Goal: Task Accomplishment & Management: Complete application form

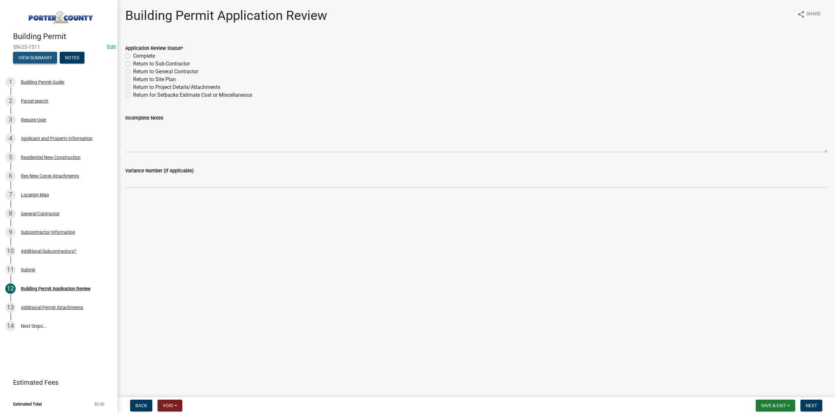
click at [50, 56] on button "View Summary" at bounding box center [35, 58] width 44 height 12
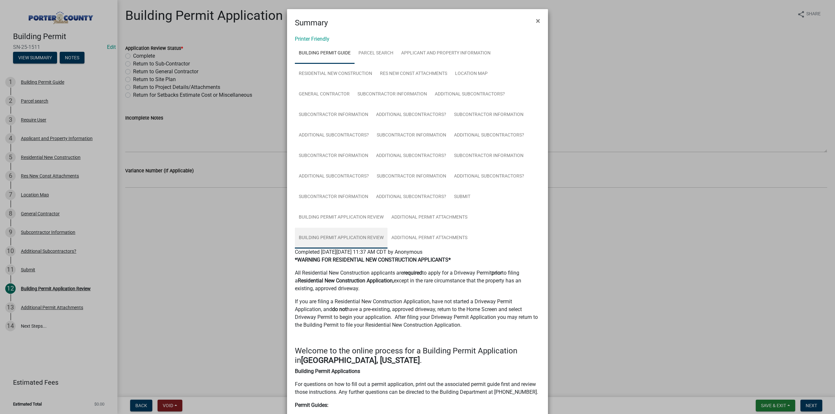
click at [355, 235] on link "Building Permit Application Review" at bounding box center [341, 238] width 93 height 21
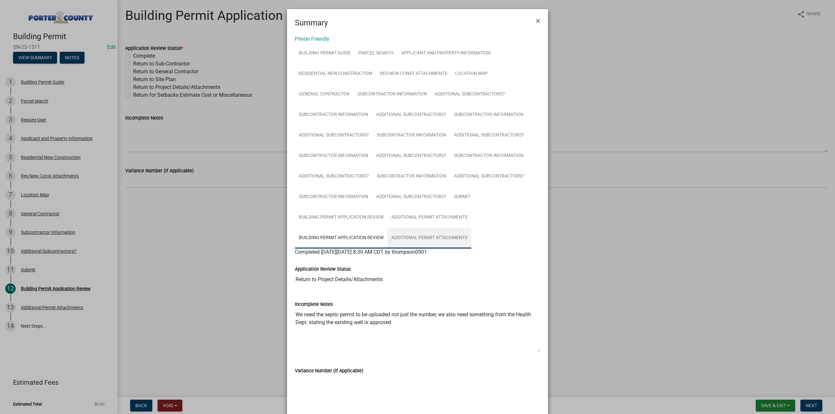
click at [406, 237] on link "Additional Permit Attachments" at bounding box center [429, 238] width 84 height 21
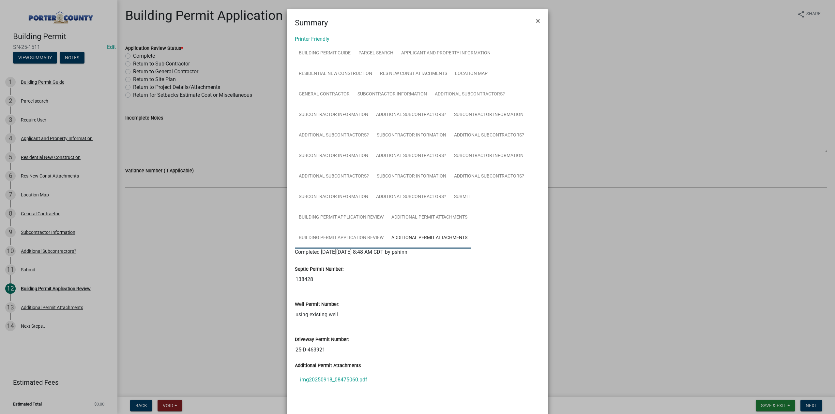
scroll to position [31, 0]
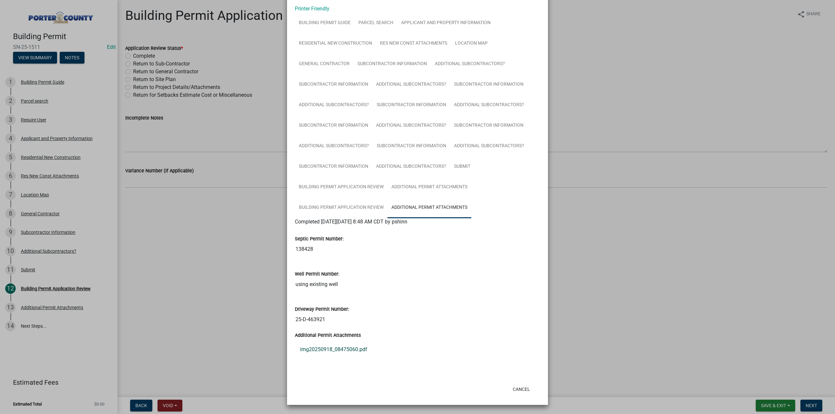
click at [334, 348] on link "img20250918_08475060.pdf" at bounding box center [417, 350] width 245 height 16
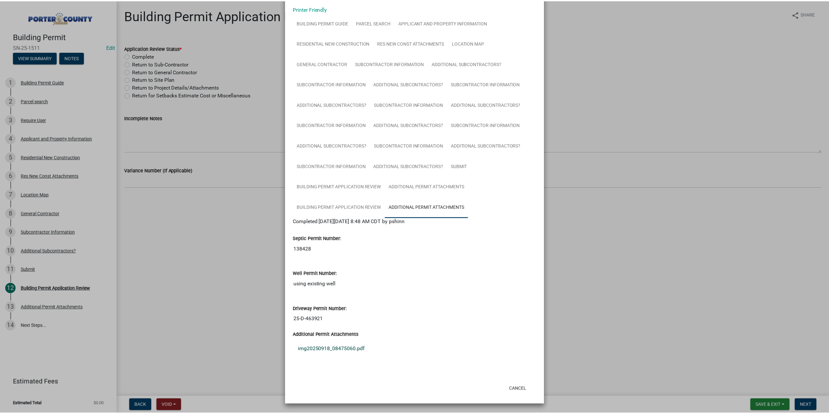
scroll to position [0, 0]
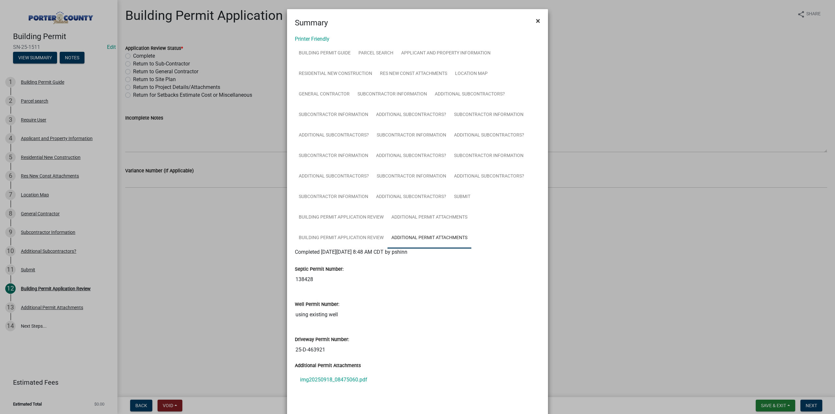
click at [537, 20] on span "×" at bounding box center [538, 20] width 4 height 9
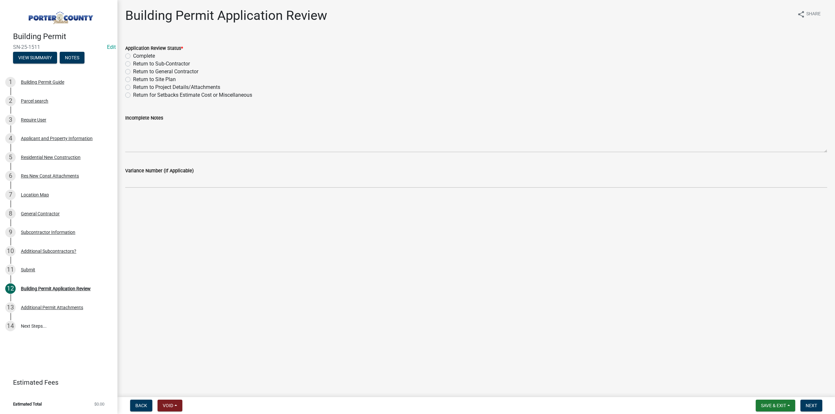
drag, startPoint x: 128, startPoint y: 55, endPoint x: 207, endPoint y: 210, distance: 174.7
click at [133, 55] on label "Complete" at bounding box center [144, 56] width 22 height 8
click at [133, 55] on input "Complete" at bounding box center [135, 54] width 4 height 4
radio input "true"
drag, startPoint x: 818, startPoint y: 408, endPoint x: 601, endPoint y: 387, distance: 217.5
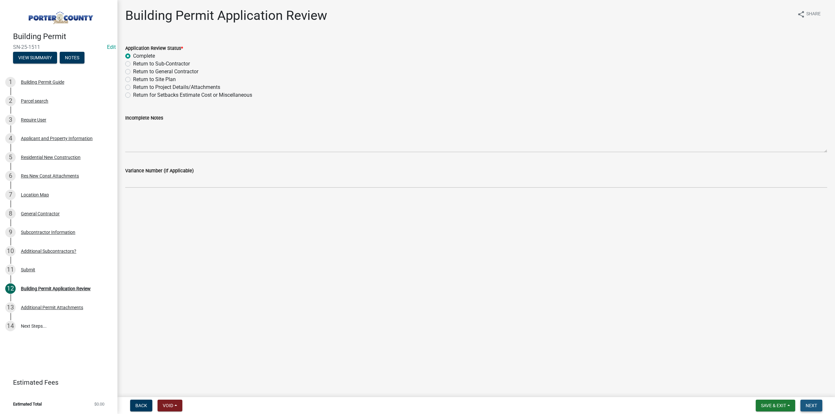
click at [818, 408] on button "Next" at bounding box center [811, 406] width 22 height 12
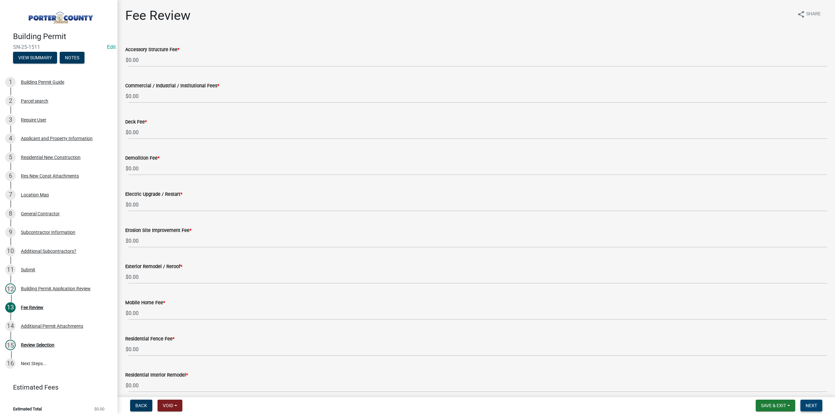
click at [808, 400] on button "Next" at bounding box center [811, 406] width 22 height 12
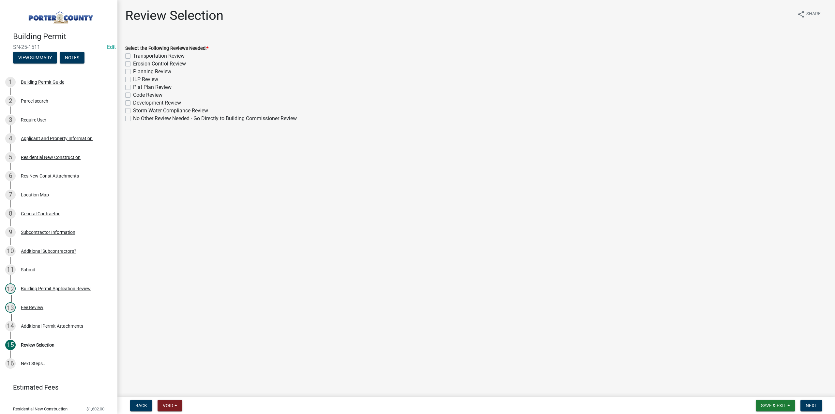
click at [133, 61] on label "Erosion Control Review" at bounding box center [159, 64] width 53 height 8
click at [133, 61] on input "Erosion Control Review" at bounding box center [135, 62] width 4 height 4
checkbox input "true"
checkbox input "false"
checkbox input "true"
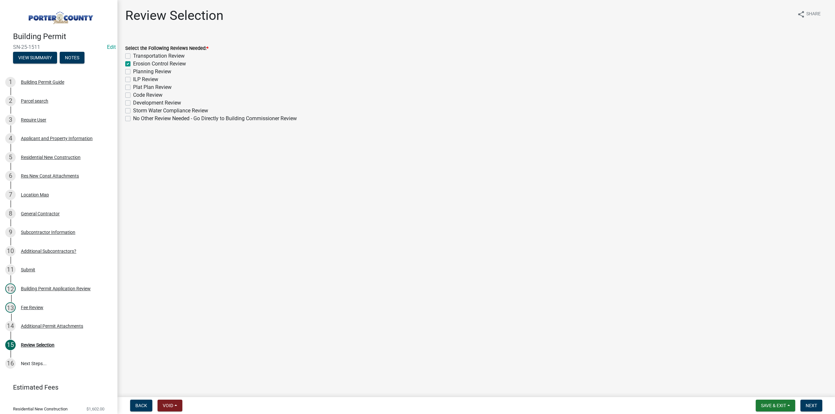
checkbox input "false"
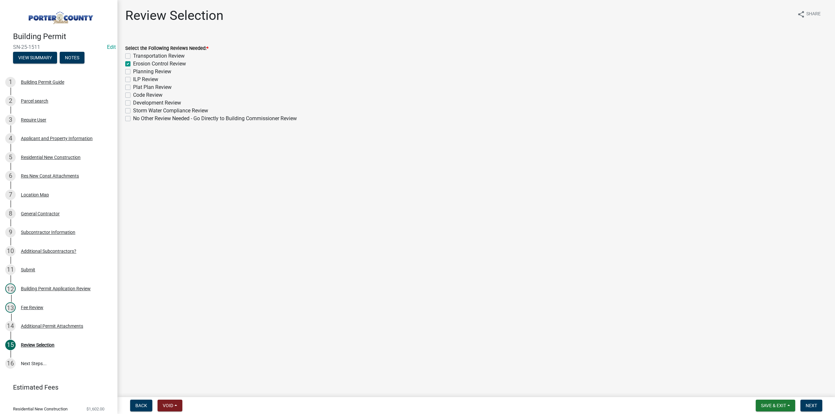
checkbox input "false"
click at [133, 71] on label "Planning Review" at bounding box center [152, 72] width 38 height 8
click at [133, 71] on input "Planning Review" at bounding box center [135, 70] width 4 height 4
checkbox input "true"
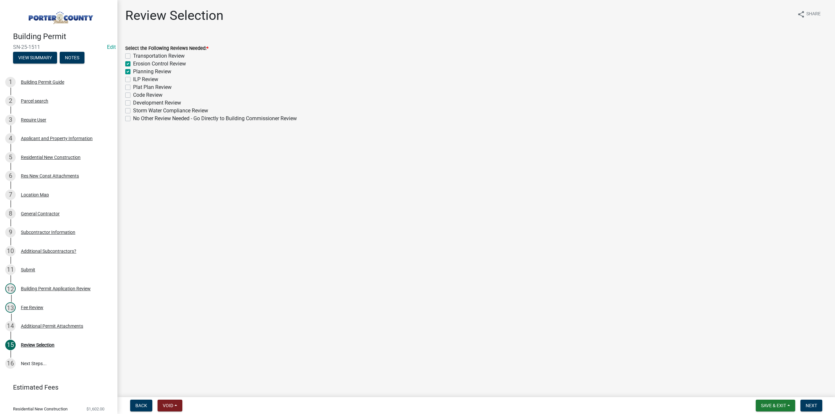
checkbox input "false"
checkbox input "true"
checkbox input "false"
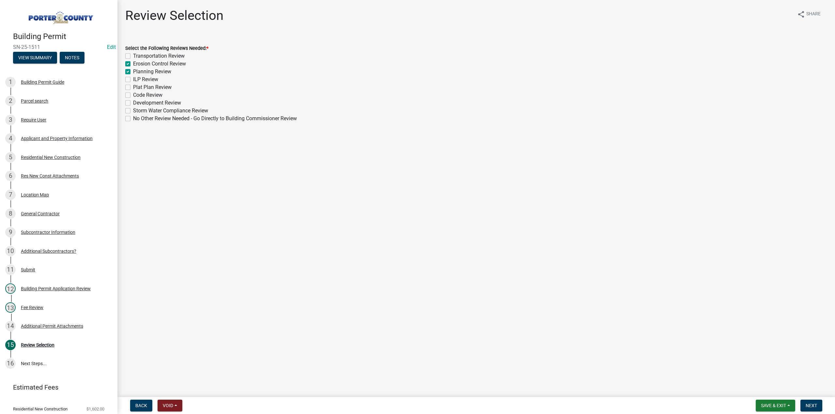
checkbox input "false"
click at [133, 87] on label "Plat Plan Review" at bounding box center [152, 87] width 38 height 8
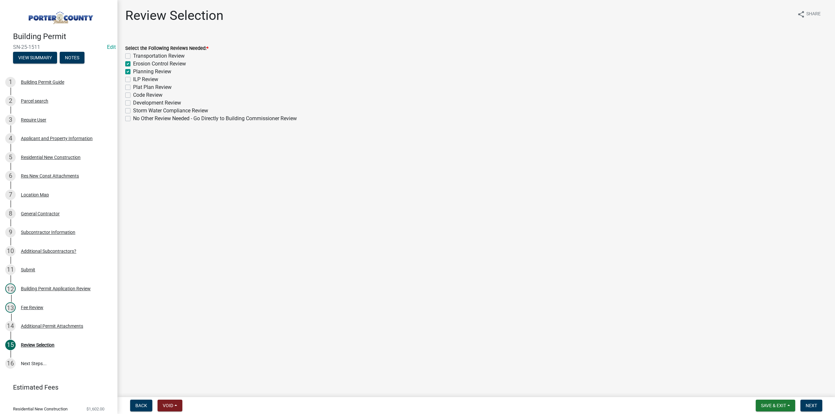
click at [133, 87] on input "Plat Plan Review" at bounding box center [135, 85] width 4 height 4
checkbox input "true"
checkbox input "false"
checkbox input "true"
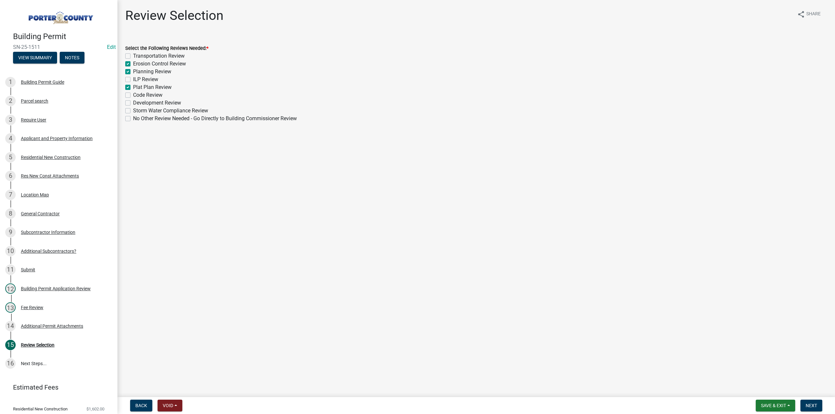
checkbox input "false"
checkbox input "true"
checkbox input "false"
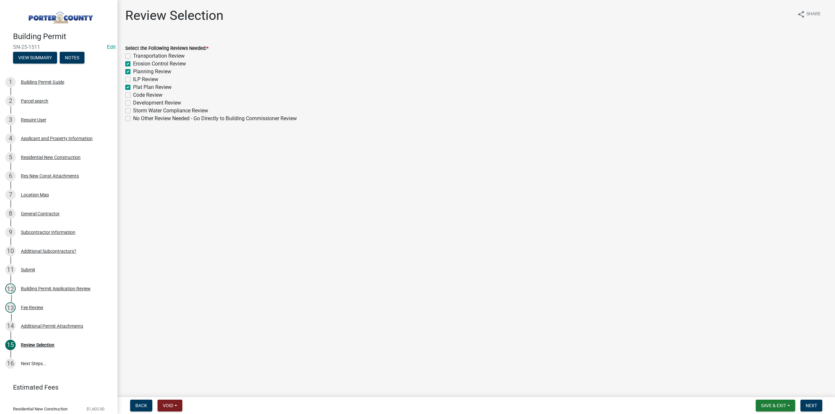
checkbox input "false"
click at [803, 407] on button "Next" at bounding box center [811, 406] width 22 height 12
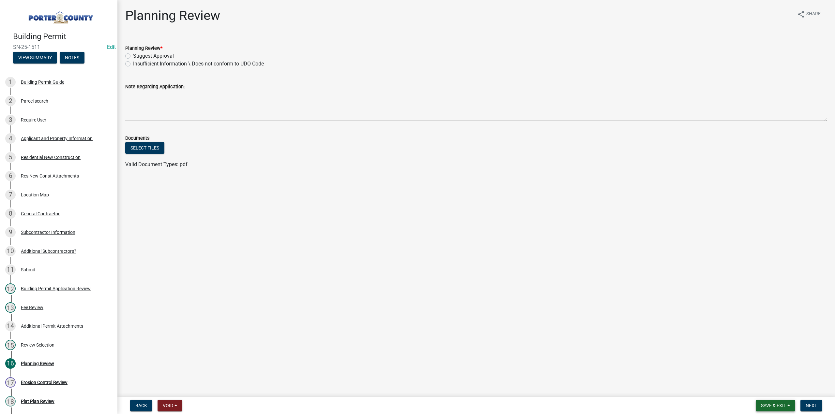
click at [767, 403] on span "Save & Exit" at bounding box center [773, 405] width 25 height 5
click at [765, 389] on button "Save & Exit" at bounding box center [769, 389] width 52 height 16
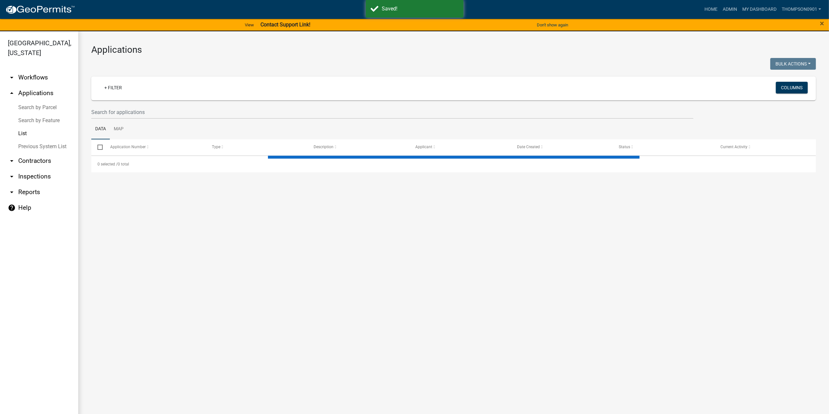
select select "3: 100"
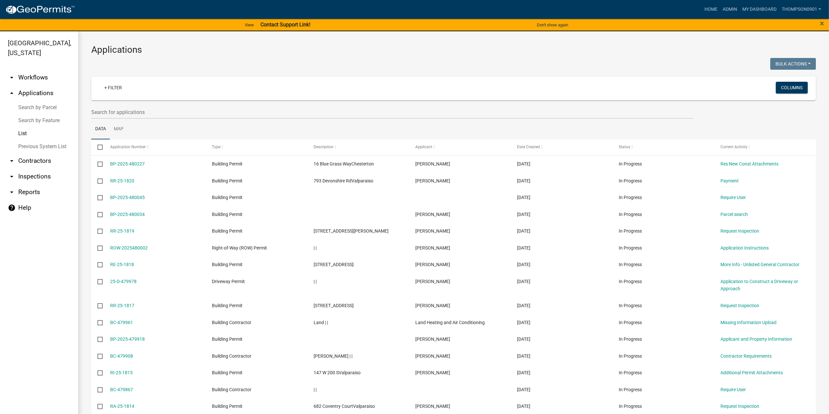
drag, startPoint x: 38, startPoint y: 96, endPoint x: 74, endPoint y: 107, distance: 38.0
click at [38, 101] on link "Search by Parcel" at bounding box center [39, 107] width 78 height 13
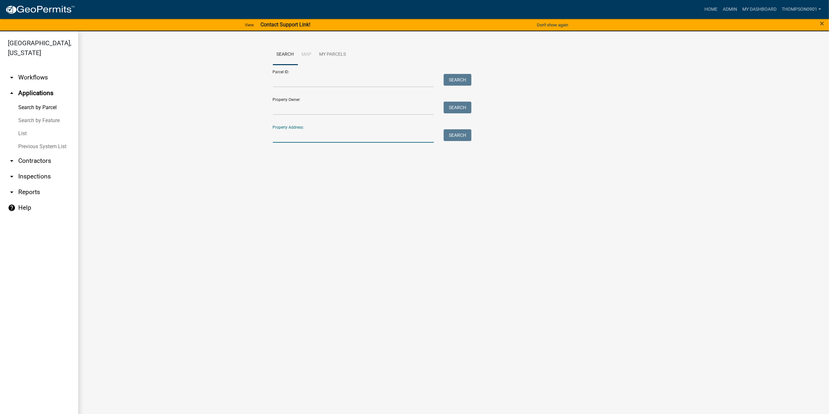
click at [339, 134] on input "Property Address:" at bounding box center [353, 135] width 161 height 13
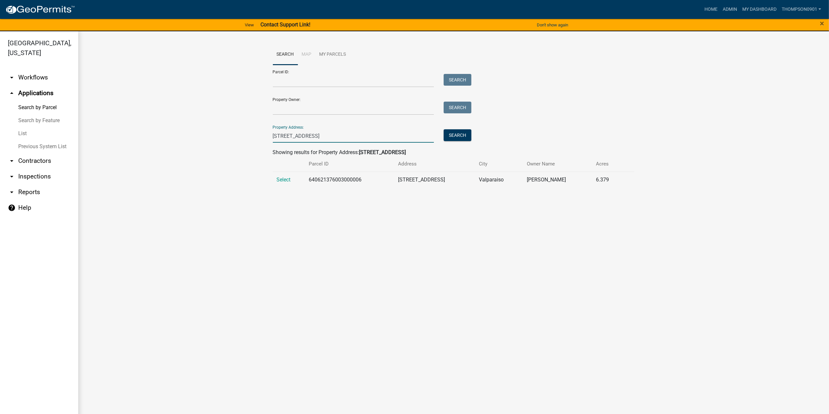
type input "257 w us hwy 6"
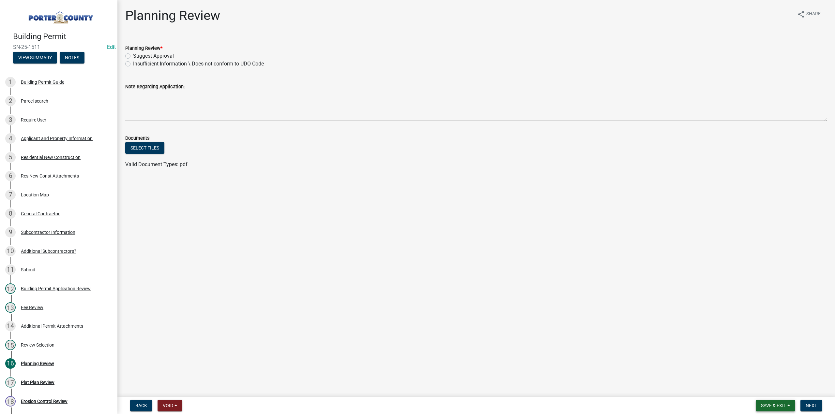
click at [780, 407] on span "Save & Exit" at bounding box center [773, 405] width 25 height 5
click at [771, 392] on button "Save & Exit" at bounding box center [769, 389] width 52 height 16
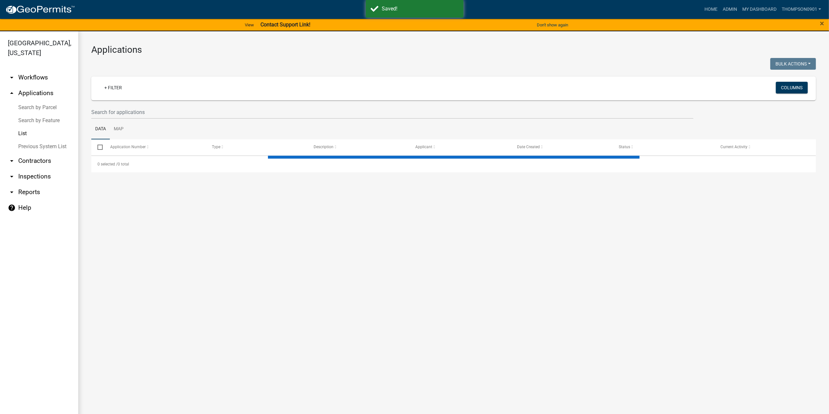
select select "3: 100"
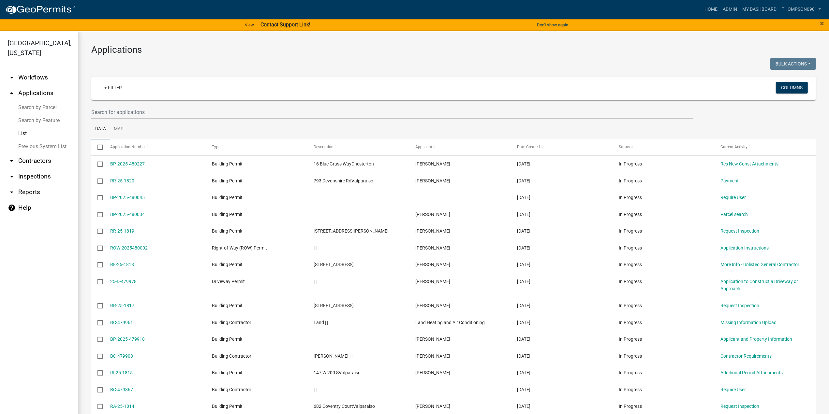
click at [431, 58] on div at bounding box center [269, 64] width 367 height 13
click at [30, 85] on link "arrow_drop_up Applications" at bounding box center [39, 93] width 78 height 16
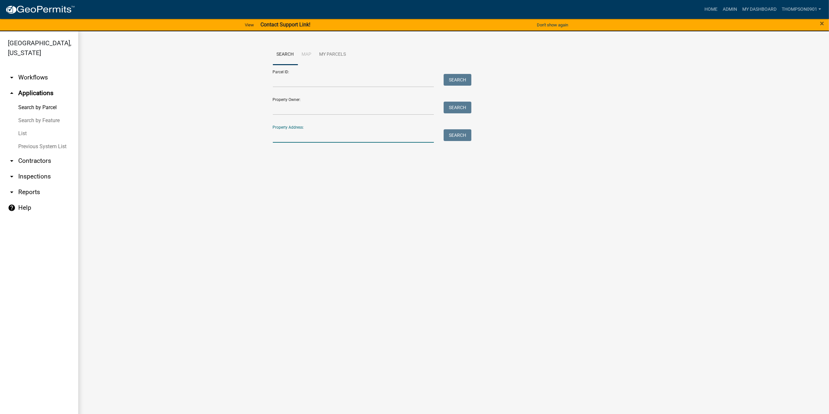
drag, startPoint x: 299, startPoint y: 133, endPoint x: 311, endPoint y: 136, distance: 12.5
click at [305, 141] on input "Property Address:" at bounding box center [353, 135] width 161 height 13
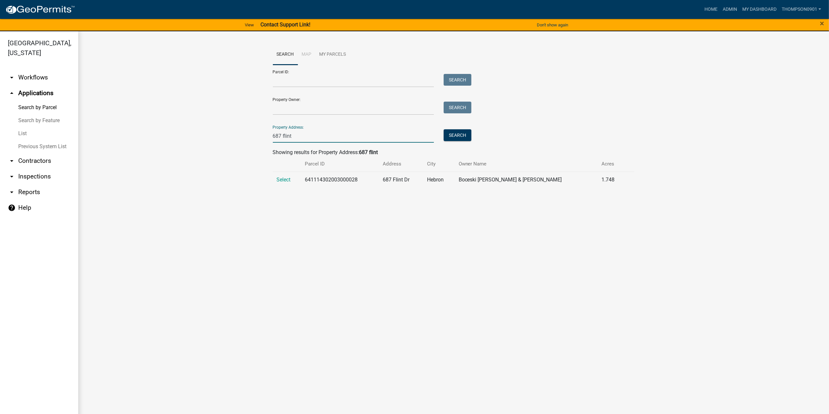
type input "687 flint"
drag, startPoint x: 239, startPoint y: 154, endPoint x: 0, endPoint y: 180, distance: 240.1
click at [0, 180] on div "Porter County, Indiana arrow_drop_down Workflows List arrow_drop_up Application…" at bounding box center [414, 226] width 829 height 391
click at [276, 142] on input "Property Address:" at bounding box center [353, 135] width 161 height 13
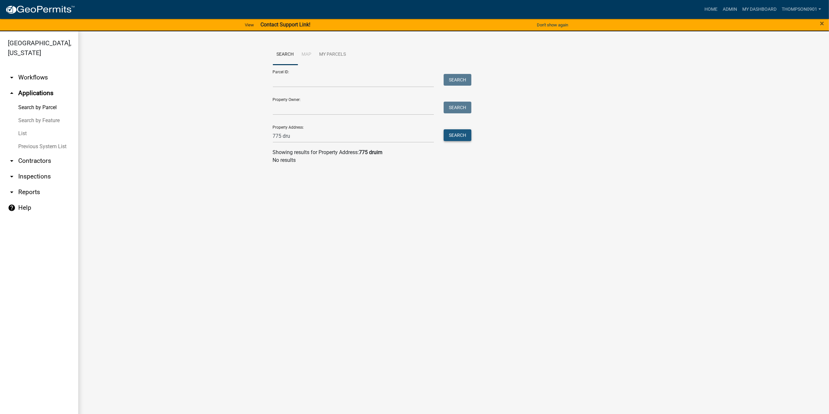
click at [461, 135] on button "Search" at bounding box center [458, 135] width 28 height 12
click at [294, 134] on input "775 dru" at bounding box center [353, 135] width 161 height 13
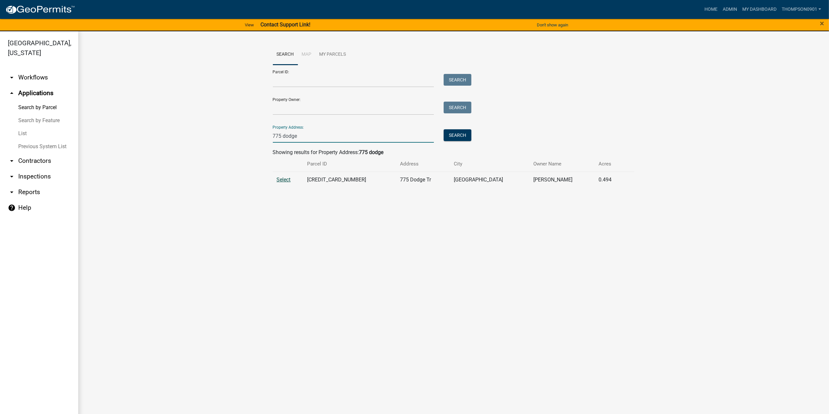
type input "775 dodge"
click at [286, 178] on span "Select" at bounding box center [284, 180] width 14 height 6
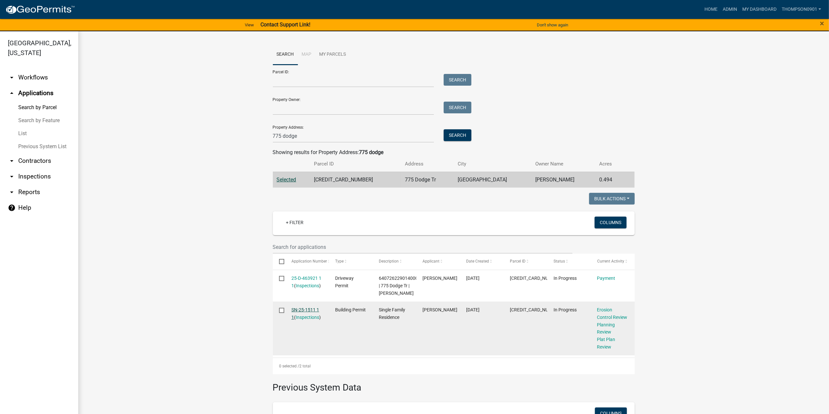
click at [314, 318] on link "SN-25-1511 1 1" at bounding box center [305, 313] width 28 height 13
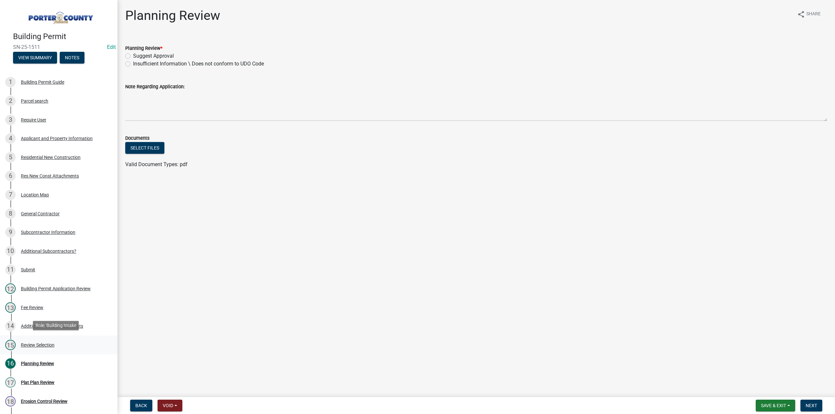
click at [47, 345] on div "Review Selection" at bounding box center [38, 345] width 34 height 5
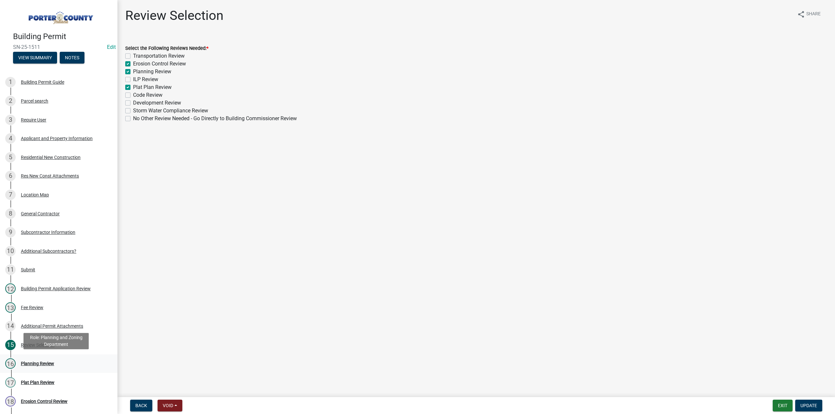
click at [51, 363] on div "Planning Review" at bounding box center [37, 364] width 33 height 5
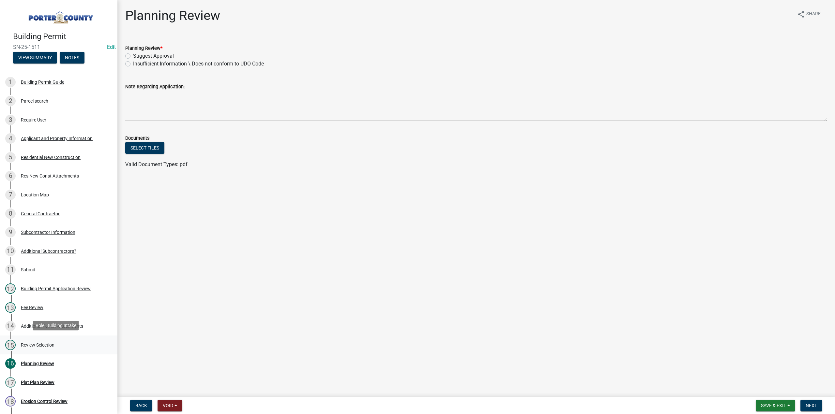
click at [41, 341] on div "15 Review Selection" at bounding box center [56, 345] width 102 height 10
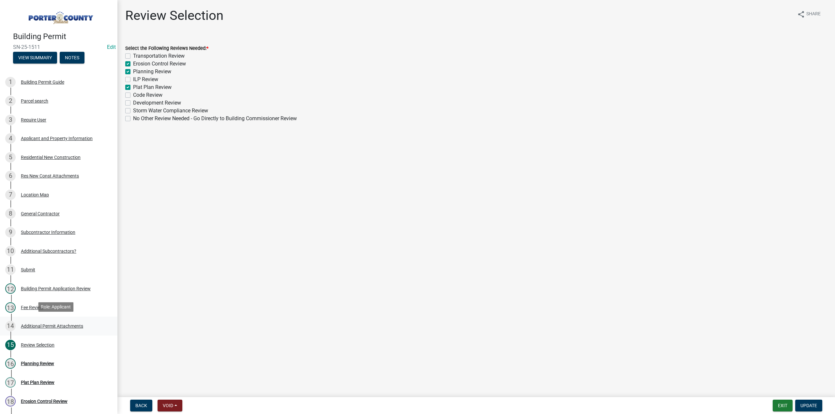
click at [67, 326] on div "Additional Permit Attachments" at bounding box center [52, 326] width 62 height 5
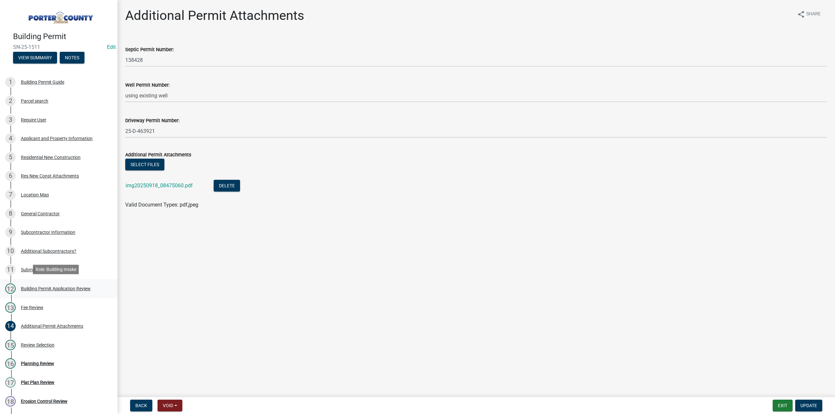
click at [67, 287] on div "Building Permit Application Review" at bounding box center [56, 289] width 70 height 5
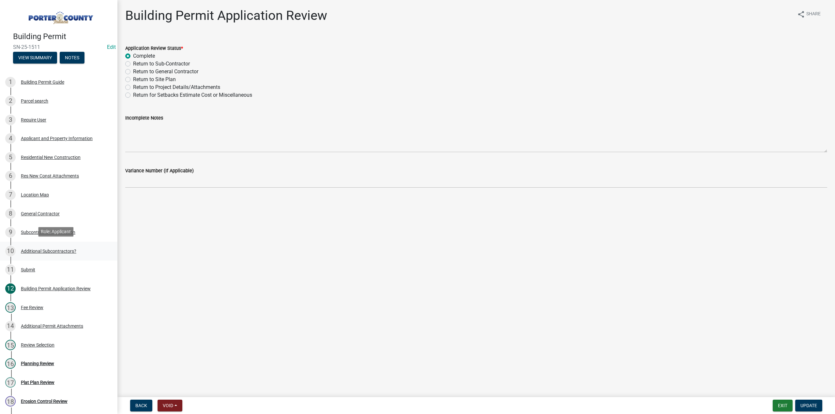
click at [68, 251] on div "Additional Subcontractors?" at bounding box center [48, 251] width 55 height 5
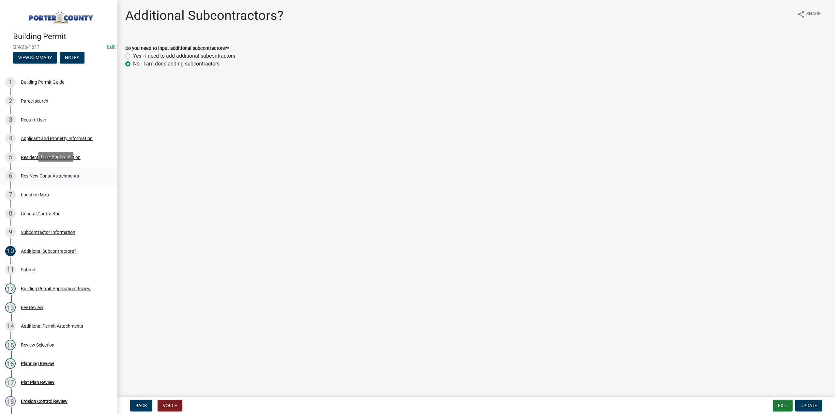
click at [47, 178] on div "6 Res New Const Attachments" at bounding box center [56, 176] width 102 height 10
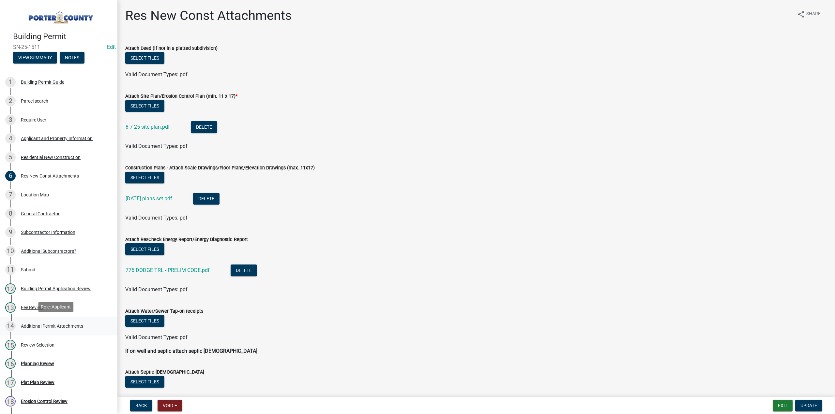
click at [38, 324] on div "Additional Permit Attachments" at bounding box center [52, 326] width 62 height 5
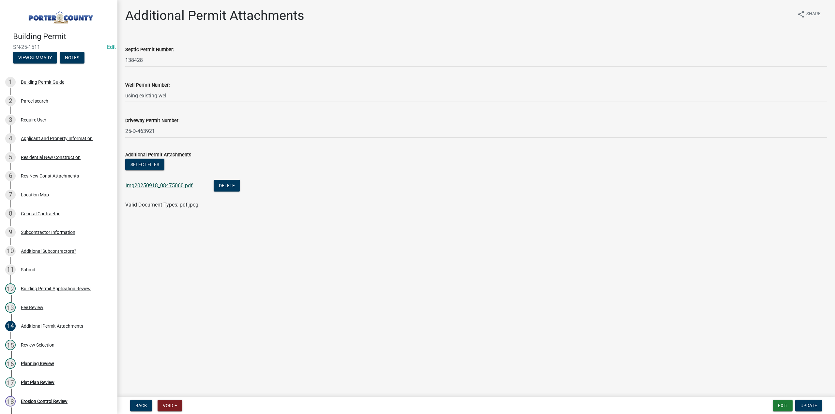
click at [141, 187] on link "img20250918_08475060.pdf" at bounding box center [159, 186] width 67 height 6
click at [61, 289] on div "Building Permit Application Review" at bounding box center [56, 289] width 70 height 5
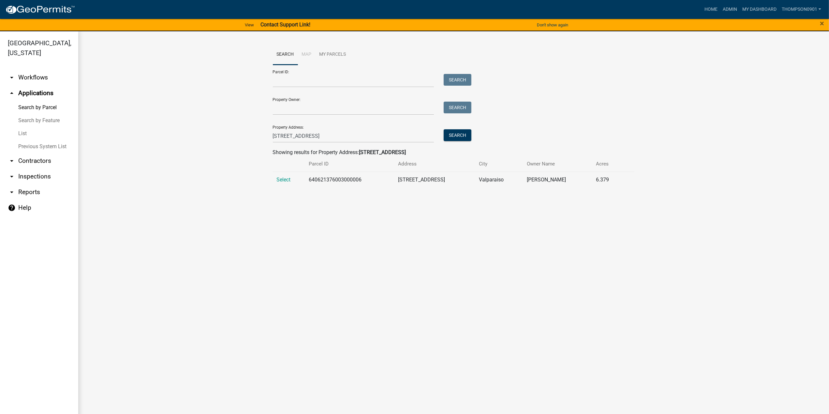
click at [31, 101] on link "Search by Parcel" at bounding box center [39, 107] width 78 height 13
drag, startPoint x: 28, startPoint y: 122, endPoint x: 31, endPoint y: 296, distance: 174.1
click at [28, 127] on link "List" at bounding box center [39, 133] width 78 height 13
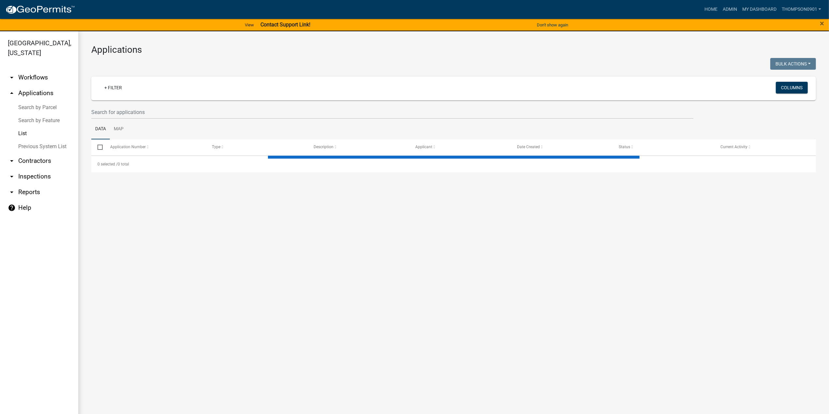
select select "3: 100"
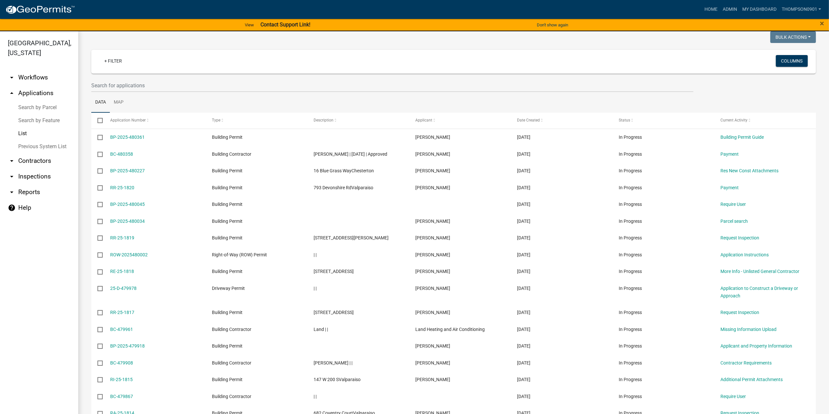
scroll to position [33, 0]
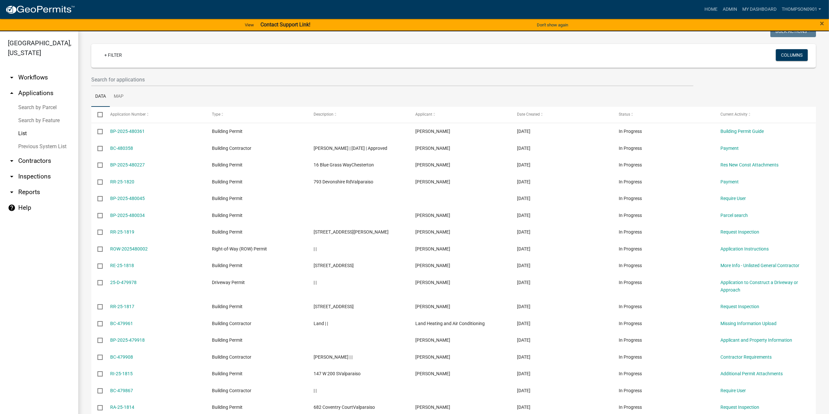
drag, startPoint x: 46, startPoint y: 95, endPoint x: 70, endPoint y: 111, distance: 29.3
click at [46, 101] on link "Search by Parcel" at bounding box center [39, 107] width 78 height 13
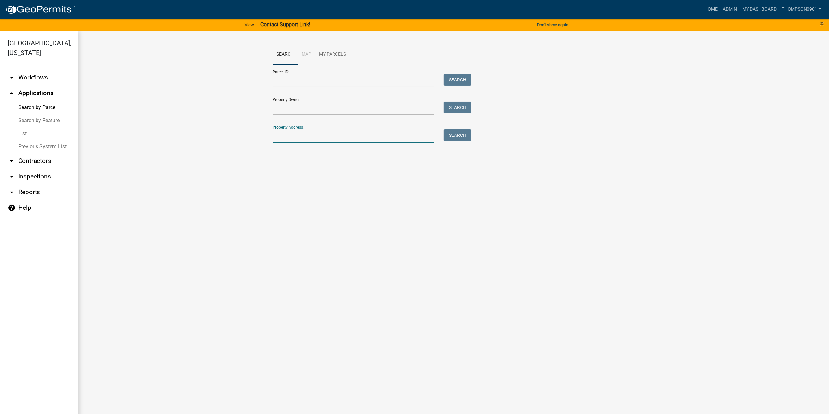
click at [299, 139] on input "Property Address:" at bounding box center [353, 135] width 161 height 13
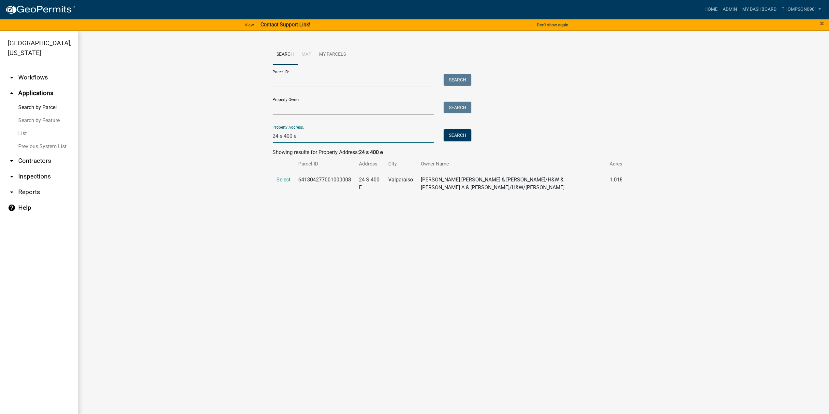
type input "24 s 400 e"
click at [288, 176] on td "Select" at bounding box center [284, 184] width 22 height 24
click at [289, 178] on span "Select" at bounding box center [284, 180] width 14 height 6
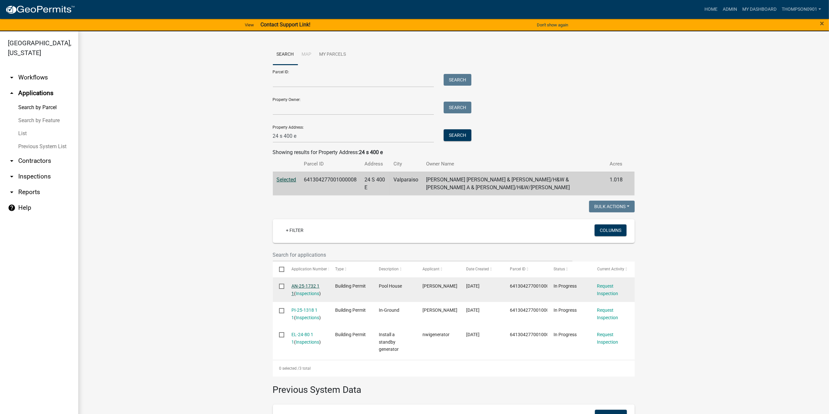
click at [304, 288] on link "AN-25-1732 1 1" at bounding box center [305, 290] width 28 height 13
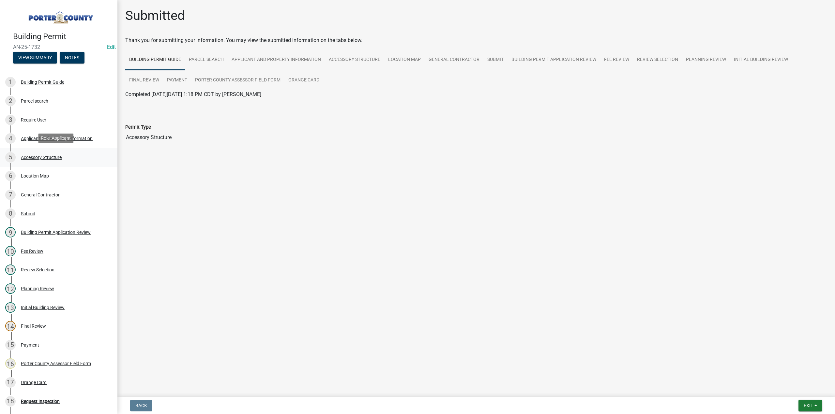
click at [44, 155] on div "Accessory Structure" at bounding box center [41, 157] width 41 height 5
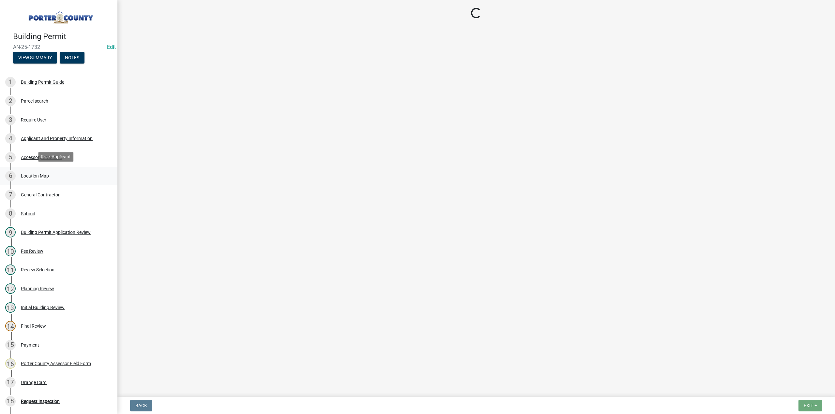
select select "de31ad38-eab4-417a-a8ac-eccf8406b967"
select select "968dc824-c675-4889-9261-eecf15873776"
select select "3cff20c0-3f0c-46d5-8ea1-4d56f0396f42"
select select "d4b8d1da-05eb-44cd-bbb6-c979fa719f22"
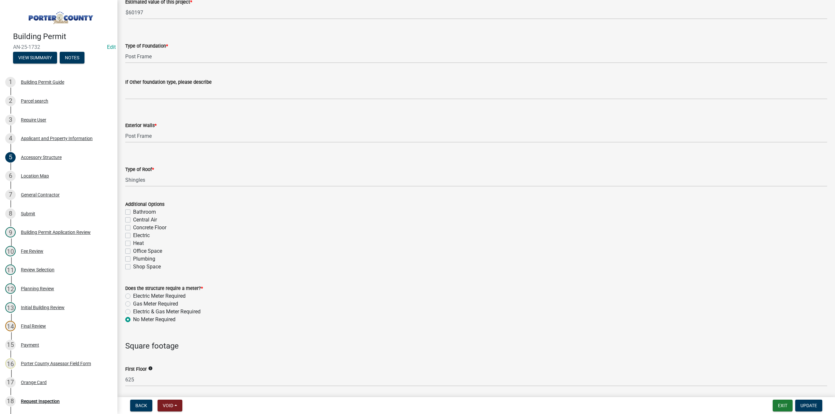
scroll to position [261, 0]
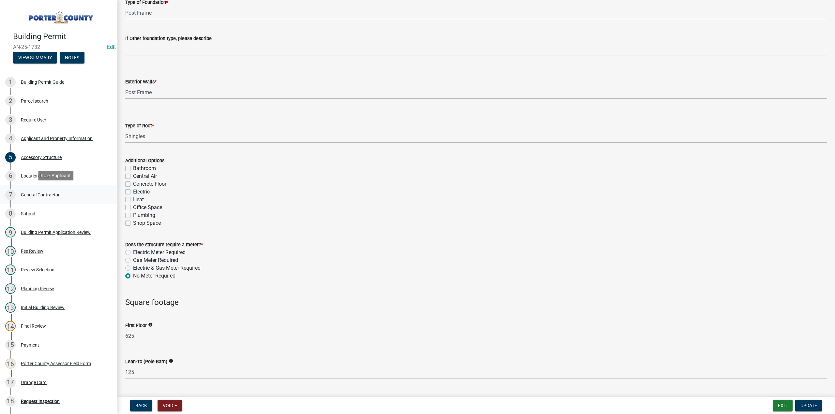
click at [42, 193] on div "General Contractor" at bounding box center [40, 195] width 39 height 5
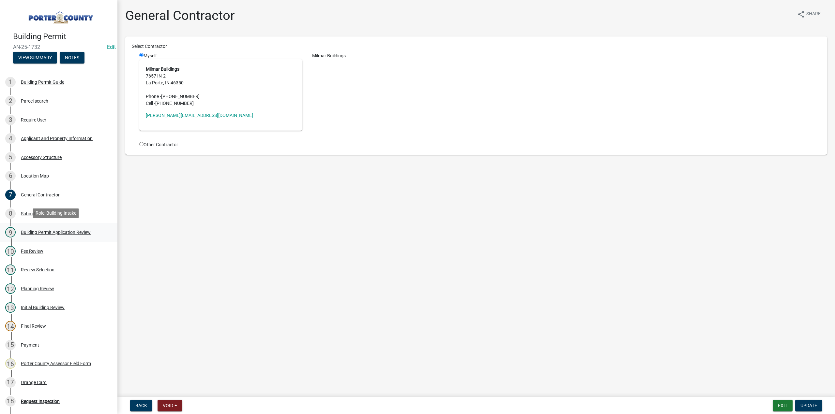
click at [45, 232] on div "Building Permit Application Review" at bounding box center [56, 232] width 70 height 5
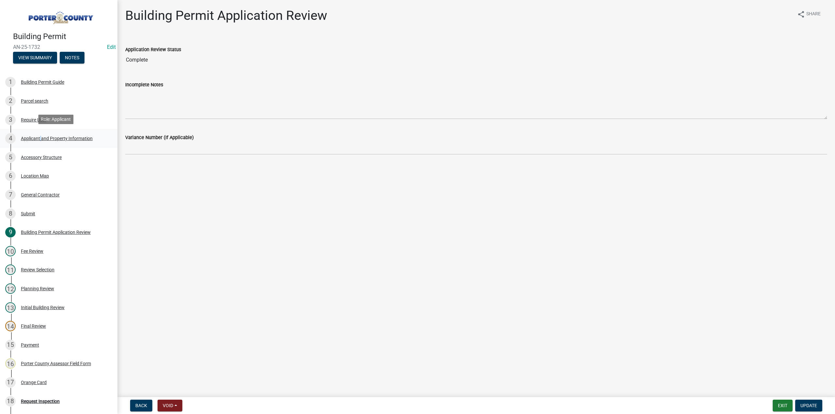
click at [40, 138] on div "Applicant and Property Information" at bounding box center [57, 138] width 72 height 5
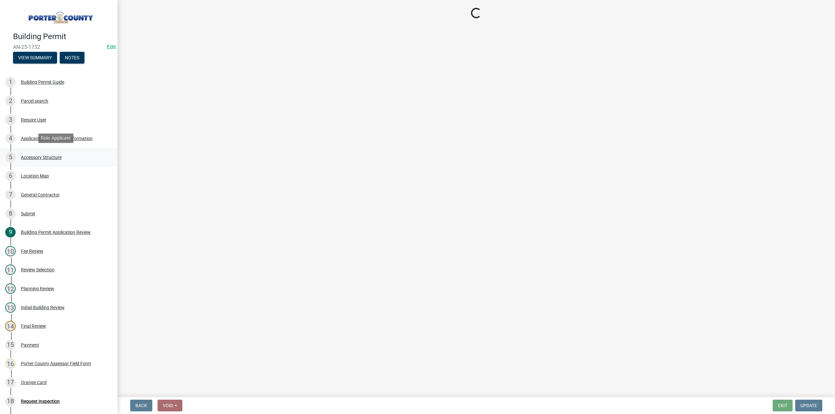
select select "829e86d3-b11d-4b91-b18e-70a426bdae9f"
select select "b0f6f87b-588c-48c3-b728-322303c6bafe"
select select "ea6751d4-6bf7-4a16-89ee-f7801ab82aa1"
select select "92efe679-05f4-414a-9426-51627fba5de6"
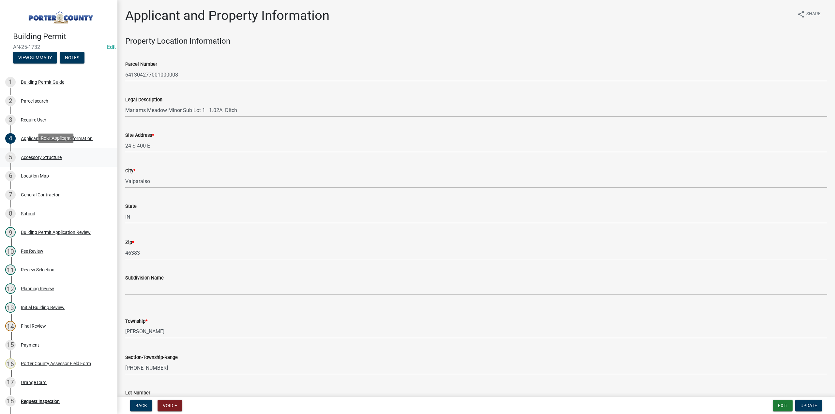
click at [52, 158] on div "Accessory Structure" at bounding box center [41, 157] width 41 height 5
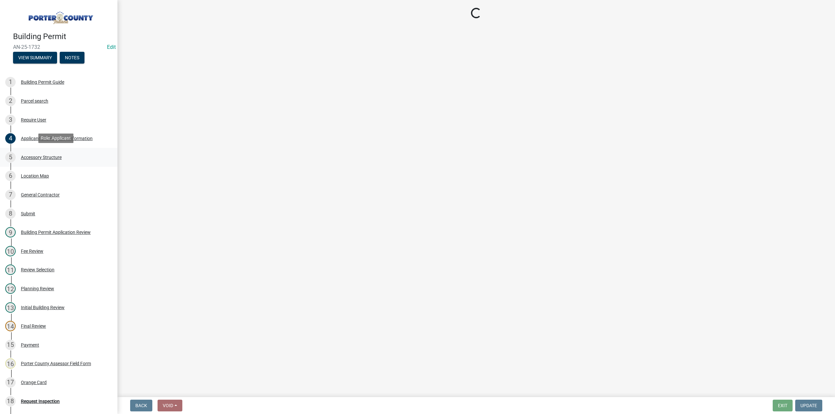
select select "de31ad38-eab4-417a-a8ac-eccf8406b967"
select select "968dc824-c675-4889-9261-eecf15873776"
select select "3cff20c0-3f0c-46d5-8ea1-4d56f0396f42"
select select "d4b8d1da-05eb-44cd-bbb6-c979fa719f22"
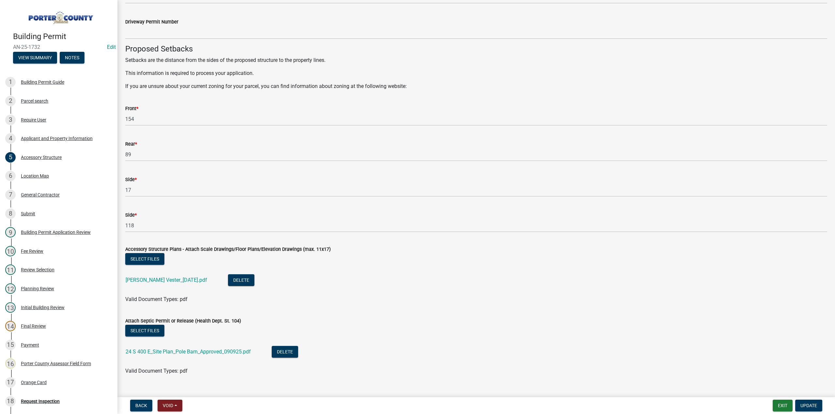
scroll to position [1033, 0]
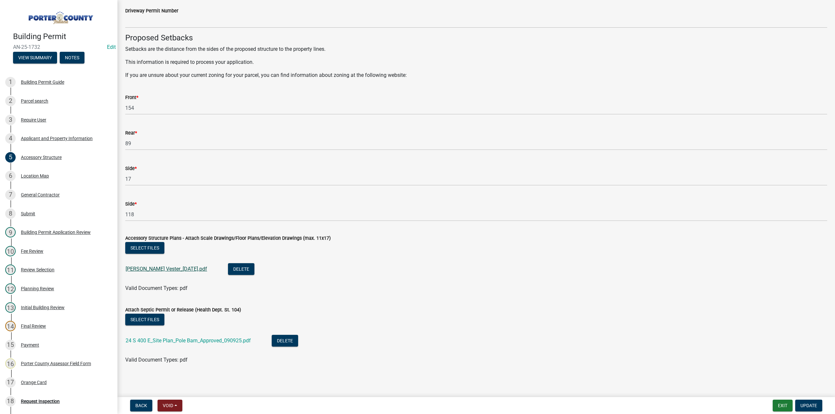
click at [170, 269] on link "Allison Vester_09-09-2025.pdf" at bounding box center [166, 269] width 81 height 6
click at [188, 341] on link "24 S 400 E_Site Plan_Pole Barn_Approved_090925.pdf" at bounding box center [188, 341] width 125 height 6
drag, startPoint x: 53, startPoint y: 294, endPoint x: 54, endPoint y: 290, distance: 4.0
click at [54, 290] on div "12 Planning Review" at bounding box center [56, 289] width 102 height 10
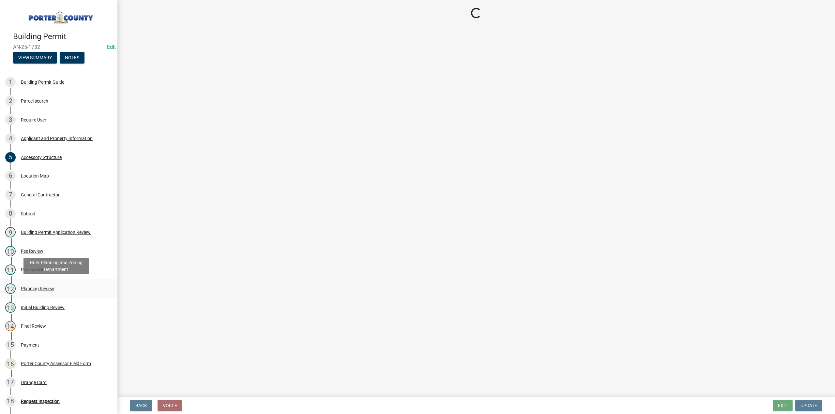
scroll to position [0, 0]
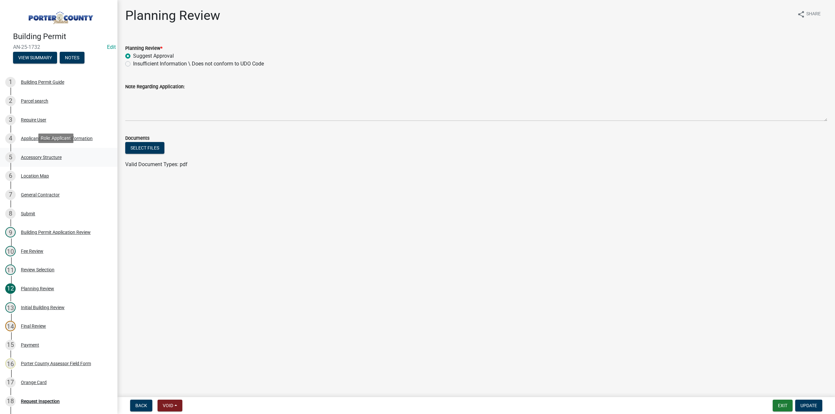
click at [54, 157] on div "Accessory Structure" at bounding box center [41, 157] width 41 height 5
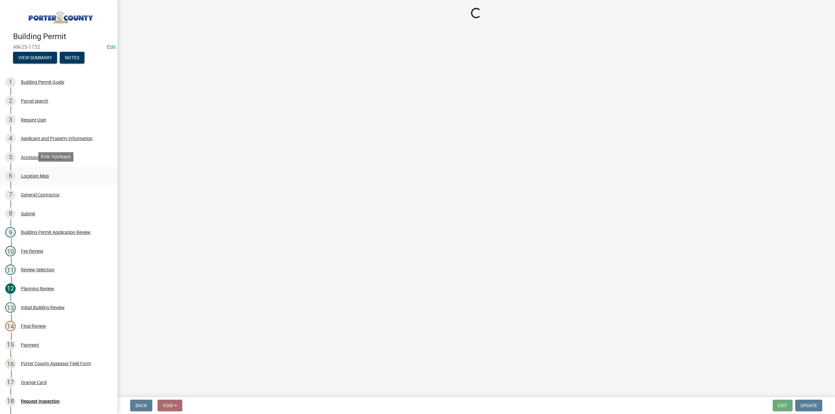
select select "de31ad38-eab4-417a-a8ac-eccf8406b967"
select select "968dc824-c675-4889-9261-eecf15873776"
select select "3cff20c0-3f0c-46d5-8ea1-4d56f0396f42"
select select "d4b8d1da-05eb-44cd-bbb6-c979fa719f22"
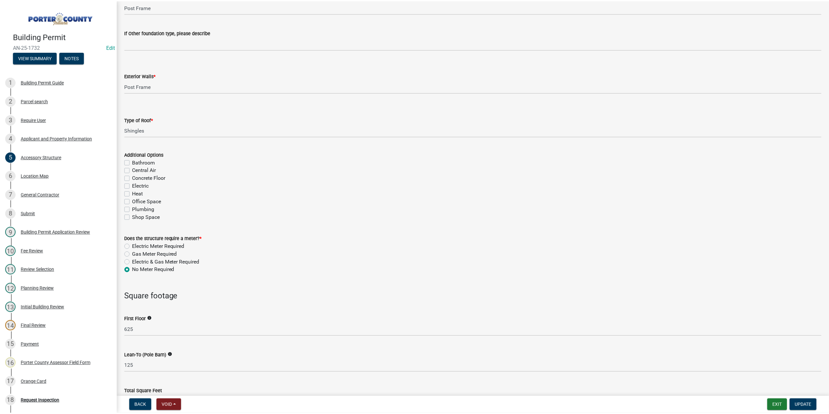
scroll to position [228, 0]
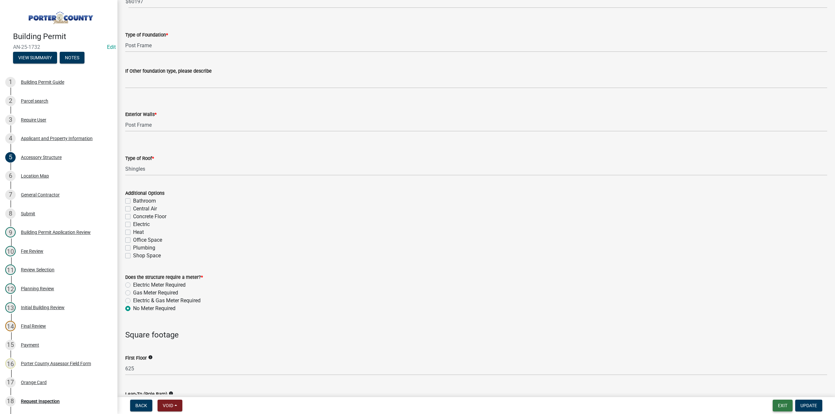
click at [779, 407] on button "Exit" at bounding box center [782, 406] width 20 height 12
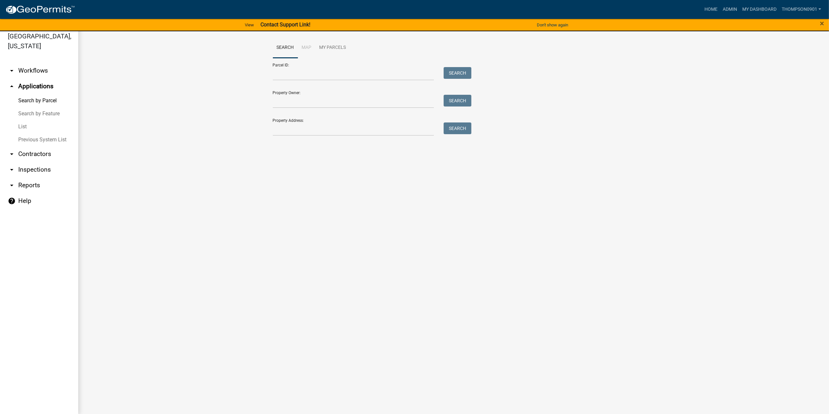
scroll to position [8, 0]
drag, startPoint x: 359, startPoint y: 131, endPoint x: 367, endPoint y: 129, distance: 8.5
click at [362, 131] on input "Property Address:" at bounding box center [353, 128] width 161 height 13
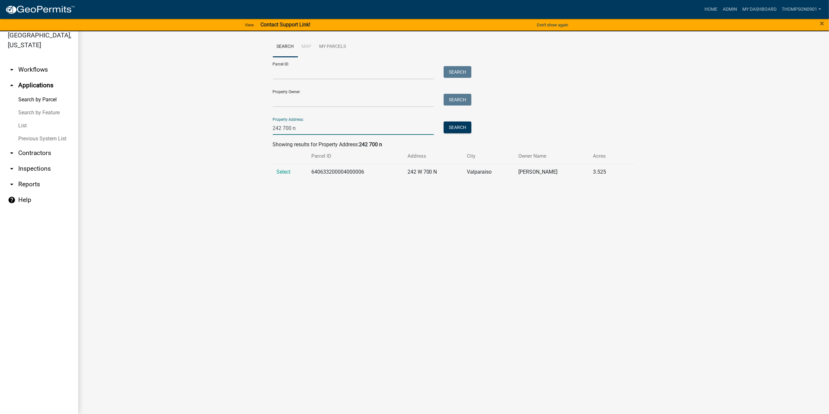
type input "242 700 n"
drag, startPoint x: 371, startPoint y: 171, endPoint x: 313, endPoint y: 172, distance: 58.0
click at [313, 172] on td "640633200004000006" at bounding box center [355, 172] width 96 height 16
copy td "640633200004000006"
drag, startPoint x: 318, startPoint y: 127, endPoint x: 0, endPoint y: 141, distance: 318.8
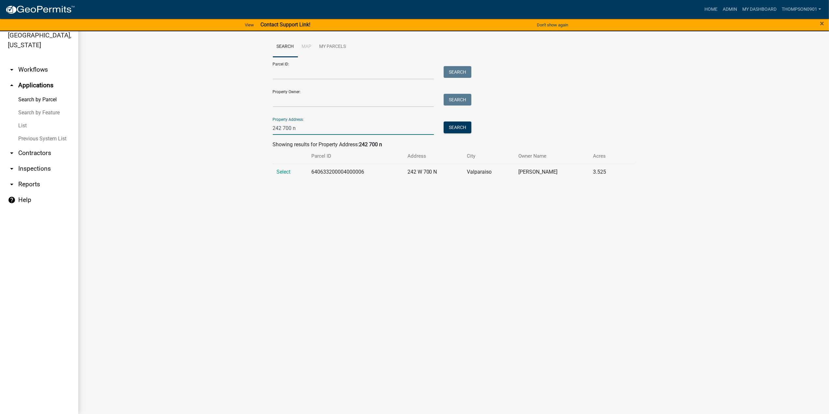
click at [0, 146] on div "Porter County, Indiana arrow_drop_down Workflows List arrow_drop_up Application…" at bounding box center [414, 218] width 829 height 391
type input "104 e 700 n"
click at [282, 172] on span "Select" at bounding box center [284, 172] width 14 height 6
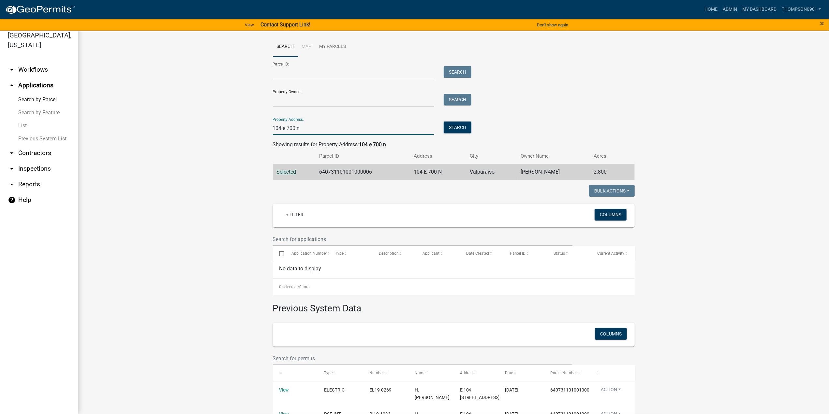
drag, startPoint x: 305, startPoint y: 128, endPoint x: 197, endPoint y: 128, distance: 108.2
click at [196, 129] on wm-workflow-application-search-view "Search Map My Parcels Parcel ID: Search Property Owner: Search Property Address…" at bounding box center [453, 243] width 725 height 413
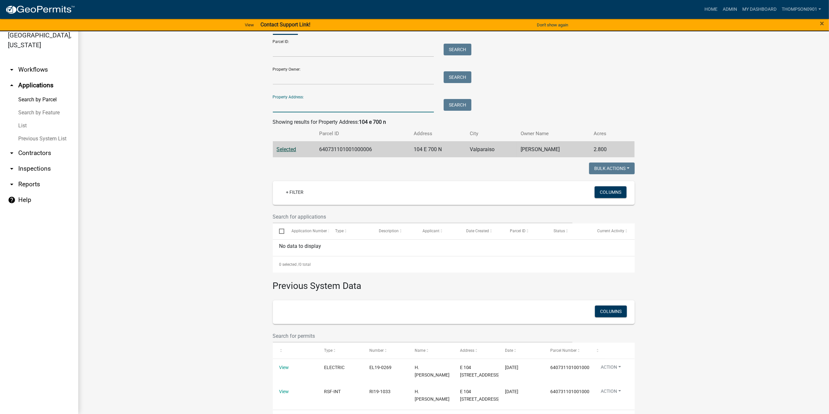
scroll to position [33, 0]
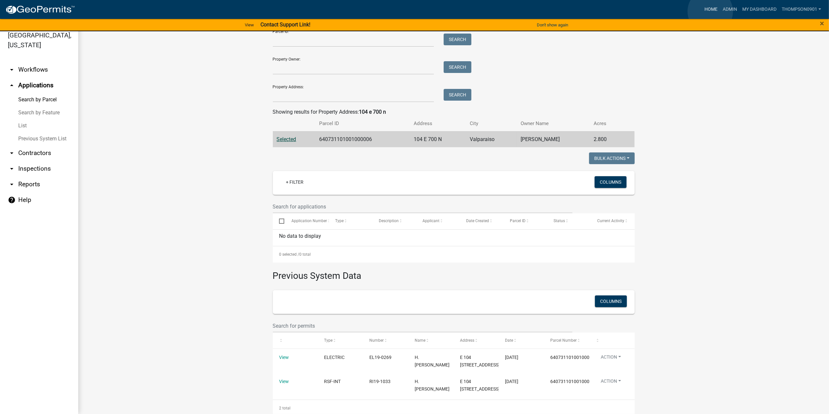
click at [710, 11] on link "Home" at bounding box center [711, 9] width 18 height 12
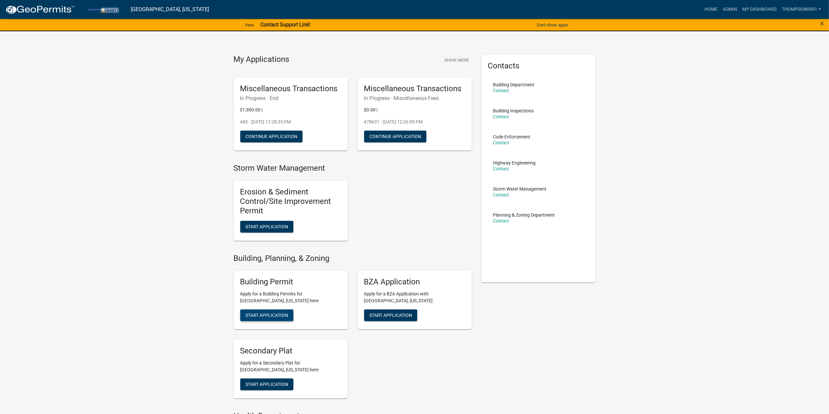
click at [261, 315] on span "Start Application" at bounding box center [266, 315] width 43 height 5
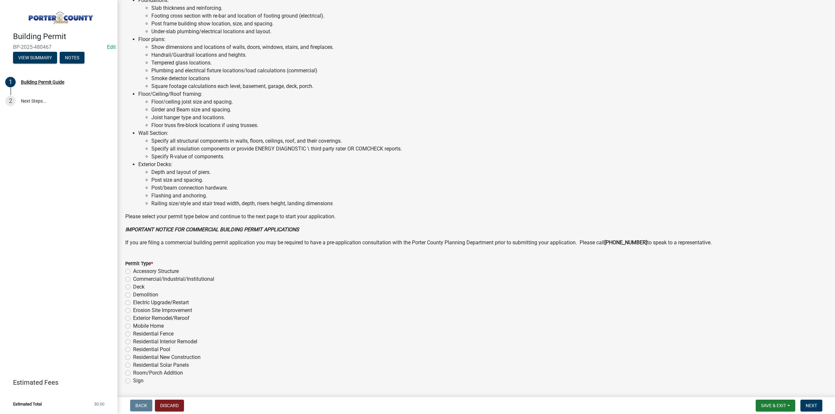
scroll to position [274, 0]
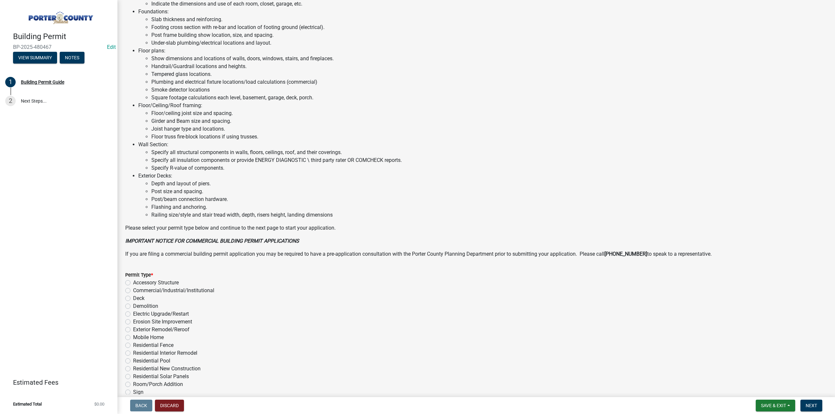
click at [133, 306] on label "Demolition" at bounding box center [145, 307] width 25 height 8
click at [133, 306] on input "Demolition" at bounding box center [135, 305] width 4 height 4
radio input "true"
click at [815, 407] on span "Next" at bounding box center [810, 405] width 11 height 5
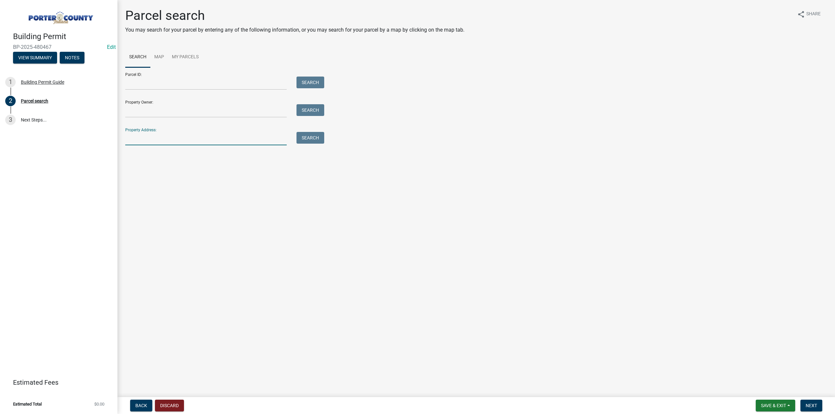
click at [209, 138] on input "Property Address:" at bounding box center [205, 138] width 161 height 13
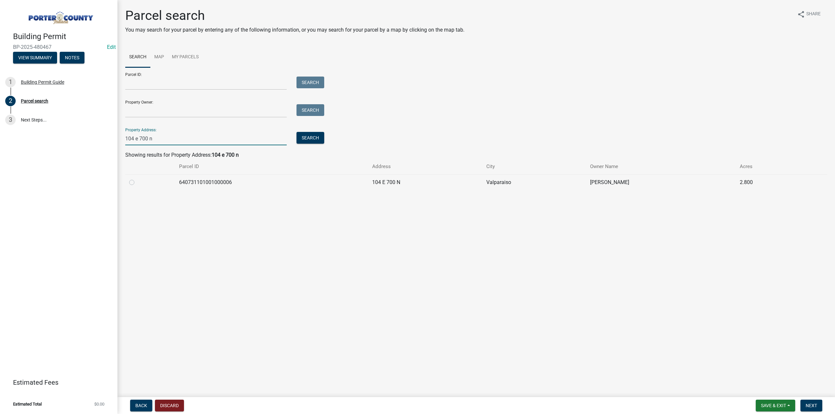
type input "104 e 700 n"
click at [137, 179] on label at bounding box center [137, 179] width 0 height 0
click at [137, 183] on input "radio" at bounding box center [139, 181] width 4 height 4
radio input "true"
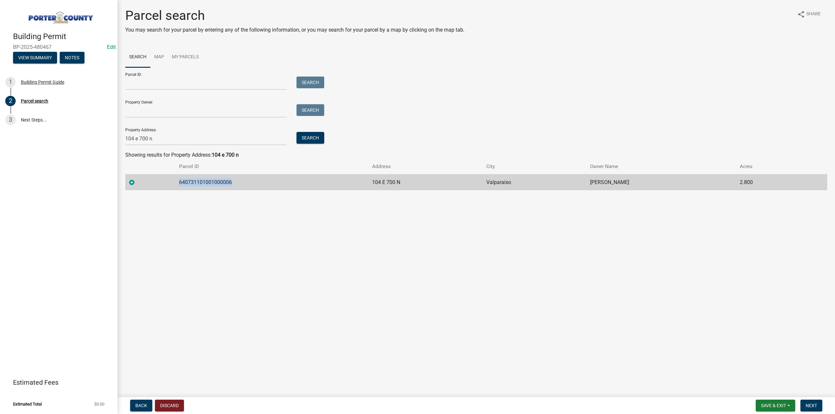
drag, startPoint x: 239, startPoint y: 181, endPoint x: 154, endPoint y: 179, distance: 85.7
click at [154, 179] on tr "640731101001000006 104 E 700 N Valparaiso Salan Jamie L 2.800" at bounding box center [476, 182] width 702 height 16
copy td "640731101001000006"
drag, startPoint x: 819, startPoint y: 409, endPoint x: 690, endPoint y: 393, distance: 129.4
click at [818, 408] on button "Next" at bounding box center [811, 406] width 22 height 12
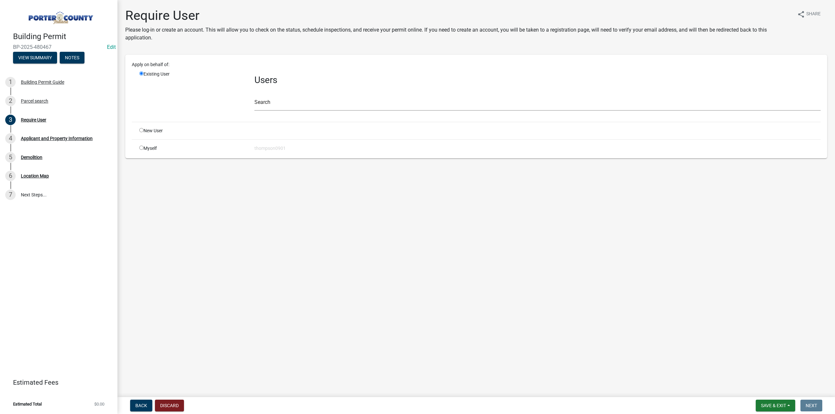
click at [142, 147] on input "radio" at bounding box center [141, 148] width 4 height 4
radio input "true"
radio input "false"
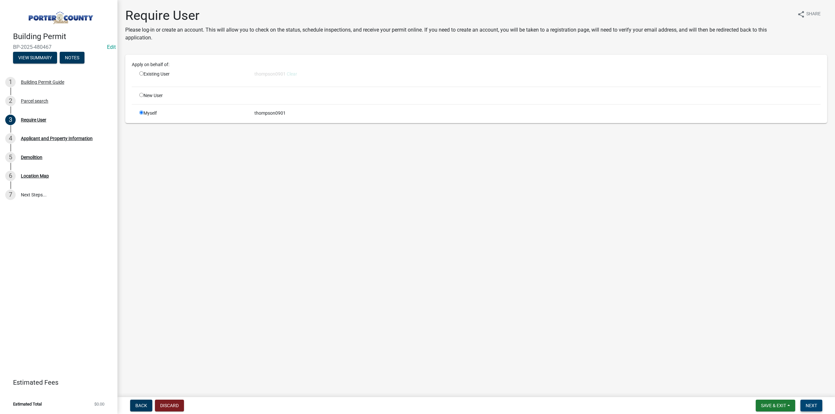
click at [812, 405] on span "Next" at bounding box center [810, 405] width 11 height 5
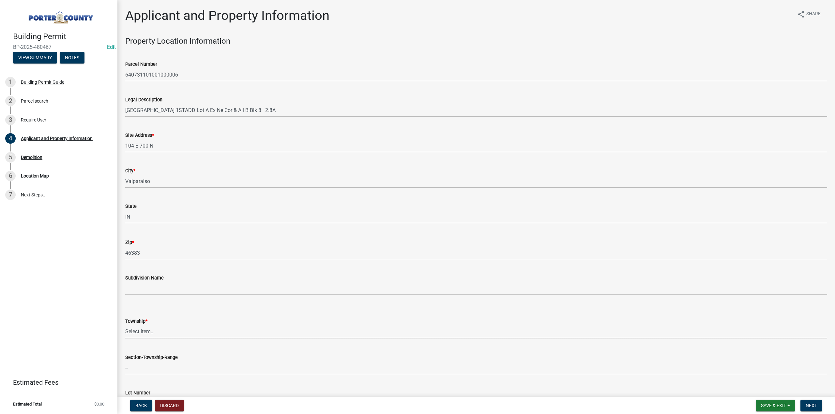
click at [156, 335] on select "Select Item... Boone Center Jackson Liberty Morgan Pine Pleasant Portage Porter…" at bounding box center [476, 331] width 702 height 13
click at [125, 325] on select "Select Item... Boone Center Jackson Liberty Morgan Pine Pleasant Portage Porter…" at bounding box center [476, 331] width 702 height 13
select select "403f4b3c-c23a-4b9f-b6b7-b4f73366513c"
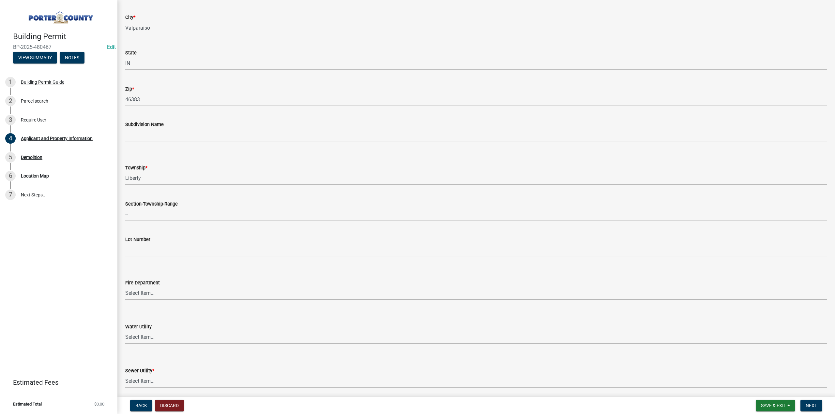
scroll to position [196, 0]
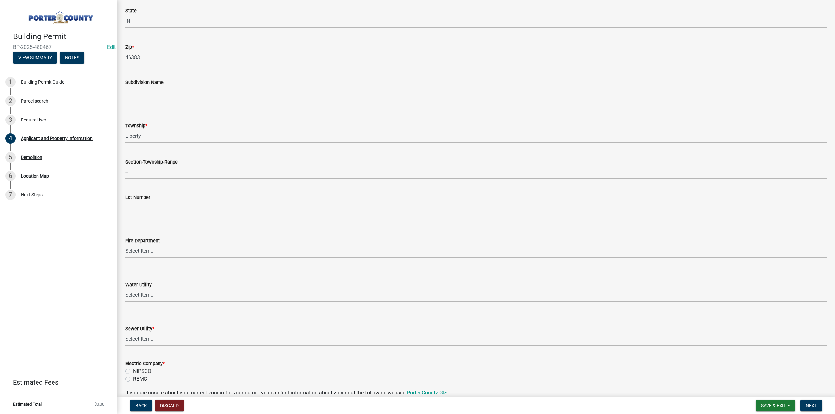
click at [160, 341] on select "Select Item... Aqua Indiana Inc Damon Run Falling Waters Lake Eliza - LEACD Nat…" at bounding box center [476, 339] width 702 height 13
click at [125, 333] on select "Select Item... Aqua Indiana Inc Damon Run Falling Waters Lake Eliza - LEACD Nat…" at bounding box center [476, 339] width 702 height 13
select select "ea6751d4-6bf7-4a16-89ee-f7801ab82aa1"
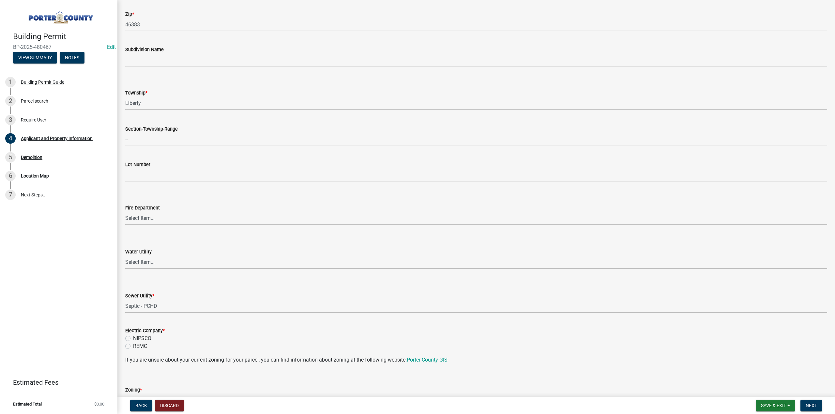
scroll to position [261, 0]
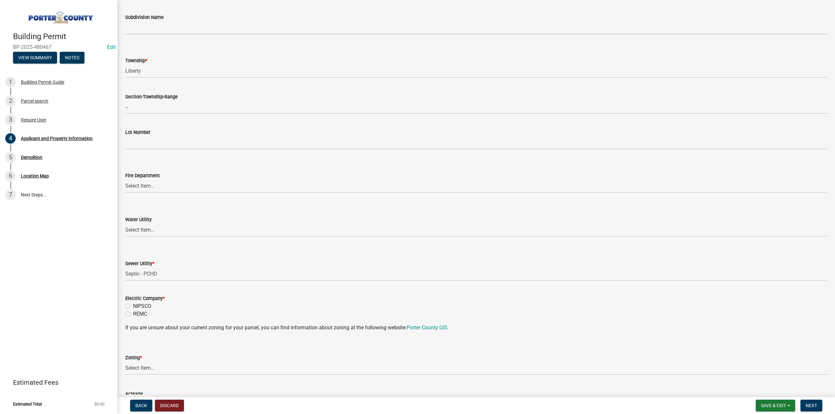
click at [133, 307] on label "NIPSCO" at bounding box center [142, 307] width 18 height 8
click at [133, 307] on input "NIPSCO" at bounding box center [135, 305] width 4 height 4
radio input "true"
click at [155, 368] on select "Select Item... A1 A2 CH CM CN I1 I2 I3 IN MP OT P1 P2 PUD R1 R2 R3 R4 RL RR" at bounding box center [476, 368] width 702 height 13
click at [125, 362] on select "Select Item... A1 A2 CH CM CN I1 I2 I3 IN MP OT P1 P2 PUD R1 R2 R3 R4 RL RR" at bounding box center [476, 368] width 702 height 13
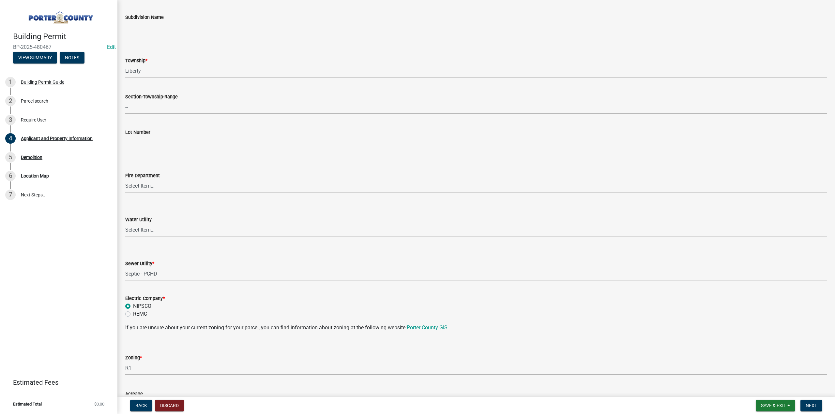
select select "e2d1b1d7-ccc9-456b-9e96-e16306515997"
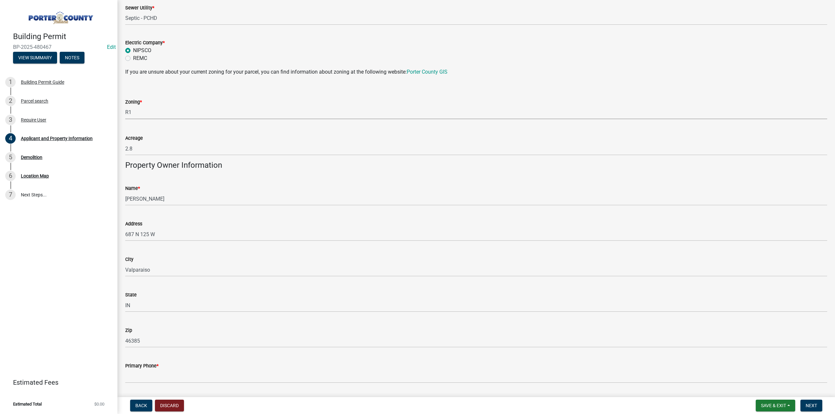
scroll to position [587, 0]
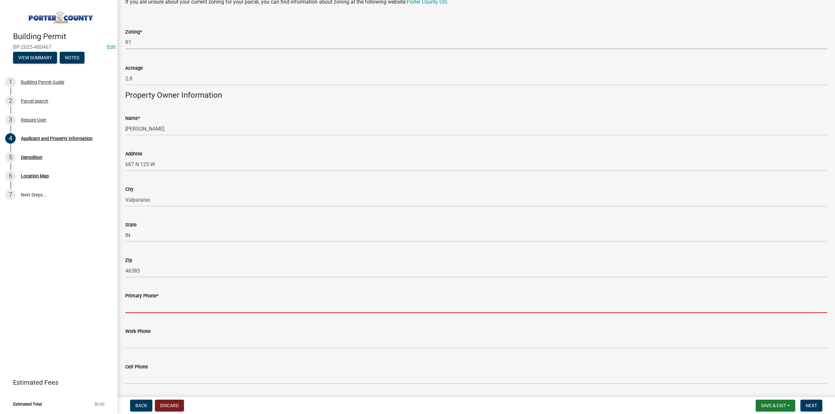
click at [154, 308] on input "Primary Phone *" at bounding box center [476, 306] width 702 height 13
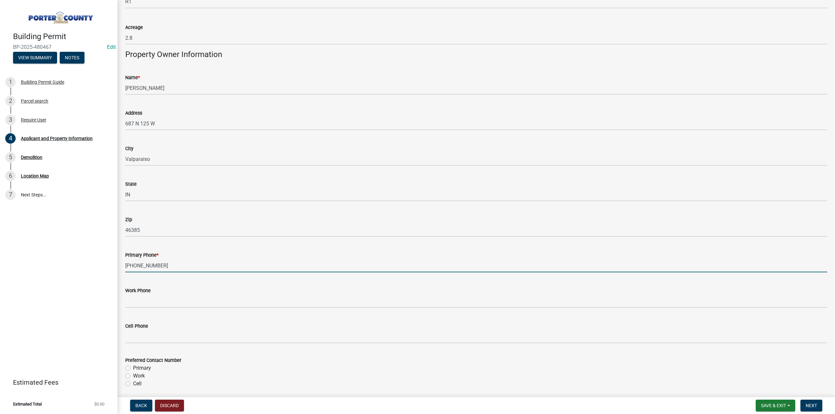
scroll to position [685, 0]
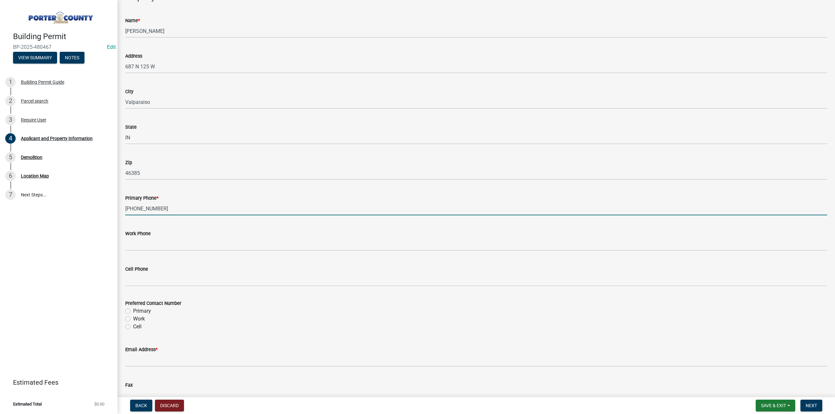
type input "219-405-8353"
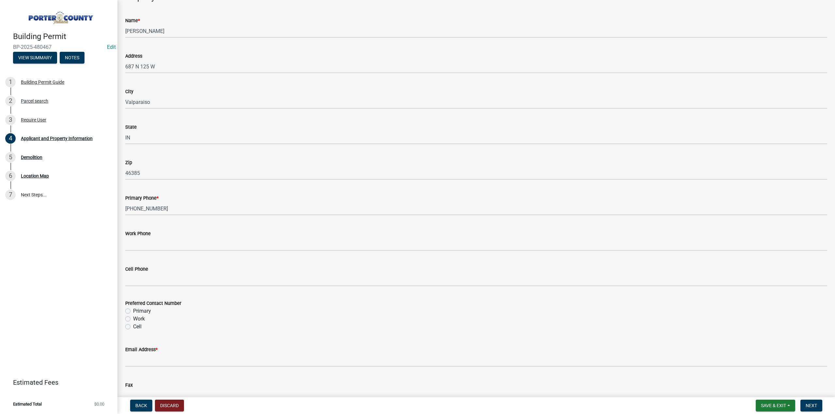
click at [125, 313] on div "Preferred Contact Number Primary Work Cell" at bounding box center [475, 311] width 711 height 39
drag, startPoint x: 129, startPoint y: 311, endPoint x: 127, endPoint y: 315, distance: 4.5
click at [133, 311] on label "Primary" at bounding box center [142, 311] width 18 height 8
click at [133, 311] on input "Primary" at bounding box center [135, 309] width 4 height 4
radio input "true"
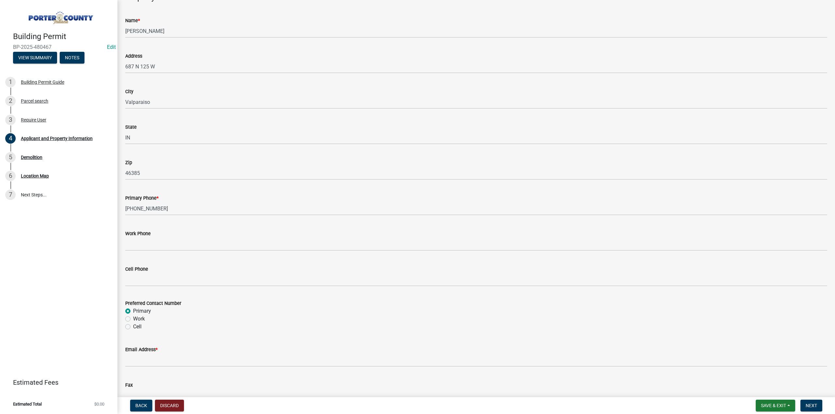
click at [215, 352] on div "Email Address *" at bounding box center [476, 350] width 702 height 8
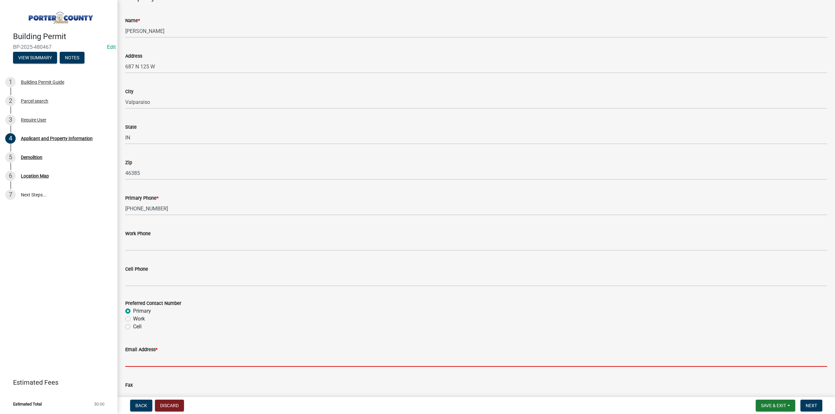
click at [216, 360] on input "Email Address *" at bounding box center [476, 360] width 702 height 13
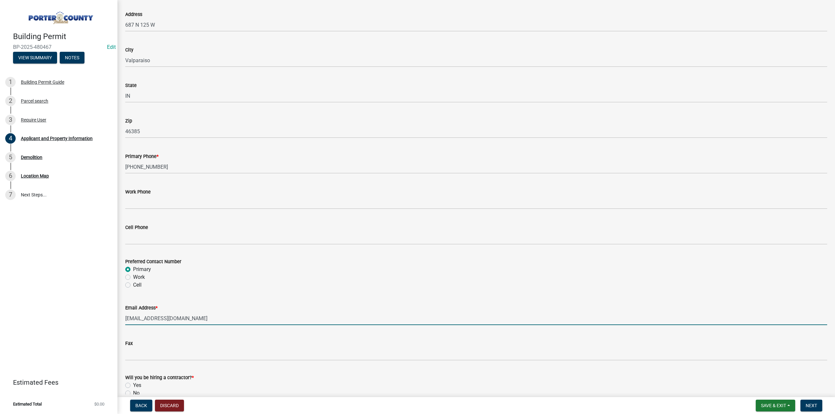
scroll to position [805, 0]
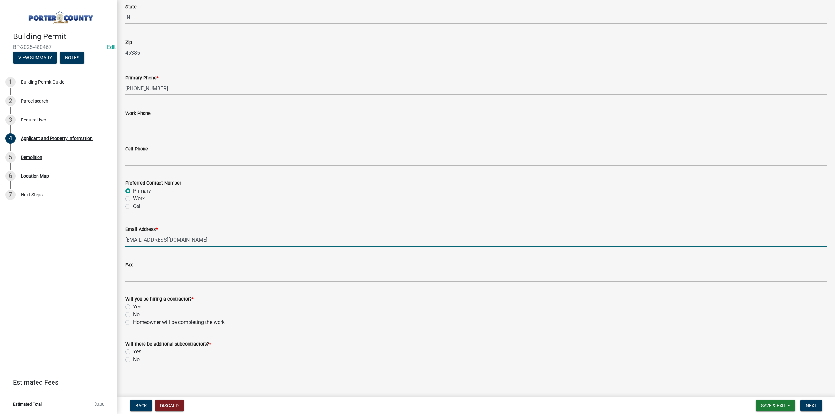
type input "jlsalan@hotmail.com"
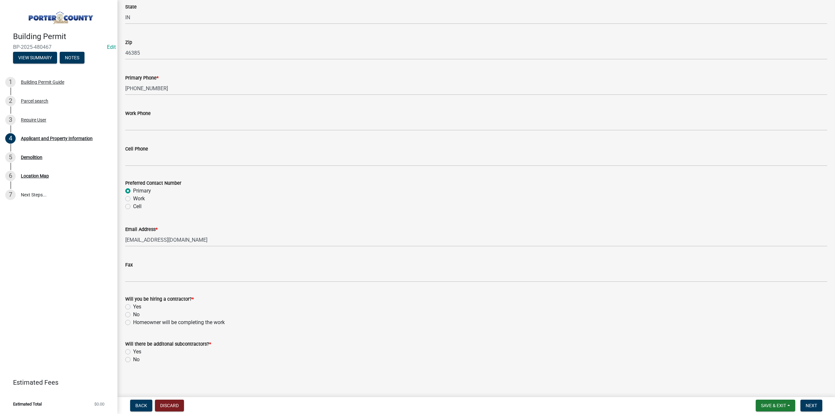
click at [133, 315] on label "No" at bounding box center [136, 315] width 7 height 8
click at [133, 315] on input "No" at bounding box center [135, 313] width 4 height 4
radio input "true"
drag, startPoint x: 127, startPoint y: 358, endPoint x: 151, endPoint y: 376, distance: 29.6
click at [133, 359] on label "No" at bounding box center [136, 360] width 7 height 8
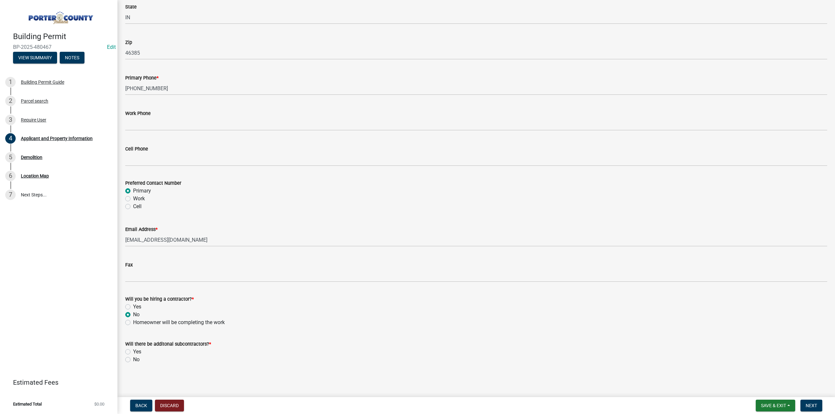
click at [133, 359] on input "No" at bounding box center [135, 358] width 4 height 4
radio input "true"
click at [811, 408] on span "Next" at bounding box center [810, 405] width 11 height 5
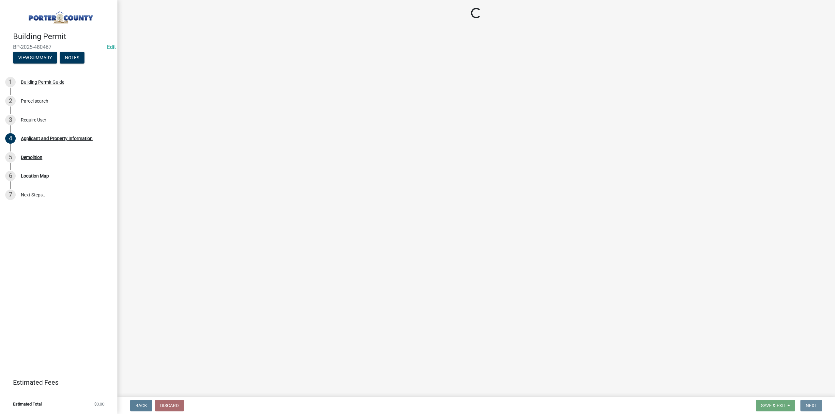
scroll to position [0, 0]
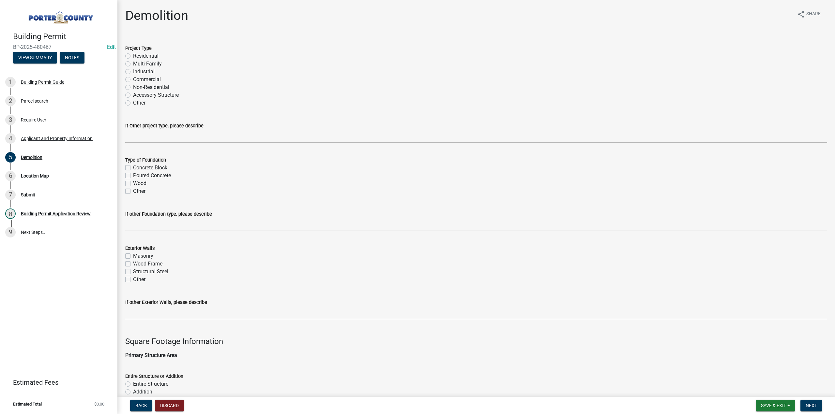
click at [131, 57] on div "Residential" at bounding box center [476, 56] width 702 height 8
click at [133, 56] on label "Residential" at bounding box center [145, 56] width 25 height 8
click at [133, 56] on input "Residential" at bounding box center [135, 54] width 4 height 4
radio input "true"
click at [133, 169] on label "Concrete Block" at bounding box center [150, 168] width 34 height 8
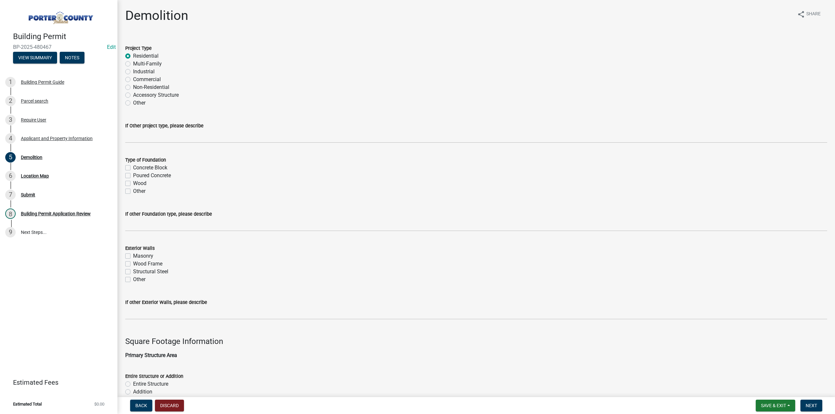
click at [133, 168] on input "Concrete Block" at bounding box center [135, 166] width 4 height 4
checkbox input "true"
checkbox input "false"
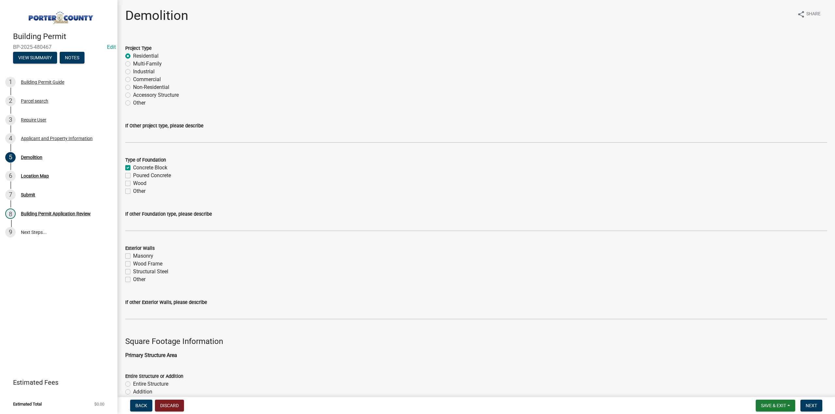
click at [133, 263] on label "Wood Frame" at bounding box center [147, 264] width 29 height 8
click at [133, 263] on input "Wood Frame" at bounding box center [135, 262] width 4 height 4
checkbox input "true"
checkbox input "false"
checkbox input "true"
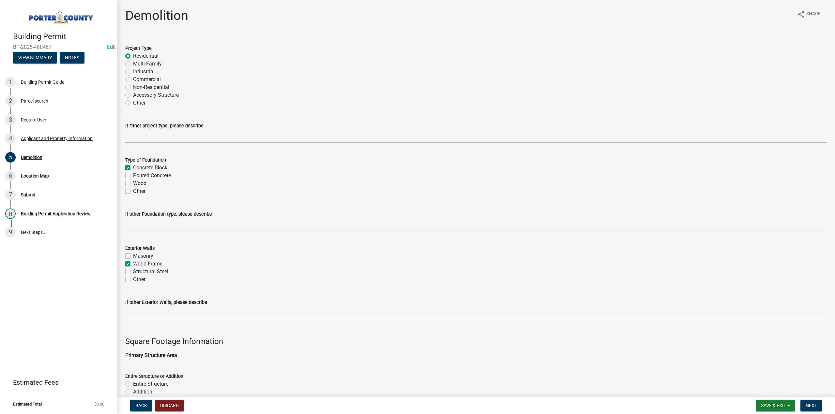
checkbox input "false"
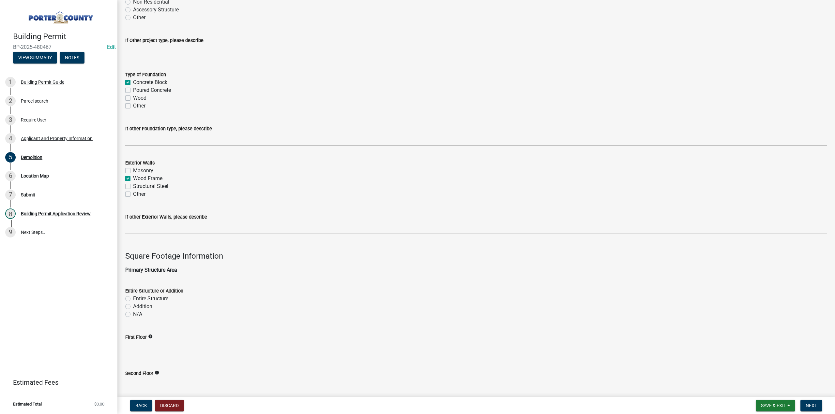
scroll to position [98, 0]
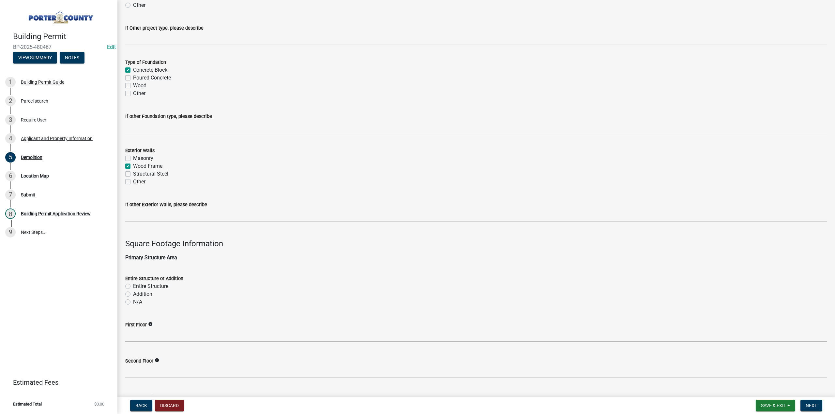
click at [133, 286] on label "Entire Structure" at bounding box center [150, 287] width 35 height 8
click at [133, 286] on input "Entire Structure" at bounding box center [135, 285] width 4 height 4
radio input "true"
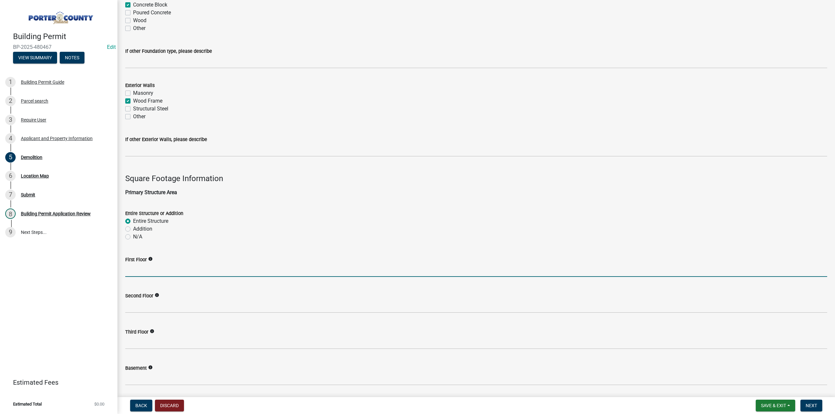
click at [137, 273] on input "text" at bounding box center [476, 270] width 702 height 13
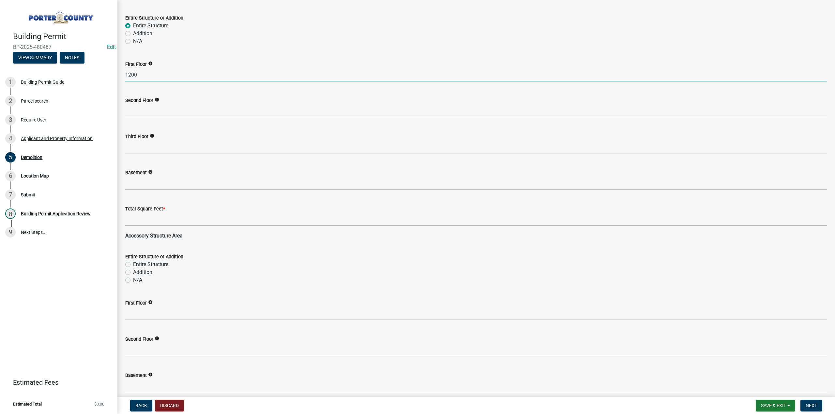
scroll to position [293, 0]
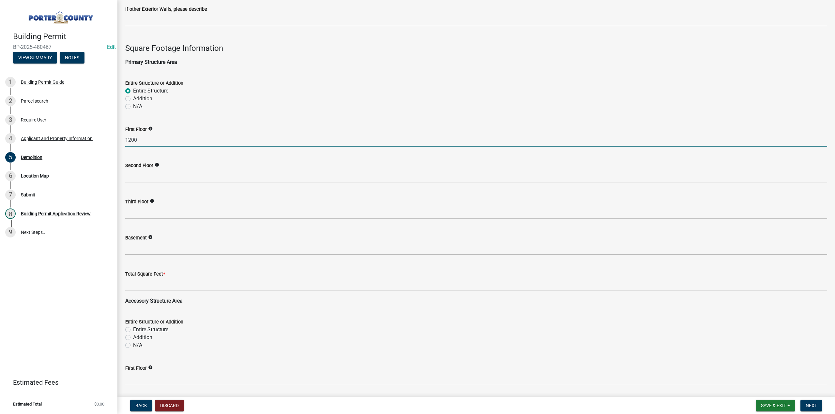
type input "1200"
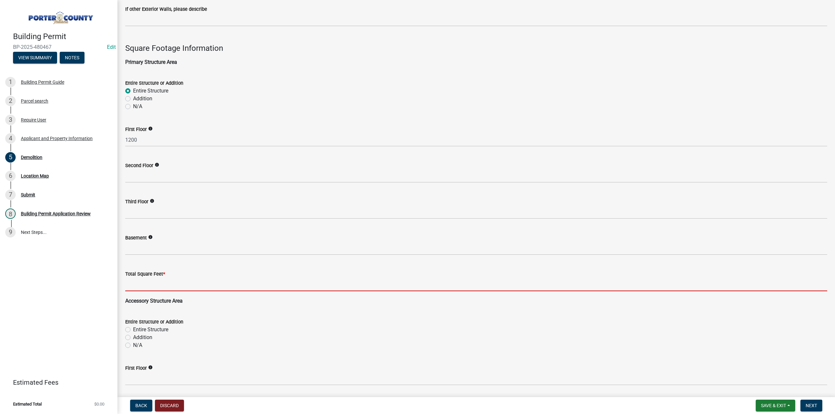
click at [147, 285] on input "text" at bounding box center [476, 284] width 702 height 13
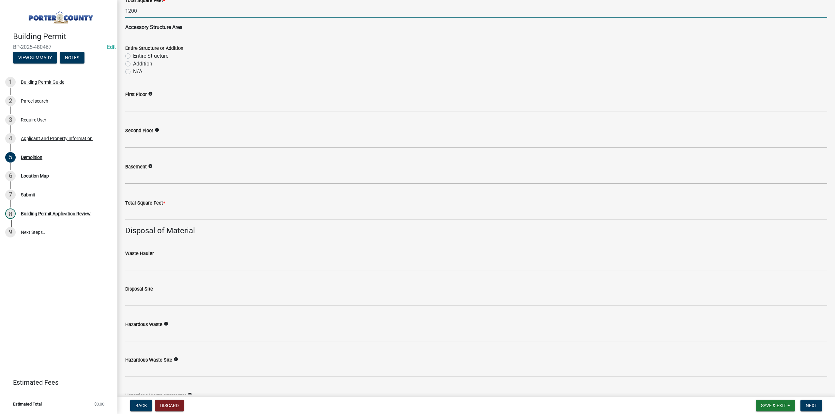
scroll to position [619, 0]
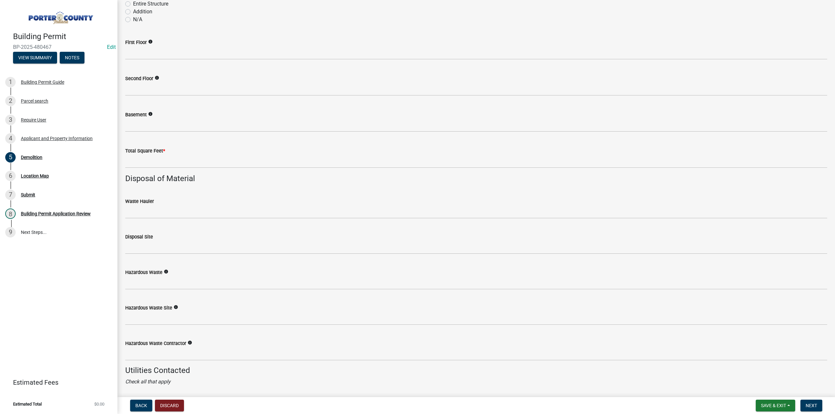
type input "1200"
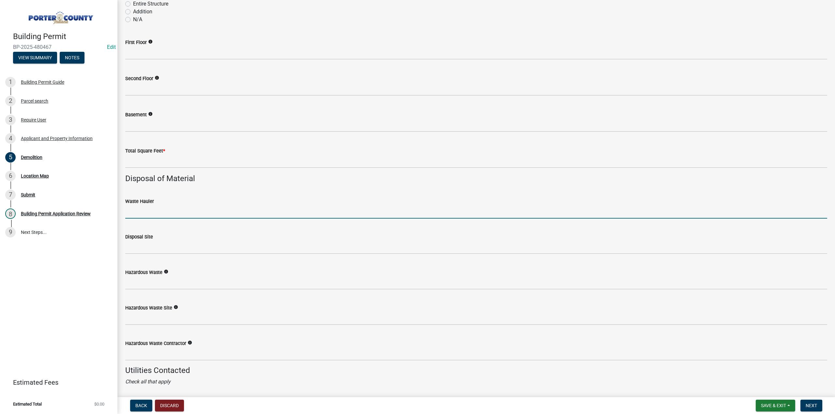
click at [146, 214] on input "Waste Hauler" at bounding box center [476, 211] width 702 height 13
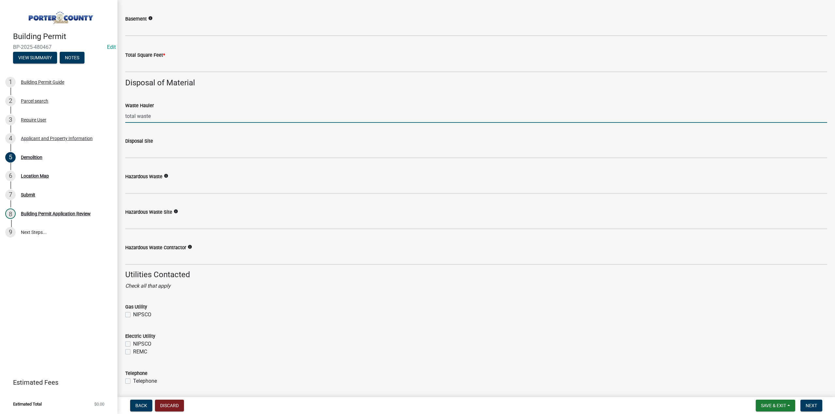
scroll to position [717, 0]
type input "total waste"
click at [133, 312] on label "NIPSCO" at bounding box center [142, 313] width 18 height 8
click at [133, 312] on input "NIPSCO" at bounding box center [135, 311] width 4 height 4
checkbox input "true"
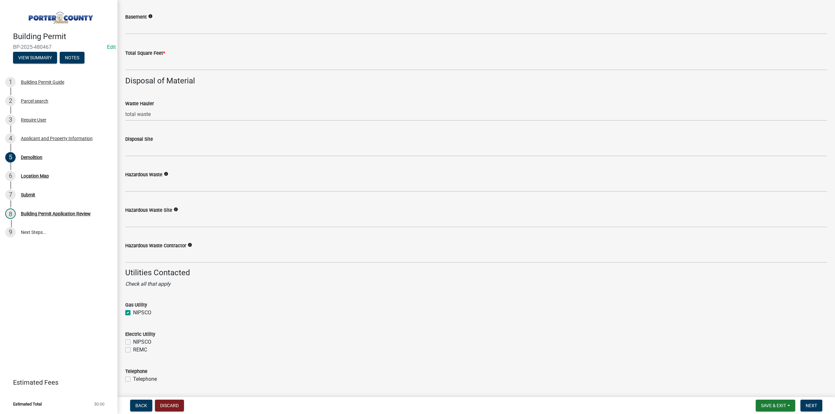
click at [133, 342] on label "NIPSCO" at bounding box center [142, 342] width 18 height 8
click at [133, 342] on input "NIPSCO" at bounding box center [135, 340] width 4 height 4
checkbox input "true"
checkbox input "false"
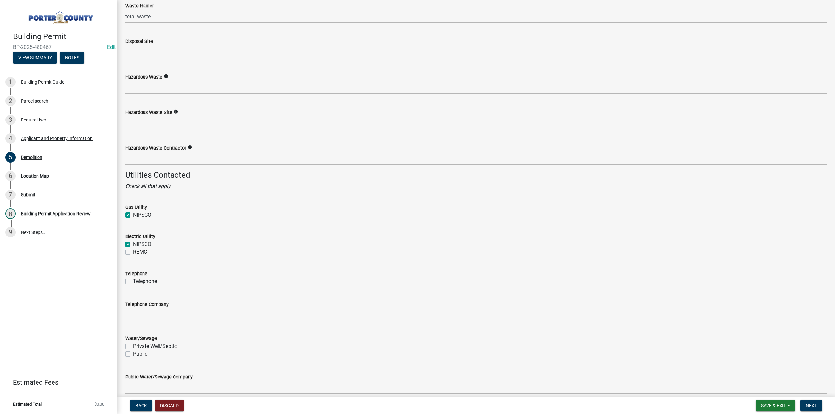
scroll to position [845, 0]
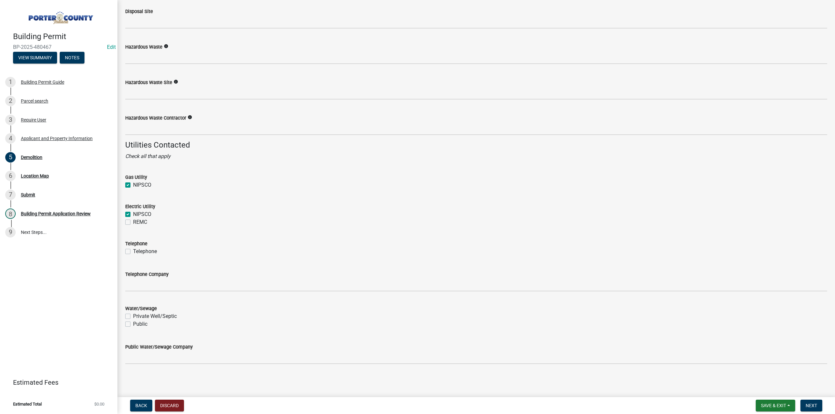
click at [133, 316] on label "Private Well/Septic" at bounding box center [155, 317] width 44 height 8
click at [133, 316] on input "Private Well/Septic" at bounding box center [135, 315] width 4 height 4
checkbox input "true"
checkbox input "false"
click at [813, 411] on button "Next" at bounding box center [811, 406] width 22 height 12
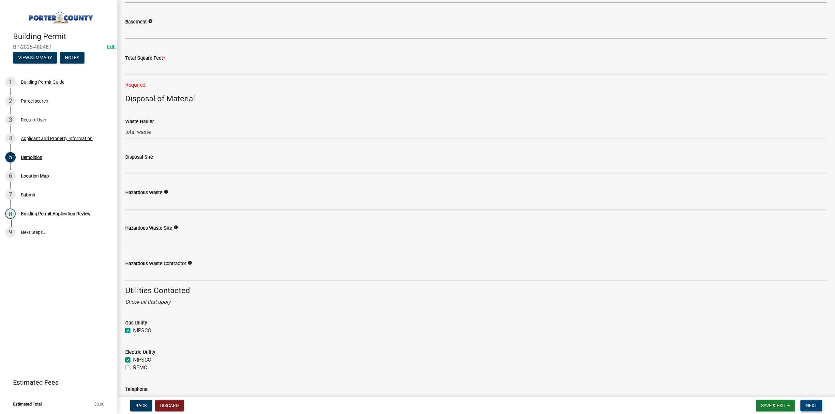
scroll to position [662, 0]
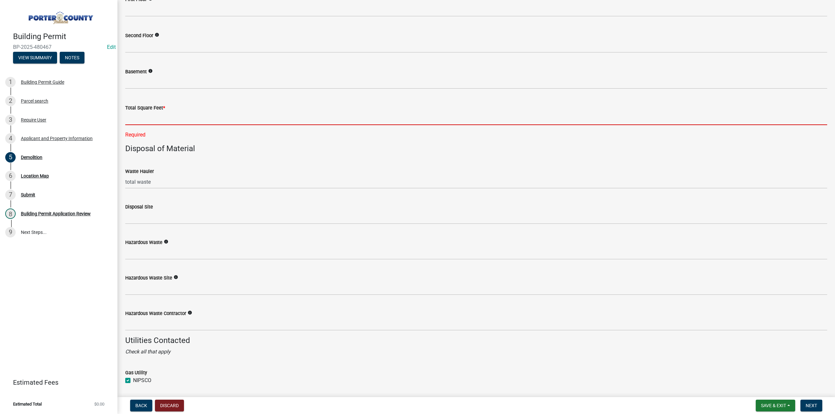
click at [136, 118] on input "text" at bounding box center [476, 118] width 702 height 13
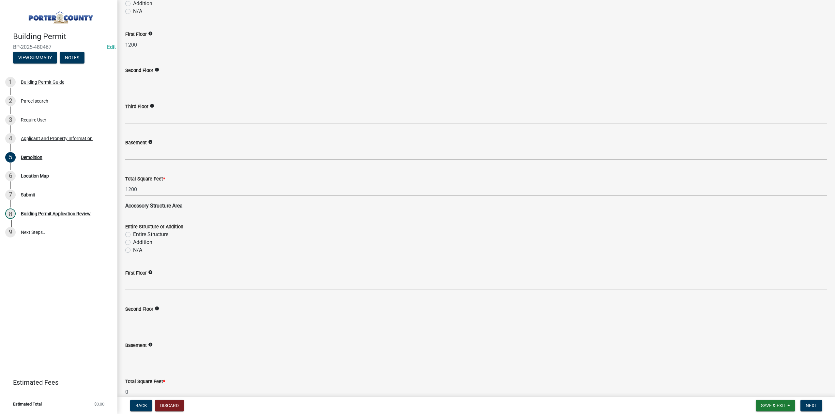
scroll to position [499, 0]
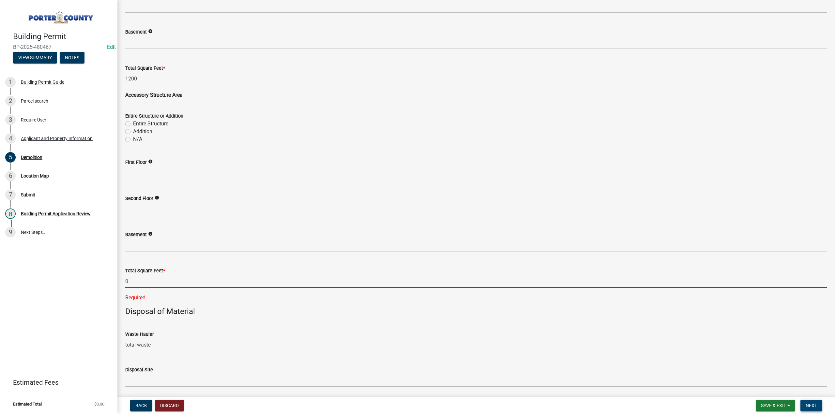
type input "0"
click at [814, 405] on span "Next" at bounding box center [810, 405] width 11 height 5
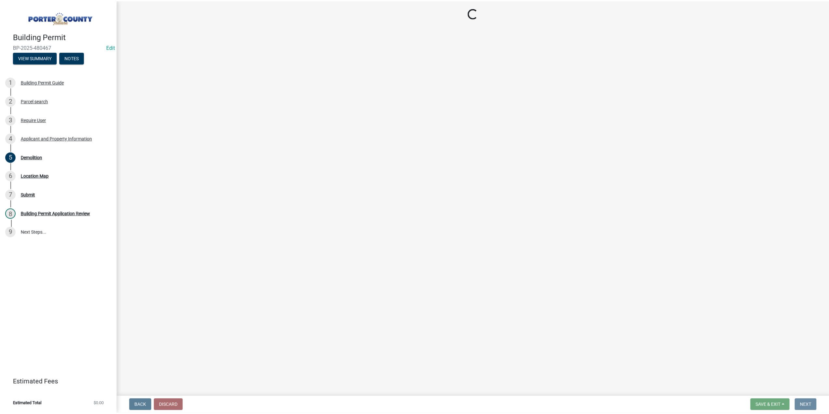
scroll to position [0, 0]
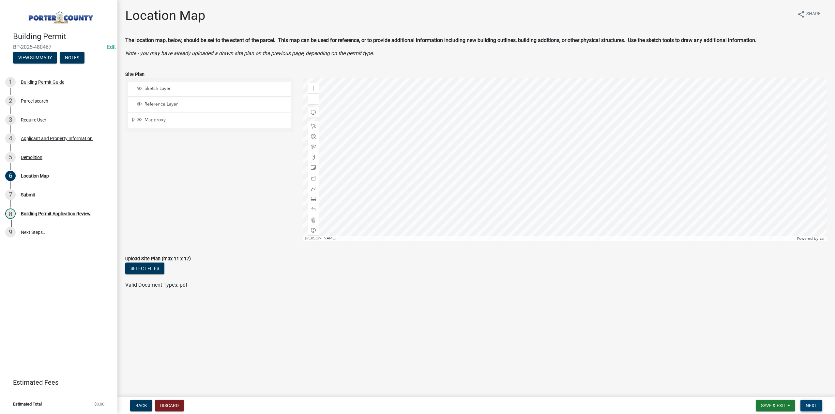
drag, startPoint x: 817, startPoint y: 403, endPoint x: 17, endPoint y: 324, distance: 803.5
click at [816, 403] on button "Next" at bounding box center [811, 406] width 22 height 12
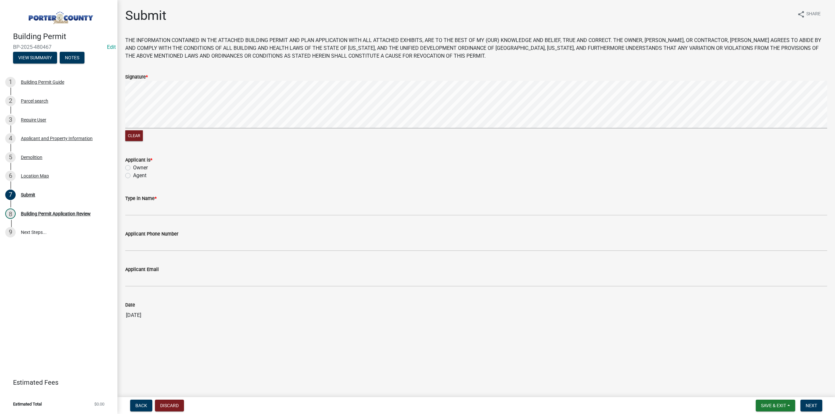
click at [133, 170] on label "Owner" at bounding box center [140, 168] width 15 height 8
click at [133, 168] on input "Owner" at bounding box center [135, 166] width 4 height 4
radio input "true"
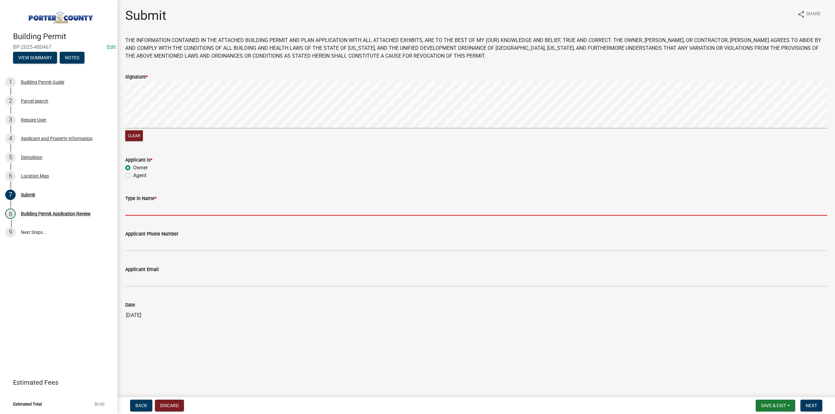
click at [141, 213] on input "Type in Name *" at bounding box center [476, 208] width 702 height 13
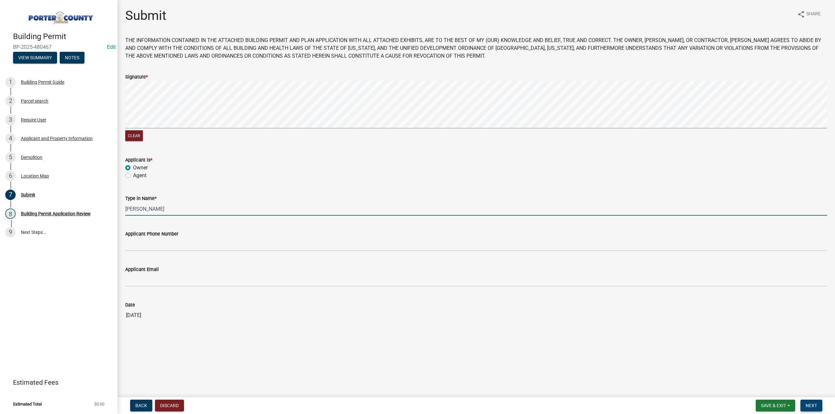
type input "David Salan"
click at [816, 407] on span "Next" at bounding box center [810, 405] width 11 height 5
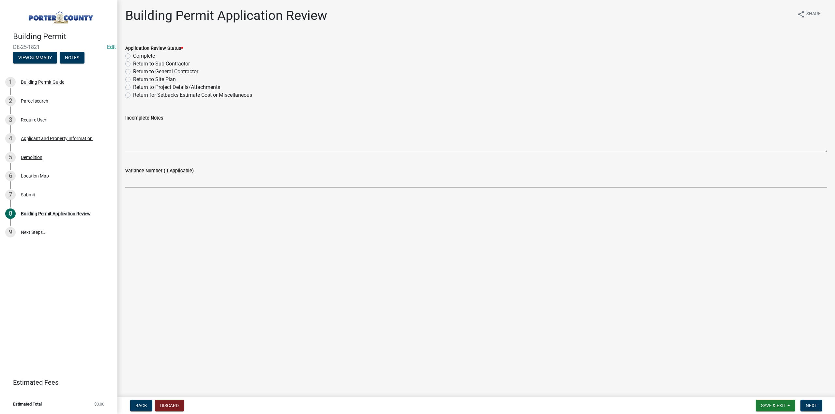
click at [133, 56] on label "Complete" at bounding box center [144, 56] width 22 height 8
click at [133, 56] on input "Complete" at bounding box center [135, 54] width 4 height 4
radio input "true"
click at [810, 405] on span "Next" at bounding box center [810, 405] width 11 height 5
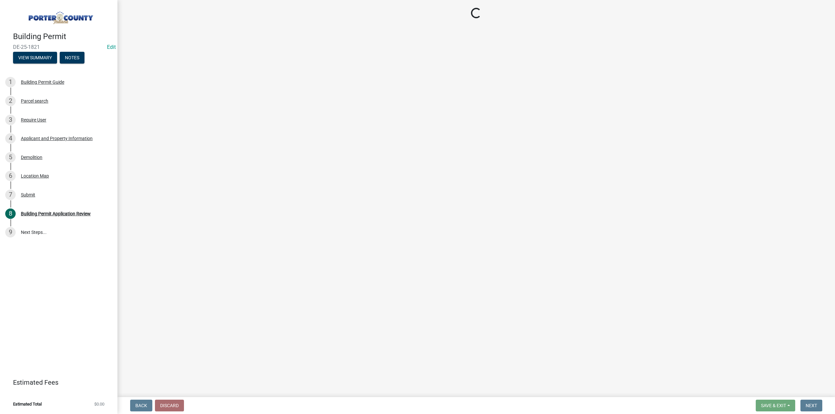
drag, startPoint x: 42, startPoint y: 46, endPoint x: 0, endPoint y: 42, distance: 41.9
click at [0, 42] on header "Building Permit DE-25-1821 Edit View Summary Notes" at bounding box center [58, 35] width 117 height 70
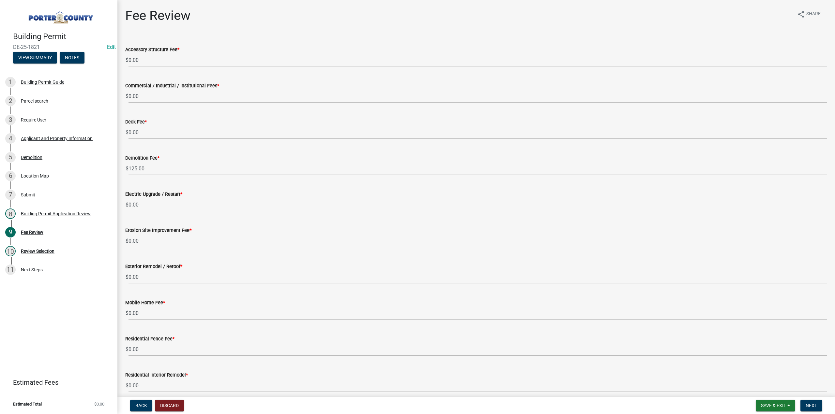
copy span "DE-25-1821"
drag, startPoint x: 812, startPoint y: 407, endPoint x: 384, endPoint y: 384, distance: 428.6
click at [811, 407] on span "Next" at bounding box center [810, 405] width 11 height 5
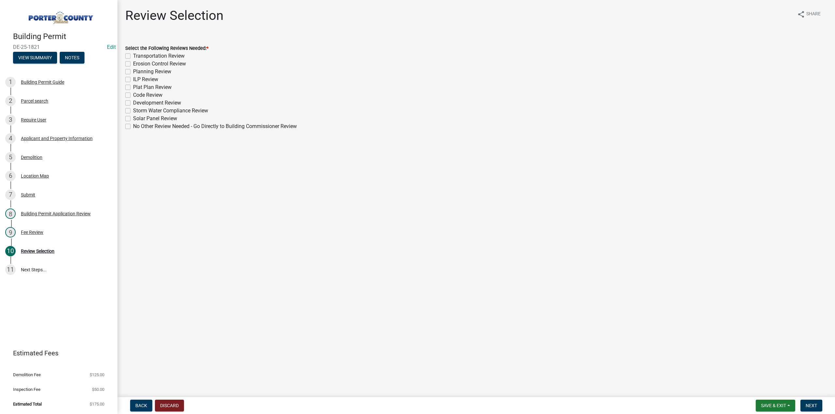
drag, startPoint x: 128, startPoint y: 71, endPoint x: 147, endPoint y: 116, distance: 48.8
click at [133, 72] on label "Planning Review" at bounding box center [152, 72] width 38 height 8
click at [133, 72] on input "Planning Review" at bounding box center [135, 70] width 4 height 4
checkbox input "true"
checkbox input "false"
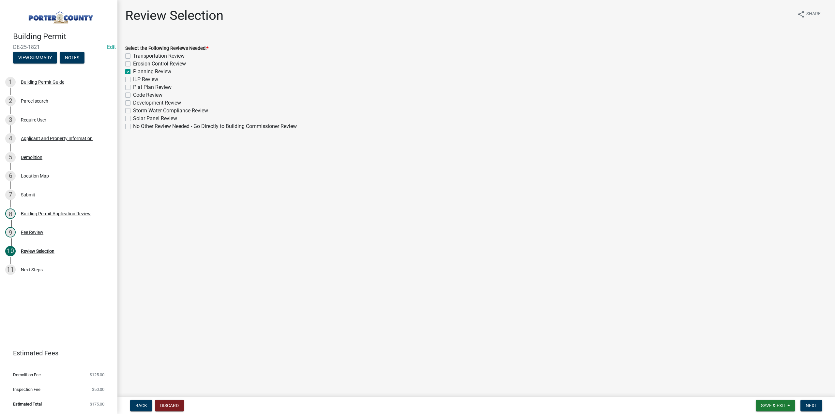
checkbox input "false"
checkbox input "true"
checkbox input "false"
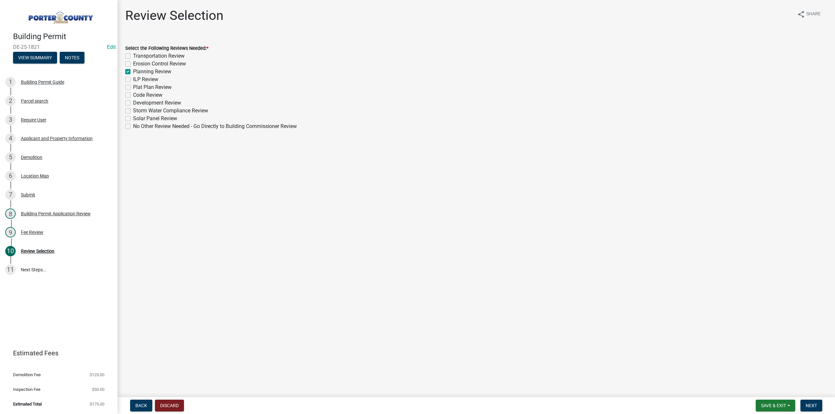
checkbox input "false"
click at [822, 403] on form "Save & Exit Save Save & Exit Next" at bounding box center [789, 406] width 72 height 12
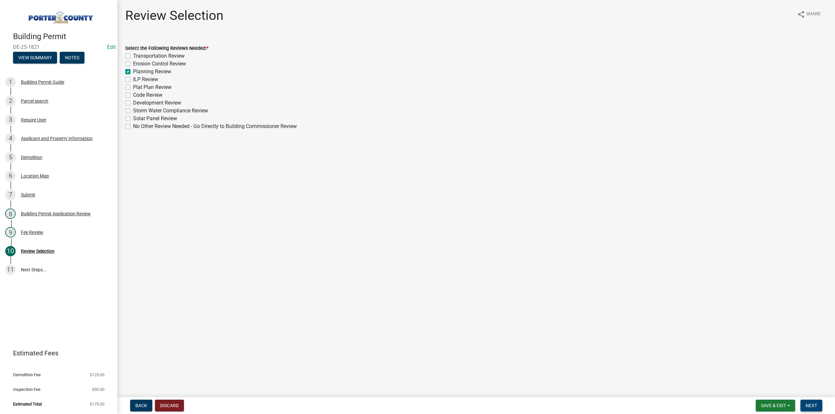
click at [815, 406] on span "Next" at bounding box center [810, 405] width 11 height 5
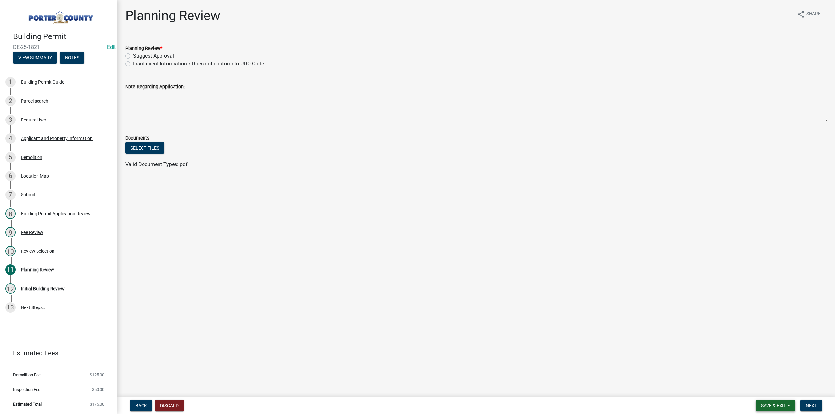
click at [764, 404] on span "Save & Exit" at bounding box center [773, 405] width 25 height 5
click at [761, 383] on button "Save & Exit" at bounding box center [769, 389] width 52 height 16
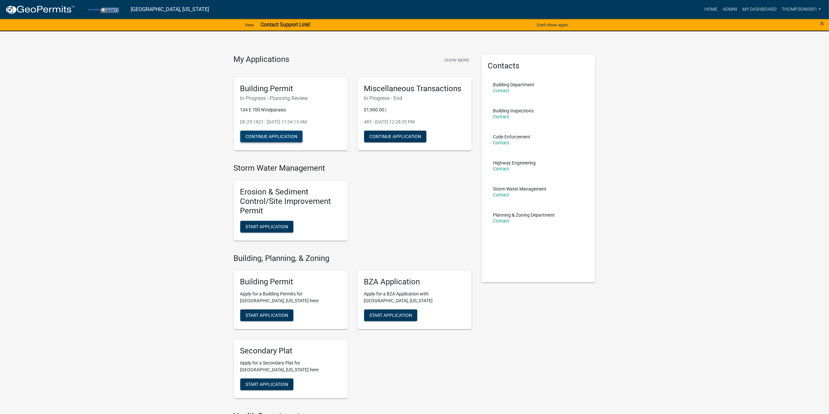
click at [272, 136] on button "Continue Application" at bounding box center [271, 137] width 62 height 12
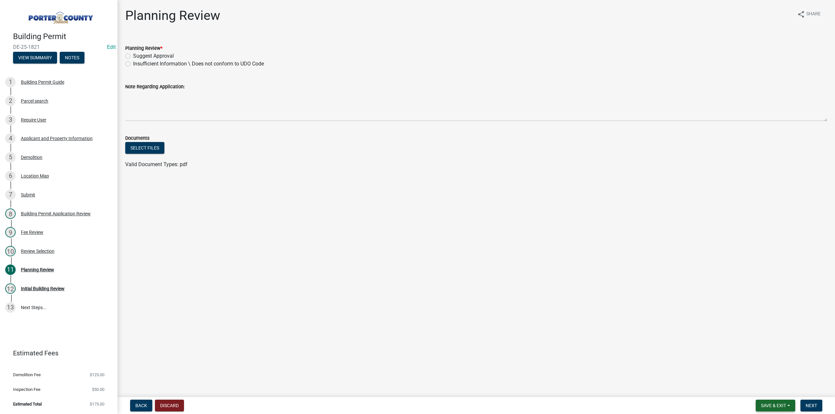
click at [766, 407] on span "Save & Exit" at bounding box center [773, 405] width 25 height 5
click at [769, 389] on button "Save & Exit" at bounding box center [769, 389] width 52 height 16
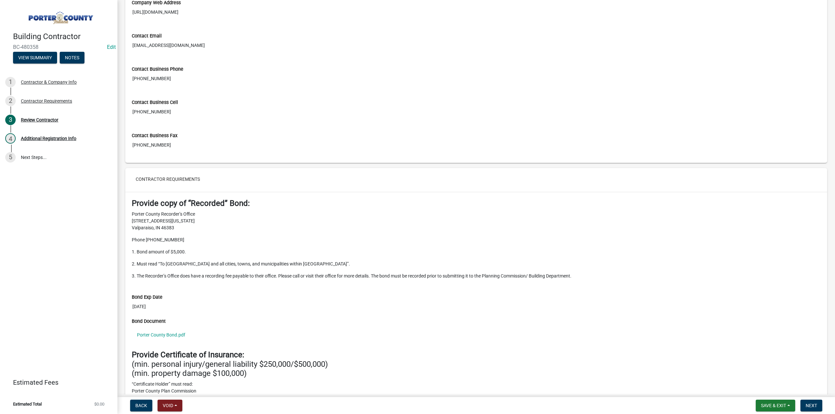
scroll to position [456, 0]
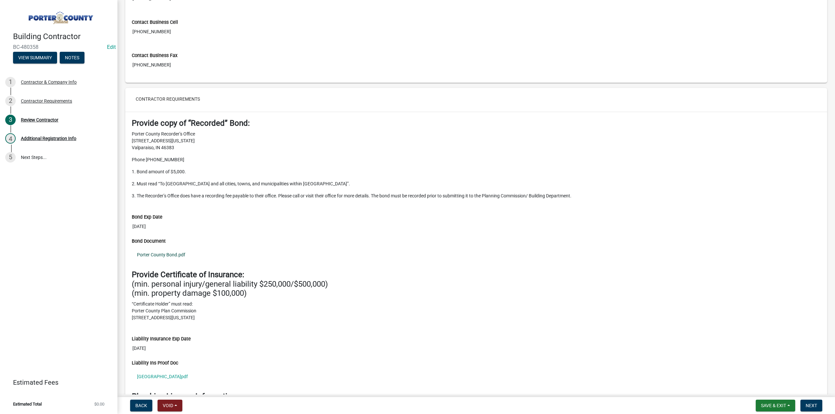
click at [156, 251] on link "Porter County Bond.pdf" at bounding box center [476, 254] width 689 height 15
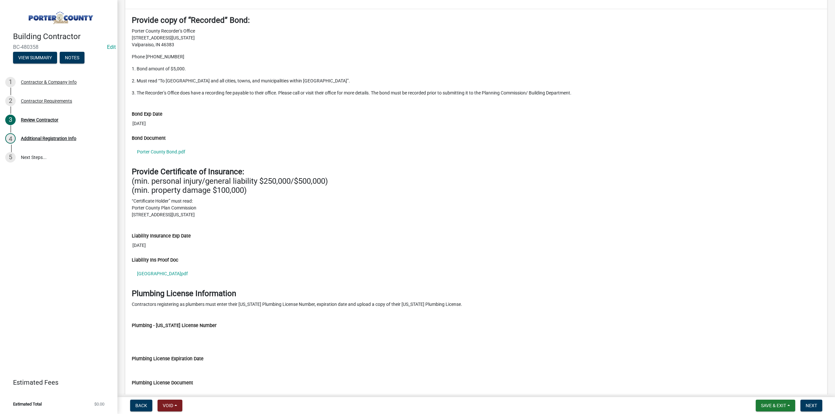
scroll to position [587, 0]
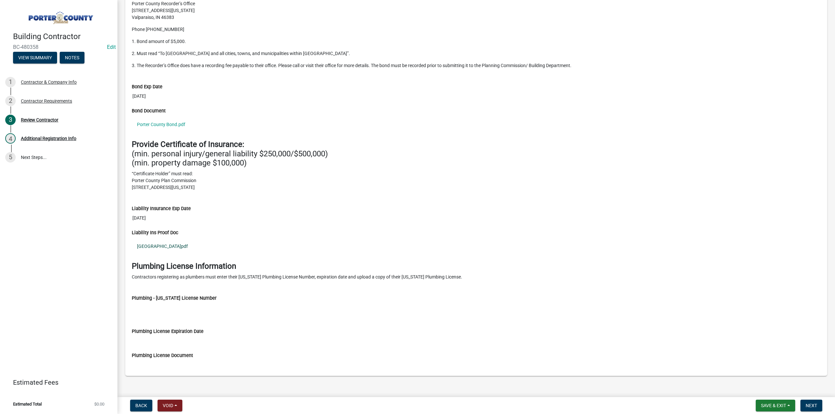
click at [150, 244] on link "[GEOGRAPHIC_DATA]pdf" at bounding box center [476, 246] width 689 height 15
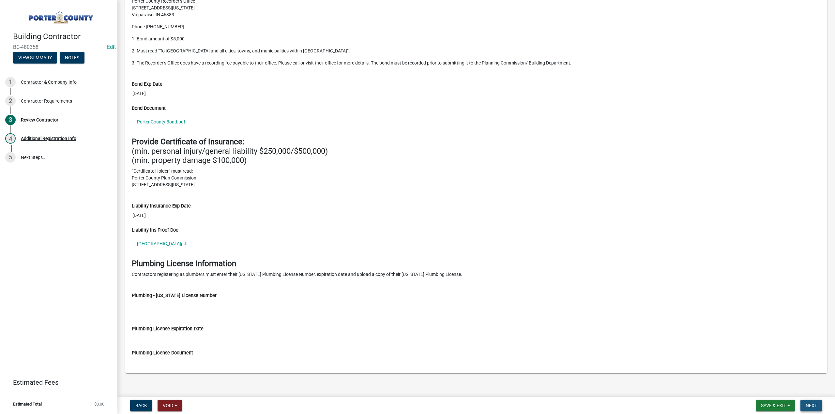
click at [807, 402] on button "Next" at bounding box center [811, 406] width 22 height 12
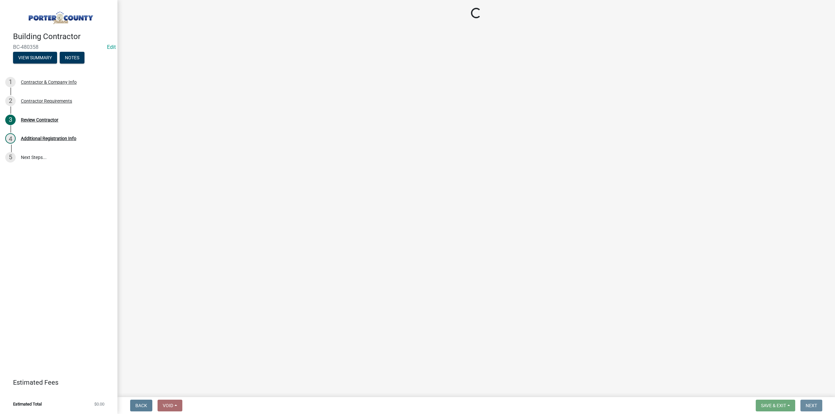
scroll to position [0, 0]
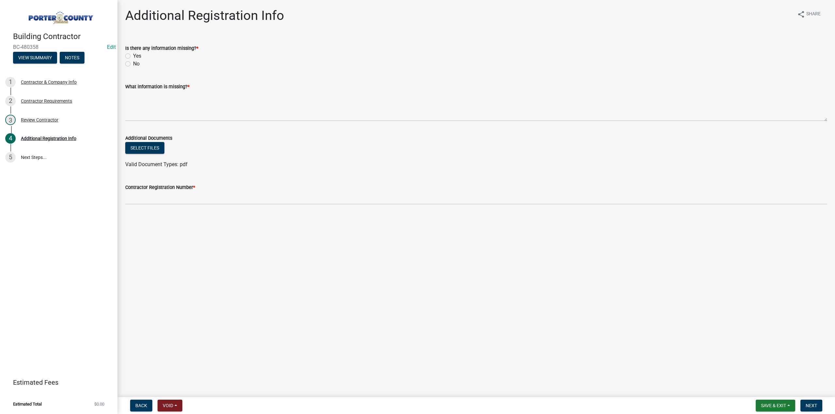
click at [133, 64] on label "No" at bounding box center [136, 64] width 7 height 8
click at [133, 64] on input "No" at bounding box center [135, 62] width 4 height 4
radio input "true"
click at [162, 115] on textarea "What information is missing? *" at bounding box center [476, 106] width 702 height 31
type textarea "None"
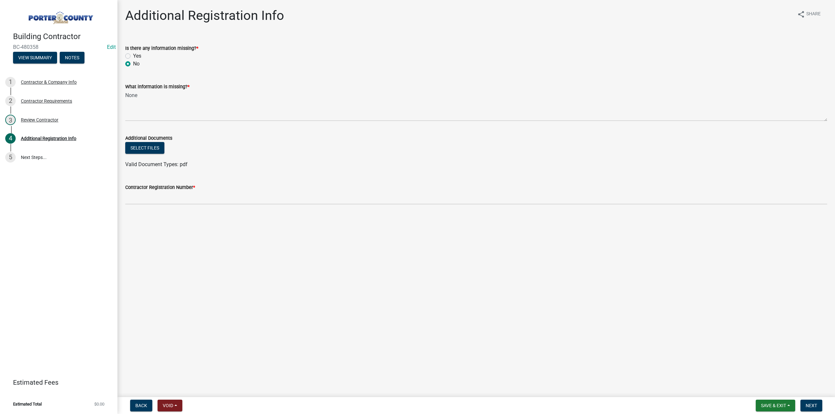
drag, startPoint x: 41, startPoint y: 48, endPoint x: 1, endPoint y: 48, distance: 40.1
click at [1, 48] on header "Building Contractor BC-480358 Edit View Summary Notes" at bounding box center [58, 35] width 117 height 70
copy span "BC-480358"
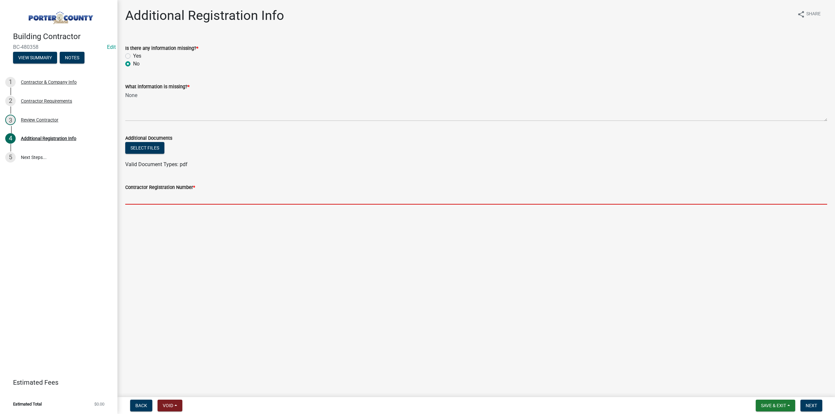
click at [128, 198] on input "Contractor Registration Number *" at bounding box center [476, 197] width 702 height 13
paste input "BC-480358"
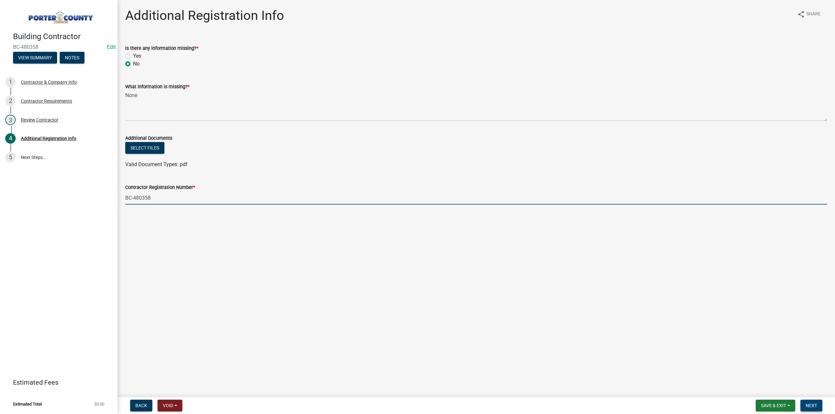
type input "BC-480358"
click at [816, 403] on span "Next" at bounding box center [810, 405] width 11 height 5
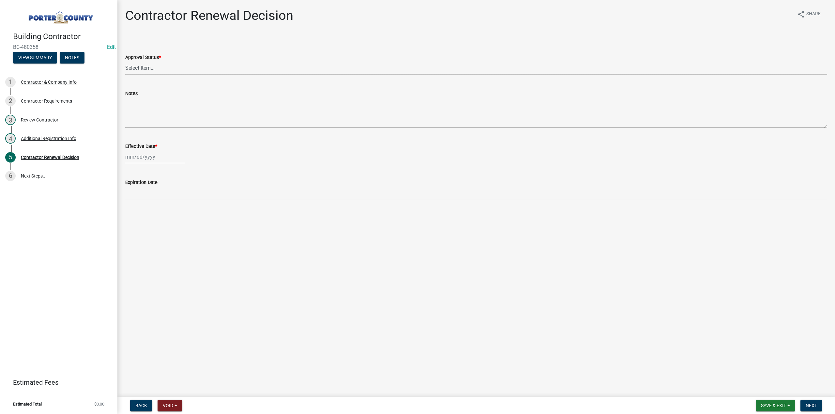
click at [153, 71] on select "Select Item... Approved Denied" at bounding box center [476, 67] width 702 height 13
click at [125, 61] on select "Select Item... Approved Denied" at bounding box center [476, 67] width 702 height 13
select select "30db8998-795d-4bbe-8e49-f1ade8865815"
select select "9"
select select "2025"
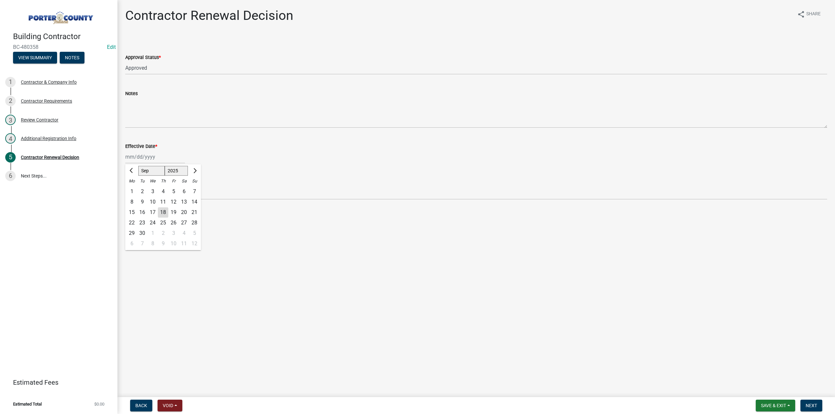
click at [168, 158] on div "Jan Feb Mar Apr May Jun Jul Aug Sep Oct Nov Dec 1525 1526 1527 1528 1529 1530 1…" at bounding box center [155, 156] width 60 height 13
click at [163, 214] on div "18" at bounding box center [163, 212] width 10 height 10
type input "[DATE]"
click at [809, 408] on span "Next" at bounding box center [810, 405] width 11 height 5
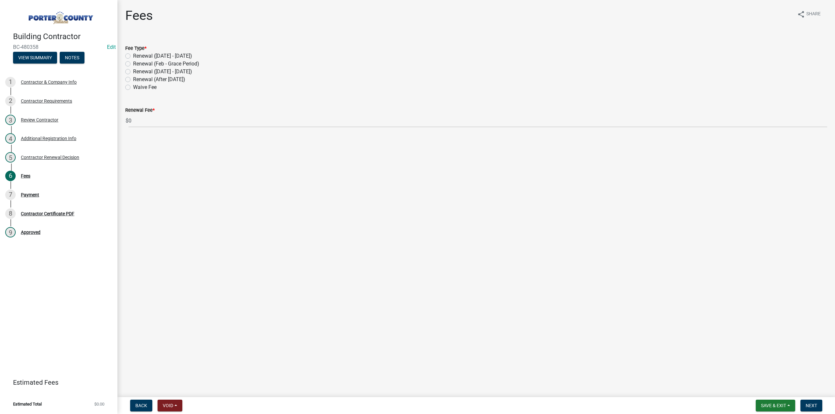
drag, startPoint x: 128, startPoint y: 80, endPoint x: 187, endPoint y: 151, distance: 93.0
click at [133, 80] on label "Renewal (After Sept 1)" at bounding box center [159, 80] width 52 height 8
click at [133, 80] on input "Renewal (After Sept 1)" at bounding box center [135, 78] width 4 height 4
radio input "true"
click at [816, 406] on span "Next" at bounding box center [810, 405] width 11 height 5
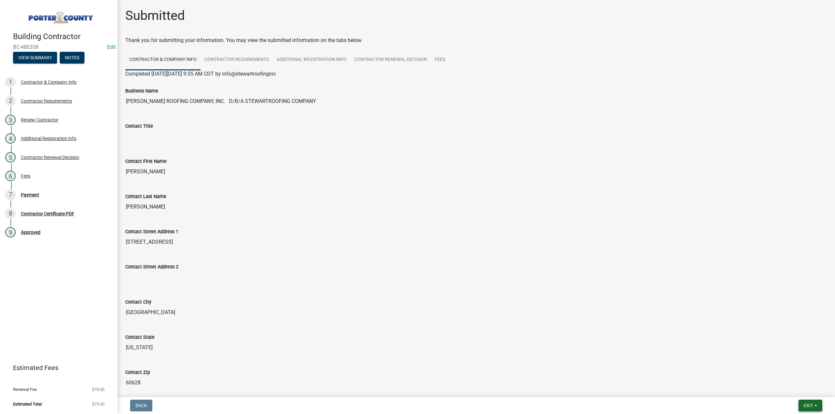
click at [811, 404] on span "Exit" at bounding box center [807, 405] width 9 height 5
click at [809, 391] on button "Save & Exit" at bounding box center [796, 389] width 52 height 16
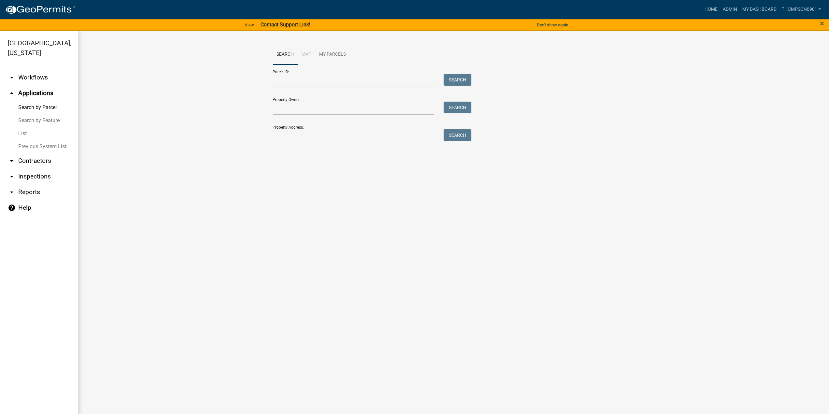
click at [34, 153] on link "arrow_drop_down Contractors" at bounding box center [39, 161] width 78 height 16
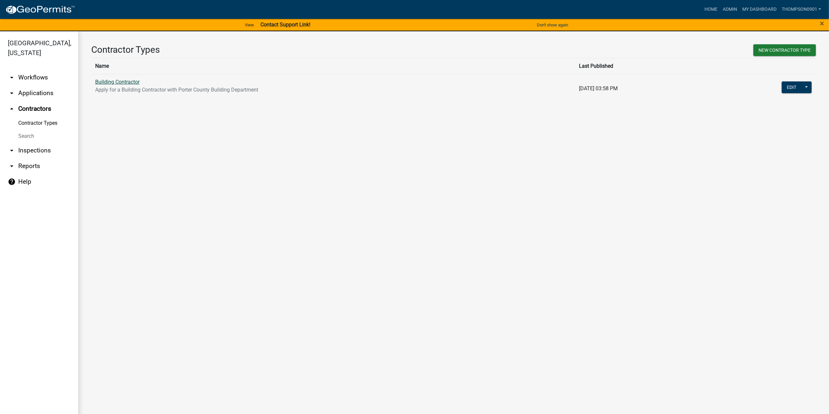
click at [116, 81] on link "Building Contractor" at bounding box center [117, 82] width 44 height 6
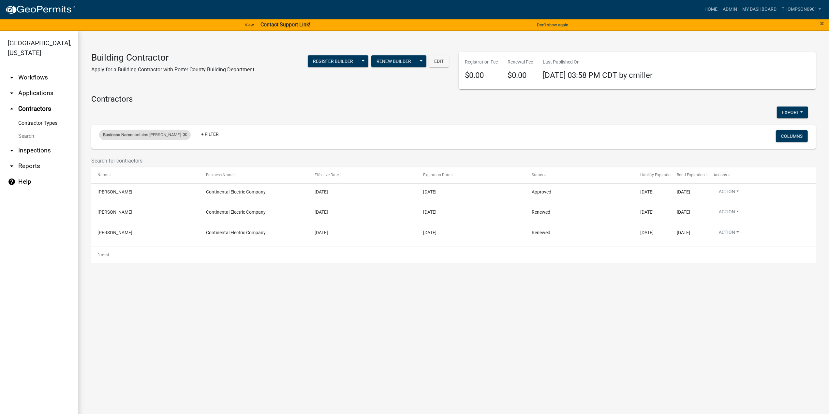
click at [138, 138] on div "Business Name contains conti" at bounding box center [145, 135] width 92 height 10
drag, startPoint x: 133, startPoint y: 158, endPoint x: 0, endPoint y: 133, distance: 135.3
click at [0, 144] on body "Internet Explorer does NOT work with GeoPermits. Get a new browser for more sec…" at bounding box center [414, 207] width 829 height 414
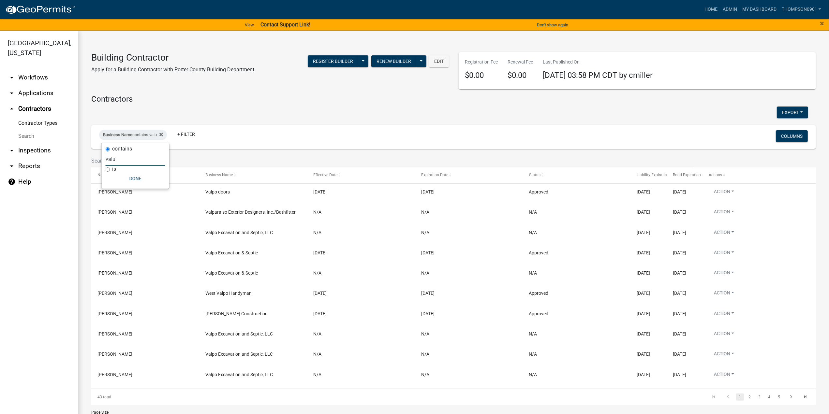
type input "valu"
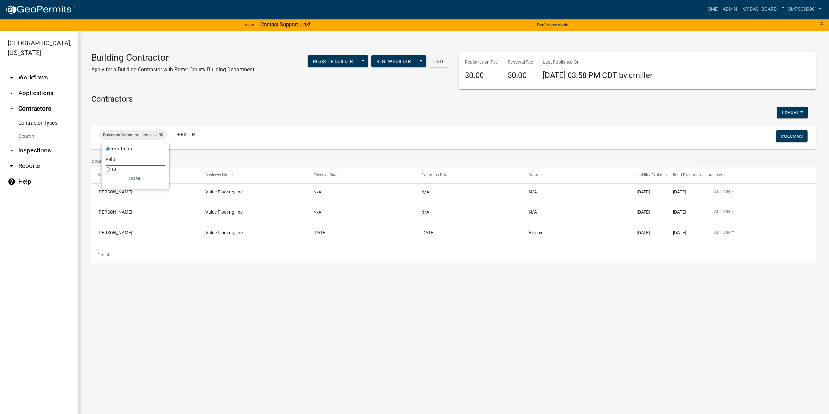
click at [34, 85] on link "arrow_drop_down Applications" at bounding box center [39, 93] width 78 height 16
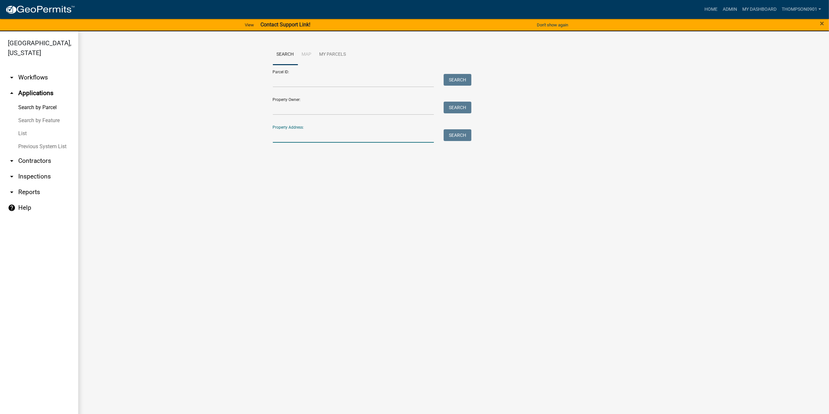
click at [369, 134] on input "Property Address:" at bounding box center [353, 135] width 161 height 13
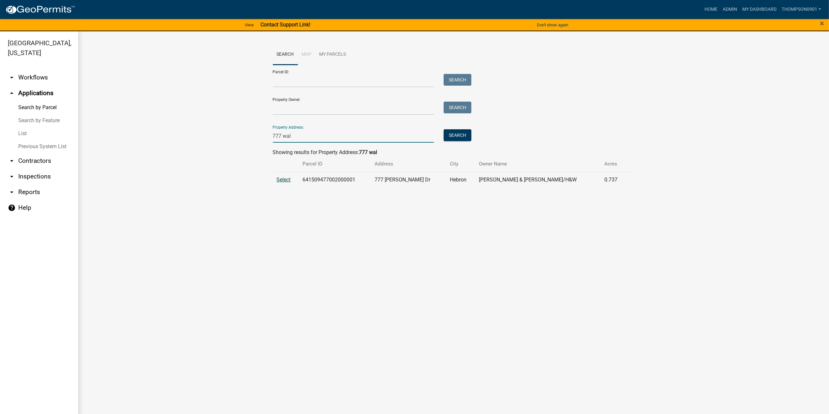
type input "777 wal"
click at [278, 180] on span "Select" at bounding box center [284, 180] width 14 height 6
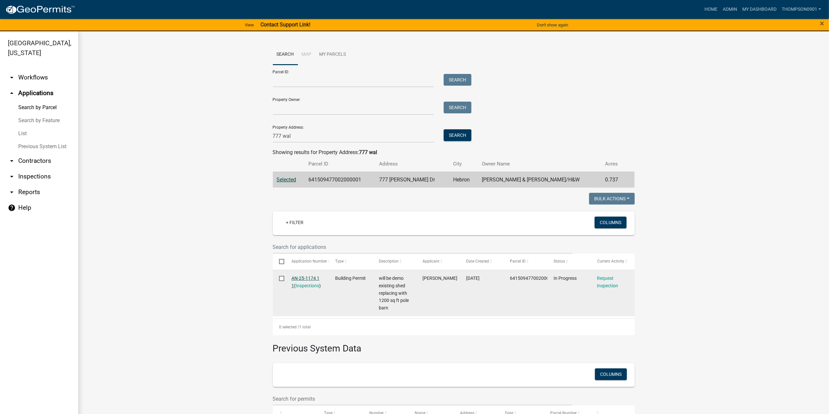
click at [301, 278] on link "AN-25-1174 1 1" at bounding box center [305, 282] width 28 height 13
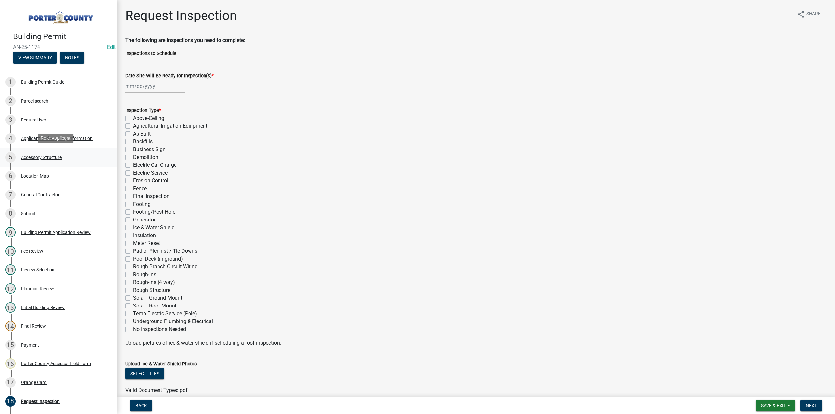
click at [37, 153] on div "5 Accessory Structure" at bounding box center [56, 157] width 102 height 10
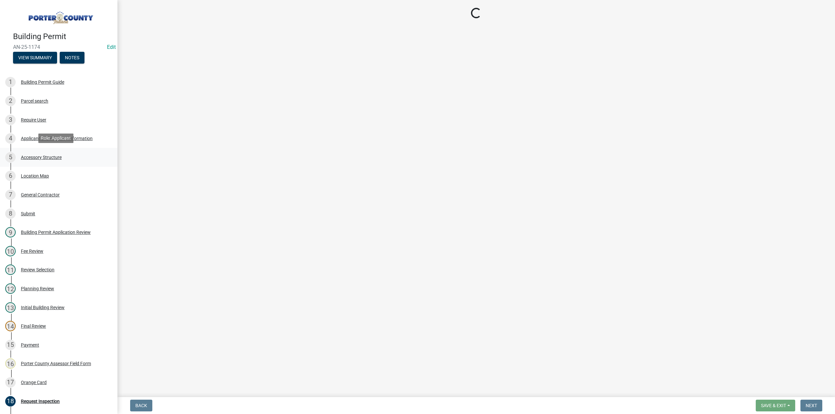
select select "de31ad38-eab4-417a-a8ac-eccf8406b967"
select select "968dc824-c675-4889-9261-eecf15873776"
select select "f445a0ba-bd7f-4793-84a4-aa7237a6abf8"
select select "d63a0ebc-b44d-481d-ab70-ec75eba29316"
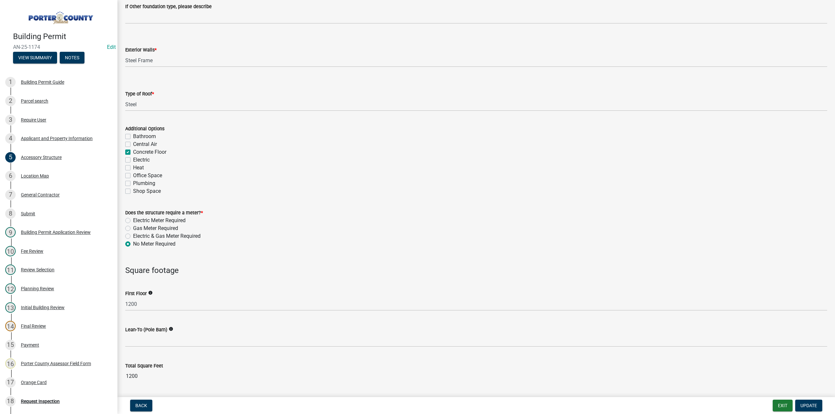
scroll to position [293, 0]
click at [125, 160] on div "Additional Options Bathroom Central Air Concrete Floor Electric Heat Office Spa…" at bounding box center [475, 155] width 711 height 78
click at [133, 160] on label "Electric" at bounding box center [141, 159] width 17 height 8
click at [133, 160] on input "Electric" at bounding box center [135, 157] width 4 height 4
checkbox input "true"
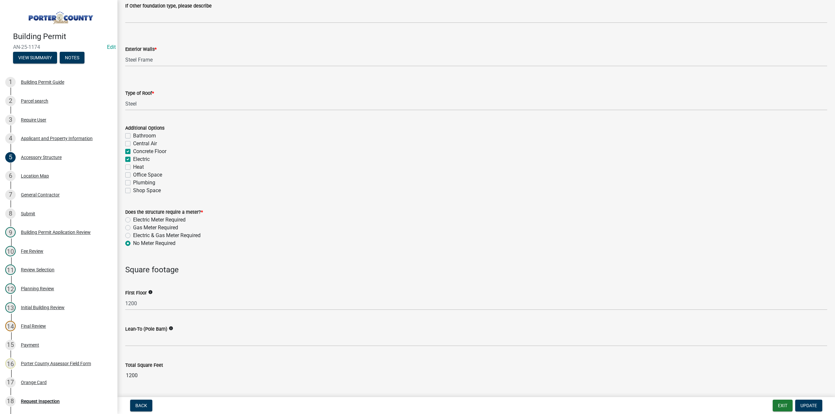
checkbox input "false"
checkbox input "true"
checkbox input "false"
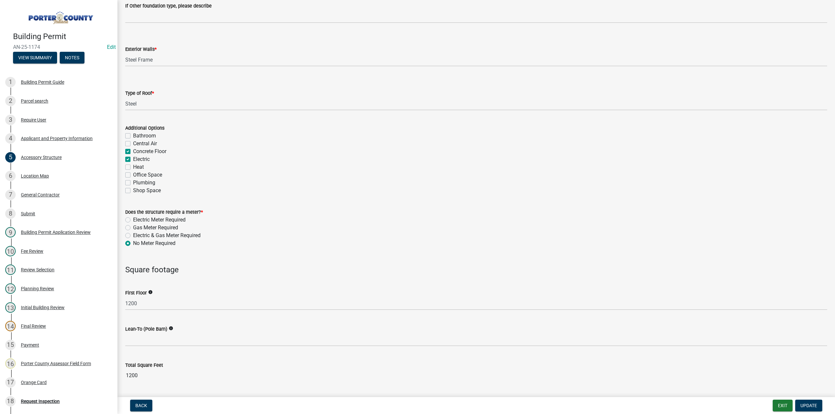
checkbox input "false"
click at [807, 406] on span "Update" at bounding box center [808, 405] width 17 height 5
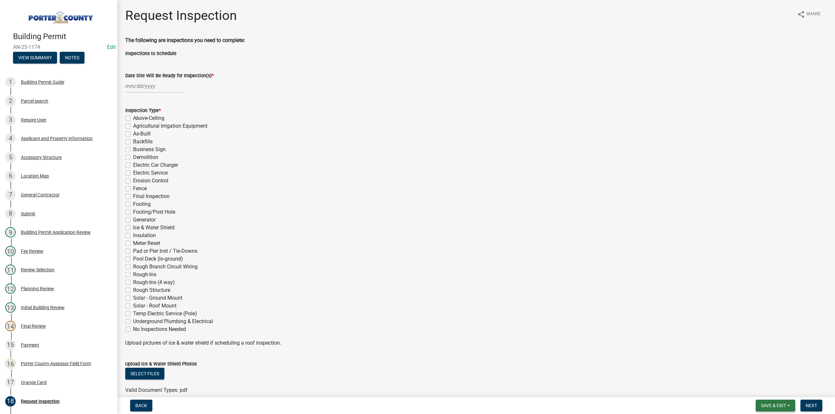
click at [766, 406] on span "Save & Exit" at bounding box center [773, 405] width 25 height 5
click at [751, 382] on button "Save & Exit" at bounding box center [769, 389] width 52 height 16
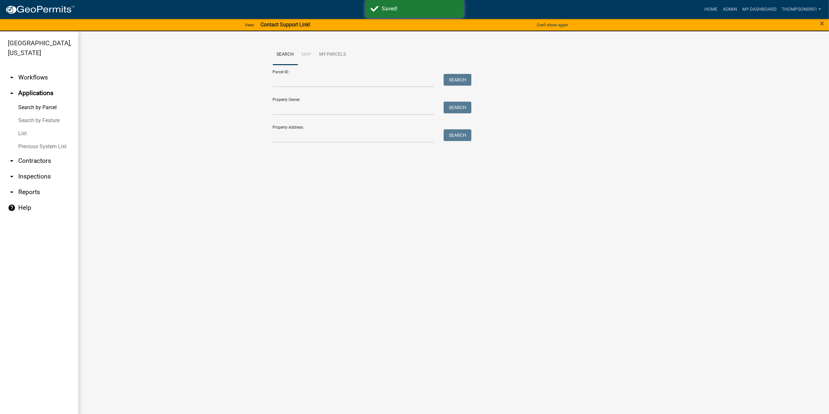
click at [47, 153] on link "arrow_drop_down Contractors" at bounding box center [39, 161] width 78 height 16
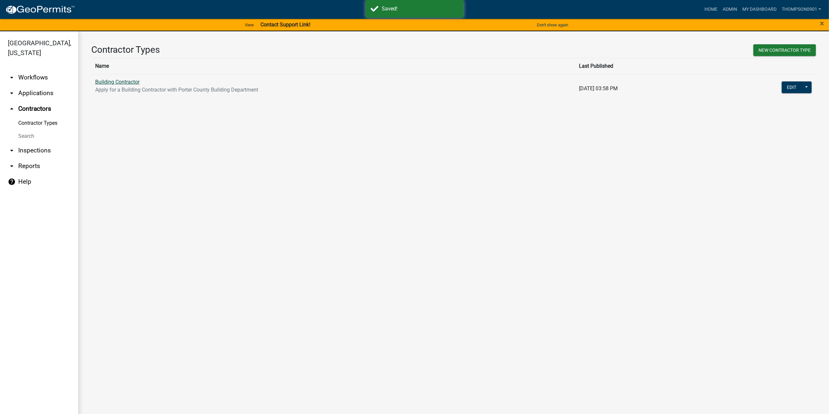
click at [125, 81] on link "Building Contractor" at bounding box center [117, 82] width 44 height 6
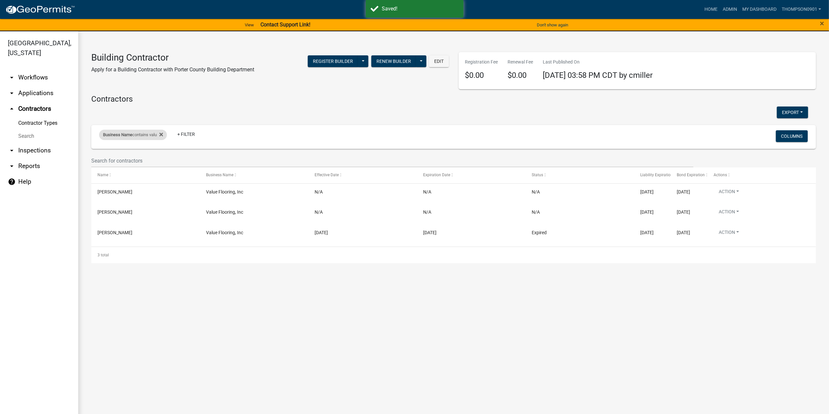
click at [145, 137] on div "Business Name contains valu" at bounding box center [133, 135] width 68 height 10
drag, startPoint x: 145, startPoint y: 161, endPoint x: 0, endPoint y: 141, distance: 146.1
click at [0, 141] on body "Internet Explorer does NOT work with GeoPermits. Get a new browser for more sec…" at bounding box center [414, 207] width 829 height 414
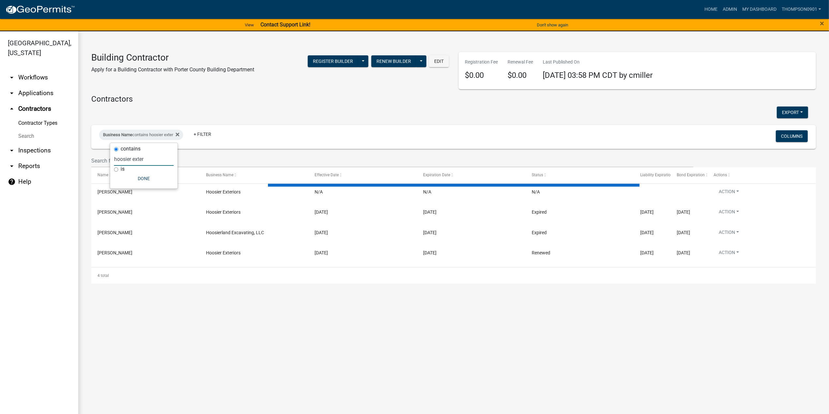
type input "hoosier exter"
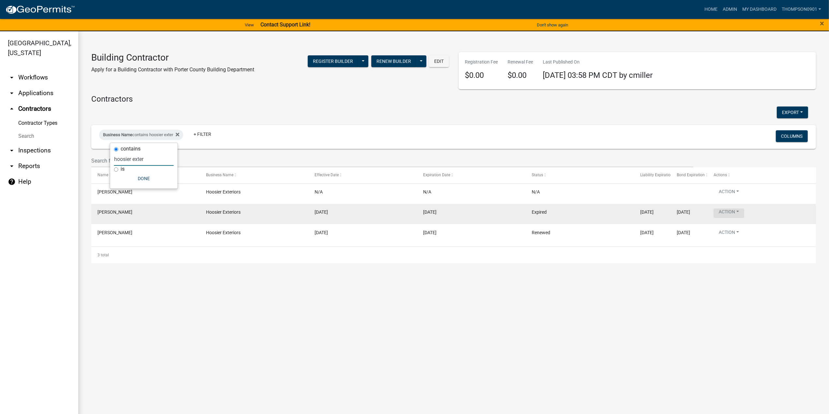
click at [743, 210] on button "Action" at bounding box center [729, 213] width 31 height 9
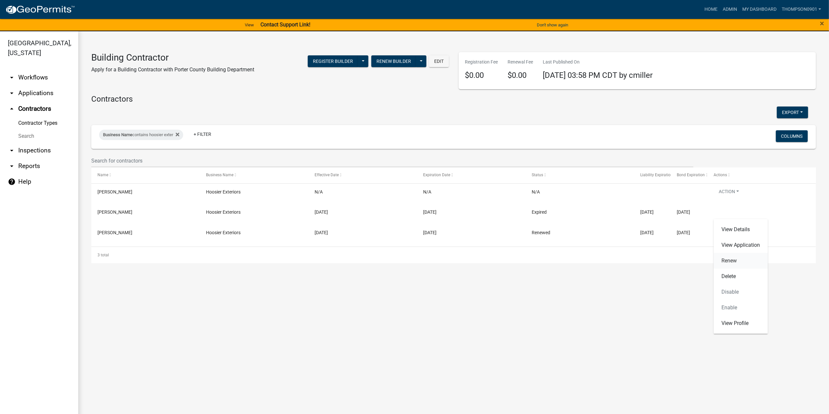
click at [732, 257] on link "Renew" at bounding box center [741, 261] width 54 height 16
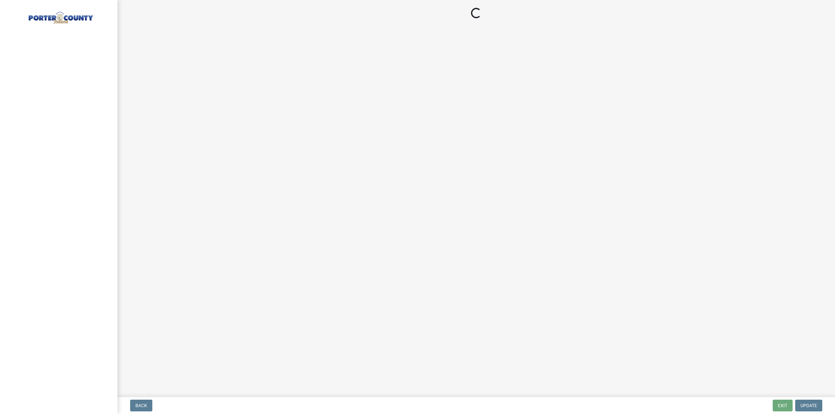
select select "IN"
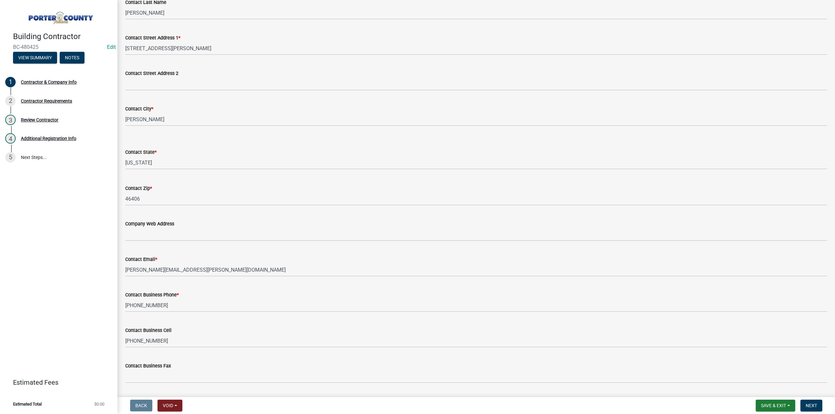
scroll to position [173, 0]
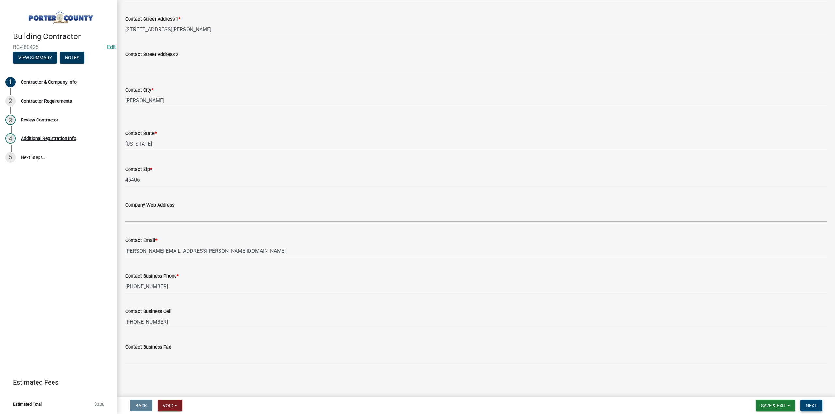
click at [814, 408] on span "Next" at bounding box center [810, 405] width 11 height 5
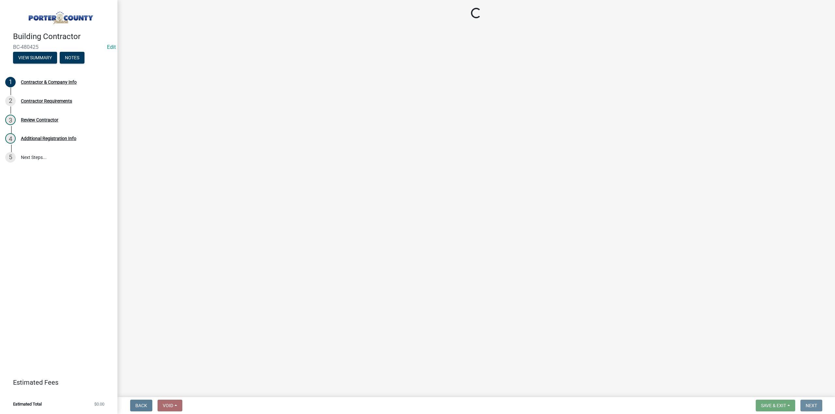
scroll to position [0, 0]
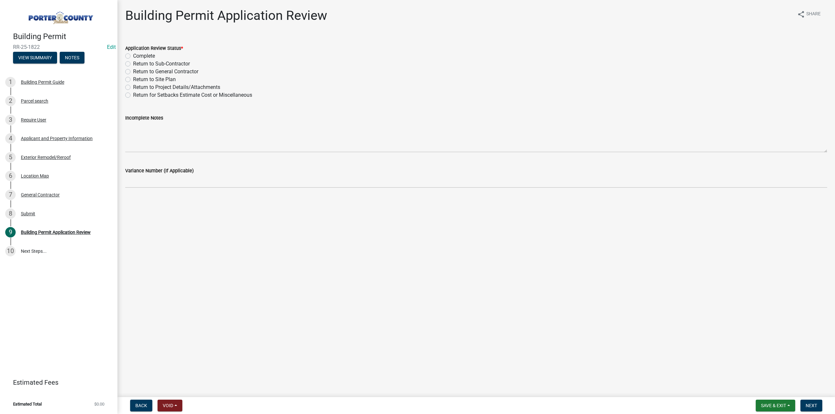
click at [133, 54] on label "Complete" at bounding box center [144, 56] width 22 height 8
click at [133, 54] on input "Complete" at bounding box center [135, 54] width 4 height 4
radio input "true"
click at [820, 411] on button "Next" at bounding box center [811, 406] width 22 height 12
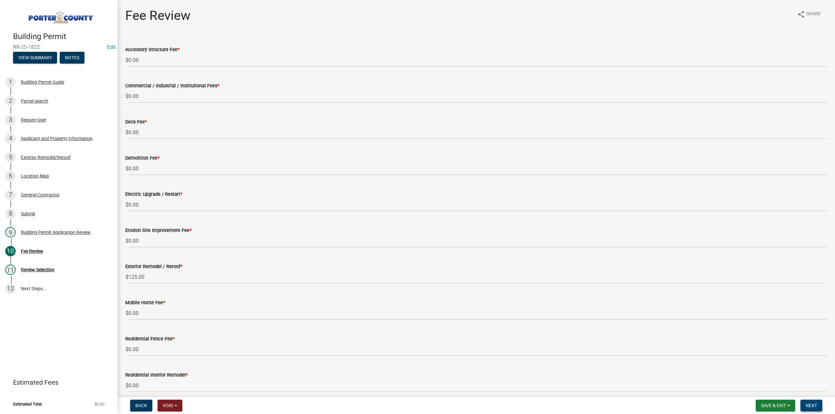
click at [813, 405] on span "Next" at bounding box center [810, 405] width 11 height 5
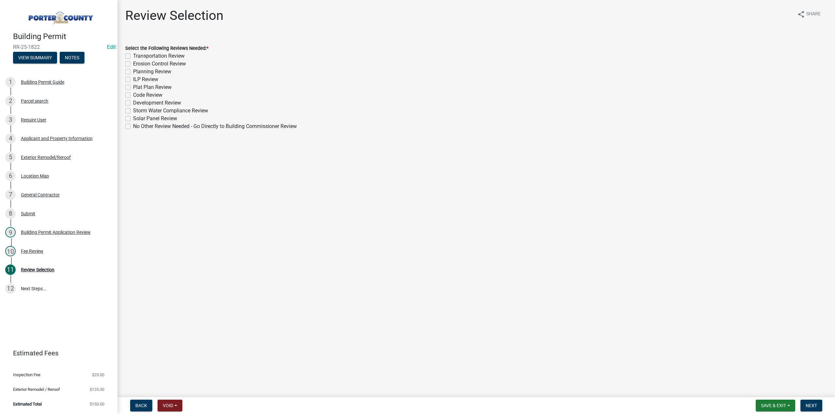
click at [133, 126] on label "No Other Review Needed - Go Directly to Building Commissioner Review" at bounding box center [215, 127] width 164 height 8
click at [133, 126] on input "No Other Review Needed - Go Directly to Building Commissioner Review" at bounding box center [135, 125] width 4 height 4
checkbox input "true"
checkbox input "false"
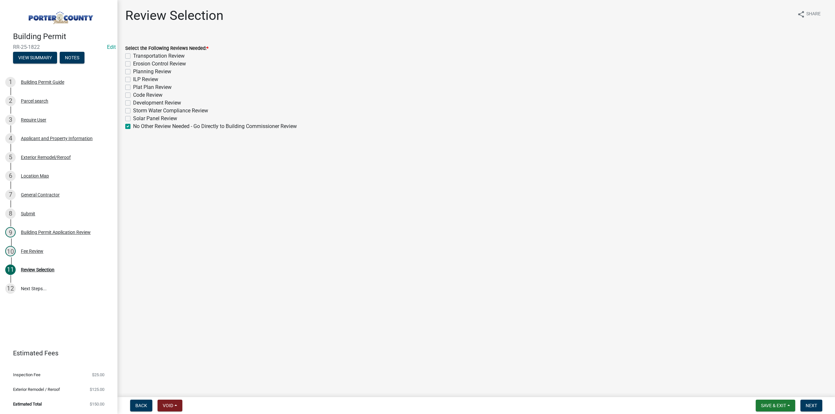
checkbox input "false"
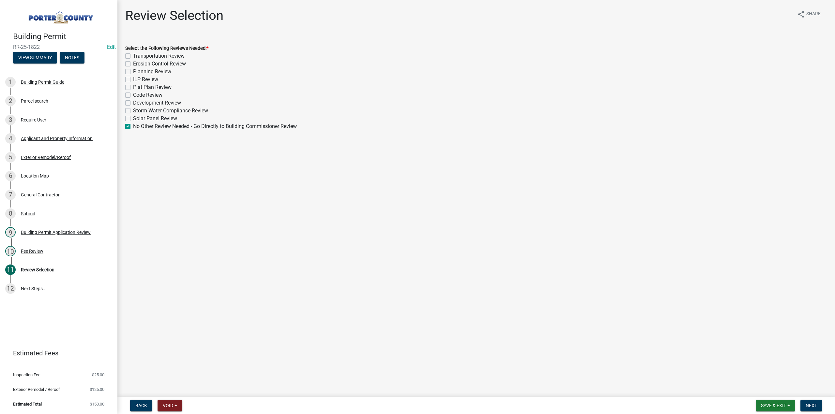
checkbox input "false"
checkbox input "true"
click at [806, 405] on span "Next" at bounding box center [810, 405] width 11 height 5
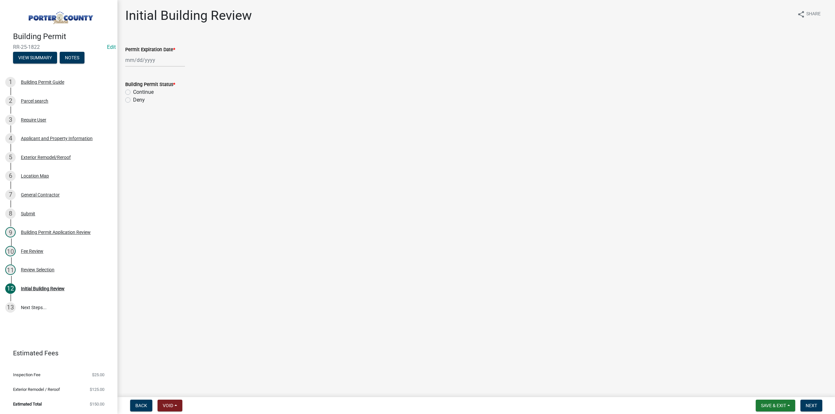
select select "9"
click at [141, 58] on div "Jan Feb Mar Apr May Jun Jul Aug Sep Oct Nov Dec 1525 1526 1527 1528 1529 1530 1…" at bounding box center [155, 59] width 60 height 13
click at [170, 75] on select "1525 1526 1527 1528 1529 1530 1531 1532 1533 1534 1535 1536 1537 1538 1539 1540…" at bounding box center [176, 74] width 23 height 10
select select "2026"
click at [165, 69] on select "1525 1526 1527 1528 1529 1530 1531 1532 1533 1534 1535 1536 1537 1538 1539 1540…" at bounding box center [176, 74] width 23 height 10
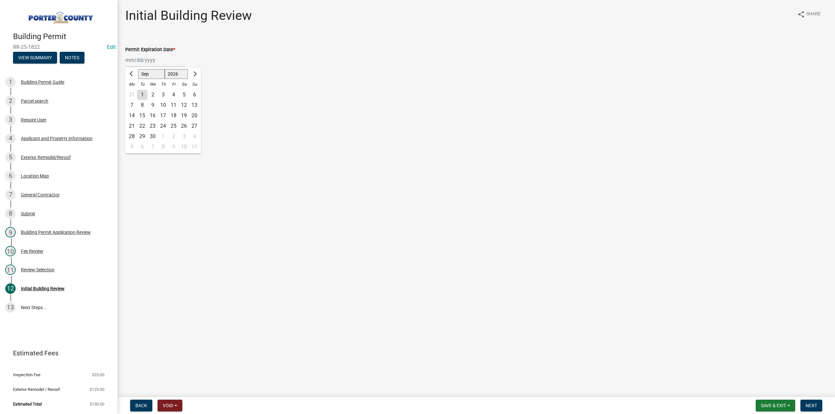
click at [172, 116] on div "18" at bounding box center [173, 116] width 10 height 10
type input "09/18/2026"
click at [133, 92] on label "Continue" at bounding box center [143, 92] width 21 height 8
click at [133, 92] on input "Continue" at bounding box center [135, 90] width 4 height 4
radio input "true"
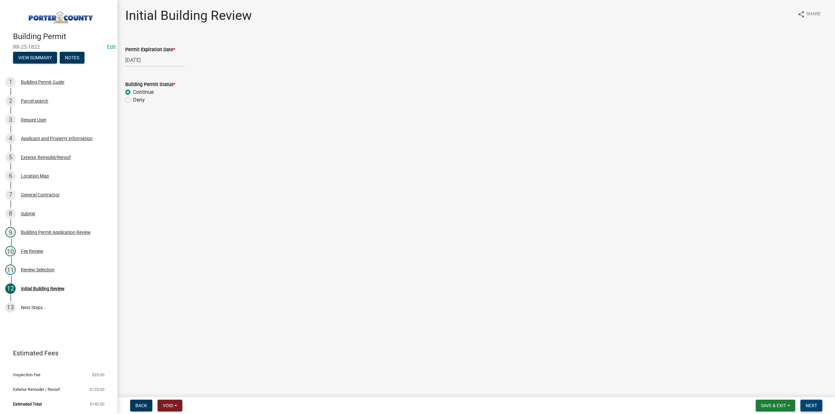
click at [804, 404] on button "Next" at bounding box center [811, 406] width 22 height 12
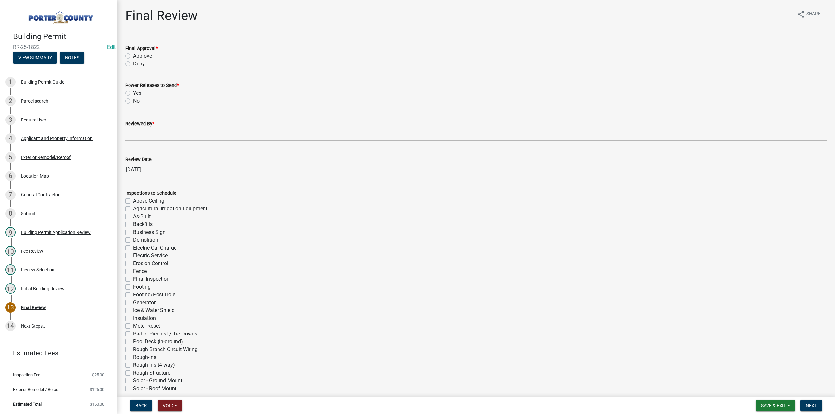
click at [133, 55] on label "Approve" at bounding box center [142, 56] width 19 height 8
click at [133, 55] on input "Approve" at bounding box center [135, 54] width 4 height 4
radio input "true"
click at [133, 101] on label "No" at bounding box center [136, 101] width 7 height 8
click at [133, 101] on input "No" at bounding box center [135, 99] width 4 height 4
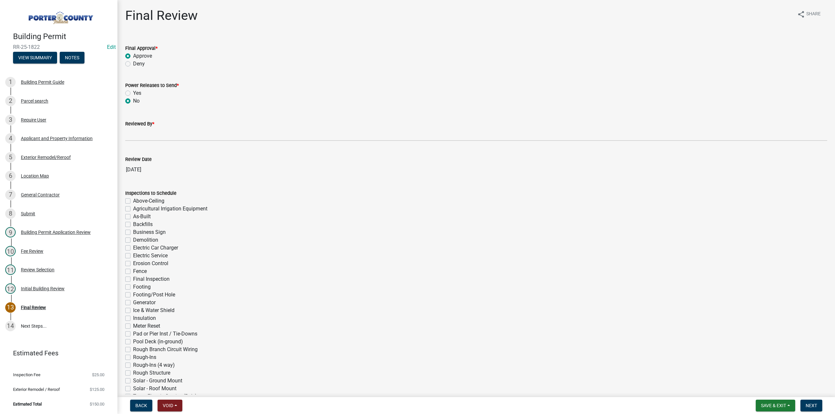
radio input "true"
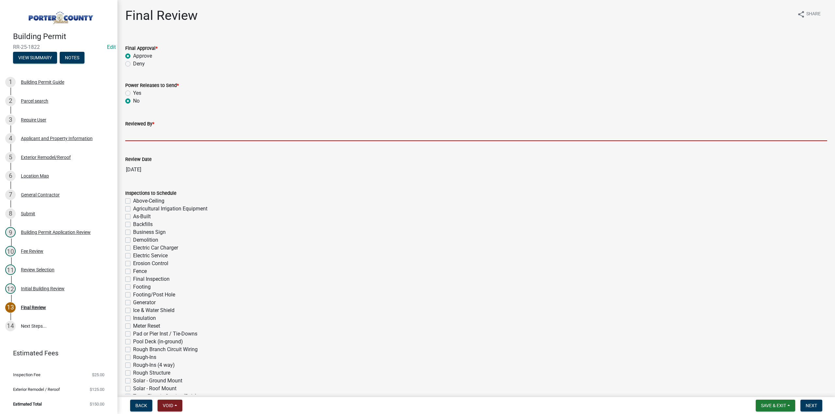
drag, startPoint x: 145, startPoint y: 133, endPoint x: 149, endPoint y: 137, distance: 6.0
click at [145, 133] on input "Reviewed By *" at bounding box center [476, 134] width 702 height 13
type input "TT"
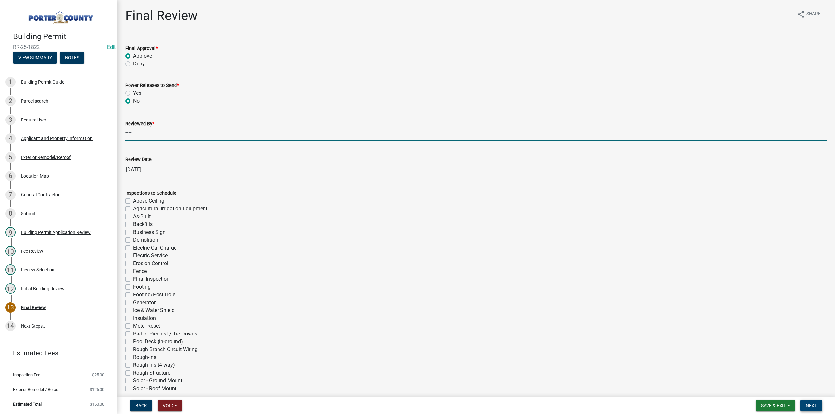
drag, startPoint x: 814, startPoint y: 408, endPoint x: 800, endPoint y: 401, distance: 15.9
click at [813, 408] on span "Next" at bounding box center [810, 405] width 11 height 5
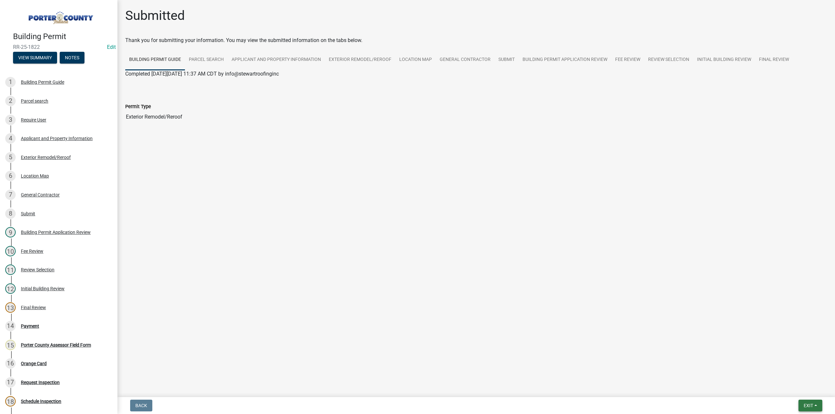
click at [806, 405] on span "Exit" at bounding box center [807, 405] width 9 height 5
click at [802, 390] on button "Save & Exit" at bounding box center [796, 389] width 52 height 16
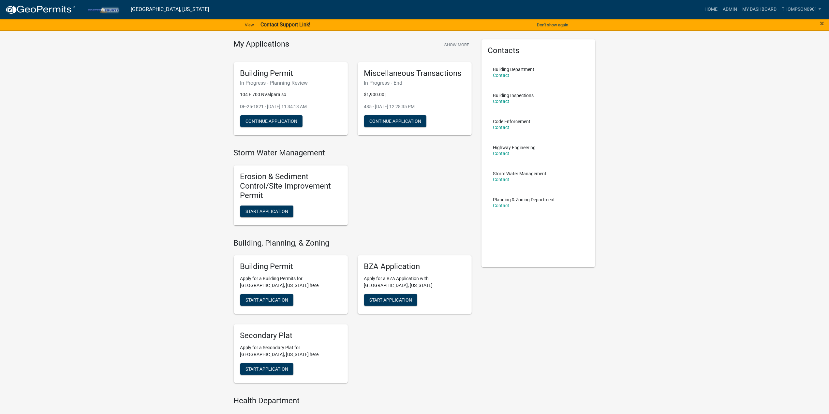
scroll to position [33, 0]
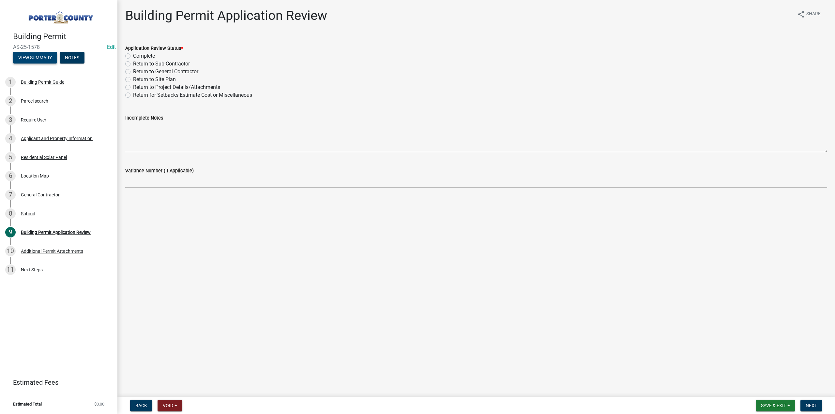
click at [35, 60] on button "View Summary" at bounding box center [35, 58] width 44 height 12
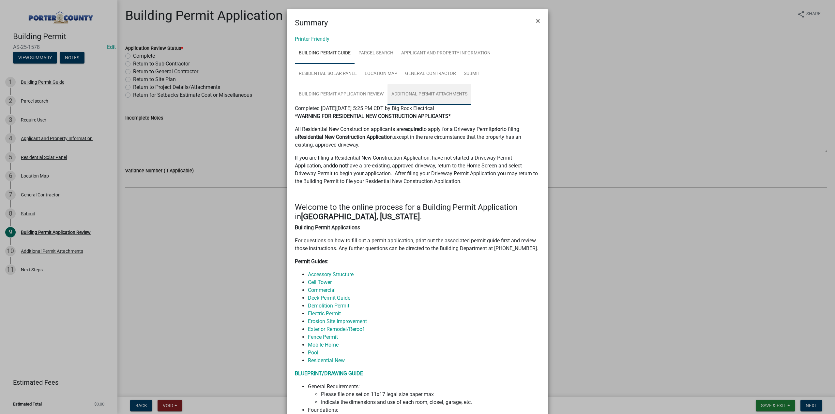
click at [445, 94] on link "Additional Permit Attachments" at bounding box center [429, 94] width 84 height 21
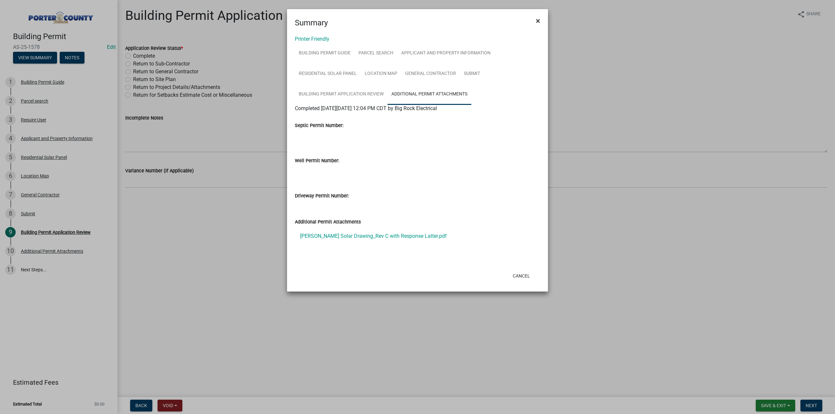
click at [538, 21] on span "×" at bounding box center [538, 20] width 4 height 9
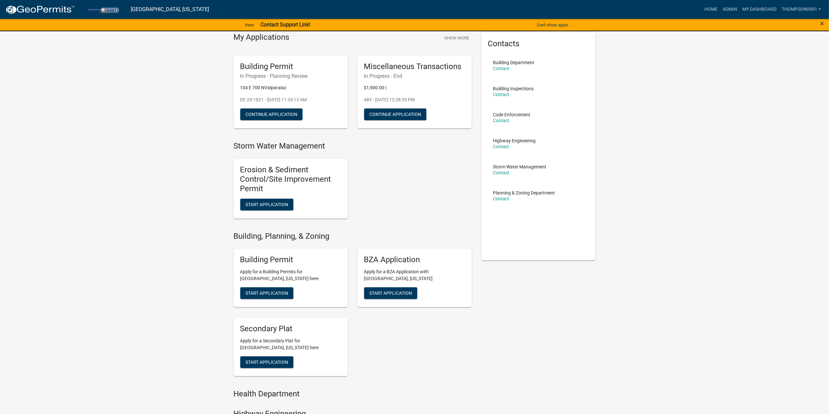
scroll to position [33, 0]
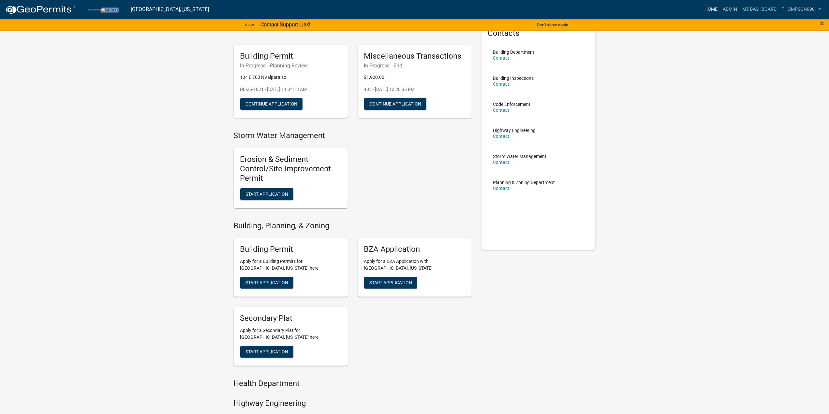
click at [714, 9] on link "Home" at bounding box center [711, 9] width 18 height 12
click at [724, 9] on link "Admin" at bounding box center [730, 9] width 20 height 12
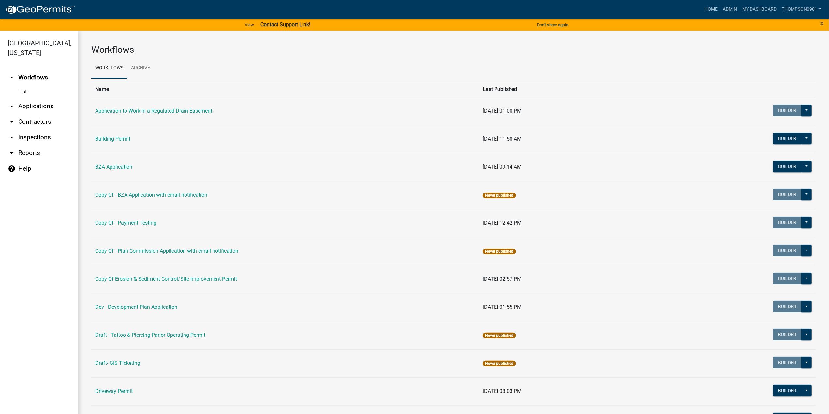
click at [24, 99] on link "arrow_drop_down Applications" at bounding box center [39, 106] width 78 height 16
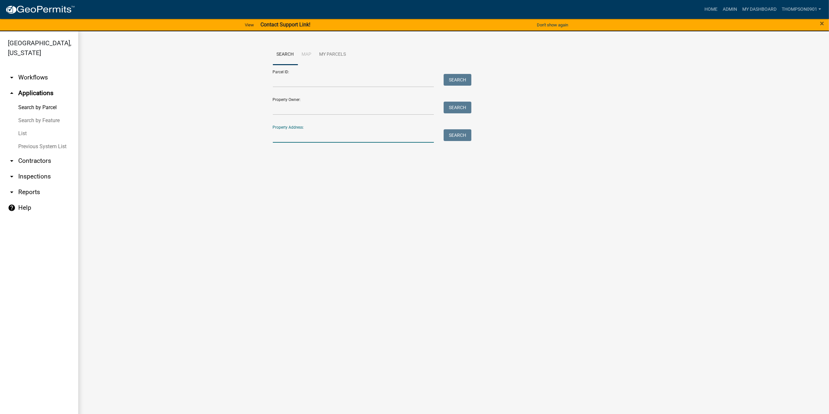
click at [298, 139] on input "Property Address:" at bounding box center [353, 135] width 161 height 13
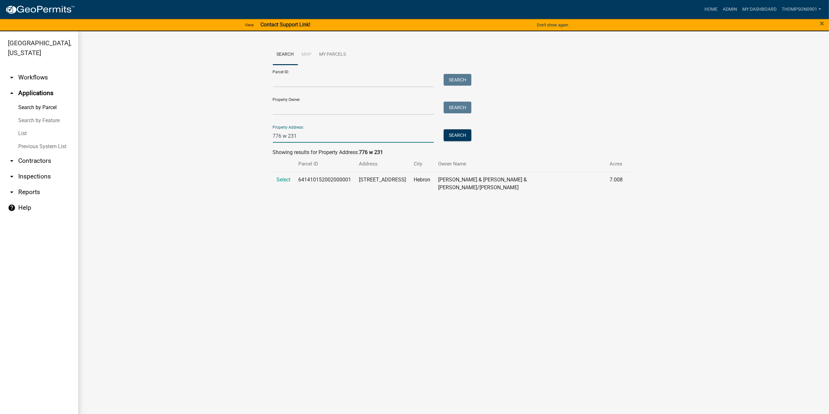
type input "776 w 231"
drag, startPoint x: 359, startPoint y: 181, endPoint x: 305, endPoint y: 180, distance: 53.8
click at [302, 177] on td "641410152002000001" at bounding box center [325, 184] width 61 height 24
copy td "641410152002000001"
drag, startPoint x: 306, startPoint y: 137, endPoint x: 0, endPoint y: 106, distance: 308.0
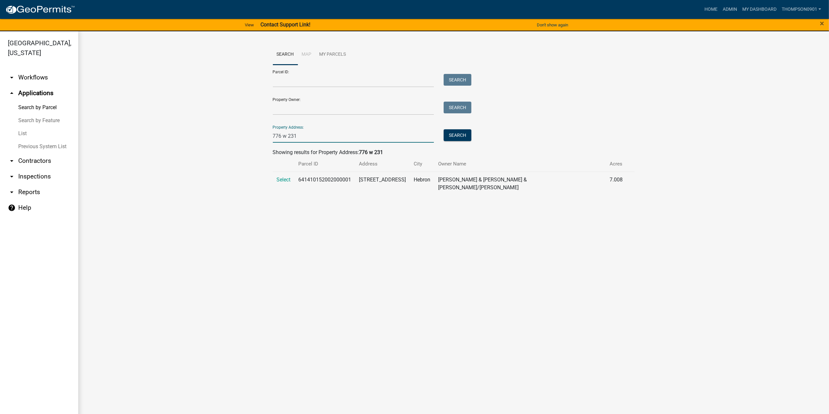
click at [0, 108] on div "[GEOGRAPHIC_DATA], [US_STATE] arrow_drop_down Workflows List arrow_drop_up Appl…" at bounding box center [414, 226] width 829 height 391
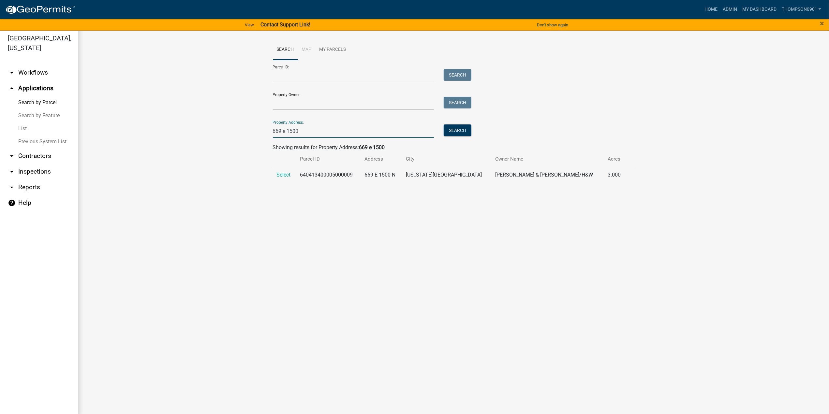
scroll to position [8, 0]
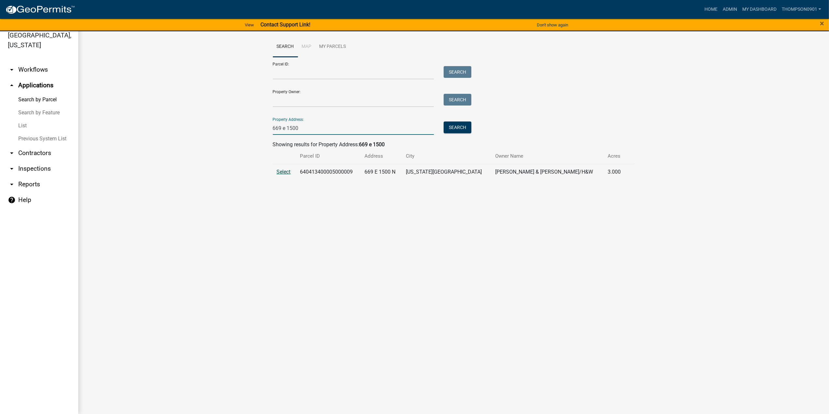
type input "669 e 1500"
click at [281, 171] on span "Select" at bounding box center [284, 172] width 14 height 6
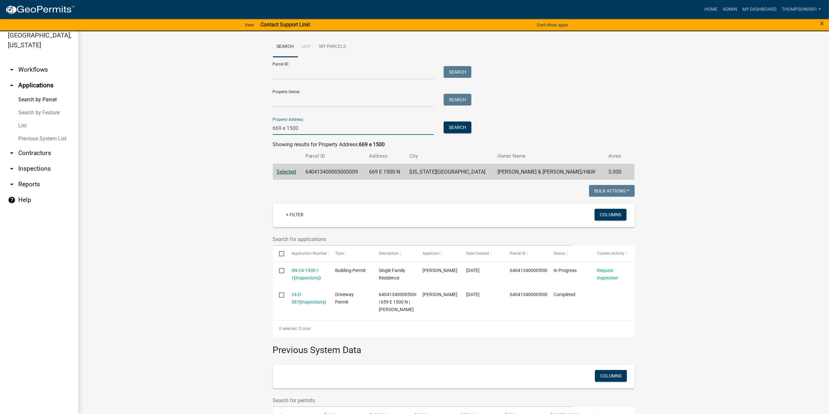
drag, startPoint x: 323, startPoint y: 127, endPoint x: 0, endPoint y: 129, distance: 323.4
click at [0, 129] on div "[GEOGRAPHIC_DATA], [US_STATE] arrow_drop_down Workflows List arrow_drop_up Appl…" at bounding box center [414, 218] width 829 height 391
click at [22, 145] on link "arrow_drop_down Contractors" at bounding box center [39, 153] width 78 height 16
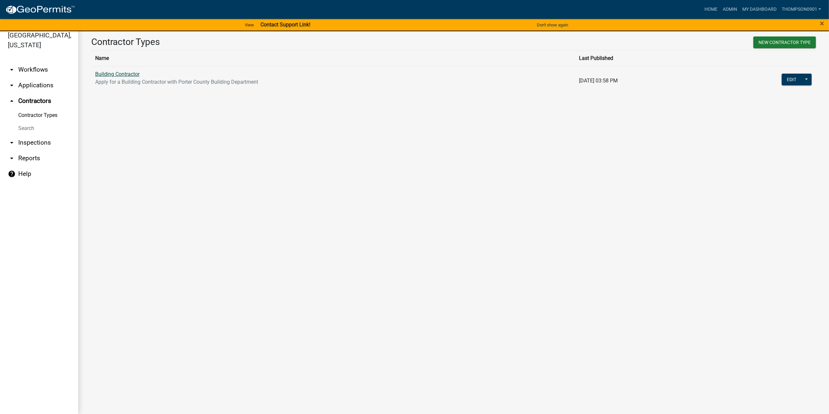
click at [124, 76] on link "Building Contractor" at bounding box center [117, 74] width 44 height 6
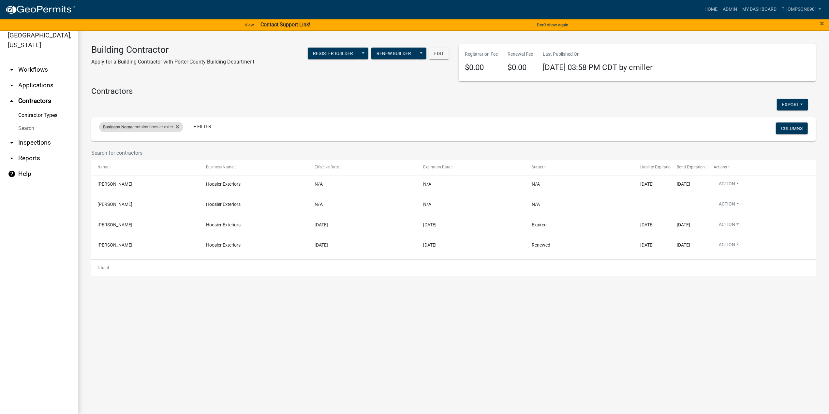
click at [183, 127] on div "Business Name contains [PERSON_NAME] exter" at bounding box center [141, 127] width 84 height 10
drag, startPoint x: 163, startPoint y: 151, endPoint x: 0, endPoint y: 146, distance: 163.1
click at [0, 152] on body "Internet Explorer does NOT work with GeoPermits. Get a new browser for more sec…" at bounding box center [414, 199] width 829 height 414
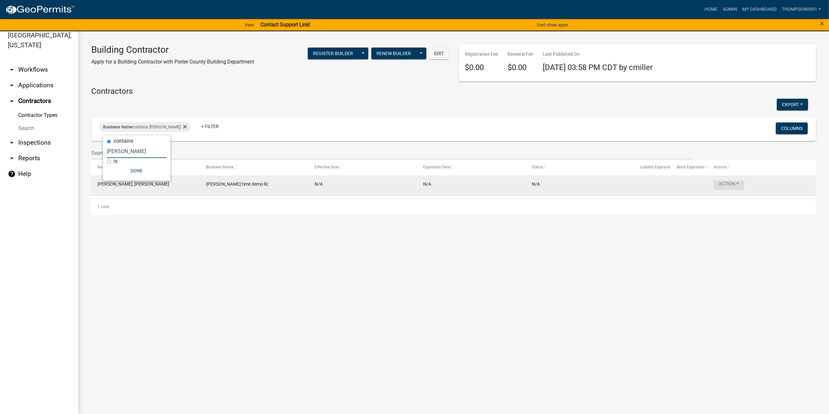
type input "[PERSON_NAME]"
click at [737, 184] on button "Action" at bounding box center [729, 185] width 31 height 9
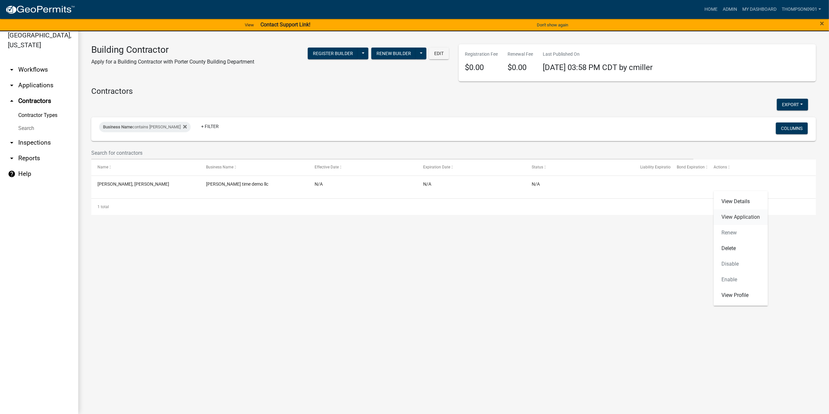
click at [741, 219] on link "View Application" at bounding box center [741, 218] width 54 height 16
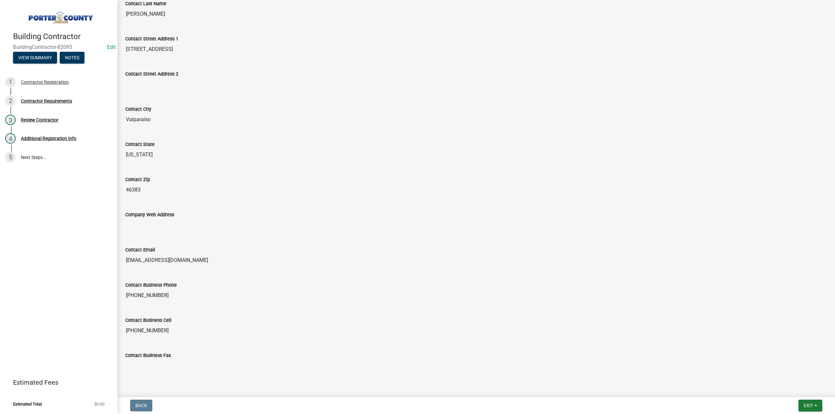
scroll to position [206, 0]
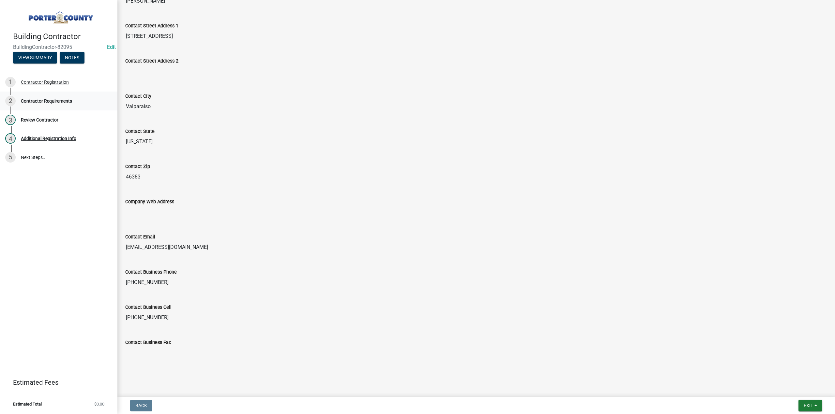
click at [52, 99] on div "Contractor Requirements" at bounding box center [46, 101] width 51 height 5
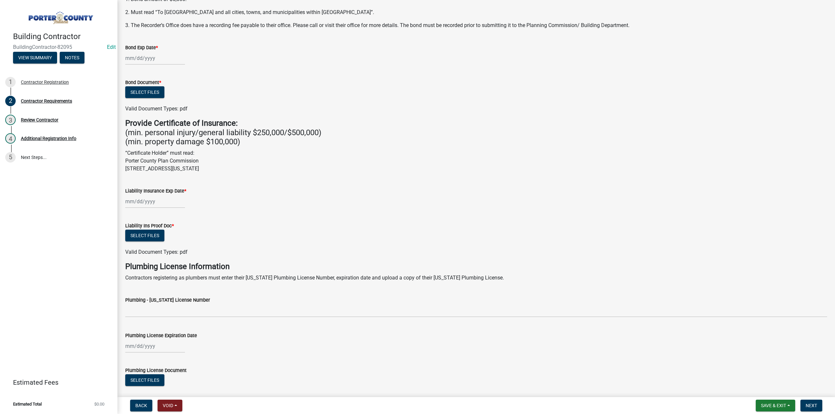
scroll to position [98, 0]
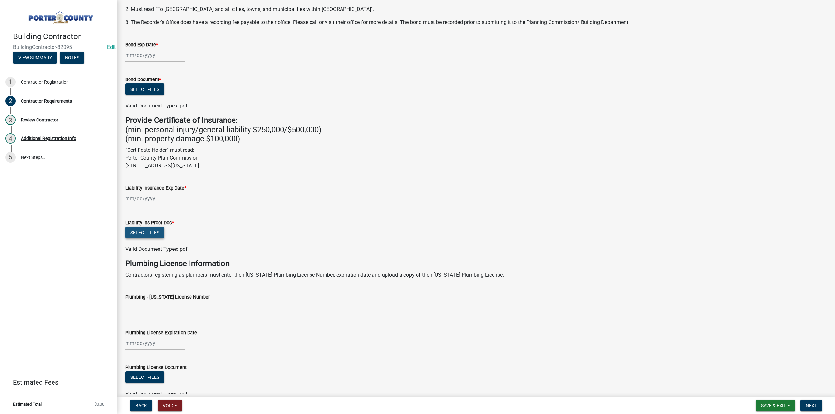
click at [146, 235] on button "Select files" at bounding box center [144, 233] width 39 height 12
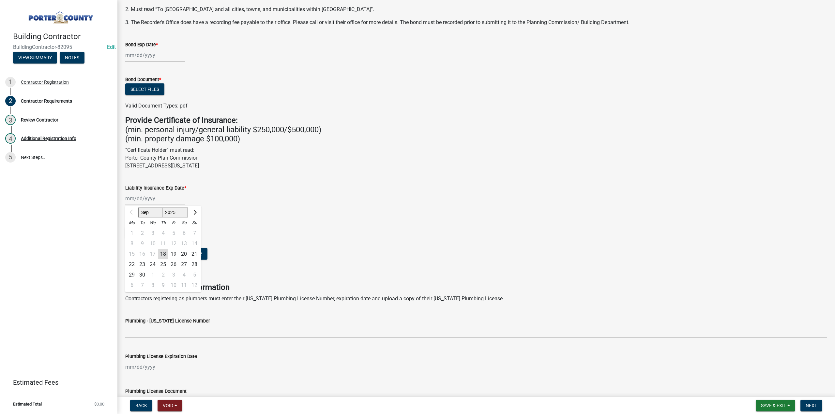
click at [162, 197] on div "Sep Oct Nov [DATE] 2026 2027 2028 2029 2030 2031 2032 2033 2034 2035 2036 2037 …" at bounding box center [155, 198] width 60 height 13
click at [143, 214] on select "Sep Oct Nov Dec" at bounding box center [150, 213] width 24 height 10
click at [138, 208] on select "Sep Oct Nov Dec" at bounding box center [150, 213] width 24 height 10
click at [224, 200] on div "Sep Oct Nov [DATE] 2026 2027 2028 2029 2030 2031 2032 2033 2034 2035 2036 2037 …" at bounding box center [476, 198] width 702 height 13
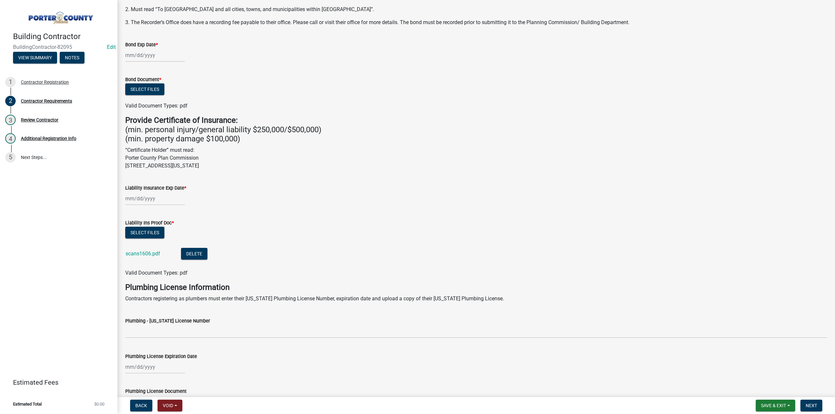
click at [158, 200] on div at bounding box center [155, 198] width 60 height 13
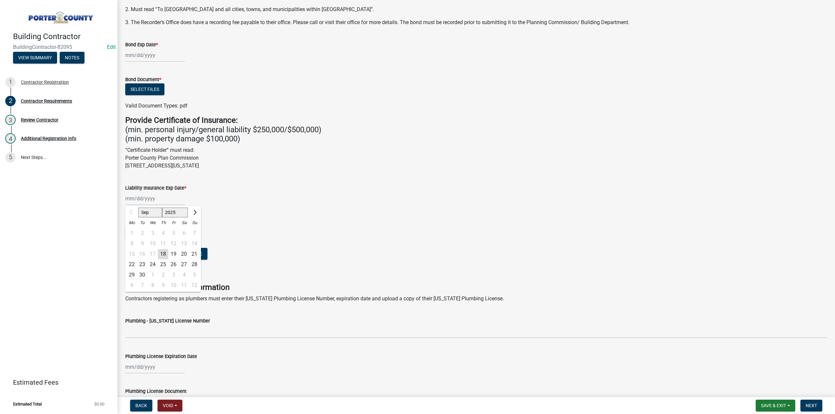
click at [176, 214] on select "2025 2026 2027 2028 2029 2030 2031 2032 2033 2034 2035 2036 2037 2038 2039 2040…" at bounding box center [175, 213] width 26 height 10
select select "2026"
click at [162, 208] on select "2025 2026 2027 2028 2029 2030 2031 2032 2033 2034 2035 2036 2037 2038 2039 2040…" at bounding box center [175, 213] width 26 height 10
click at [152, 254] on div "16" at bounding box center [152, 254] width 10 height 10
type input "[DATE]"
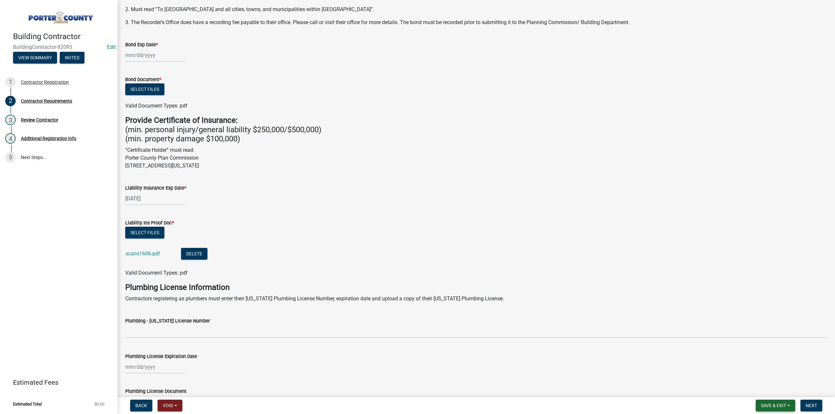
click at [763, 405] on span "Save & Exit" at bounding box center [773, 405] width 25 height 5
click at [756, 391] on button "Save & Exit" at bounding box center [769, 389] width 52 height 16
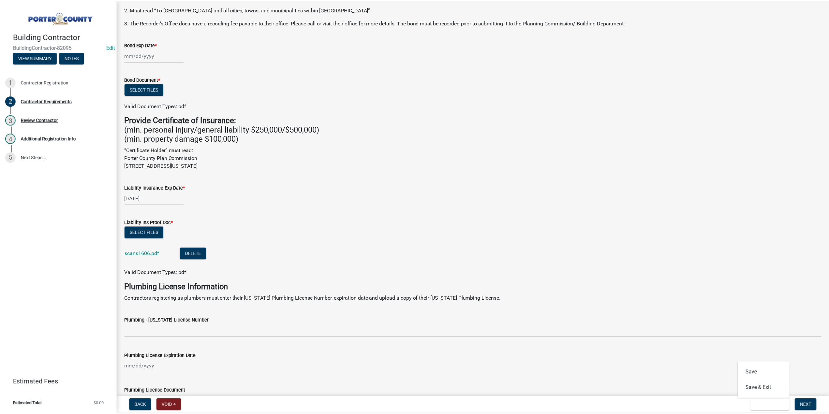
scroll to position [0, 0]
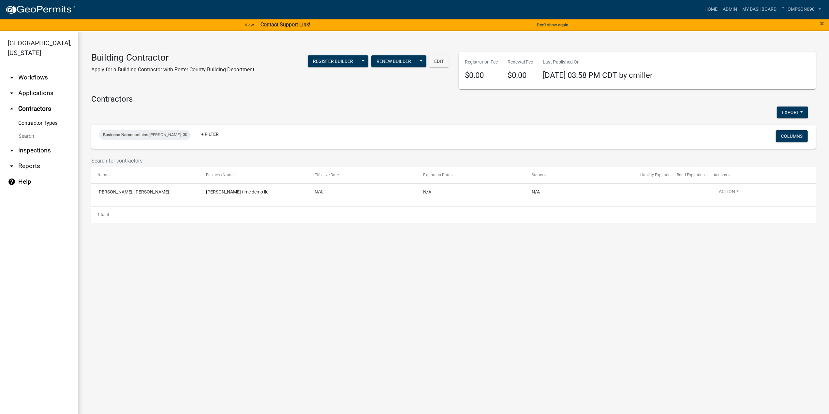
click at [29, 85] on link "arrow_drop_down Applications" at bounding box center [39, 93] width 78 height 16
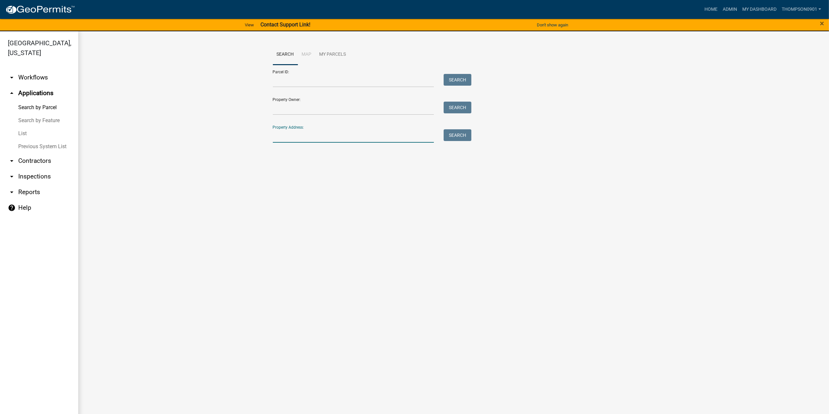
click at [333, 137] on input "Property Address:" at bounding box center [353, 135] width 161 height 13
click at [20, 127] on link "List" at bounding box center [39, 133] width 78 height 13
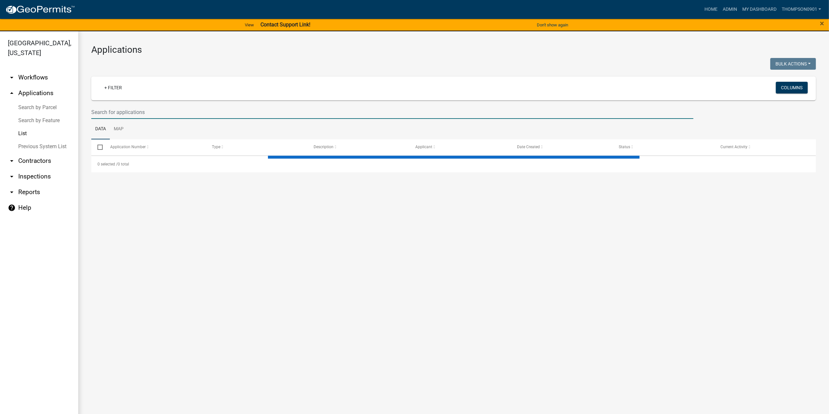
click at [121, 111] on input "text" at bounding box center [392, 112] width 602 height 13
select select "3: 100"
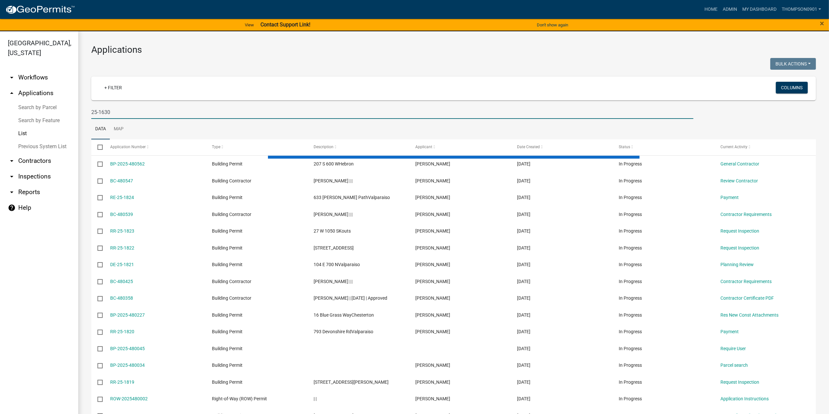
type input "25-1630"
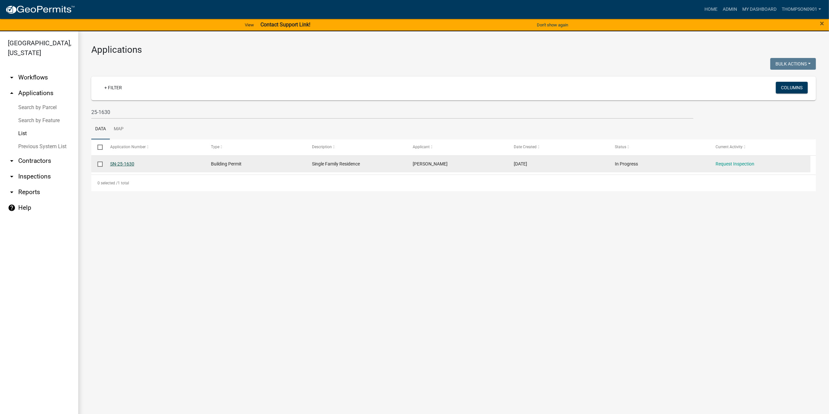
click at [121, 165] on link "SN-25-1630" at bounding box center [122, 163] width 24 height 5
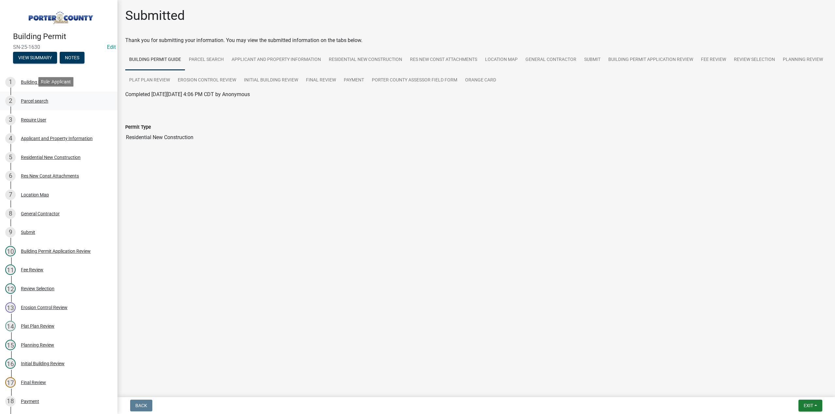
click at [29, 99] on div "Parcel search" at bounding box center [34, 101] width 27 height 5
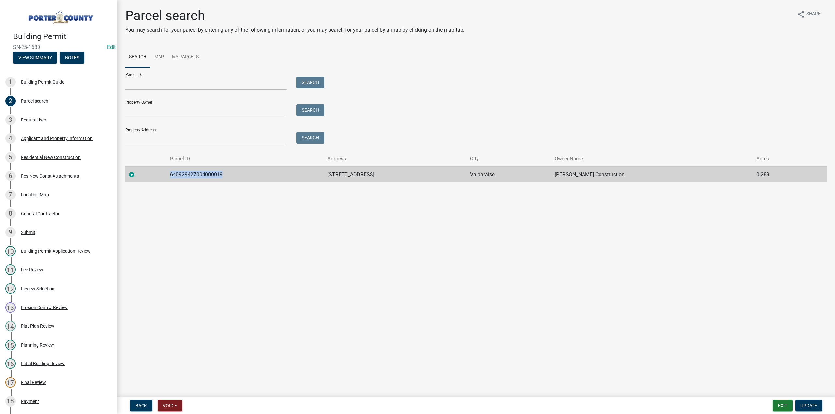
drag, startPoint x: 239, startPoint y: 170, endPoint x: 168, endPoint y: 176, distance: 71.3
click at [168, 176] on tr "640929427004000019 [GEOGRAPHIC_DATA] [PERSON_NAME] Construction 0.289" at bounding box center [476, 175] width 702 height 16
copy td "640929427004000019"
click at [777, 406] on button "Exit" at bounding box center [782, 406] width 20 height 12
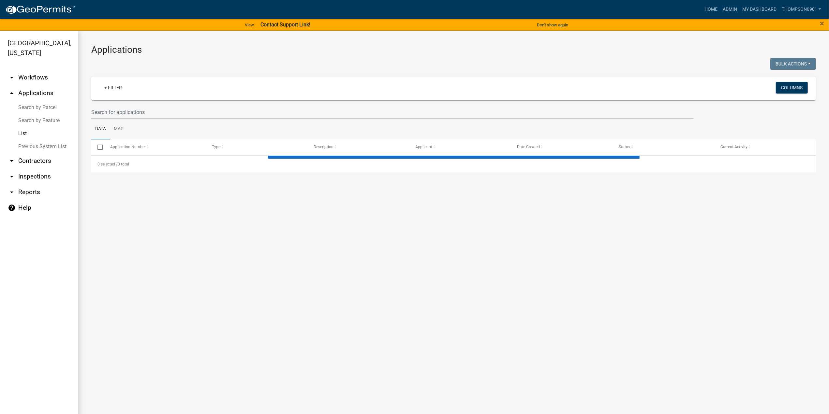
click at [38, 101] on link "Search by Parcel" at bounding box center [39, 107] width 78 height 13
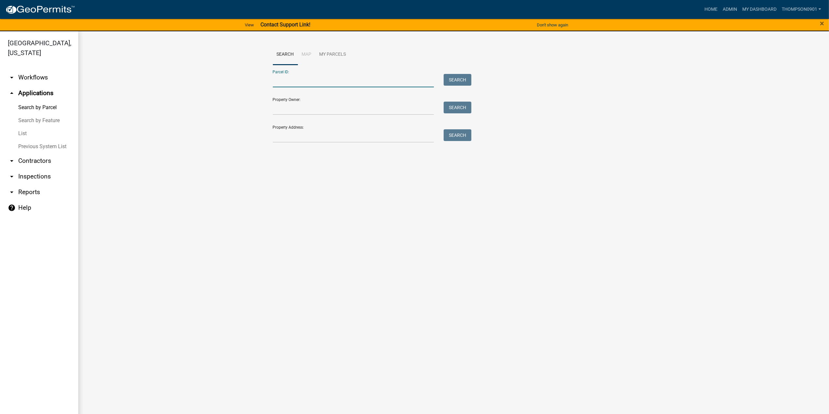
click at [322, 77] on input "Parcel ID:" at bounding box center [353, 80] width 161 height 13
paste input "640929427004000019"
type input "640929427004000019"
click at [460, 77] on button "Search" at bounding box center [458, 80] width 28 height 12
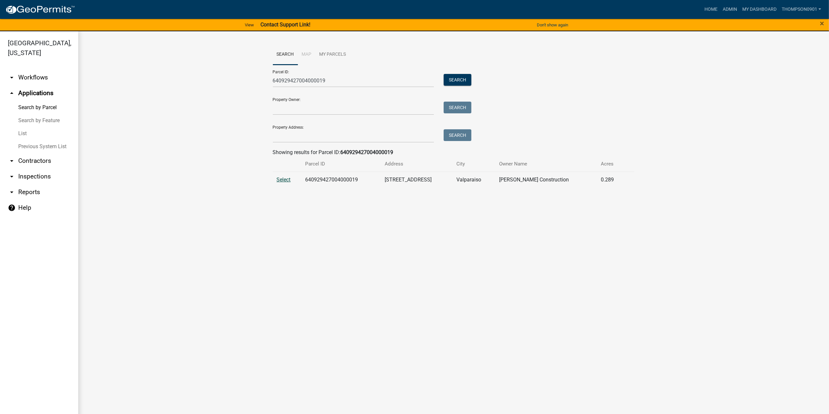
click at [288, 181] on span "Select" at bounding box center [284, 180] width 14 height 6
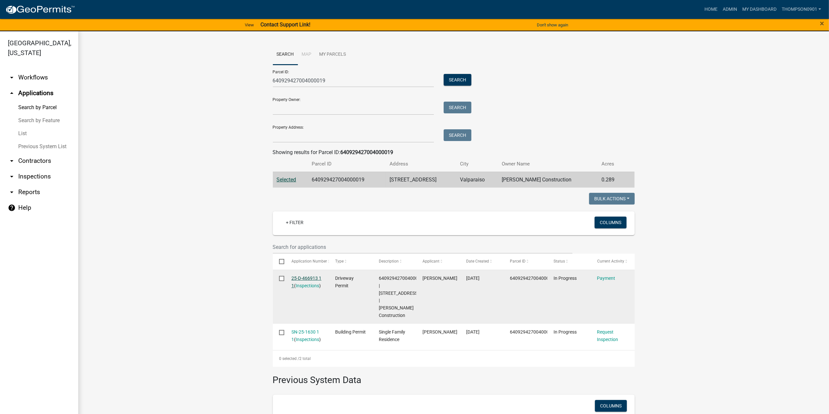
click at [304, 278] on link "25-D-466913 1 1" at bounding box center [306, 282] width 30 height 13
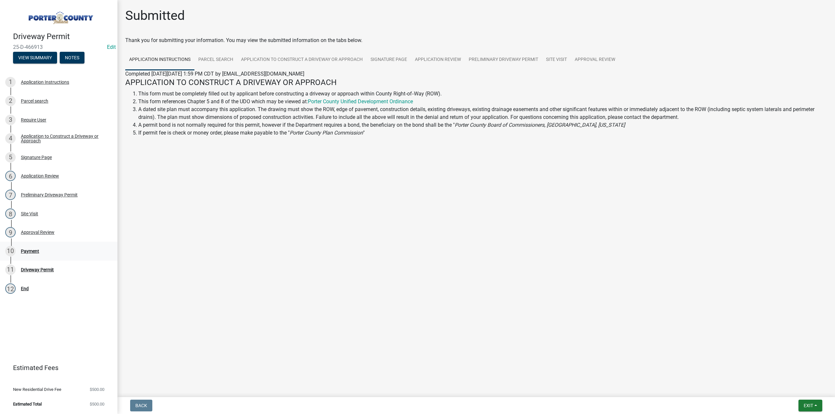
click at [34, 254] on div "10 Payment" at bounding box center [56, 251] width 102 height 10
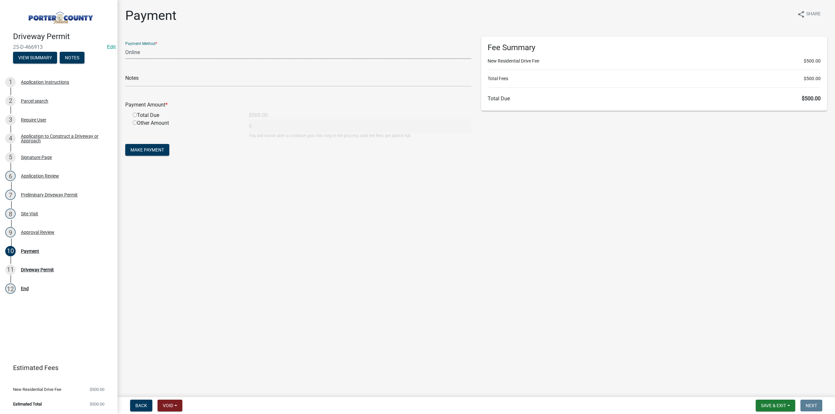
click at [139, 54] on select "Credit Card POS Check Cash Online" at bounding box center [298, 52] width 346 height 13
select select "1: 0"
click at [125, 46] on select "Credit Card POS Check Cash Online" at bounding box center [298, 52] width 346 height 13
click at [141, 78] on input "text" at bounding box center [298, 79] width 346 height 13
type input "#12617Delgado"
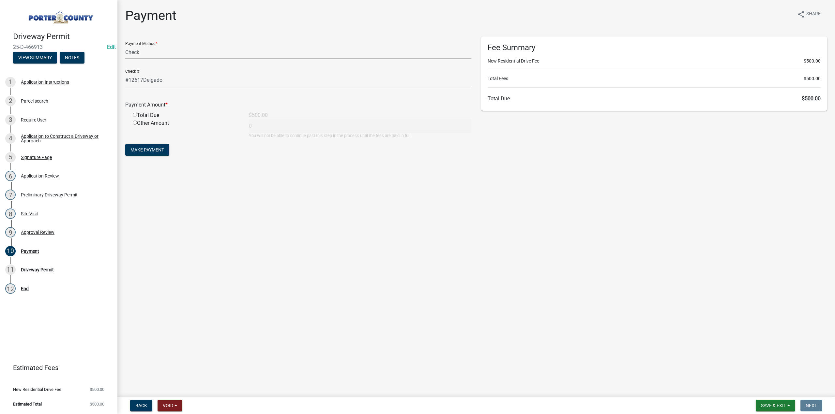
click at [136, 114] on input "radio" at bounding box center [135, 115] width 4 height 4
radio input "true"
type input "500"
click at [138, 150] on span "Make Payment" at bounding box center [147, 149] width 34 height 5
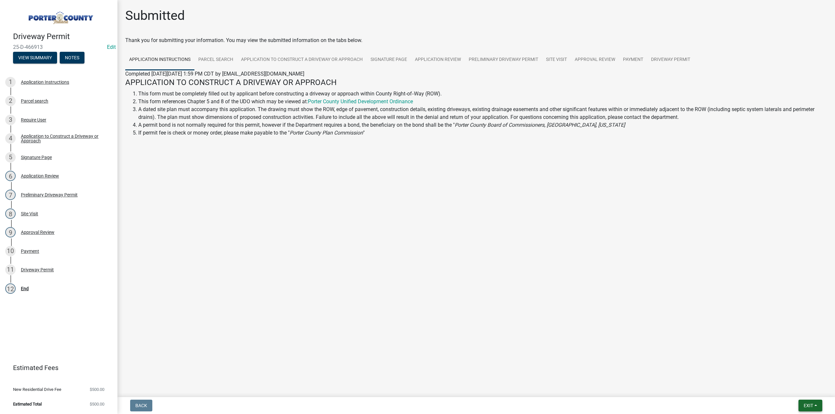
click at [809, 405] on span "Exit" at bounding box center [807, 405] width 9 height 5
click at [803, 393] on button "Save & Exit" at bounding box center [796, 389] width 52 height 16
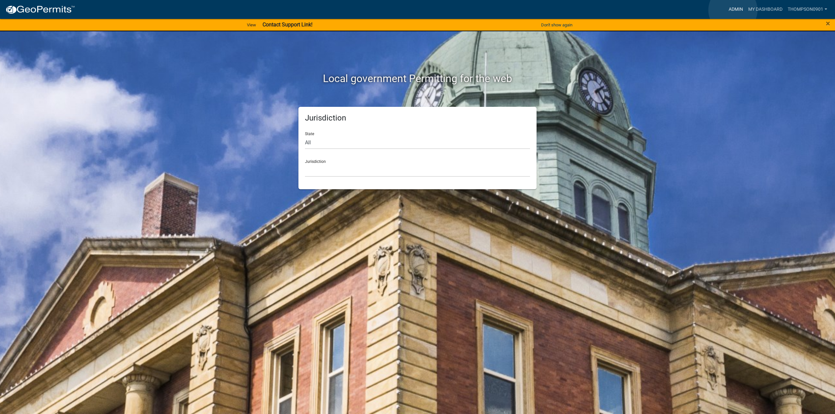
drag, startPoint x: 733, startPoint y: 10, endPoint x: 638, endPoint y: 10, distance: 94.2
click at [732, 10] on link "Admin" at bounding box center [736, 9] width 20 height 12
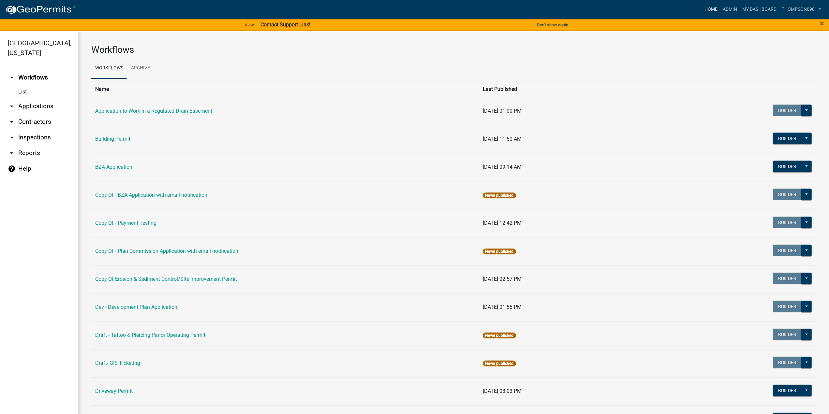
click at [705, 8] on link "Home" at bounding box center [711, 9] width 18 height 12
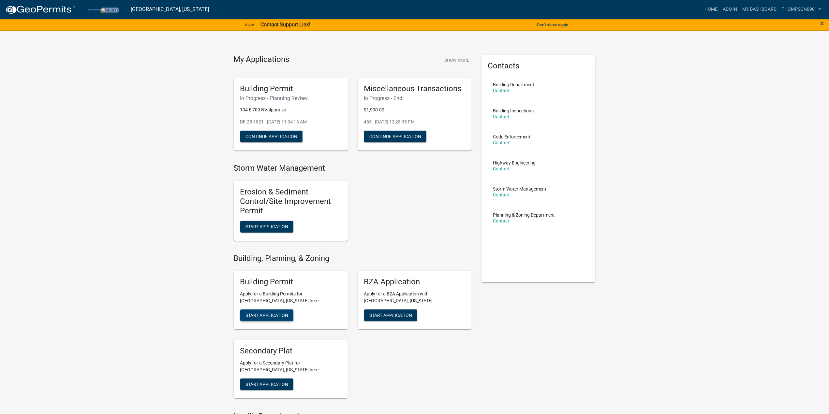
click at [279, 314] on span "Start Application" at bounding box center [266, 315] width 43 height 5
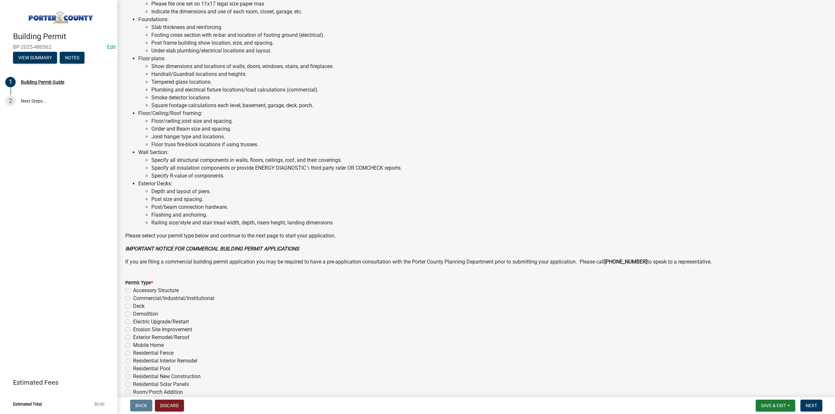
scroll to position [307, 0]
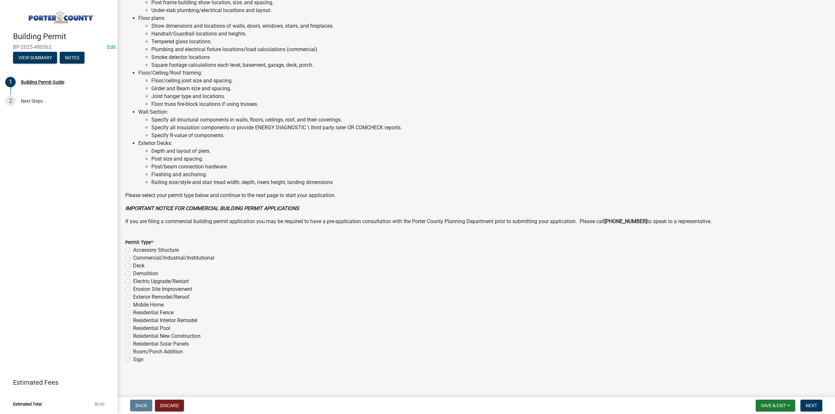
click at [133, 272] on label "Demolition" at bounding box center [145, 274] width 25 height 8
click at [133, 272] on input "Demolition" at bounding box center [135, 272] width 4 height 4
radio input "true"
drag, startPoint x: 813, startPoint y: 404, endPoint x: 807, endPoint y: 404, distance: 6.2
click at [812, 404] on span "Next" at bounding box center [810, 405] width 11 height 5
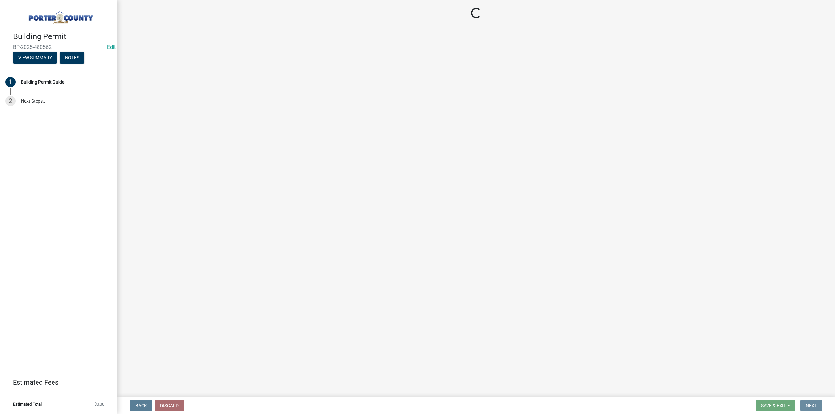
scroll to position [0, 0]
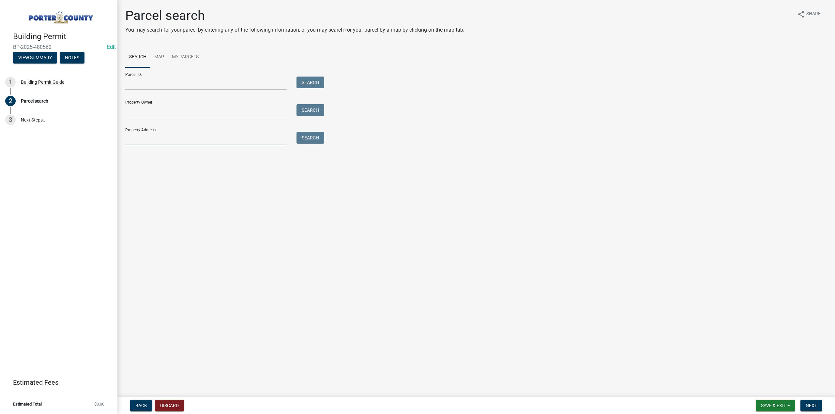
click at [169, 138] on input "Property Address:" at bounding box center [205, 138] width 161 height 13
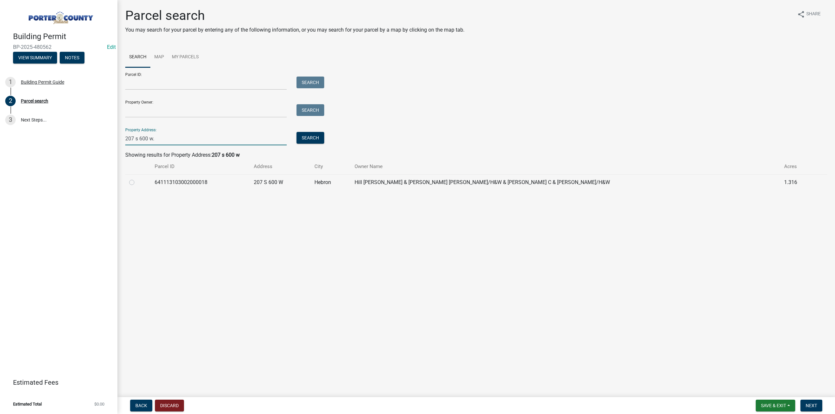
type input "207 s 600 w."
click at [137, 179] on label at bounding box center [137, 179] width 0 height 0
click at [137, 182] on input "radio" at bounding box center [139, 181] width 4 height 4
radio input "true"
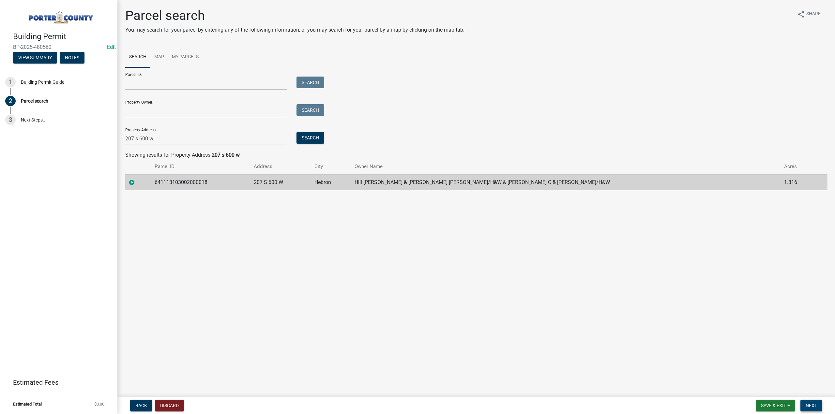
click at [808, 407] on span "Next" at bounding box center [810, 405] width 11 height 5
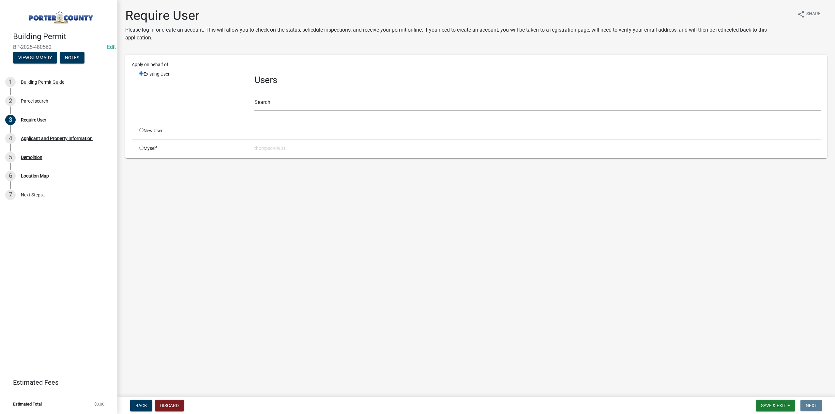
click at [141, 149] on input "radio" at bounding box center [141, 148] width 4 height 4
radio input "true"
radio input "false"
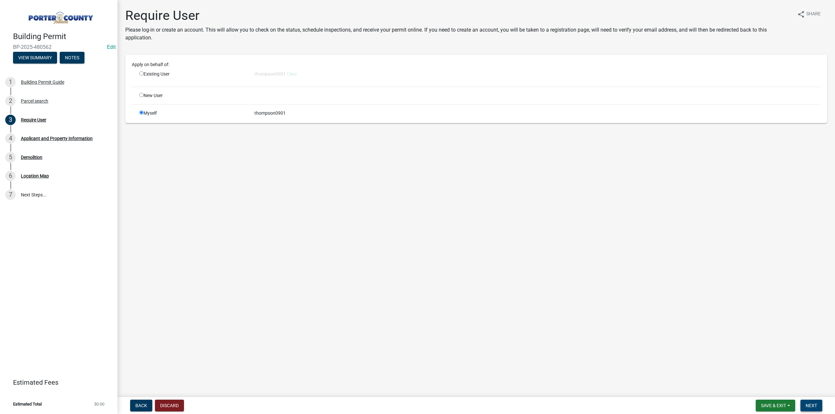
click at [812, 405] on span "Next" at bounding box center [810, 405] width 11 height 5
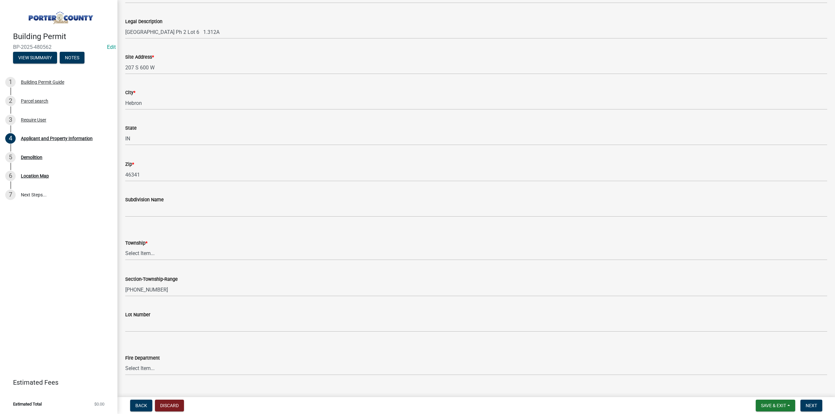
scroll to position [33, 0]
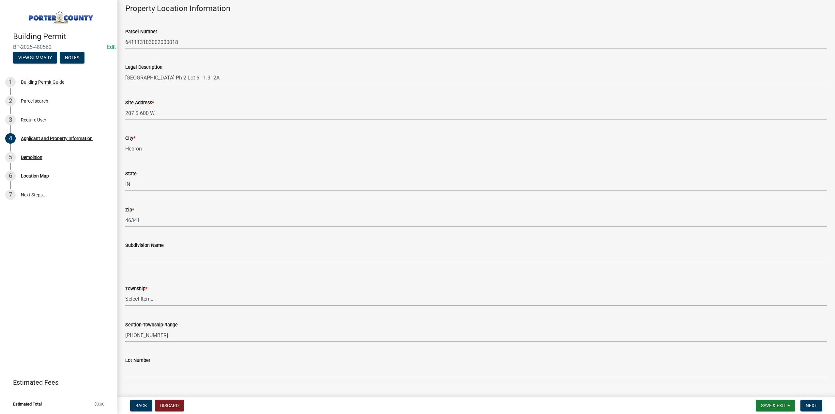
click at [140, 300] on select "Select Item... Boone Center Jackson Liberty Morgan Pine Pleasant Portage Porter…" at bounding box center [476, 299] width 702 height 13
click at [125, 293] on select "Select Item... Boone Center Jackson Liberty Morgan Pine Pleasant Portage Porter…" at bounding box center [476, 299] width 702 height 13
select select "eebc071e-620a-4db8-83e9-cb6b194c67e9"
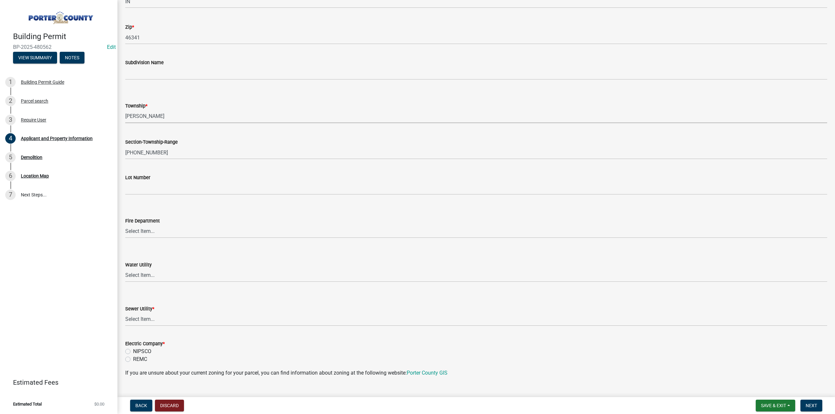
scroll to position [261, 0]
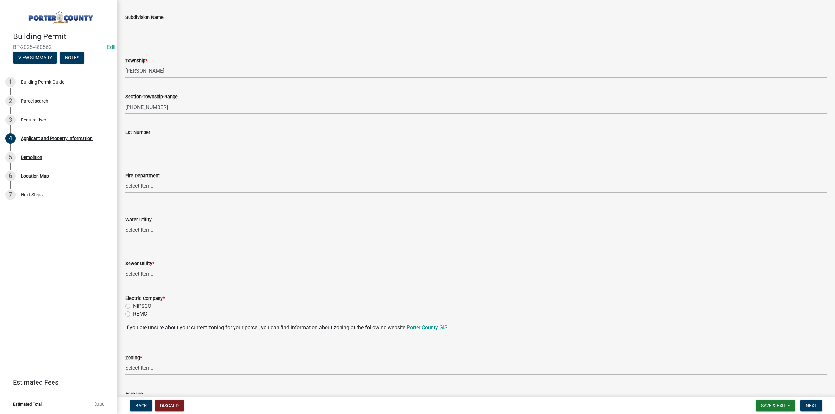
click at [145, 266] on label "Sewer Utility *" at bounding box center [139, 264] width 29 height 5
click at [145, 268] on select "Select Item... Aqua Indiana Inc Damon Run Falling Waters Lake Eliza - LEACD Nat…" at bounding box center [476, 274] width 702 height 13
click at [141, 273] on select "Select Item... Aqua Indiana Inc Damon Run Falling Waters Lake Eliza - LEACD Nat…" at bounding box center [476, 274] width 702 height 13
click at [125, 268] on select "Select Item... Aqua Indiana Inc Damon Run Falling Waters Lake Eliza - LEACD Nat…" at bounding box center [476, 274] width 702 height 13
select select "ea6751d4-6bf7-4a16-89ee-f7801ab82aa1"
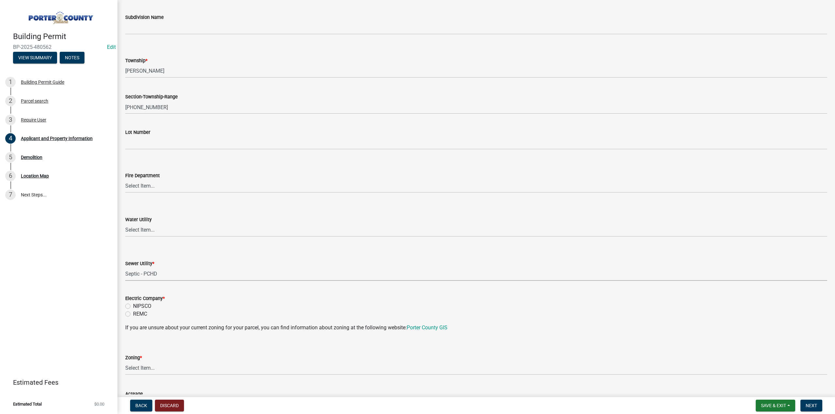
scroll to position [359, 0]
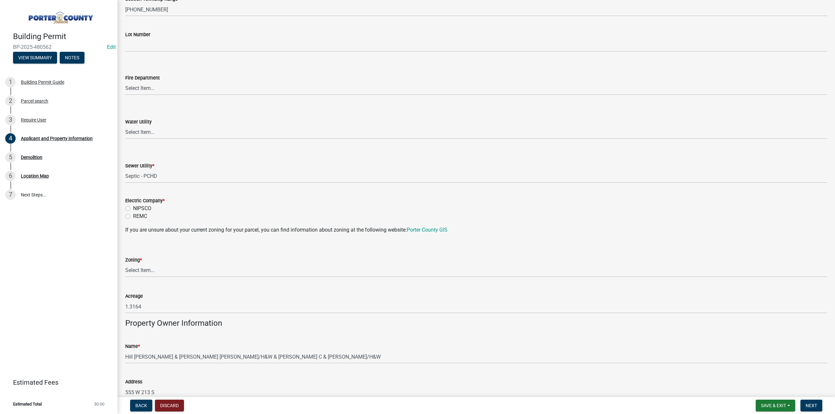
click at [133, 208] on label "NIPSCO" at bounding box center [142, 209] width 18 height 8
click at [133, 208] on input "NIPSCO" at bounding box center [135, 207] width 4 height 4
radio input "true"
click at [150, 274] on select "Select Item... A1 A2 CH CM CN I1 I2 I3 IN MP OT P1 P2 PUD R1 R2 R3 R4 RL RR" at bounding box center [476, 270] width 702 height 13
click at [125, 264] on select "Select Item... A1 A2 CH CM CN I1 I2 I3 IN MP OT P1 P2 PUD R1 R2 R3 R4 RL RR" at bounding box center [476, 270] width 702 height 13
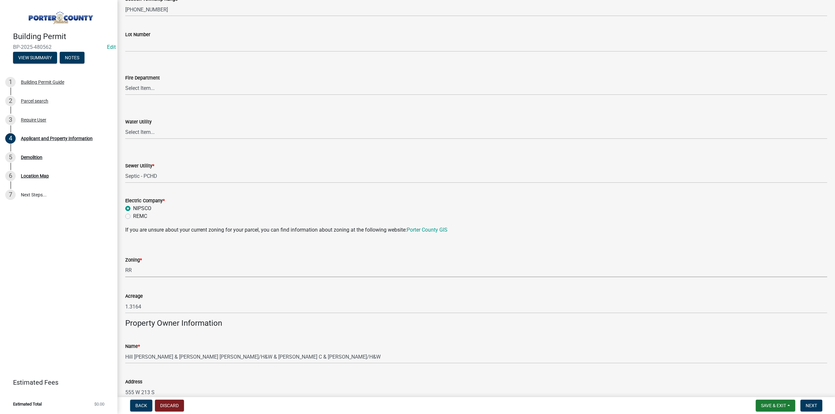
select select "92efe679-05f4-414a-9426-51627fba5de6"
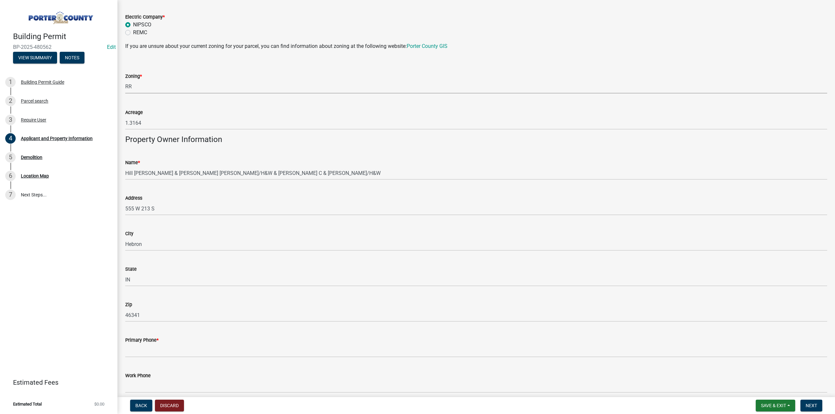
scroll to position [619, 0]
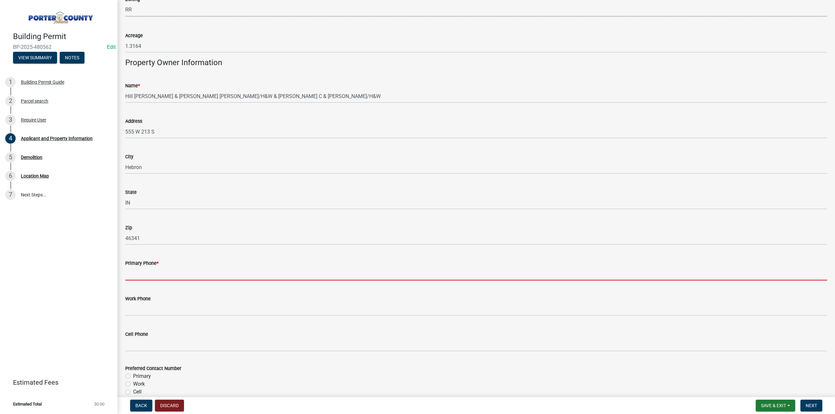
drag, startPoint x: 178, startPoint y: 268, endPoint x: 178, endPoint y: 272, distance: 3.3
click at [178, 268] on input "Primary Phone *" at bounding box center [476, 273] width 702 height 13
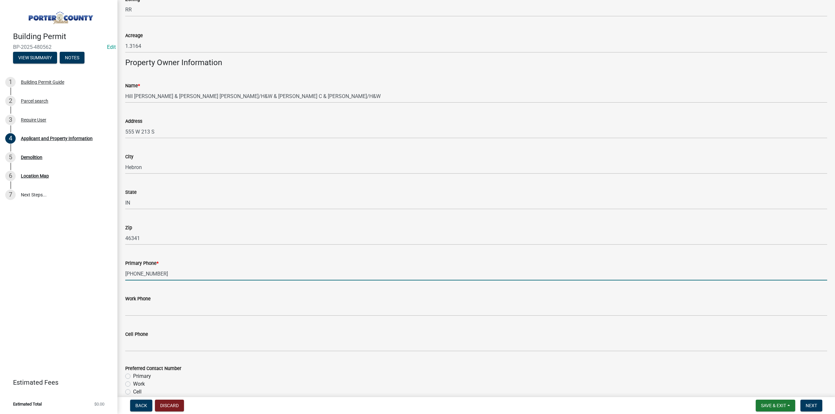
type input "219-945-7741"
click at [133, 378] on label "Primary" at bounding box center [142, 377] width 18 height 8
click at [133, 377] on input "Primary" at bounding box center [135, 375] width 4 height 4
radio input "true"
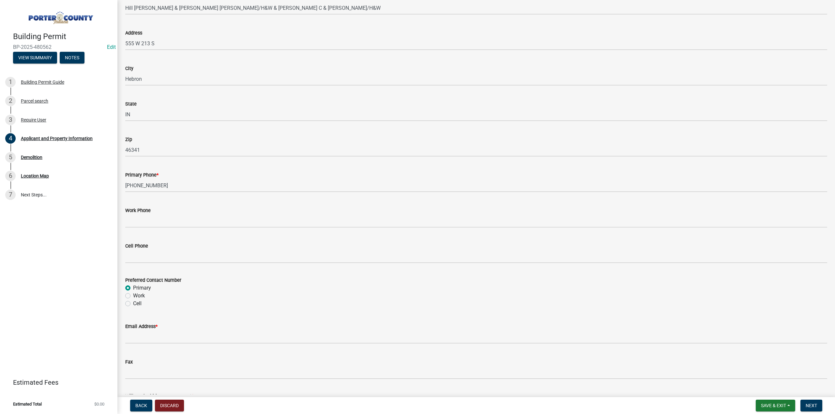
scroll to position [782, 0]
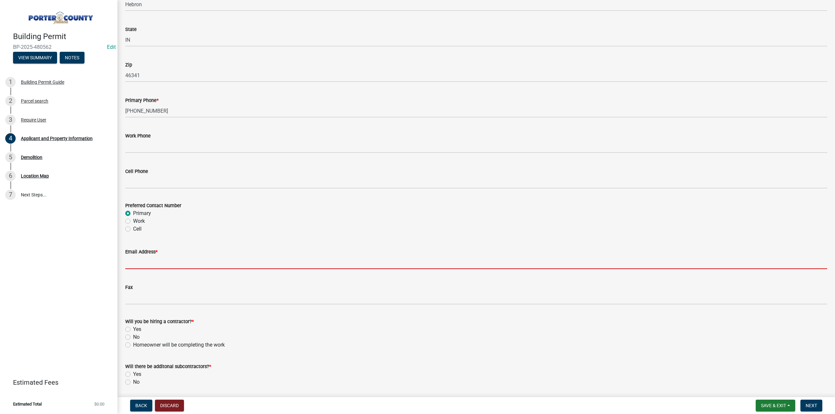
drag, startPoint x: 140, startPoint y: 264, endPoint x: 138, endPoint y: 268, distance: 4.4
click at [140, 266] on input "Email Address *" at bounding box center [476, 262] width 702 height 13
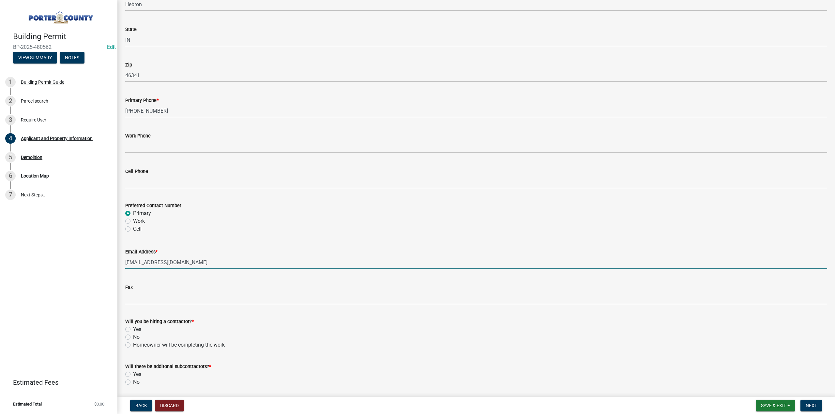
type input "justintimedemo3@gmail.com"
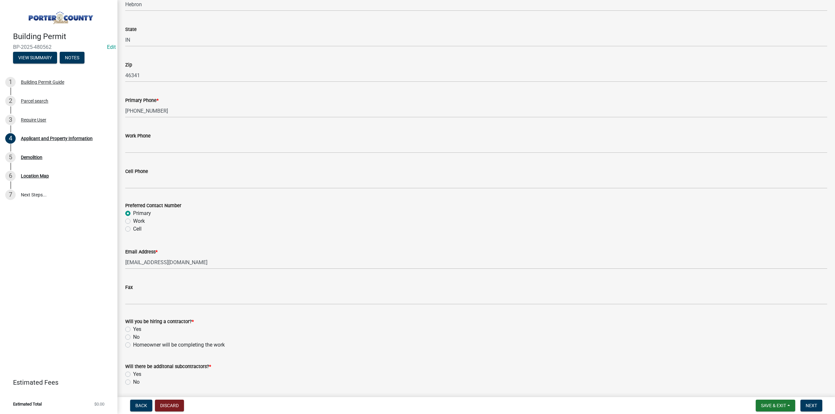
click at [133, 330] on label "Yes" at bounding box center [137, 330] width 8 height 8
click at [133, 330] on input "Yes" at bounding box center [135, 328] width 4 height 4
radio input "true"
click at [133, 381] on label "No" at bounding box center [136, 382] width 7 height 8
click at [133, 381] on input "No" at bounding box center [135, 380] width 4 height 4
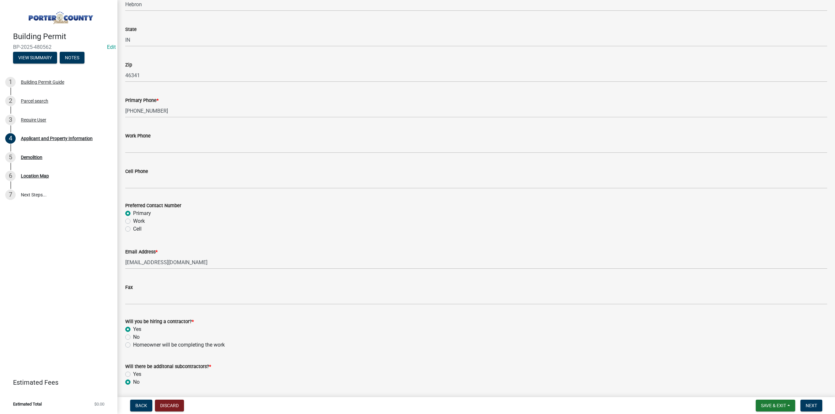
radio input "true"
click at [812, 406] on span "Next" at bounding box center [810, 405] width 11 height 5
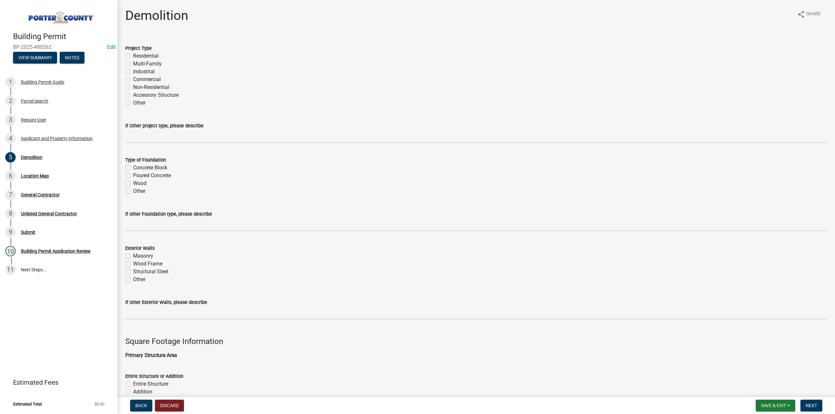
click at [133, 55] on label "Residential" at bounding box center [145, 56] width 25 height 8
click at [133, 55] on input "Residential" at bounding box center [135, 54] width 4 height 4
radio input "true"
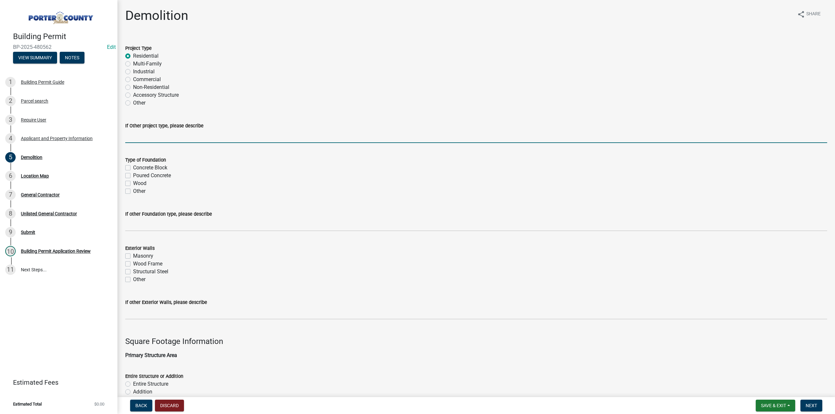
click at [138, 136] on input "If Other project type, please describe" at bounding box center [476, 136] width 702 height 13
type input "Both residential homes on property"
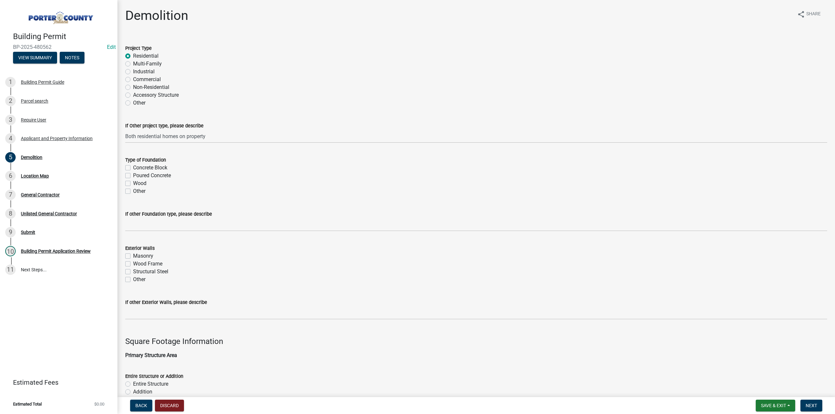
click at [133, 168] on label "Concrete Block" at bounding box center [150, 168] width 34 height 8
click at [133, 168] on input "Concrete Block" at bounding box center [135, 166] width 4 height 4
checkbox input "true"
checkbox input "false"
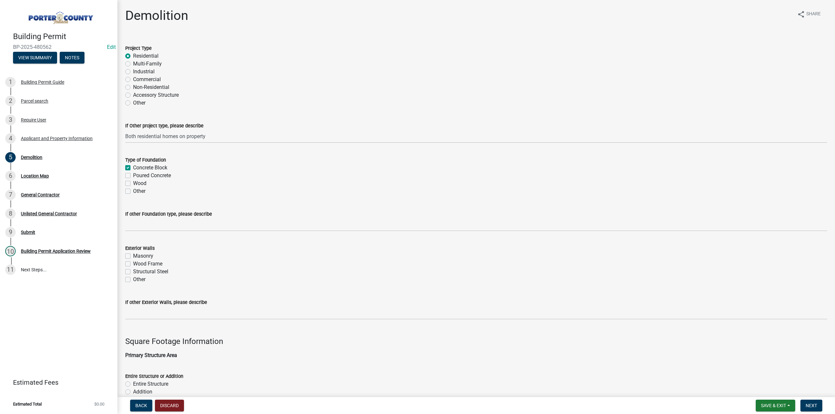
checkbox input "false"
click at [133, 174] on label "Poured Concrete" at bounding box center [152, 176] width 38 height 8
click at [133, 174] on input "Poured Concrete" at bounding box center [135, 174] width 4 height 4
checkbox input "true"
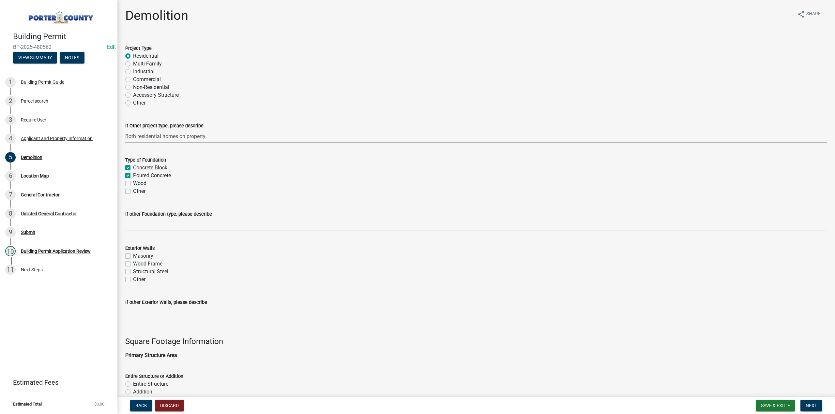
checkbox input "true"
checkbox input "false"
click at [133, 264] on label "Wood Frame" at bounding box center [147, 264] width 29 height 8
click at [133, 264] on input "Wood Frame" at bounding box center [135, 262] width 4 height 4
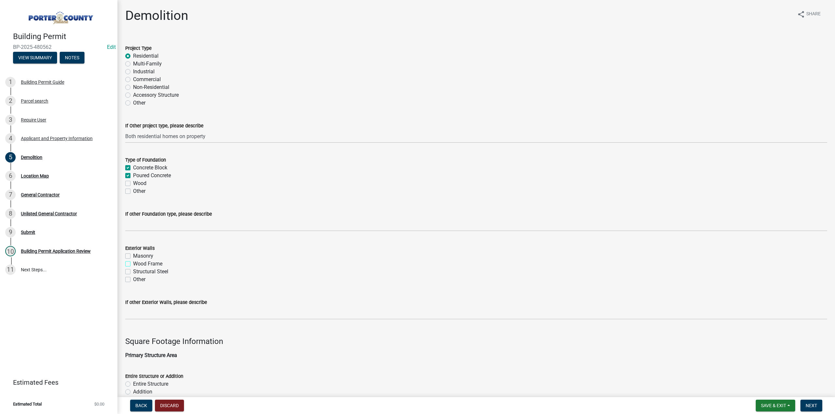
checkbox input "true"
checkbox input "false"
checkbox input "true"
checkbox input "false"
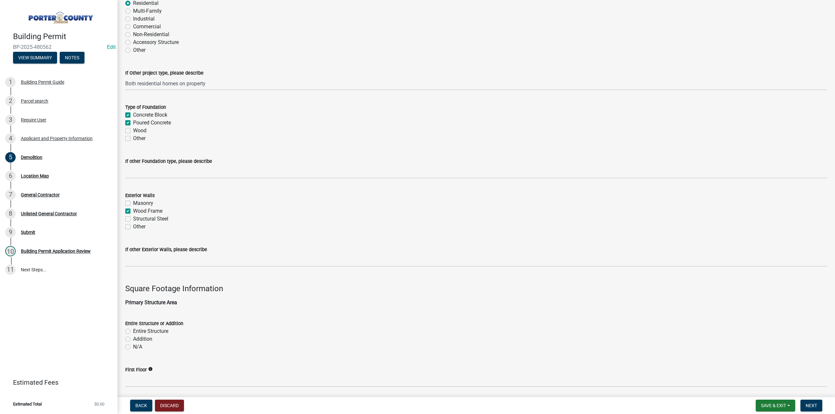
scroll to position [130, 0]
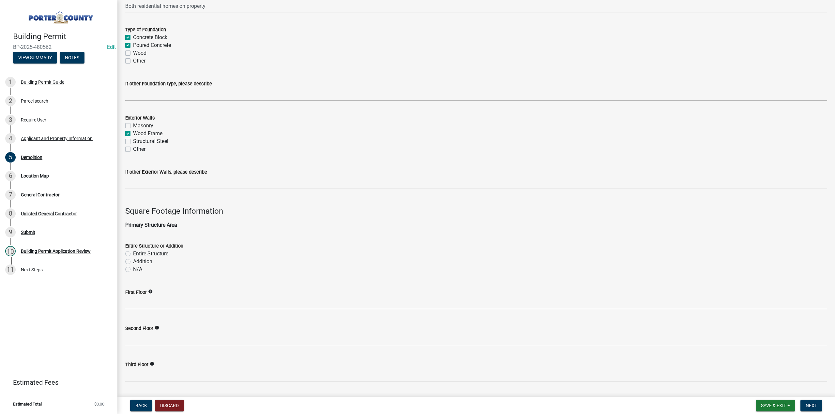
click at [133, 254] on label "Entire Structure" at bounding box center [150, 254] width 35 height 8
click at [133, 254] on input "Entire Structure" at bounding box center [135, 252] width 4 height 4
radio input "true"
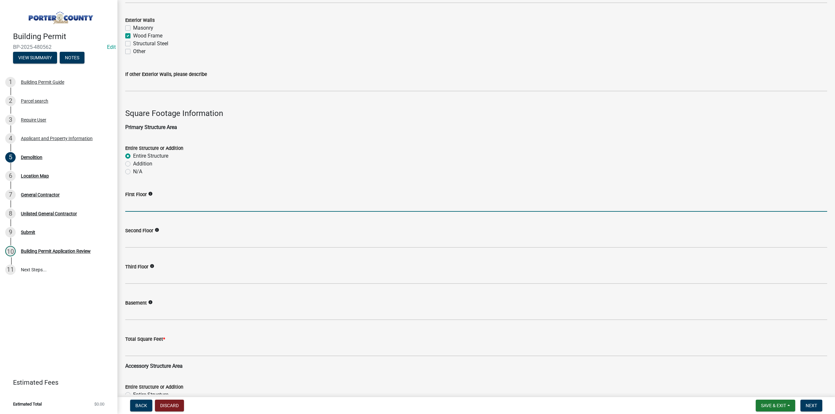
click at [148, 203] on input "text" at bounding box center [476, 205] width 702 height 13
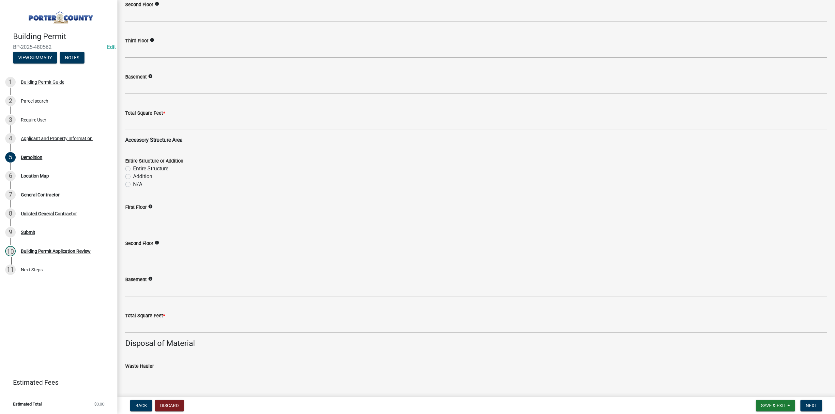
scroll to position [456, 0]
type input "3000"
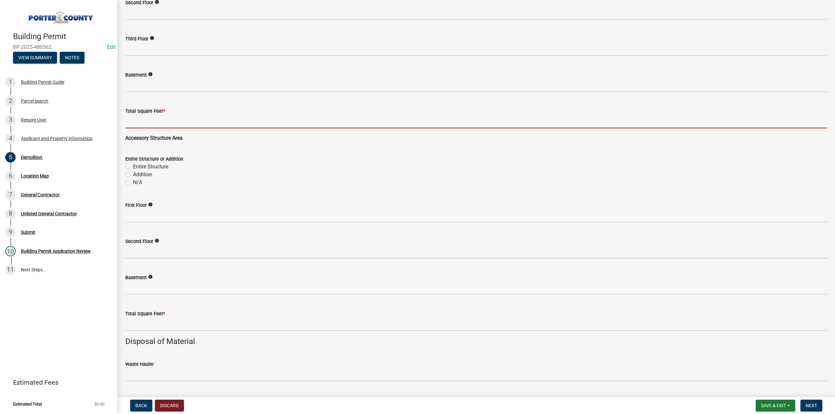
click at [164, 120] on input "text" at bounding box center [476, 121] width 702 height 13
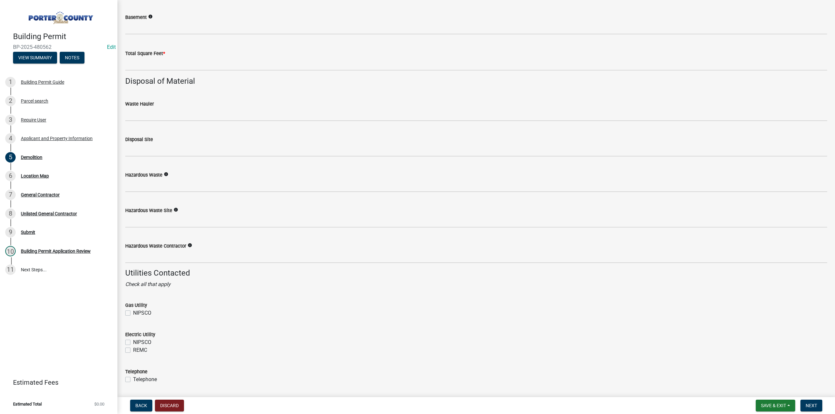
scroll to position [782, 0]
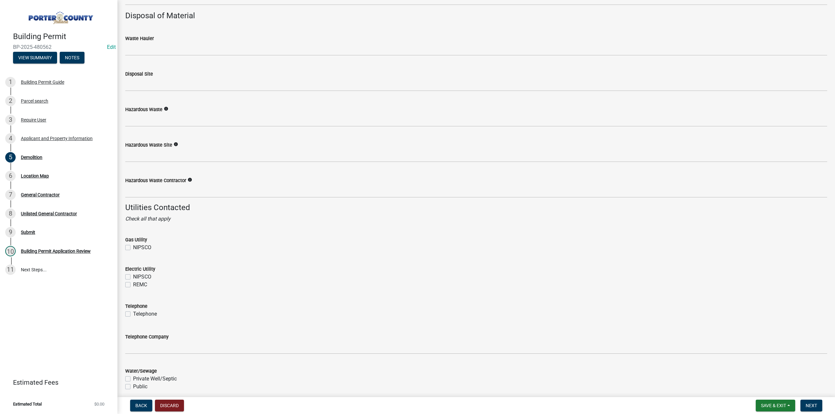
type input "3000"
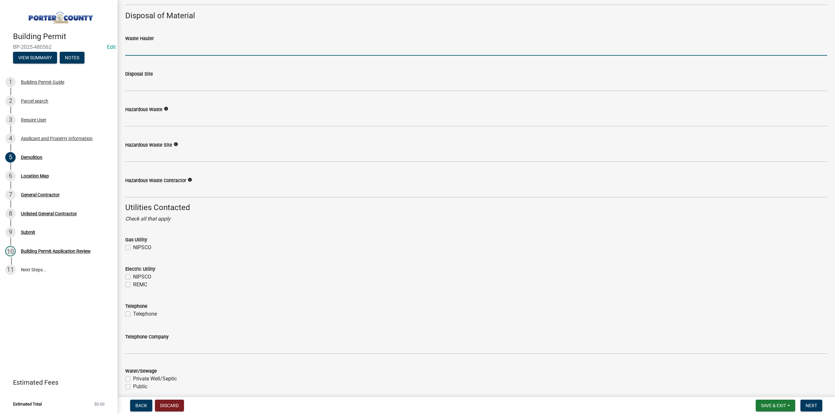
click at [148, 50] on input "Waste Hauler" at bounding box center [476, 48] width 702 height 13
type input "Total Disposal"
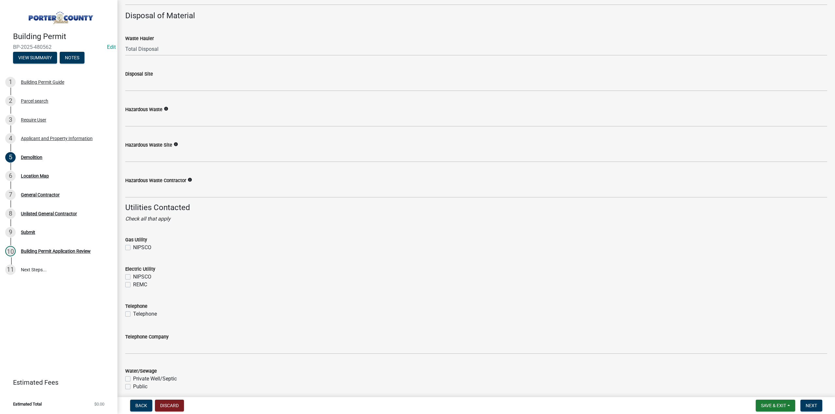
click at [133, 248] on label "NIPSCO" at bounding box center [142, 248] width 18 height 8
click at [133, 248] on input "NIPSCO" at bounding box center [135, 246] width 4 height 4
checkbox input "true"
click at [133, 275] on label "NIPSCO" at bounding box center [142, 277] width 18 height 8
click at [133, 275] on input "NIPSCO" at bounding box center [135, 275] width 4 height 4
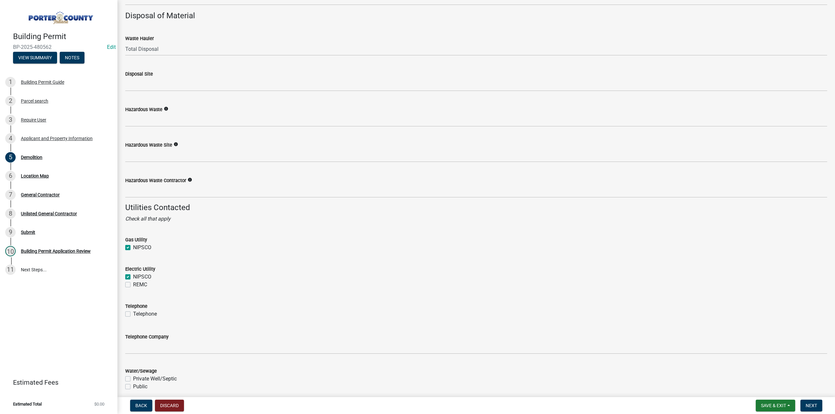
checkbox input "true"
checkbox input "false"
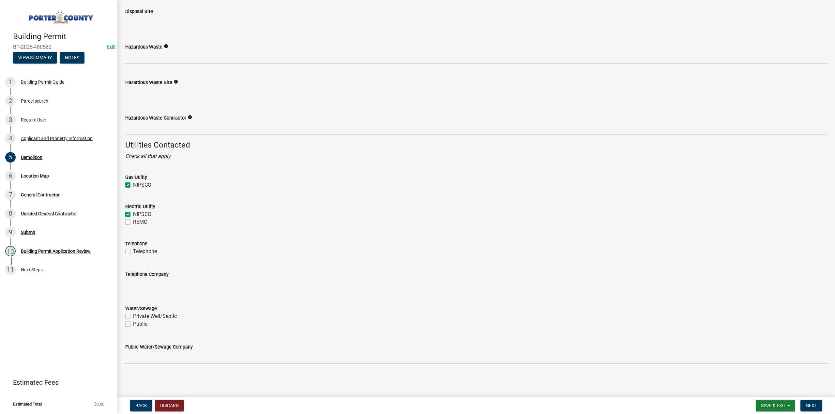
click at [133, 316] on label "Private Well/Septic" at bounding box center [155, 317] width 44 height 8
click at [133, 316] on input "Private Well/Septic" at bounding box center [135, 315] width 4 height 4
checkbox input "true"
checkbox input "false"
click at [811, 405] on span "Next" at bounding box center [810, 405] width 11 height 5
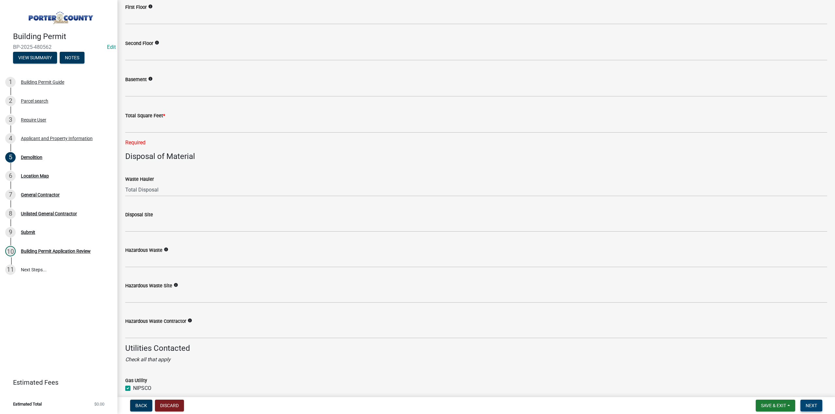
scroll to position [597, 0]
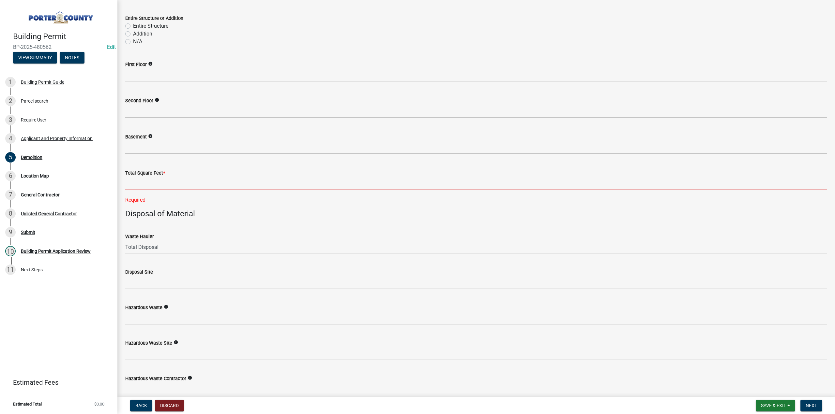
click at [136, 179] on input "text" at bounding box center [476, 183] width 702 height 13
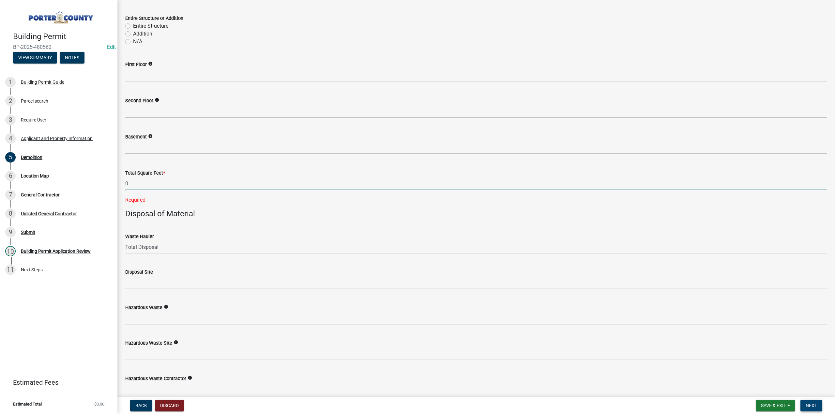
type input "0"
click at [816, 404] on span "Next" at bounding box center [810, 405] width 11 height 5
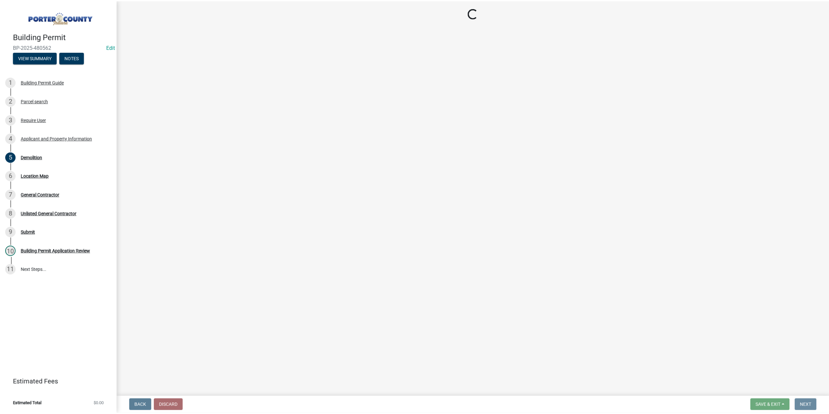
scroll to position [0, 0]
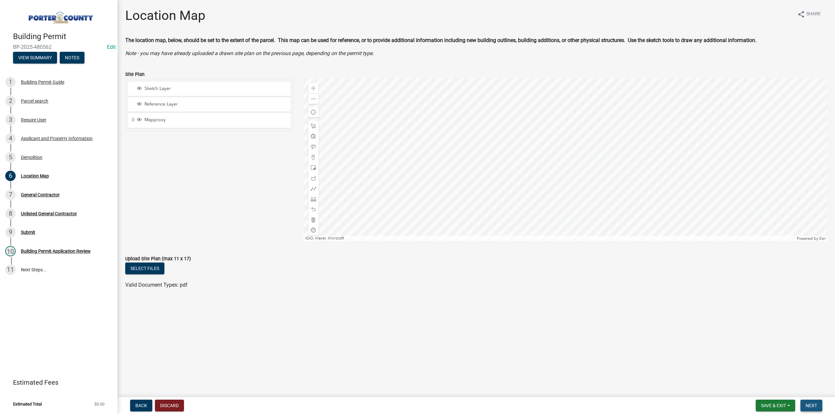
click at [808, 408] on span "Next" at bounding box center [810, 405] width 11 height 5
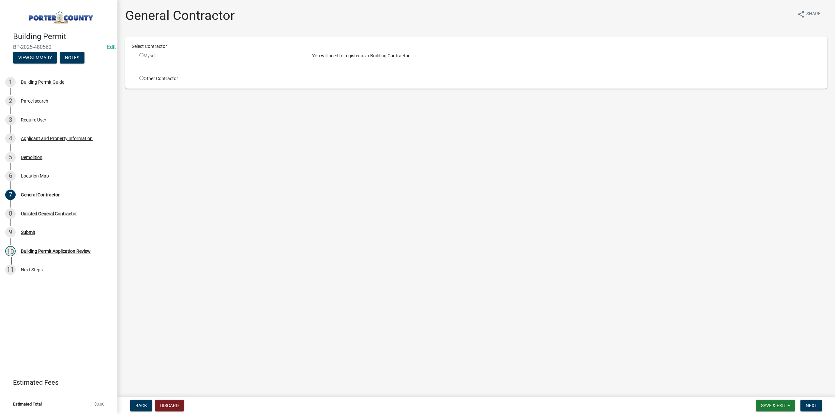
click at [142, 78] on input "radio" at bounding box center [141, 78] width 4 height 4
radio input "true"
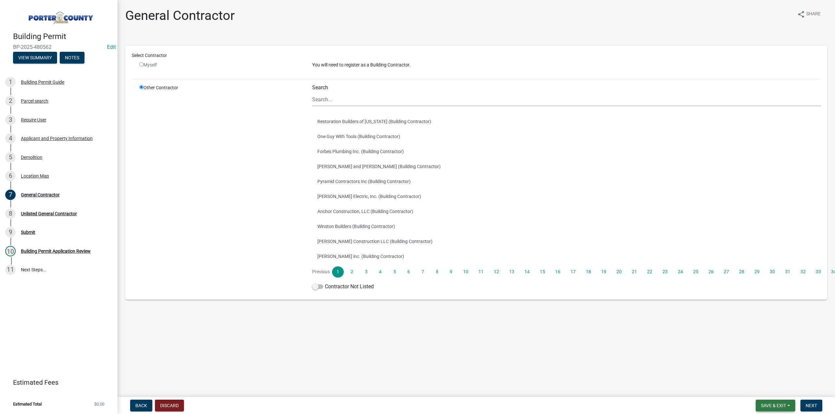
click at [777, 407] on span "Save & Exit" at bounding box center [773, 405] width 25 height 5
drag, startPoint x: 767, startPoint y: 393, endPoint x: 765, endPoint y: 389, distance: 4.2
click at [767, 392] on button "Save & Exit" at bounding box center [769, 389] width 52 height 16
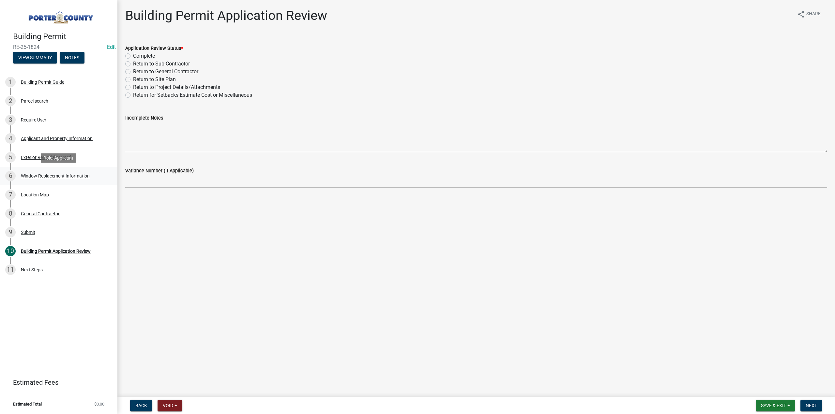
click at [47, 174] on div "Window Replacement Information" at bounding box center [55, 176] width 69 height 5
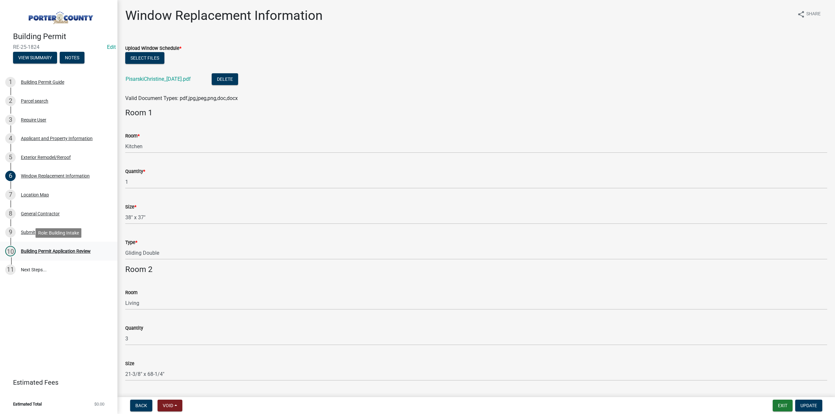
click at [44, 251] on div "Building Permit Application Review" at bounding box center [56, 251] width 70 height 5
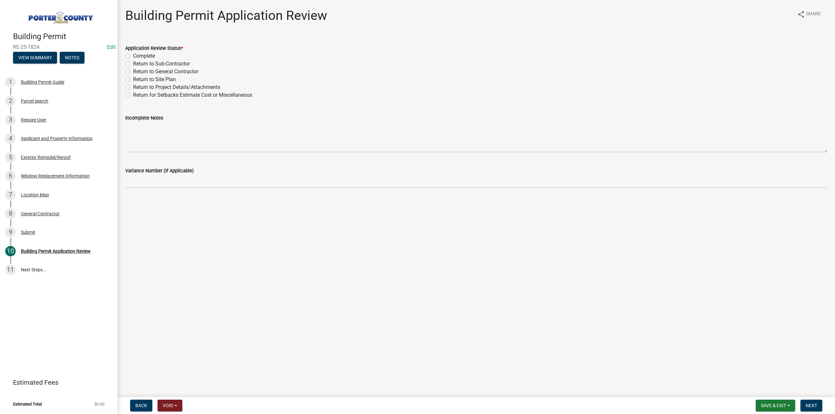
click at [133, 56] on label "Complete" at bounding box center [144, 56] width 22 height 8
click at [133, 56] on input "Complete" at bounding box center [135, 54] width 4 height 4
radio input "true"
click at [811, 404] on button "Next" at bounding box center [811, 406] width 22 height 12
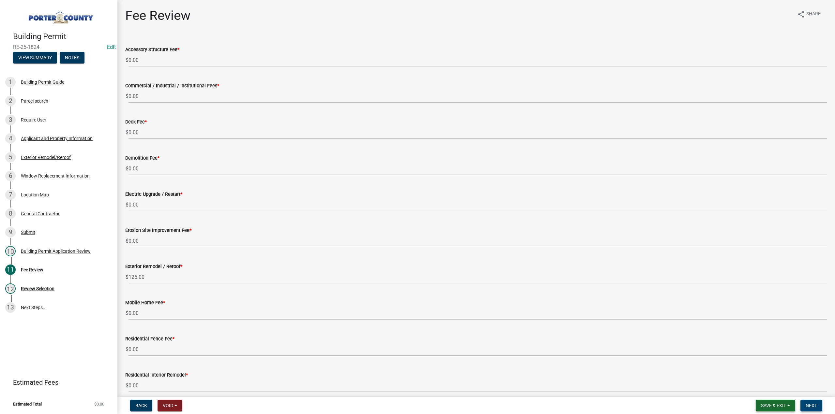
drag, startPoint x: 815, startPoint y: 403, endPoint x: 785, endPoint y: 401, distance: 30.0
click at [815, 403] on button "Next" at bounding box center [811, 406] width 22 height 12
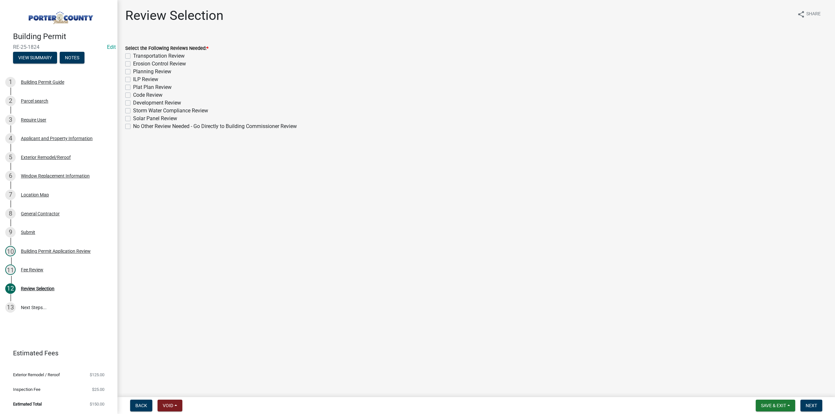
click at [133, 126] on label "No Other Review Needed - Go Directly to Building Commissioner Review" at bounding box center [215, 127] width 164 height 8
click at [133, 126] on input "No Other Review Needed - Go Directly to Building Commissioner Review" at bounding box center [135, 125] width 4 height 4
checkbox input "true"
checkbox input "false"
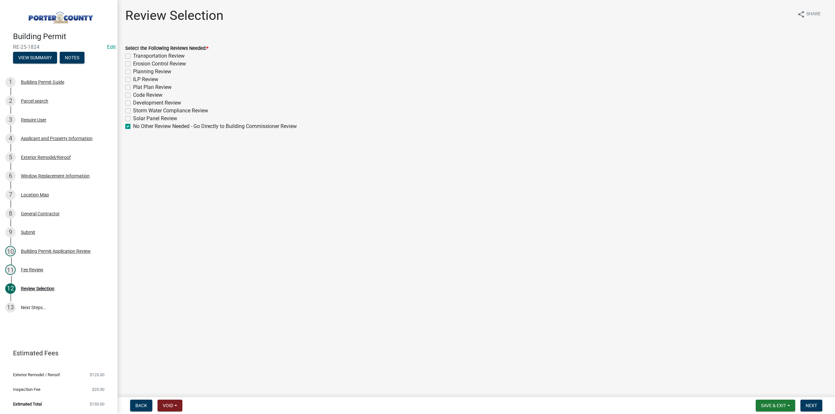
checkbox input "false"
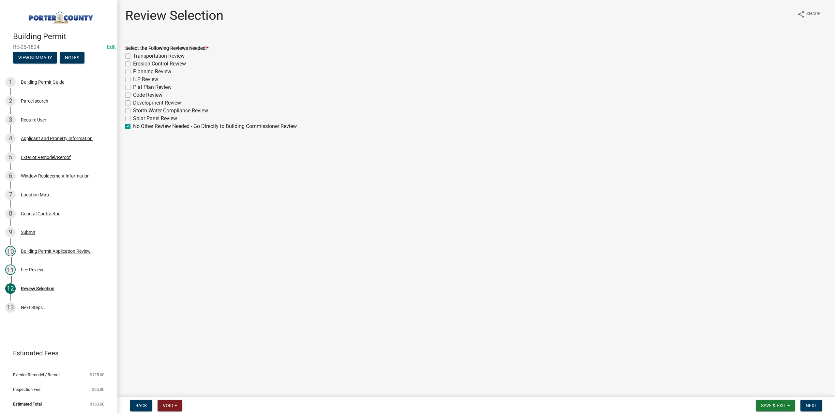
checkbox input "false"
checkbox input "true"
click at [814, 409] on button "Next" at bounding box center [811, 406] width 22 height 12
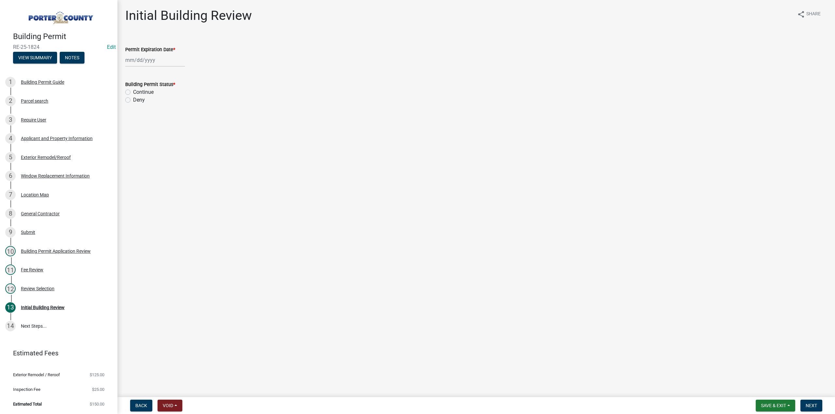
select select "9"
click at [159, 60] on div "[PERSON_NAME] Feb Mar Apr [PERSON_NAME][DATE] Oct Nov [DATE] 1526 1527 1528 152…" at bounding box center [155, 59] width 60 height 13
click at [173, 74] on select "1525 1526 1527 1528 1529 1530 1531 1532 1533 1534 1535 1536 1537 1538 1539 1540…" at bounding box center [176, 74] width 23 height 10
select select "2026"
click at [165, 69] on select "1525 1526 1527 1528 1529 1530 1531 1532 1533 1534 1535 1536 1537 1538 1539 1540…" at bounding box center [176, 74] width 23 height 10
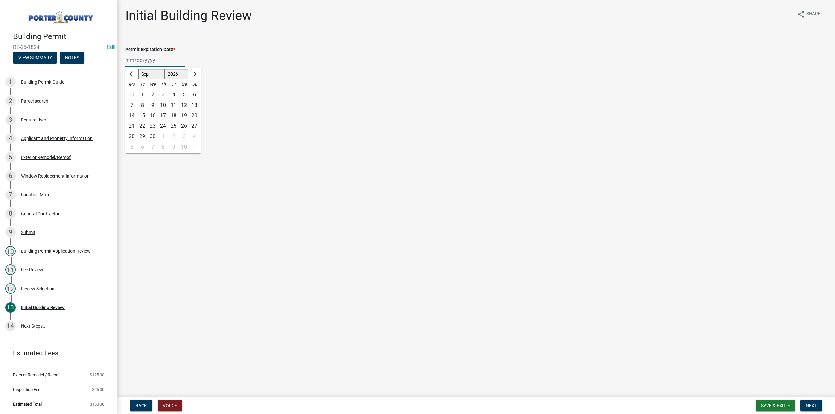
click at [173, 116] on div "18" at bounding box center [173, 116] width 10 height 10
type input "[DATE]"
click at [133, 93] on label "Continue" at bounding box center [143, 92] width 21 height 8
click at [133, 93] on input "Continue" at bounding box center [135, 90] width 4 height 4
radio input "true"
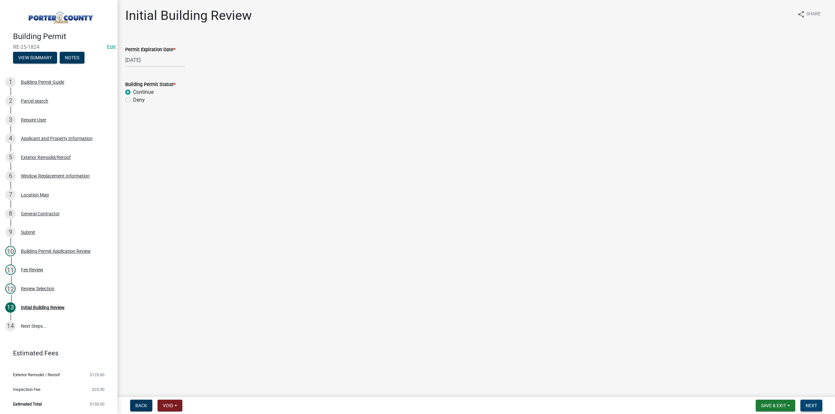
click at [803, 404] on button "Next" at bounding box center [811, 406] width 22 height 12
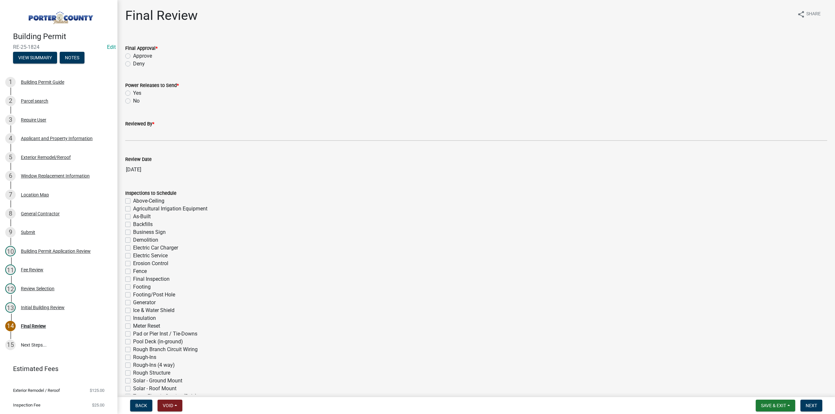
click at [133, 55] on label "Approve" at bounding box center [142, 56] width 19 height 8
click at [133, 55] on input "Approve" at bounding box center [135, 54] width 4 height 4
radio input "true"
click at [133, 101] on label "No" at bounding box center [136, 101] width 7 height 8
click at [133, 101] on input "No" at bounding box center [135, 99] width 4 height 4
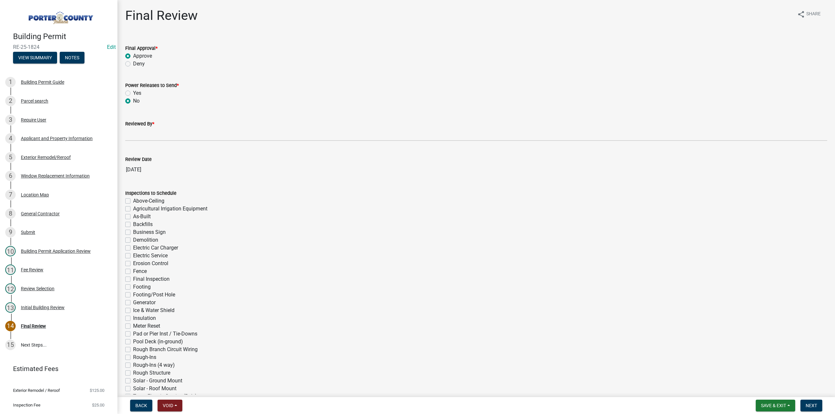
radio input "true"
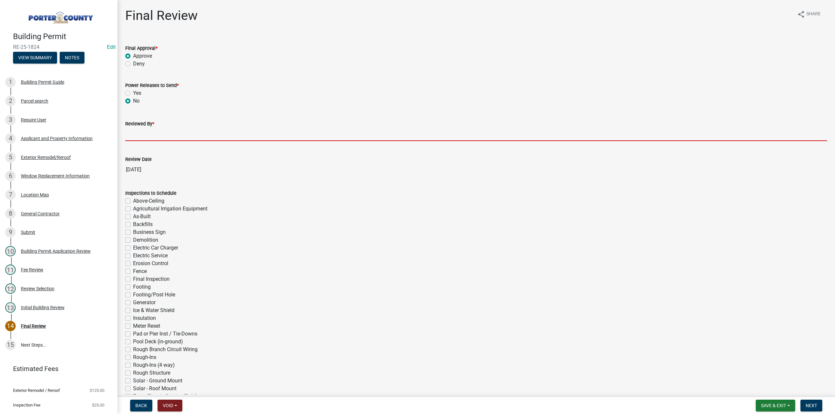
click at [140, 138] on input "Reviewed By *" at bounding box center [476, 134] width 702 height 13
type input "TT"
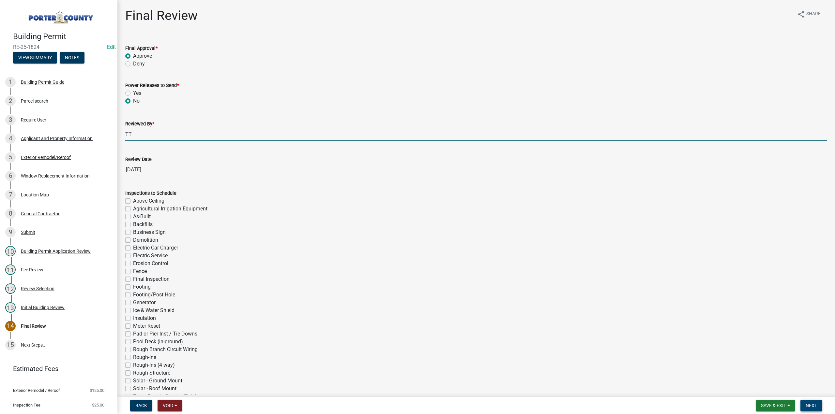
click at [807, 408] on span "Next" at bounding box center [810, 405] width 11 height 5
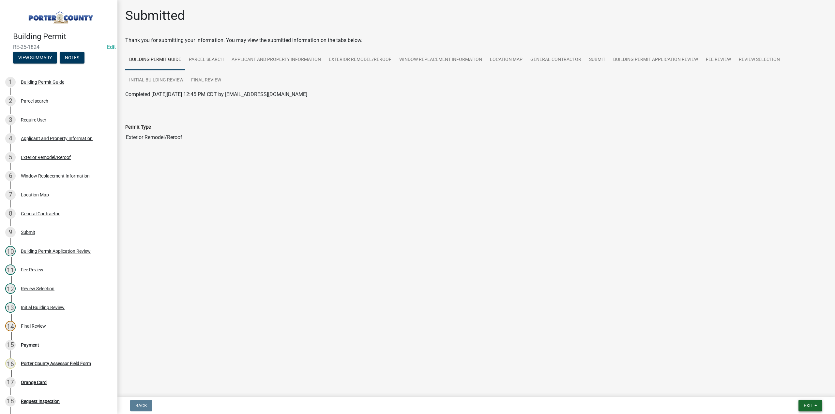
click at [809, 406] on span "Exit" at bounding box center [807, 405] width 9 height 5
click at [798, 392] on button "Save & Exit" at bounding box center [796, 389] width 52 height 16
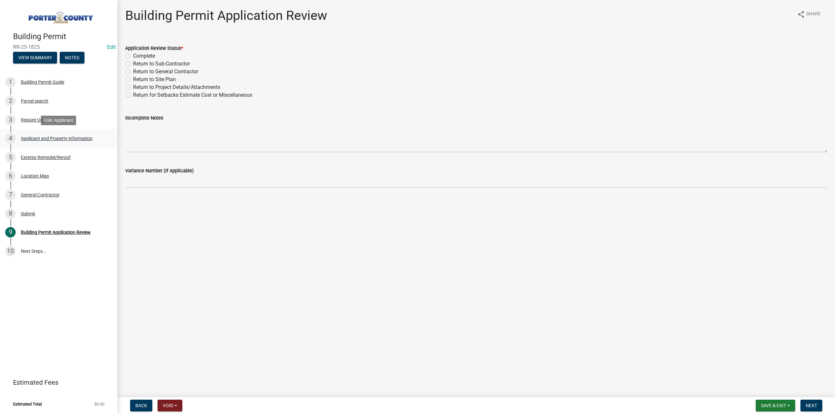
click at [60, 136] on div "Applicant and Property Information" at bounding box center [57, 138] width 72 height 5
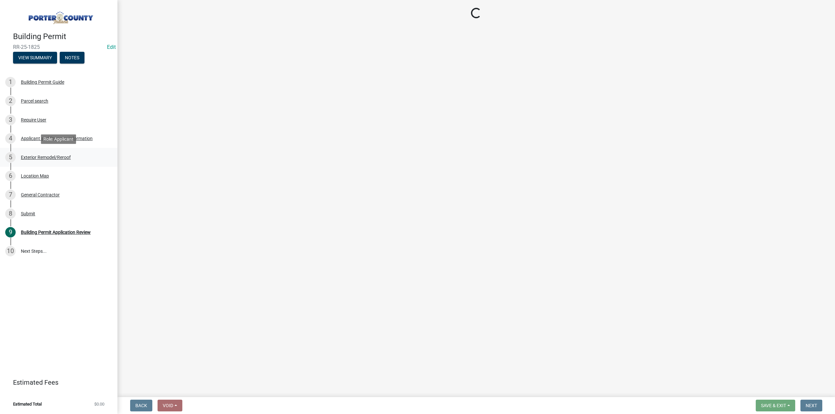
select select "eebc071e-620a-4db8-83e9-cb6b194c67e9"
select select "ad46db9b-b68a-4590-8d08-f4fb10f3ead6"
select select "c481ec3b-4313-4a51-beb3-d1e178b64f36"
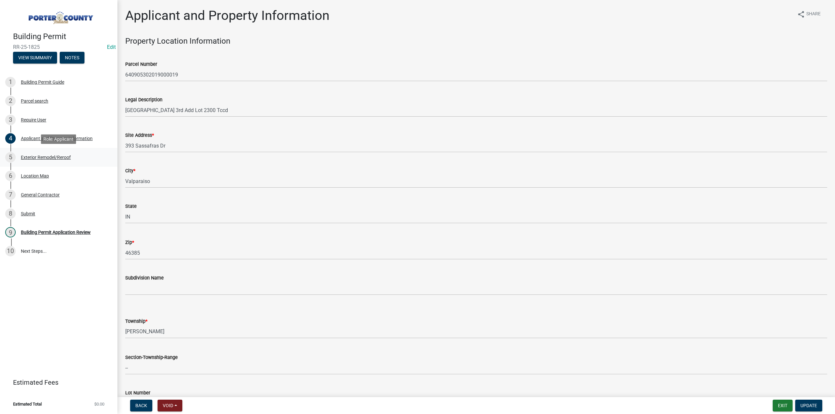
click at [54, 158] on div "Exterior Remodel/Reroof" at bounding box center [46, 157] width 50 height 5
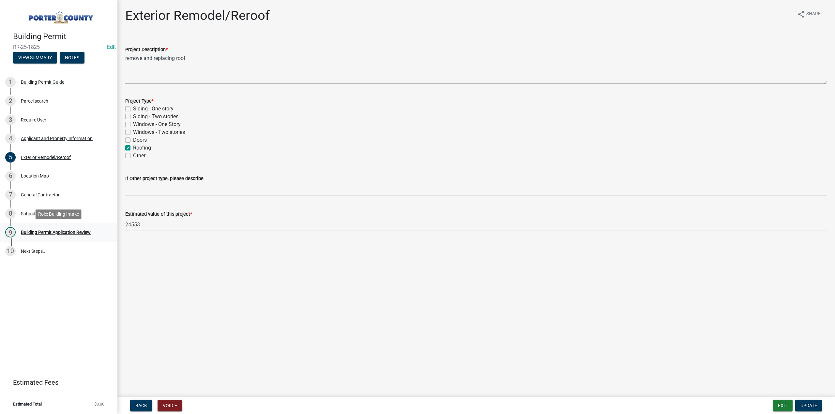
click at [62, 230] on div "Building Permit Application Review" at bounding box center [56, 232] width 70 height 5
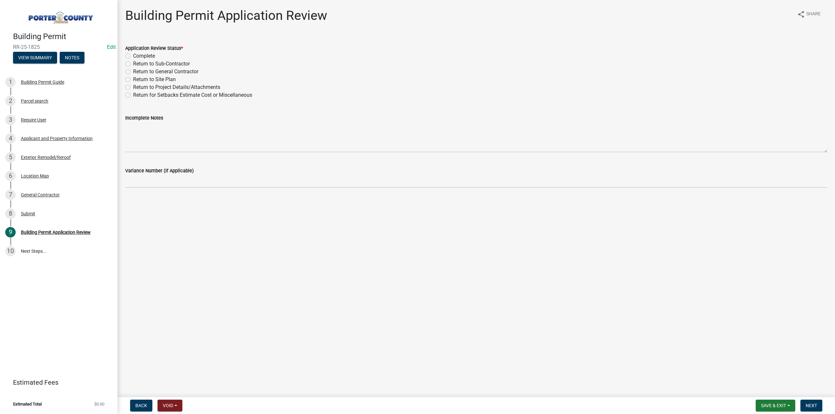
click at [133, 55] on label "Complete" at bounding box center [144, 56] width 22 height 8
click at [133, 55] on input "Complete" at bounding box center [135, 54] width 4 height 4
radio input "true"
click at [809, 406] on span "Next" at bounding box center [810, 405] width 11 height 5
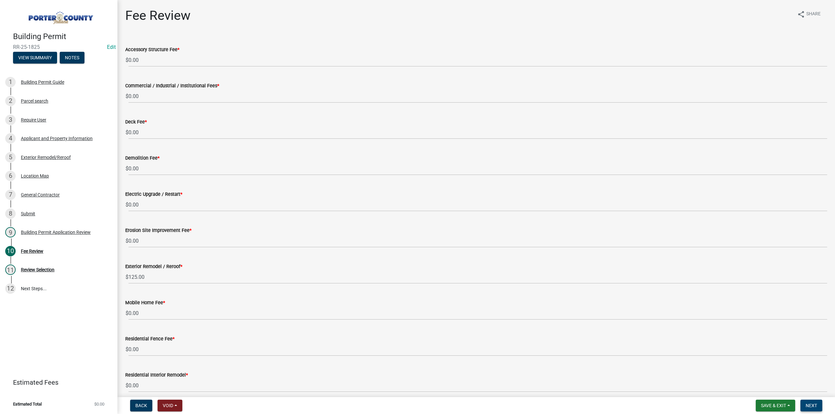
click at [812, 404] on span "Next" at bounding box center [810, 405] width 11 height 5
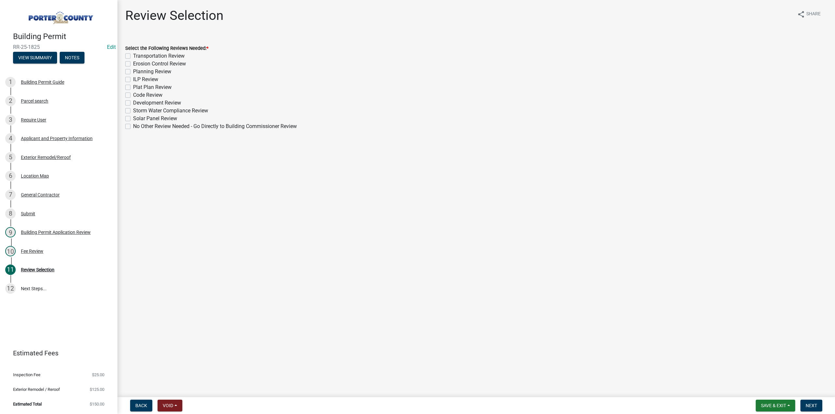
click at [133, 124] on label "No Other Review Needed - Go Directly to Building Commissioner Review" at bounding box center [215, 127] width 164 height 8
click at [133, 124] on input "No Other Review Needed - Go Directly to Building Commissioner Review" at bounding box center [135, 125] width 4 height 4
checkbox input "true"
checkbox input "false"
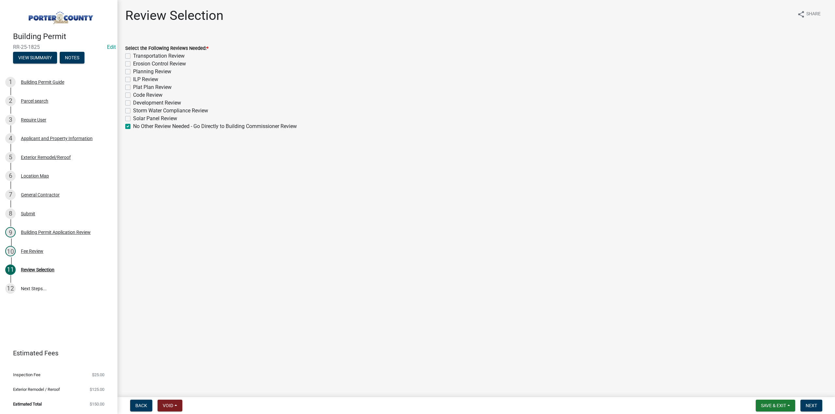
checkbox input "false"
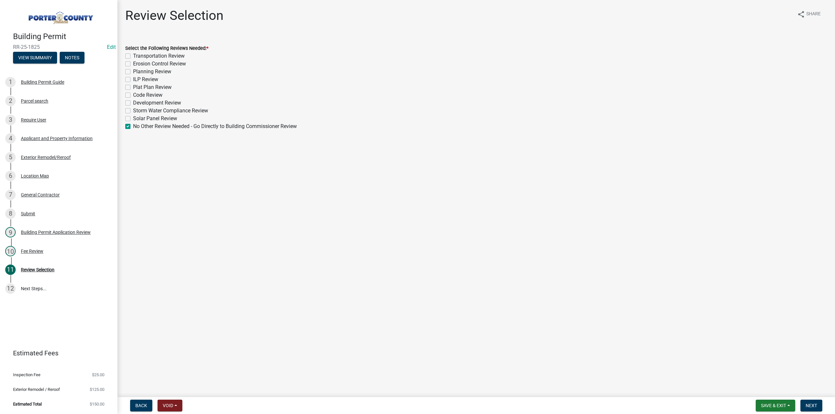
checkbox input "false"
checkbox input "true"
click at [810, 407] on span "Next" at bounding box center [810, 405] width 11 height 5
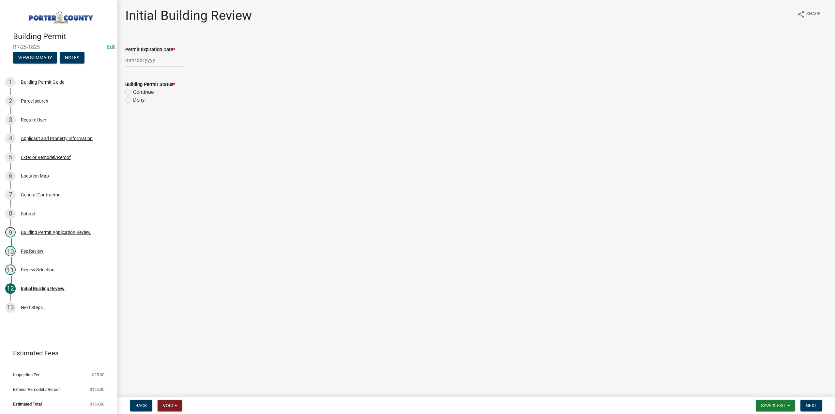
click at [154, 58] on div at bounding box center [155, 59] width 60 height 13
select select "9"
click at [172, 75] on select "1525 1526 1527 1528 1529 1530 1531 1532 1533 1534 1535 1536 1537 1538 1539 1540…" at bounding box center [176, 74] width 23 height 10
select select "2026"
click at [165, 69] on select "1525 1526 1527 1528 1529 1530 1531 1532 1533 1534 1535 1536 1537 1538 1539 1540…" at bounding box center [176, 74] width 23 height 10
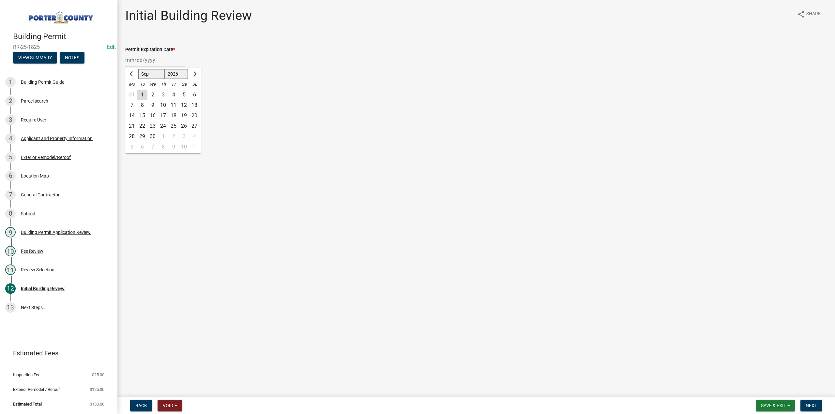
click at [175, 115] on div "18" at bounding box center [173, 116] width 10 height 10
type input "09/18/2026"
click at [133, 91] on label "Continue" at bounding box center [143, 92] width 21 height 8
click at [133, 91] on input "Continue" at bounding box center [135, 90] width 4 height 4
radio input "true"
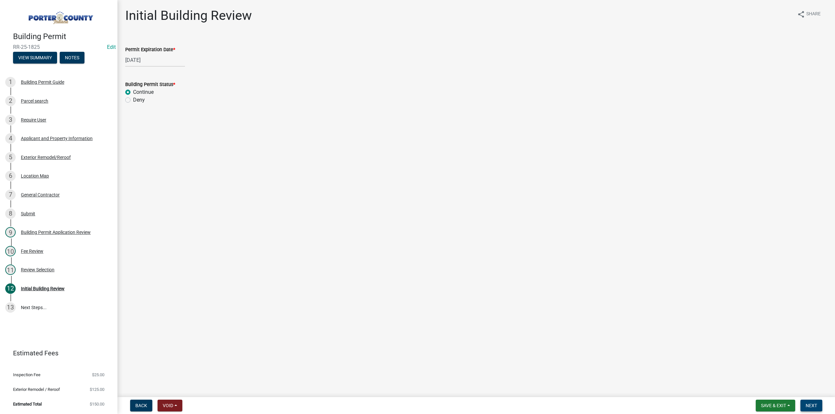
click at [810, 409] on button "Next" at bounding box center [811, 406] width 22 height 12
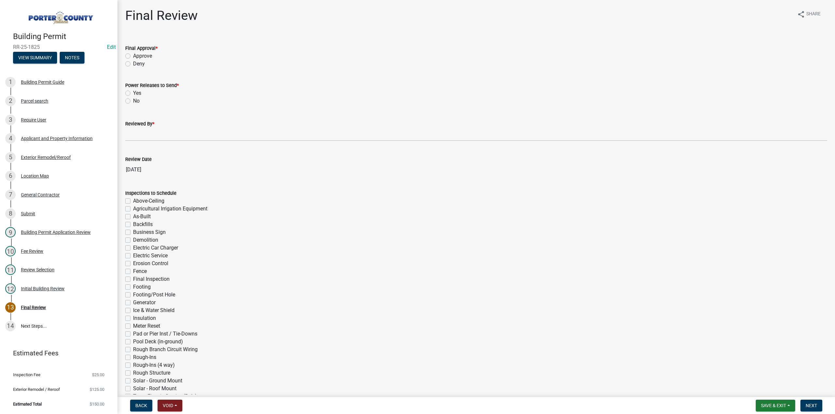
click at [133, 55] on label "Approve" at bounding box center [142, 56] width 19 height 8
click at [133, 55] on input "Approve" at bounding box center [135, 54] width 4 height 4
radio input "true"
click at [133, 102] on label "No" at bounding box center [136, 101] width 7 height 8
click at [133, 101] on input "No" at bounding box center [135, 99] width 4 height 4
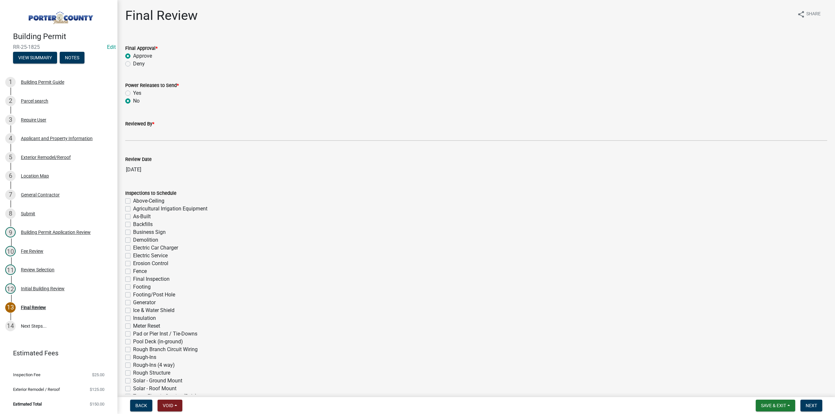
radio input "true"
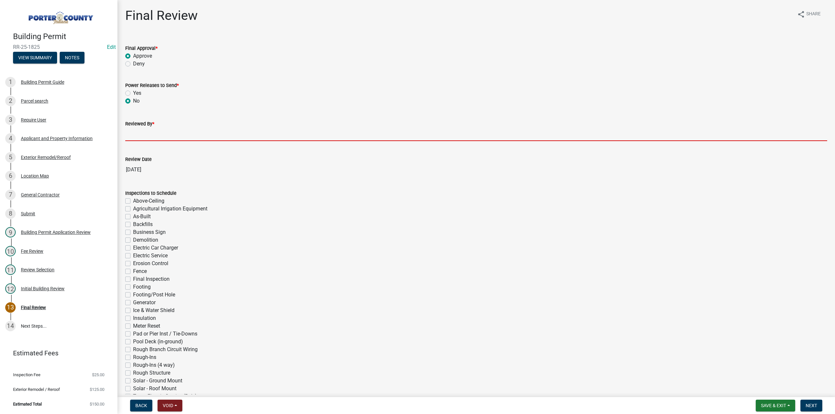
click at [139, 131] on input "Reviewed By *" at bounding box center [476, 134] width 702 height 13
type input "TT"
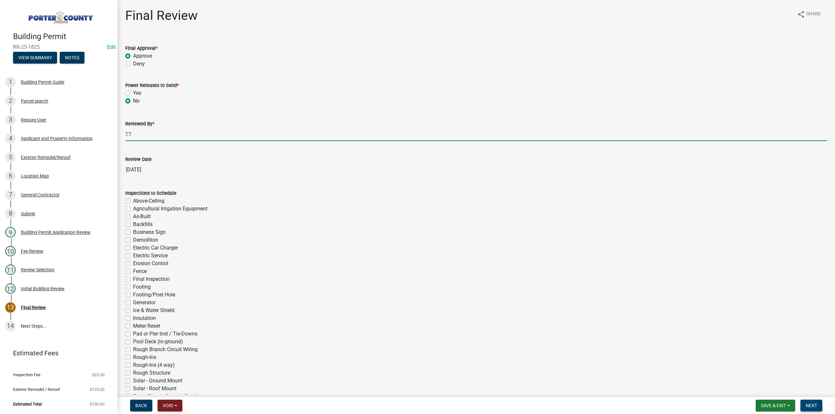
click at [806, 411] on button "Next" at bounding box center [811, 406] width 22 height 12
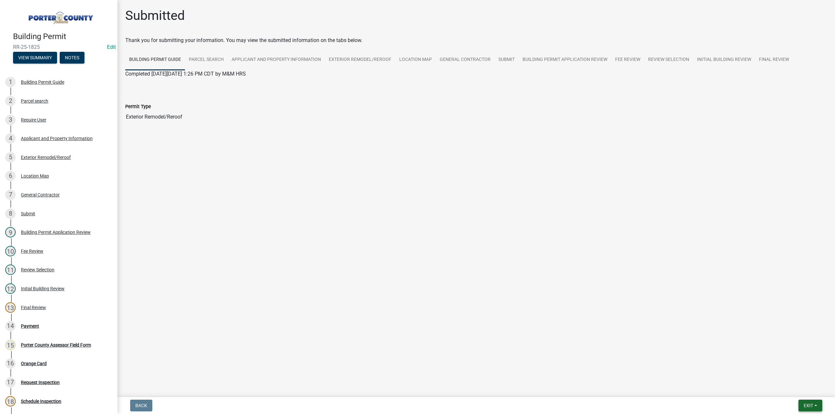
click at [810, 408] on span "Exit" at bounding box center [807, 405] width 9 height 5
click at [785, 376] on button "Save" at bounding box center [796, 373] width 52 height 16
click at [802, 405] on button "Exit" at bounding box center [810, 406] width 24 height 12
click at [795, 385] on button "Save & Exit" at bounding box center [796, 389] width 52 height 16
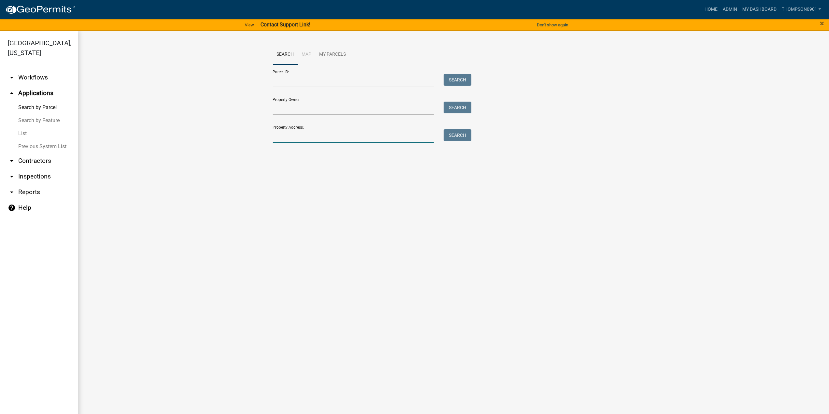
click at [320, 140] on input "Property Address:" at bounding box center [353, 135] width 161 height 13
type input "2"
click at [705, 10] on link "Home" at bounding box center [711, 9] width 18 height 12
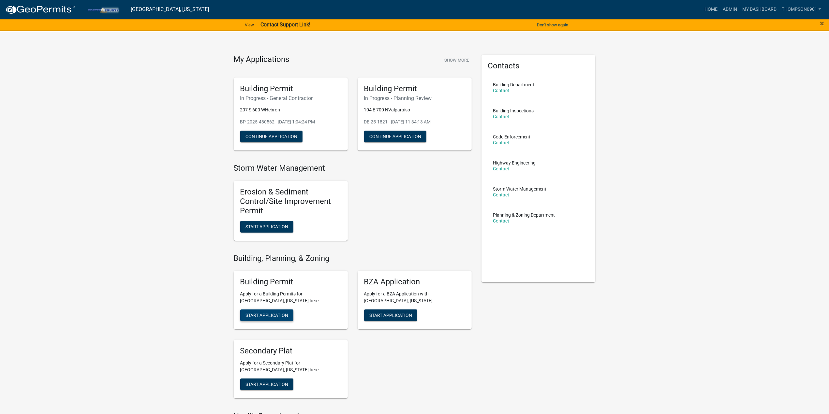
click at [267, 318] on span "Start Application" at bounding box center [266, 315] width 43 height 5
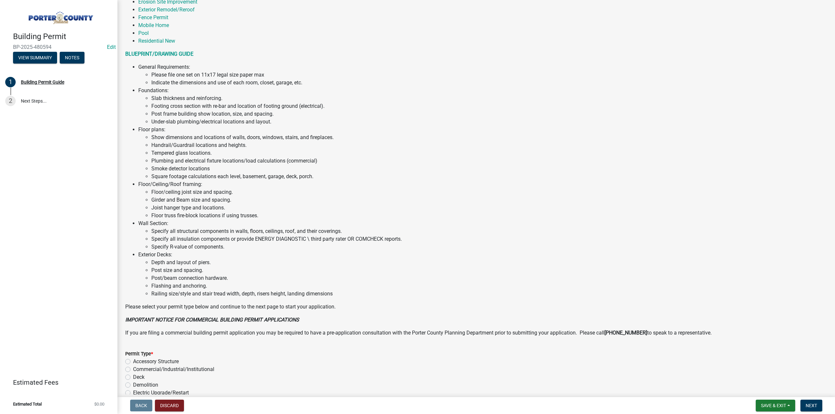
scroll to position [293, 0]
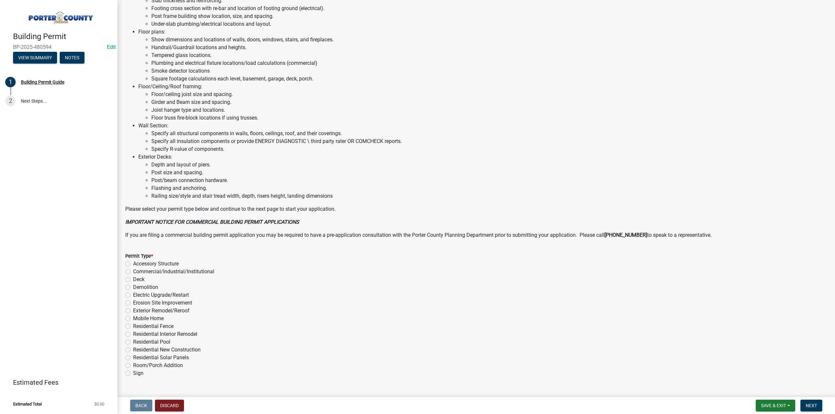
click at [133, 309] on label "Exterior Remodel/Reroof" at bounding box center [161, 311] width 56 height 8
click at [133, 309] on input "Exterior Remodel/Reroof" at bounding box center [135, 309] width 4 height 4
radio input "true"
click at [808, 403] on span "Next" at bounding box center [810, 405] width 11 height 5
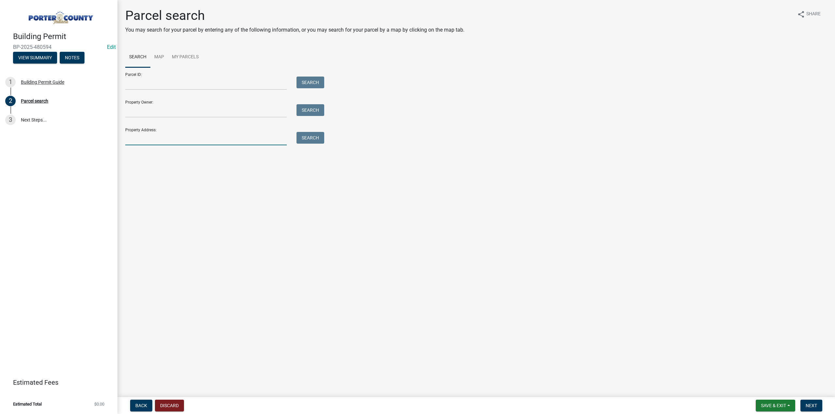
click at [155, 139] on input "Property Address:" at bounding box center [205, 138] width 161 height 13
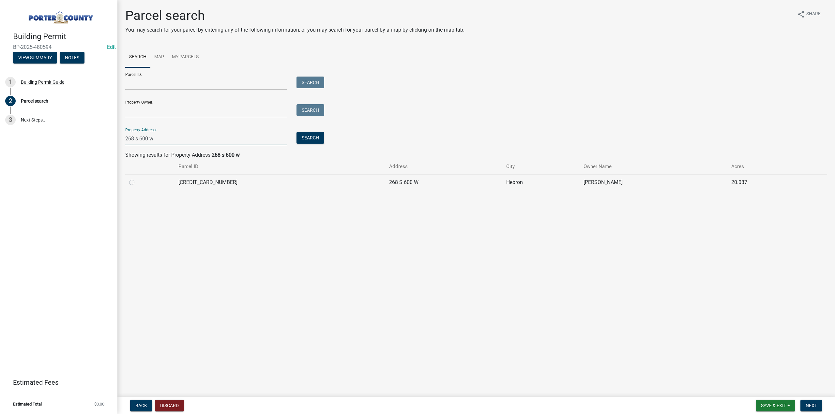
type input "268 s 600 w"
click at [137, 179] on label at bounding box center [137, 179] width 0 height 0
click at [137, 183] on input "radio" at bounding box center [139, 181] width 4 height 4
radio input "true"
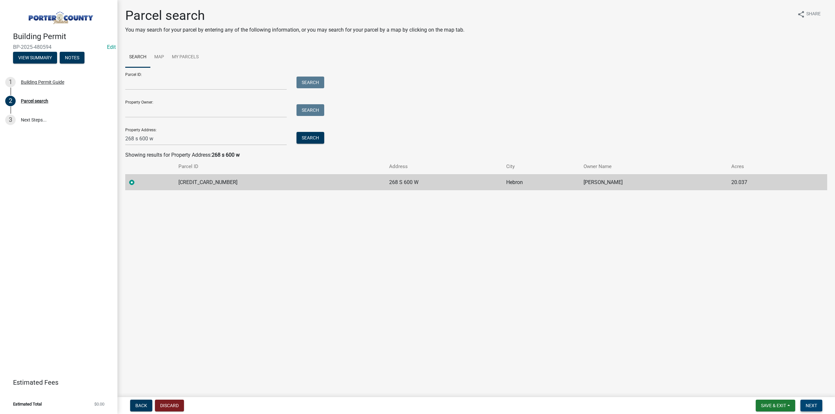
click at [807, 406] on span "Next" at bounding box center [810, 405] width 11 height 5
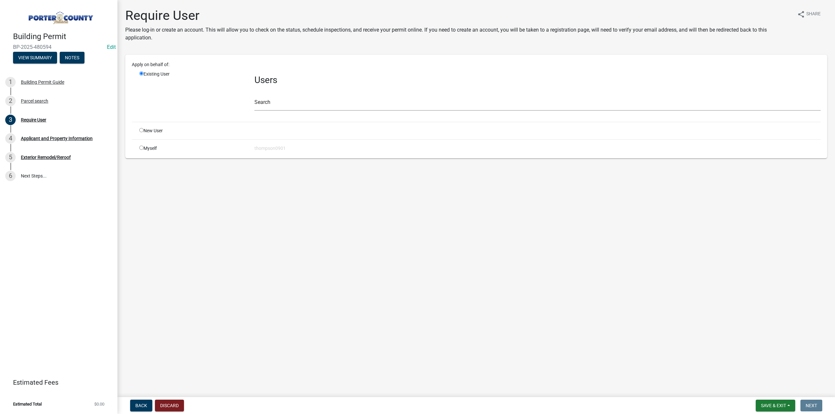
click at [141, 148] on input "radio" at bounding box center [141, 148] width 4 height 4
radio input "true"
radio input "false"
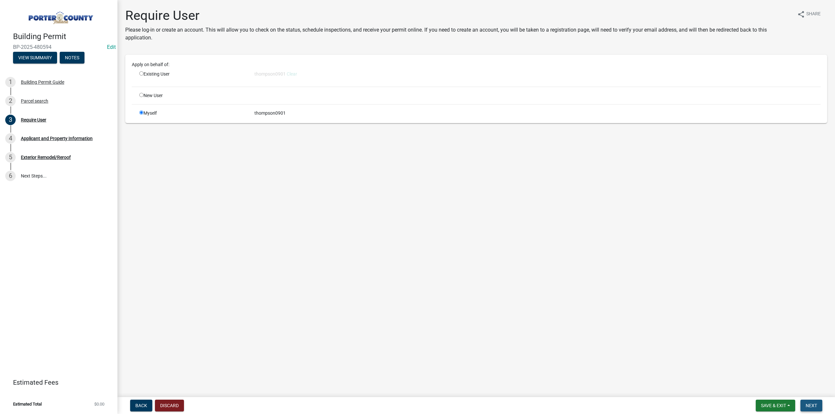
click at [814, 404] on span "Next" at bounding box center [810, 405] width 11 height 5
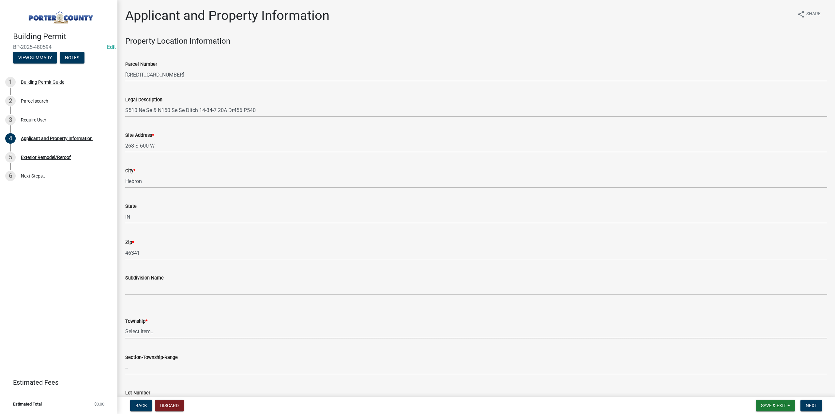
click at [165, 329] on select "Select Item... Boone Center Jackson Liberty Morgan Pine Pleasant Portage Porter…" at bounding box center [476, 331] width 702 height 13
click at [125, 325] on select "Select Item... Boone Center Jackson Liberty Morgan Pine Pleasant Portage Porter…" at bounding box center [476, 331] width 702 height 13
select select "eebc071e-620a-4db8-83e9-cb6b194c67e9"
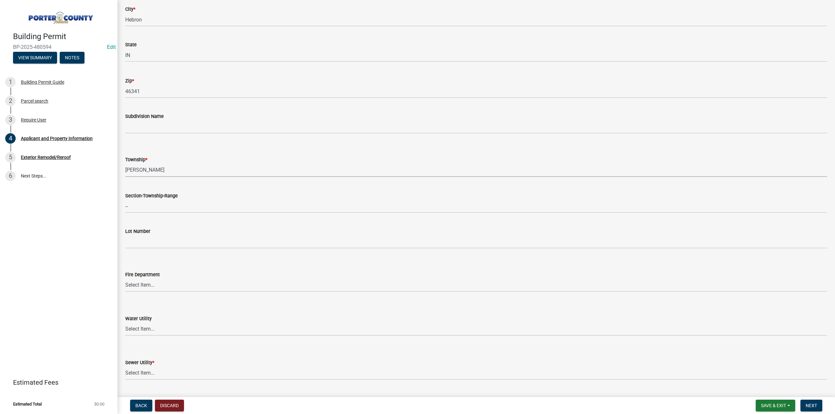
scroll to position [163, 0]
click at [138, 371] on select "Select Item... Aqua Indiana Inc Damon Run Falling Waters Lake Eliza - LEACD Nat…" at bounding box center [476, 371] width 702 height 13
click at [125, 365] on select "Select Item... Aqua Indiana Inc Damon Run Falling Waters Lake Eliza - LEACD Nat…" at bounding box center [476, 371] width 702 height 13
select select "ea6751d4-6bf7-4a16-89ee-f7801ab82aa1"
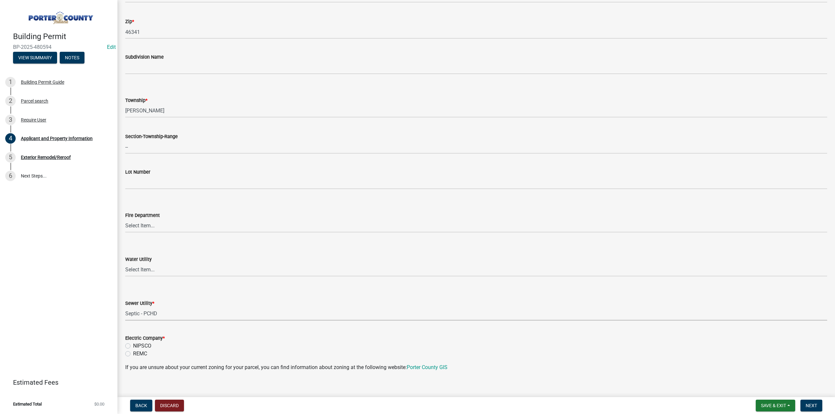
scroll to position [326, 0]
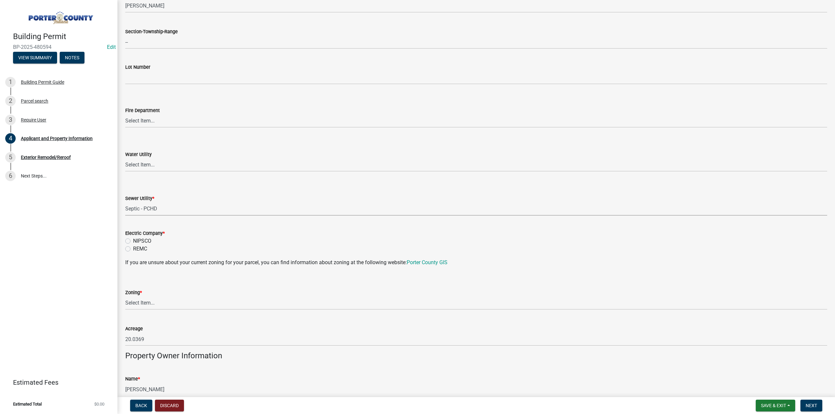
click at [133, 242] on label "NIPSCO" at bounding box center [142, 241] width 18 height 8
click at [133, 242] on input "NIPSCO" at bounding box center [135, 239] width 4 height 4
radio input "true"
click at [150, 306] on select "Select Item... A1 A2 CH CM CN I1 I2 I3 IN MP OT P1 P2 PUD R1 R2 R3 R4 RL RR" at bounding box center [476, 303] width 702 height 13
click at [125, 297] on select "Select Item... A1 A2 CH CM CN I1 I2 I3 IN MP OT P1 P2 PUD R1 R2 R3 R4 RL RR" at bounding box center [476, 303] width 702 height 13
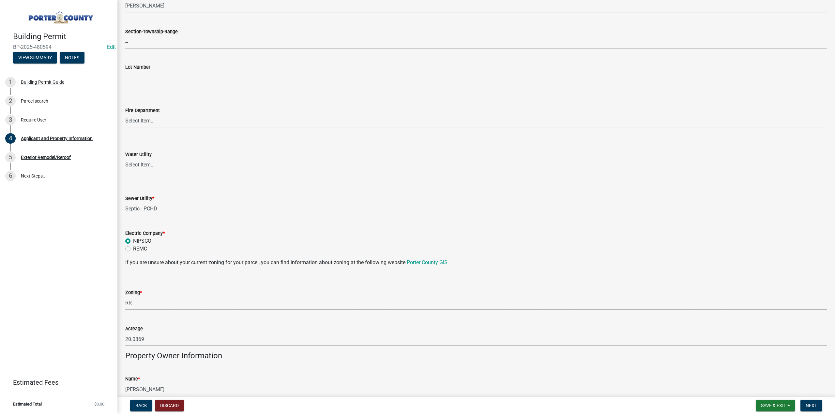
select select "92efe679-05f4-414a-9426-51627fba5de6"
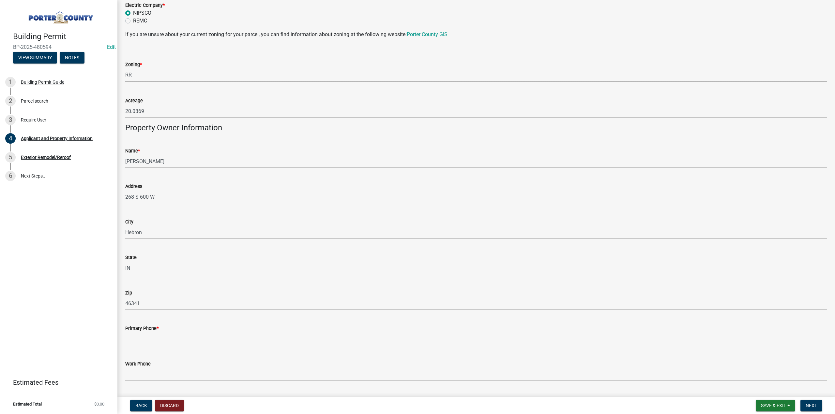
scroll to position [619, 0]
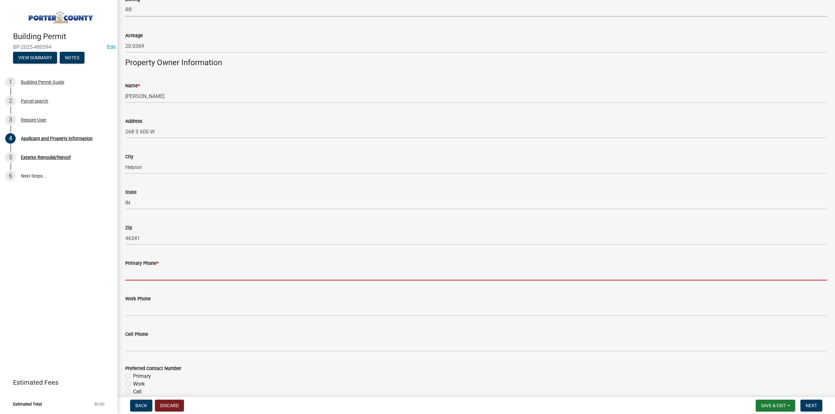
click at [164, 273] on input "Primary Phone *" at bounding box center [476, 273] width 702 height 13
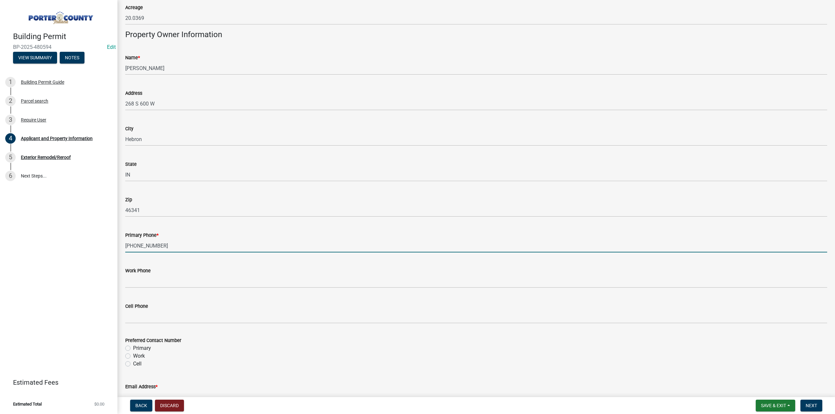
scroll to position [685, 0]
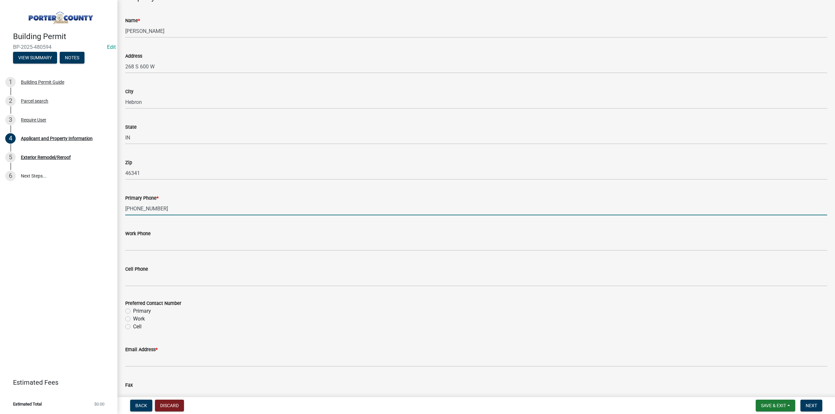
type input "219-787-3070"
click at [133, 312] on label "Primary" at bounding box center [142, 311] width 18 height 8
click at [133, 312] on input "Primary" at bounding box center [135, 309] width 4 height 4
radio input "true"
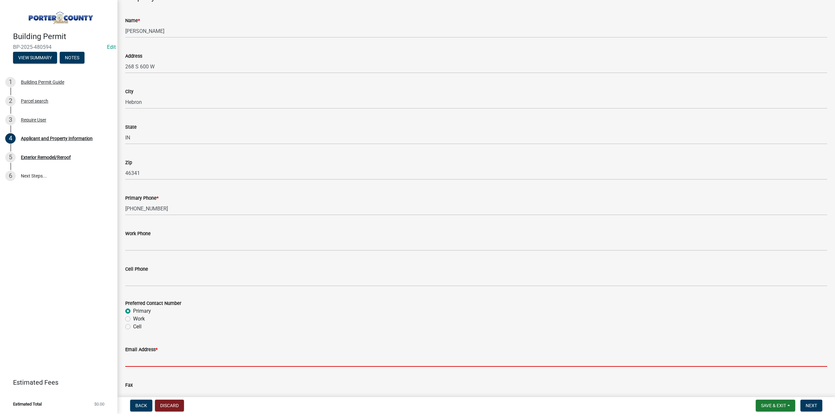
click at [149, 357] on input "Email Address *" at bounding box center [476, 360] width 702 height 13
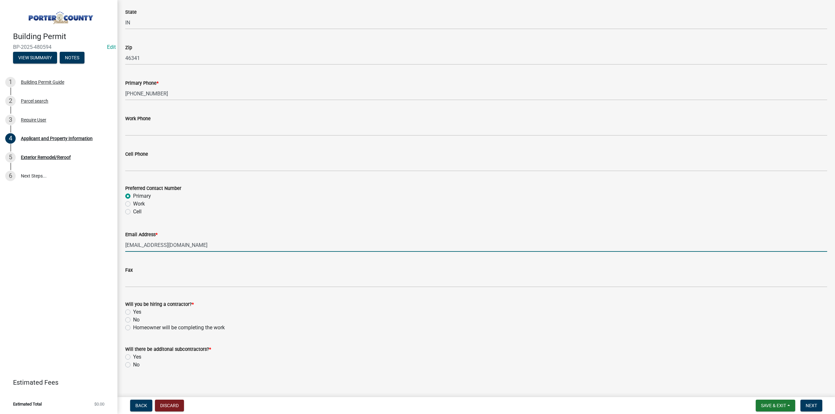
scroll to position [805, 0]
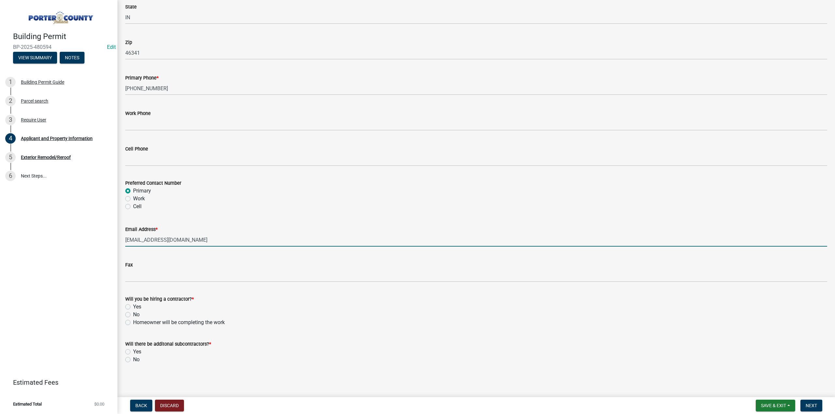
type input "lad@netnitco.net"
click at [133, 314] on label "No" at bounding box center [136, 315] width 7 height 8
click at [133, 314] on input "No" at bounding box center [135, 313] width 4 height 4
radio input "true"
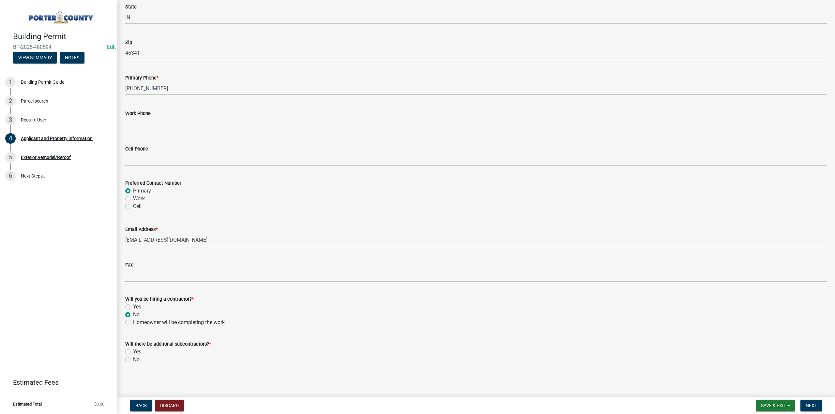
click at [133, 360] on label "No" at bounding box center [136, 360] width 7 height 8
click at [133, 360] on input "No" at bounding box center [135, 358] width 4 height 4
radio input "true"
drag, startPoint x: 812, startPoint y: 407, endPoint x: 809, endPoint y: 402, distance: 5.2
click at [812, 406] on span "Next" at bounding box center [810, 405] width 11 height 5
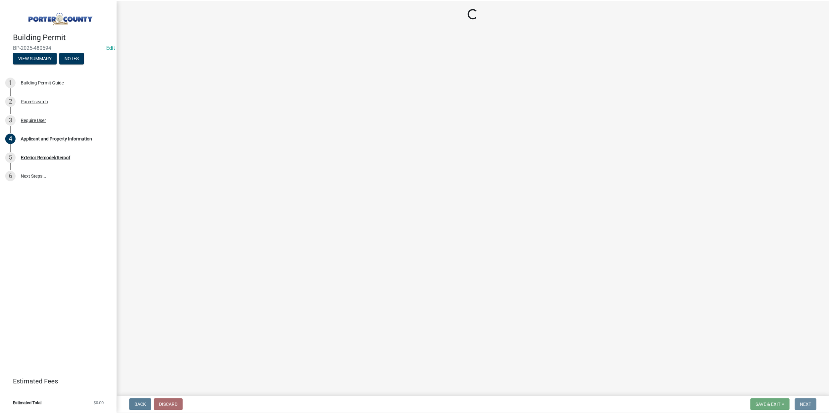
scroll to position [0, 0]
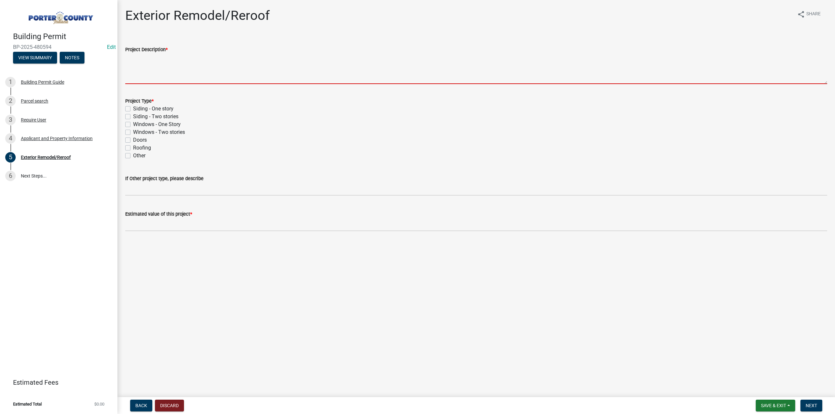
click at [143, 64] on textarea "Project Description *" at bounding box center [476, 68] width 702 height 31
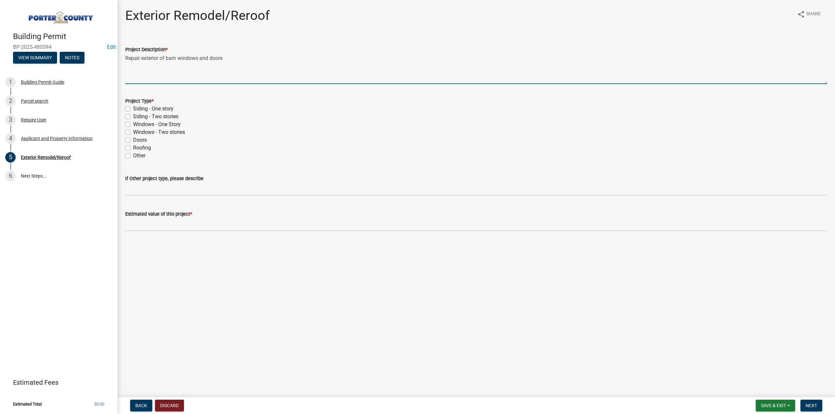
type textarea "Repair exterior of barn windows and doors"
click at [133, 122] on label "Windows - One Story" at bounding box center [157, 125] width 48 height 8
click at [133, 122] on input "Windows - One Story" at bounding box center [135, 123] width 4 height 4
checkbox input "true"
checkbox input "false"
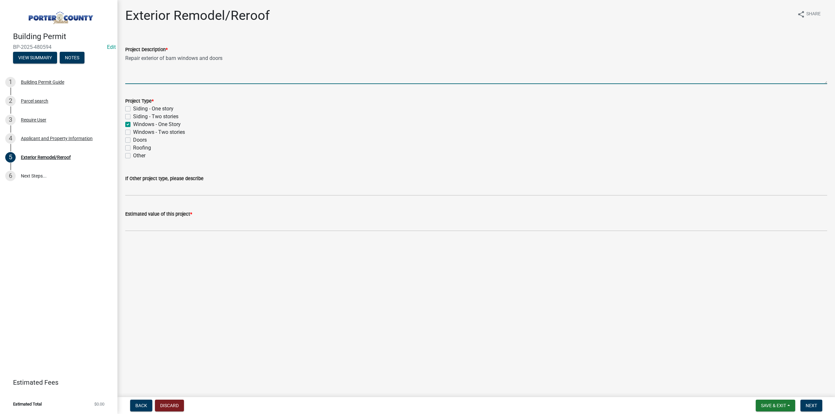
checkbox input "false"
checkbox input "true"
checkbox input "false"
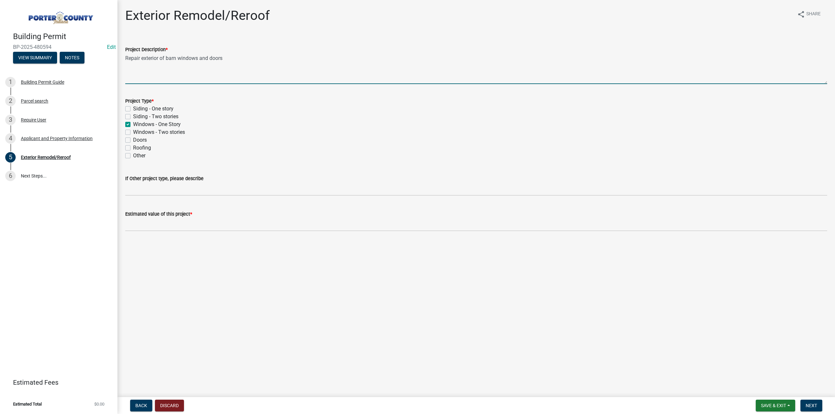
checkbox input "false"
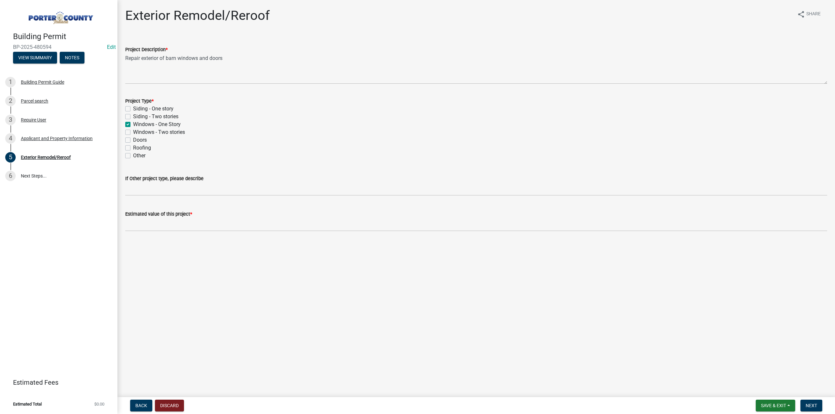
click at [133, 138] on label "Doors" at bounding box center [140, 140] width 14 height 8
click at [133, 138] on input "Doors" at bounding box center [135, 138] width 4 height 4
checkbox input "true"
checkbox input "false"
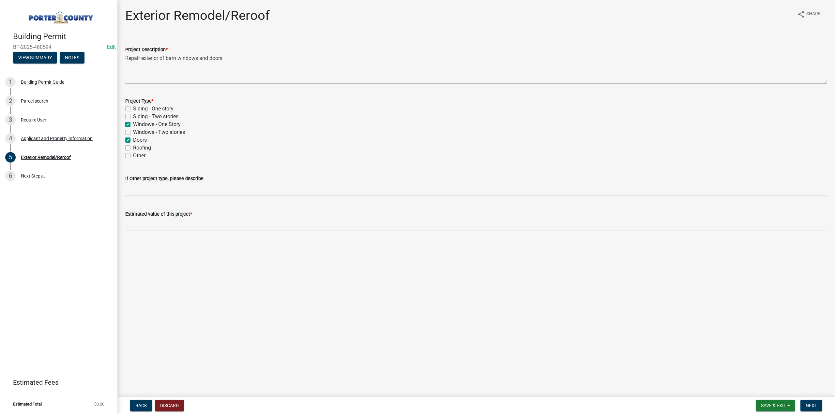
checkbox input "true"
checkbox input "false"
checkbox input "true"
checkbox input "false"
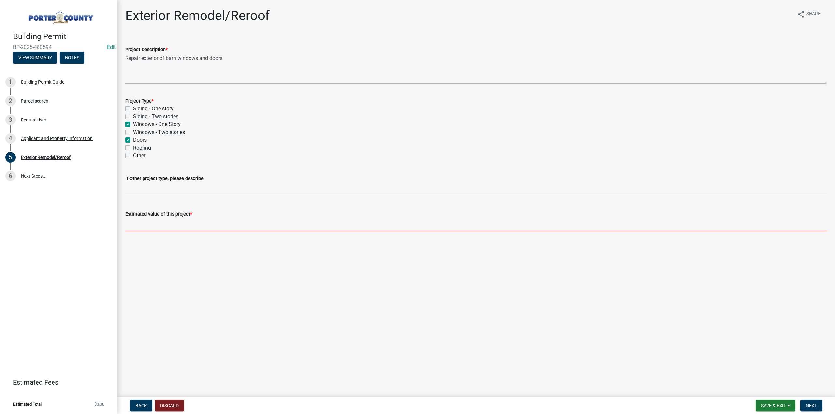
click at [146, 228] on input "text" at bounding box center [476, 224] width 702 height 13
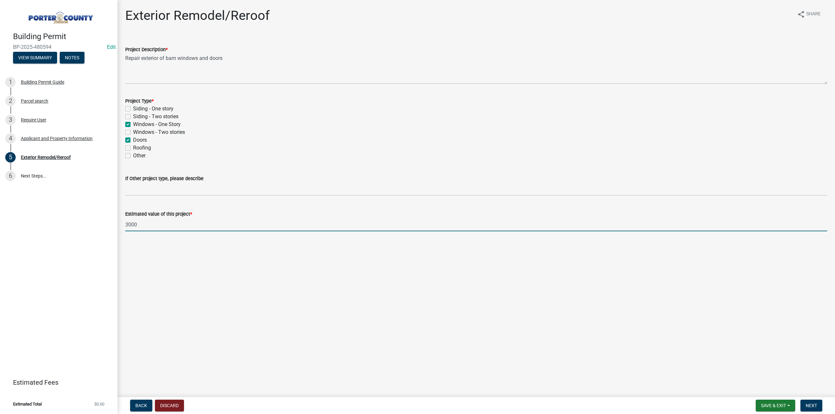
type input "3000"
click at [133, 148] on label "Roofing" at bounding box center [142, 148] width 18 height 8
click at [133, 148] on input "Roofing" at bounding box center [135, 146] width 4 height 4
checkbox input "true"
checkbox input "false"
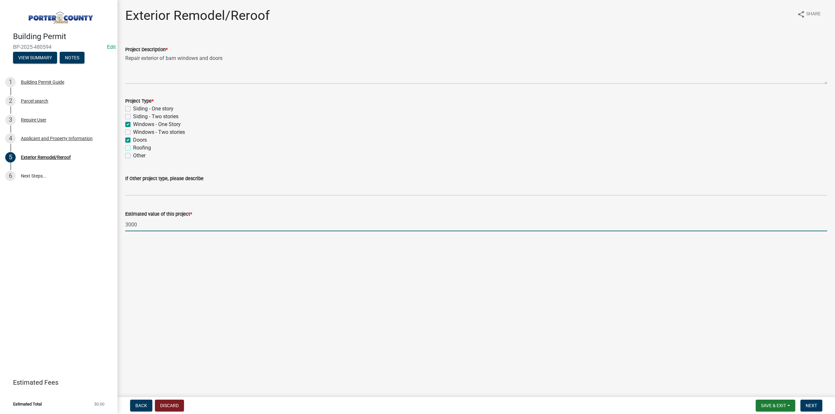
checkbox input "false"
checkbox input "true"
checkbox input "false"
checkbox input "true"
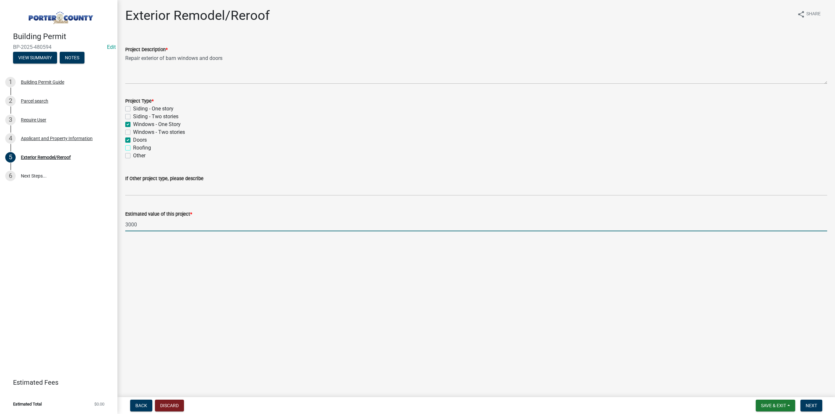
checkbox input "false"
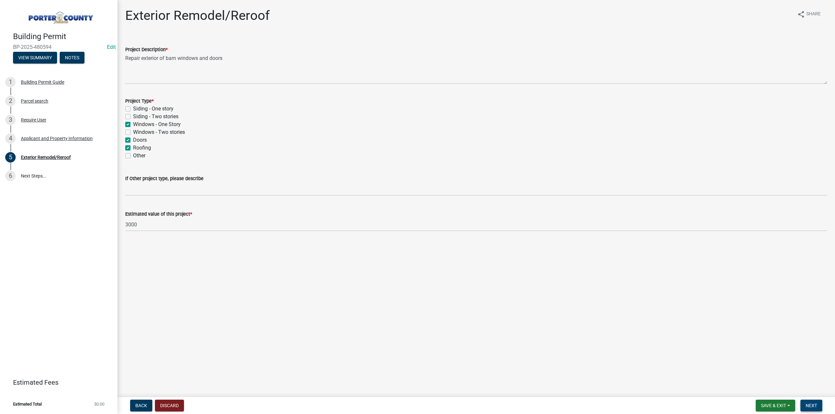
click at [811, 405] on span "Next" at bounding box center [810, 405] width 11 height 5
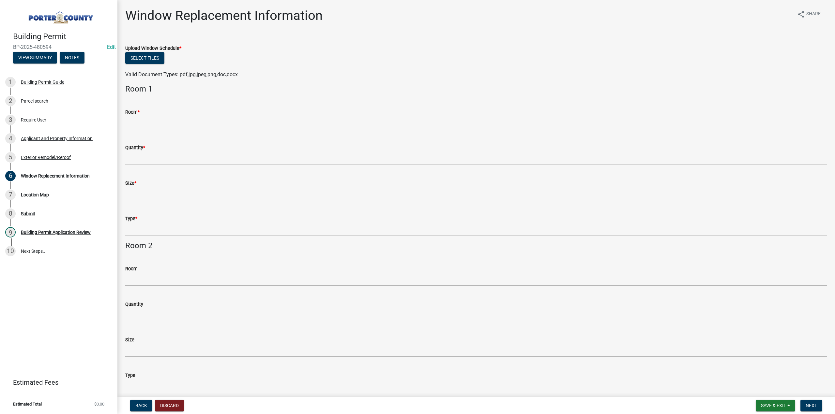
click at [144, 120] on input "Room *" at bounding box center [476, 122] width 702 height 13
type input "see window schedule"
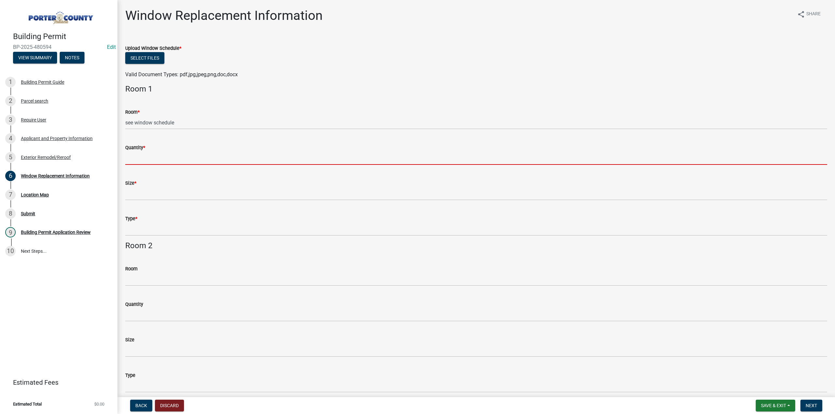
click at [160, 159] on input "Quantity *" at bounding box center [476, 158] width 702 height 13
type input "see window schedule"
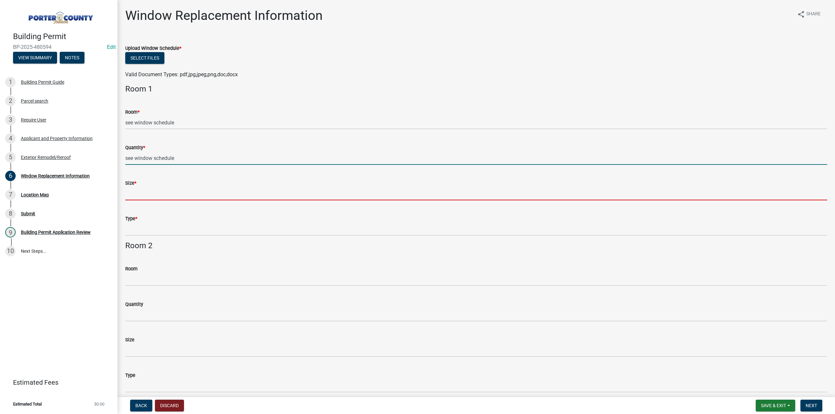
click at [158, 194] on input "Size *" at bounding box center [476, 193] width 702 height 13
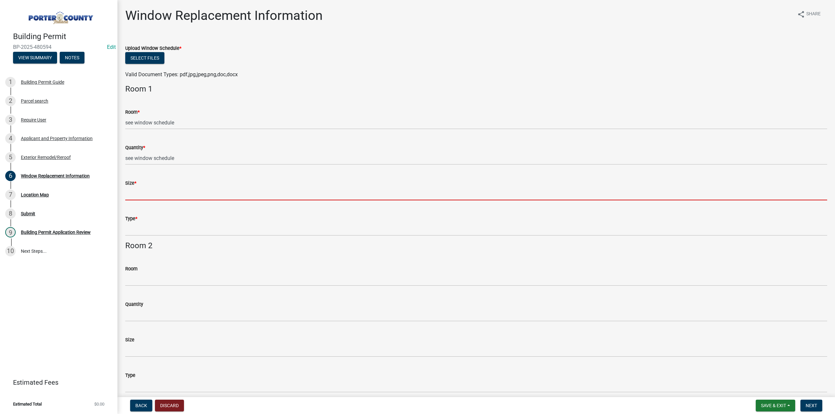
type input "see window schedule"
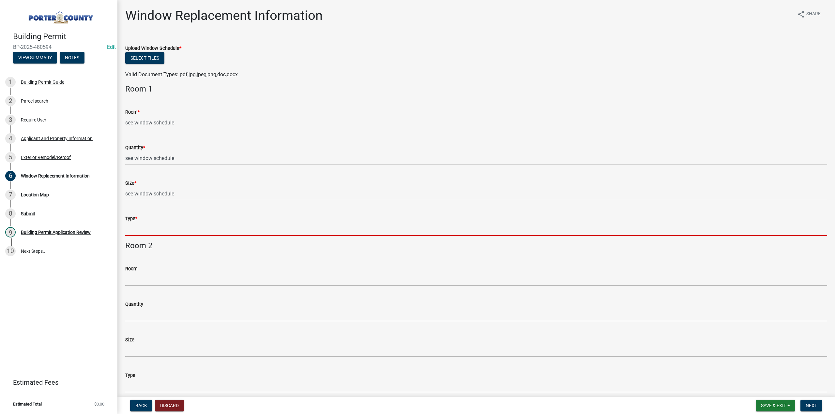
click at [150, 225] on input "Type *" at bounding box center [476, 229] width 702 height 13
type input "see window schedule"
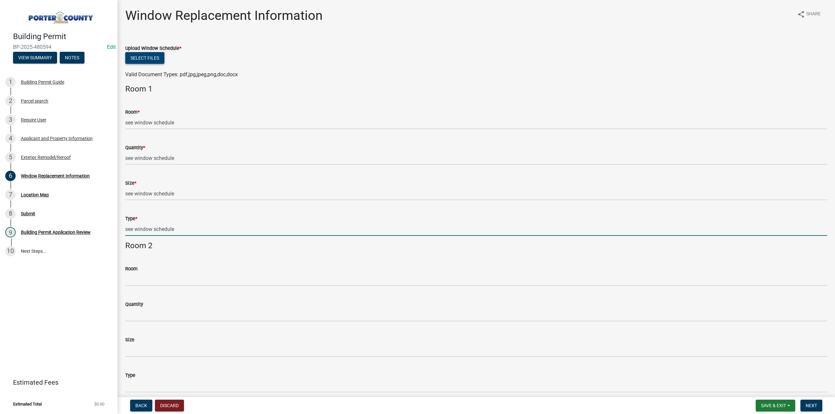
click at [139, 55] on button "Select files" at bounding box center [144, 58] width 39 height 12
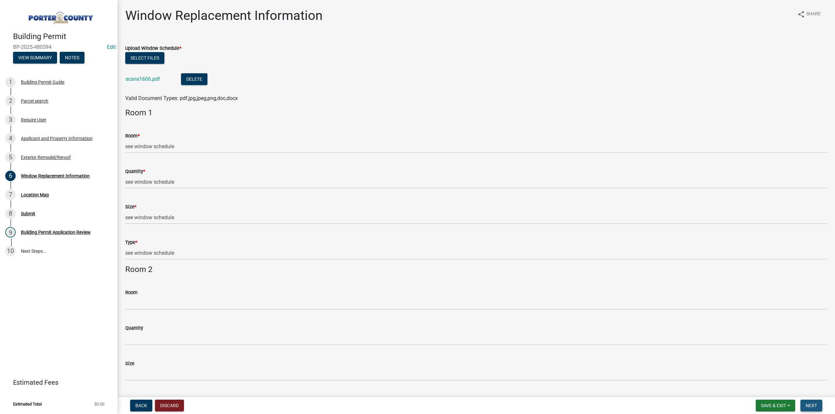
click at [817, 407] on button "Next" at bounding box center [811, 406] width 22 height 12
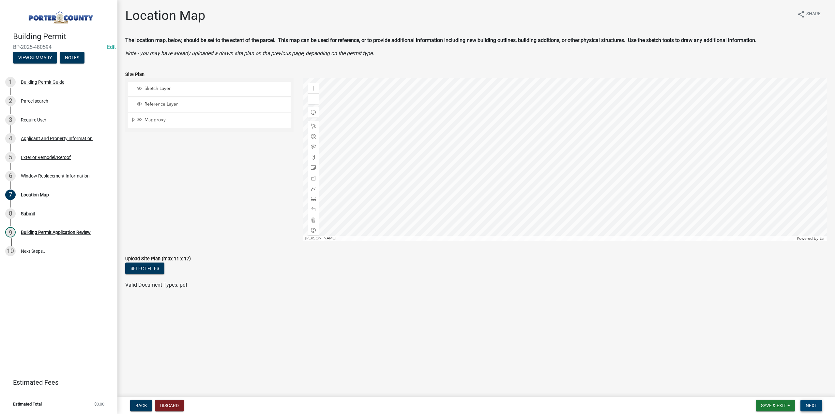
drag, startPoint x: 818, startPoint y: 410, endPoint x: 353, endPoint y: 374, distance: 466.9
click at [818, 410] on button "Next" at bounding box center [811, 406] width 22 height 12
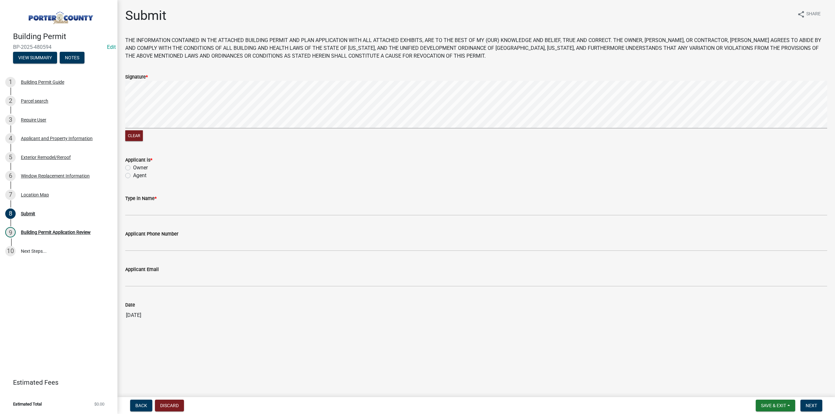
click at [133, 168] on label "Owner" at bounding box center [140, 168] width 15 height 8
click at [133, 168] on input "Owner" at bounding box center [135, 166] width 4 height 4
radio input "true"
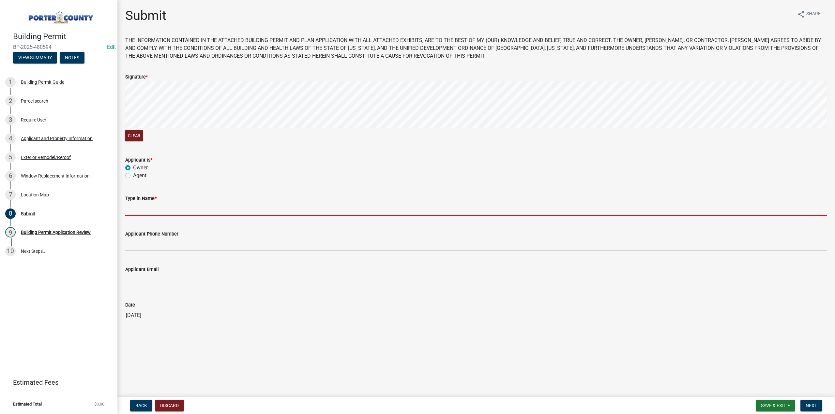
click at [141, 207] on input "Type in Name *" at bounding box center [476, 208] width 702 height 13
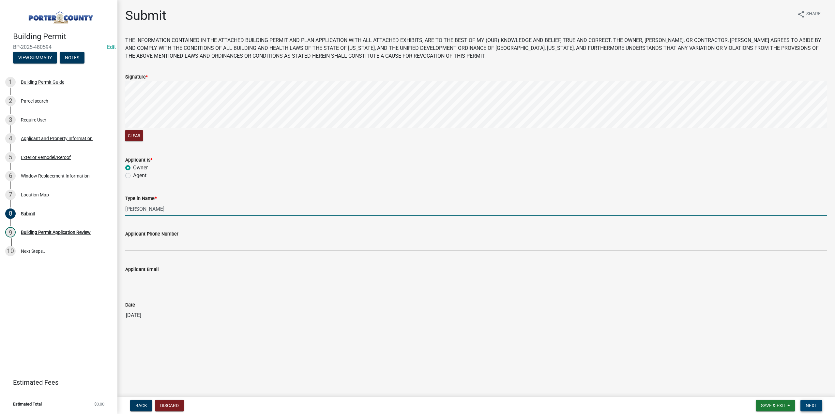
type input "Larry Davis"
click at [808, 407] on span "Next" at bounding box center [810, 405] width 11 height 5
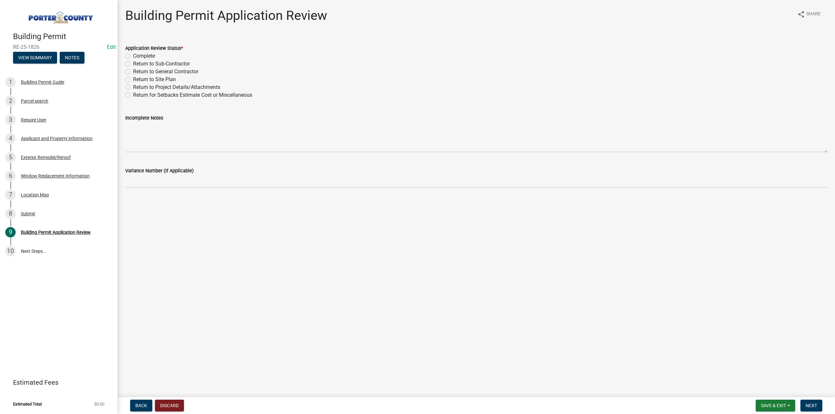
click at [133, 55] on label "Complete" at bounding box center [144, 56] width 22 height 8
click at [133, 55] on input "Complete" at bounding box center [135, 54] width 4 height 4
radio input "true"
click at [820, 406] on button "Next" at bounding box center [811, 406] width 22 height 12
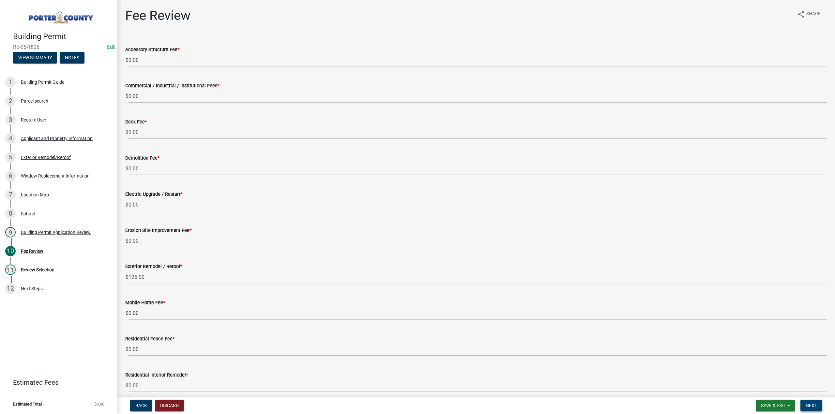
drag, startPoint x: 807, startPoint y: 409, endPoint x: 800, endPoint y: 335, distance: 74.0
click at [806, 408] on button "Next" at bounding box center [811, 406] width 22 height 12
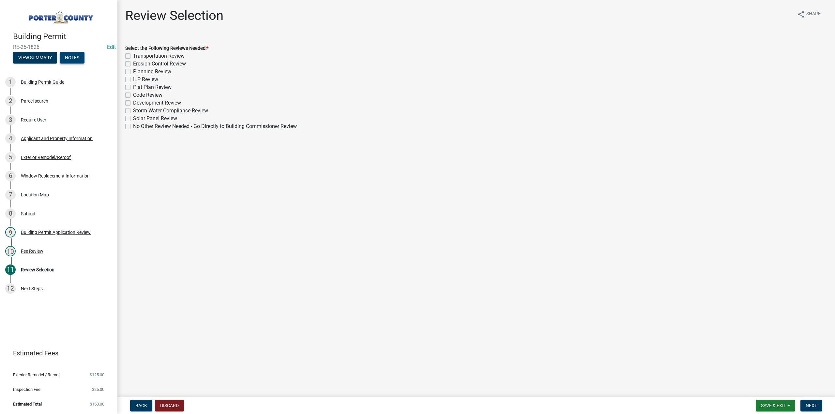
click at [72, 58] on button "Notes" at bounding box center [72, 58] width 25 height 12
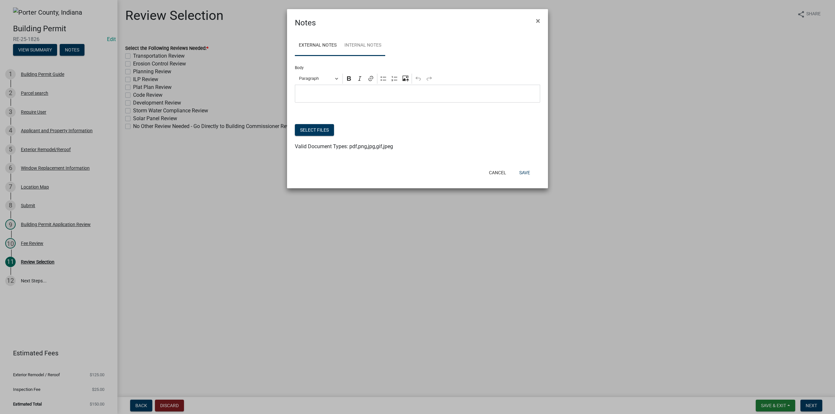
click at [353, 45] on link "Internal Notes" at bounding box center [362, 45] width 45 height 21
click at [318, 129] on button "Select files" at bounding box center [314, 130] width 39 height 12
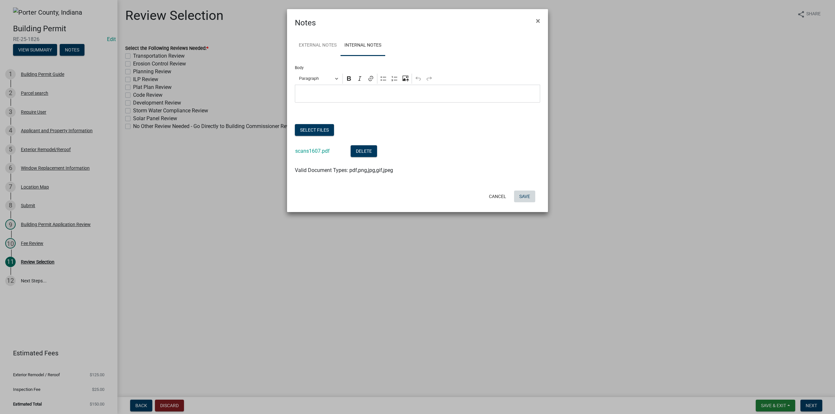
drag, startPoint x: 528, startPoint y: 197, endPoint x: 458, endPoint y: 111, distance: 111.0
click at [528, 195] on button "Save" at bounding box center [524, 197] width 21 height 12
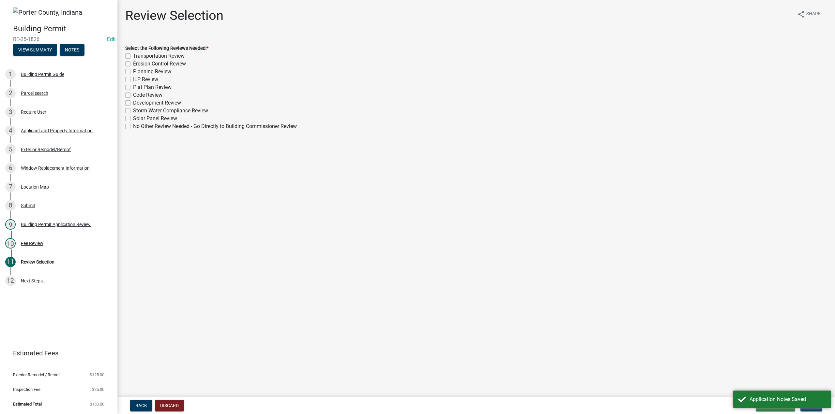
click at [133, 128] on label "No Other Review Needed - Go Directly to Building Commissioner Review" at bounding box center [215, 127] width 164 height 8
click at [133, 127] on input "No Other Review Needed - Go Directly to Building Commissioner Review" at bounding box center [135, 125] width 4 height 4
checkbox input "true"
checkbox input "false"
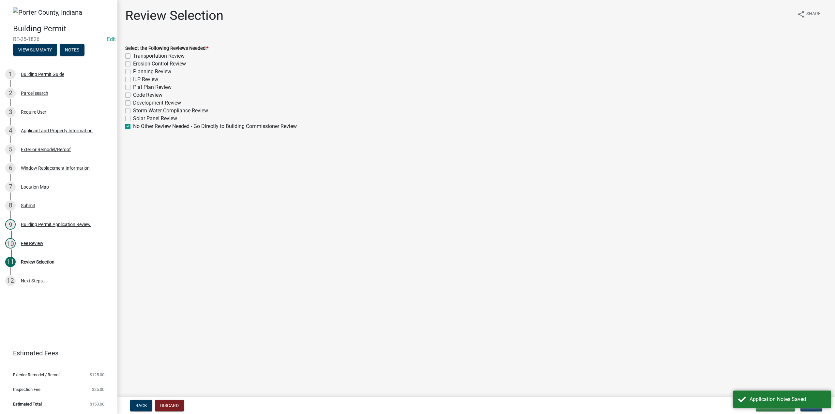
checkbox input "false"
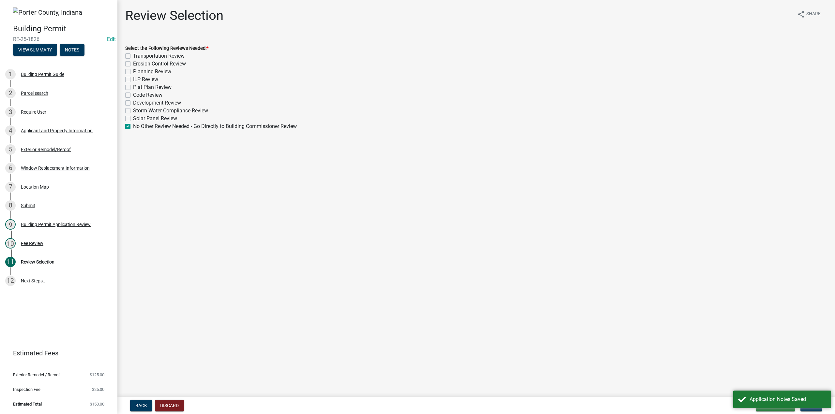
checkbox input "false"
checkbox input "true"
click at [649, 230] on main "Review Selection share Share Select the Following Reviews Needed: * Transportat…" at bounding box center [475, 197] width 717 height 395
click at [809, 408] on div "Application Notes Saved" at bounding box center [782, 400] width 98 height 18
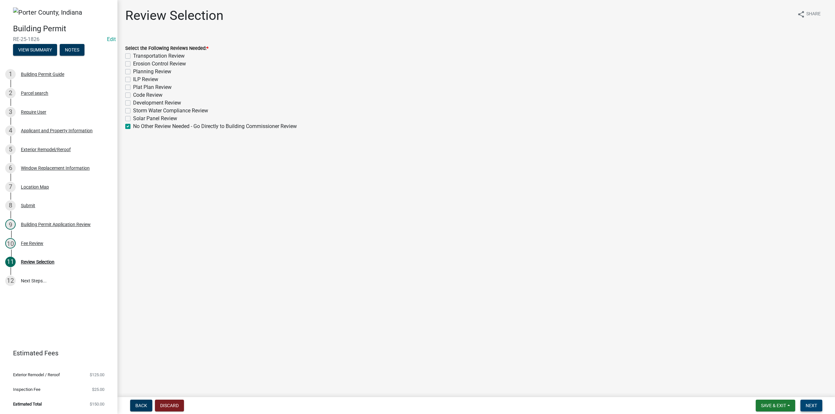
drag, startPoint x: 816, startPoint y: 408, endPoint x: 805, endPoint y: 397, distance: 15.9
click at [816, 408] on span "Next" at bounding box center [810, 405] width 11 height 5
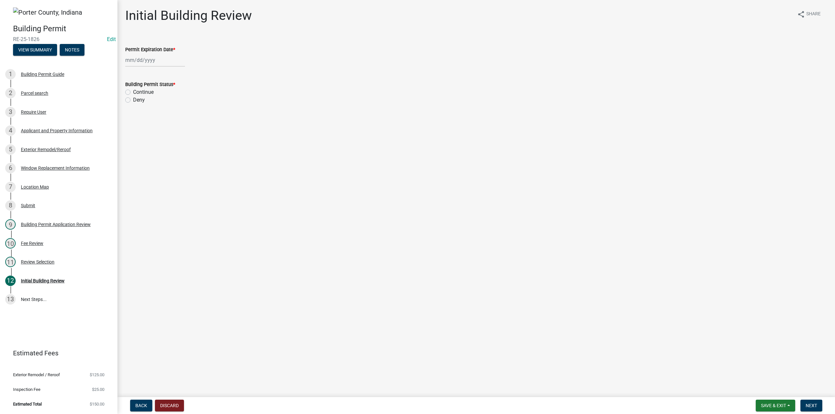
select select "9"
click at [161, 56] on div "Jan Feb Mar Apr May Jun Jul Aug Sep Oct Nov Dec 1525 1526 1527 1528 1529 1530 1…" at bounding box center [155, 59] width 60 height 13
click at [168, 73] on select "1525 1526 1527 1528 1529 1530 1531 1532 1533 1534 1535 1536 1537 1538 1539 1540…" at bounding box center [176, 74] width 23 height 10
select select "2026"
click at [165, 69] on select "1525 1526 1527 1528 1529 1530 1531 1532 1533 1534 1535 1536 1537 1538 1539 1540…" at bounding box center [176, 74] width 23 height 10
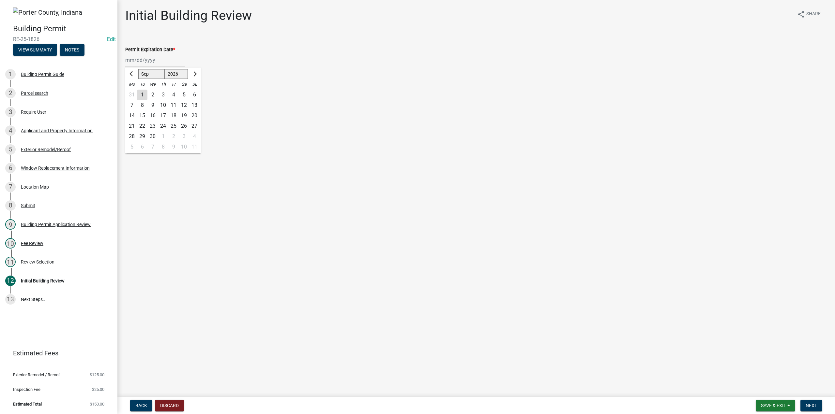
click at [174, 114] on div "18" at bounding box center [173, 116] width 10 height 10
type input "09/18/2026"
click at [133, 92] on label "Continue" at bounding box center [143, 92] width 21 height 8
click at [133, 92] on input "Continue" at bounding box center [135, 90] width 4 height 4
radio input "true"
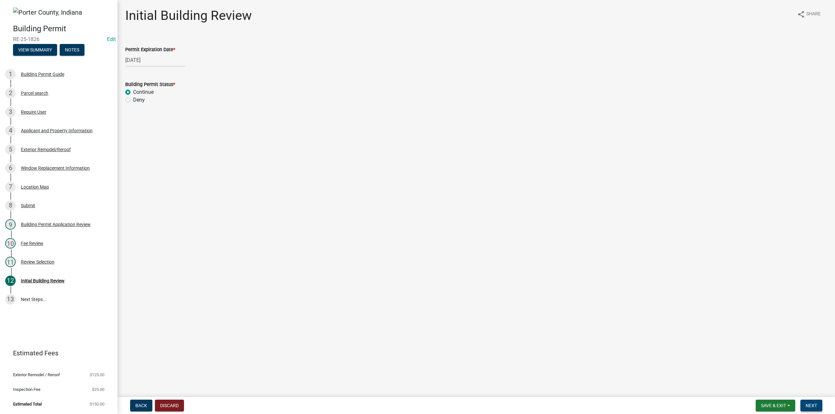
click at [813, 402] on button "Next" at bounding box center [811, 406] width 22 height 12
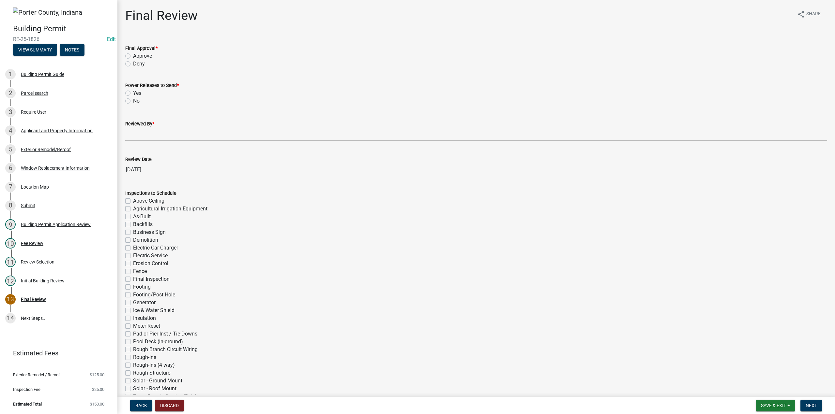
click at [133, 54] on label "Approve" at bounding box center [142, 56] width 19 height 8
click at [133, 54] on input "Approve" at bounding box center [135, 54] width 4 height 4
radio input "true"
click at [133, 102] on label "No" at bounding box center [136, 101] width 7 height 8
click at [133, 101] on input "No" at bounding box center [135, 99] width 4 height 4
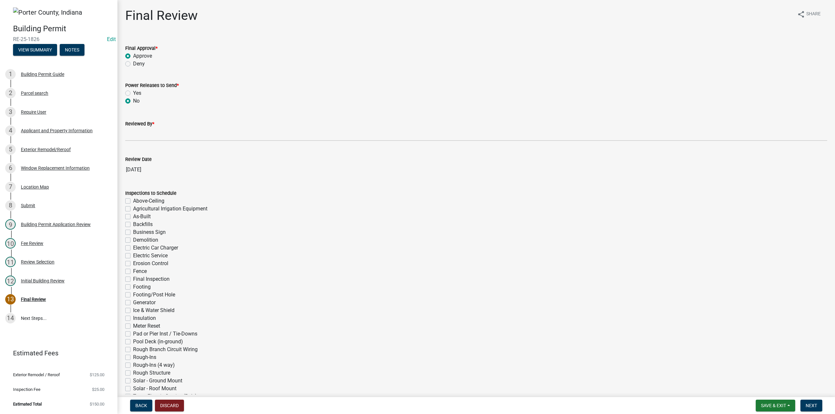
radio input "true"
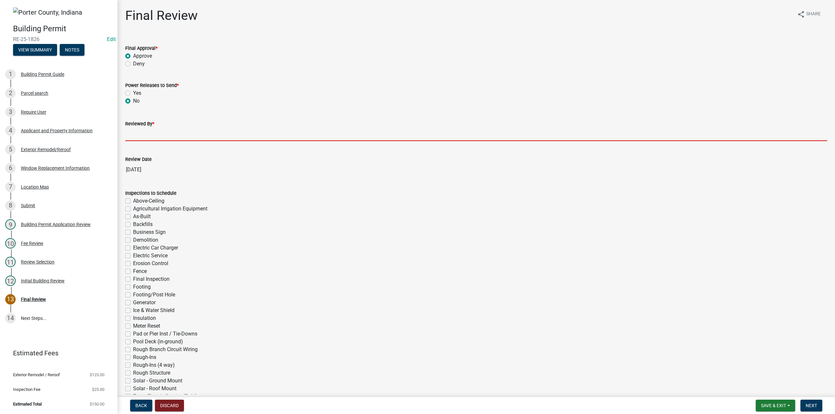
click at [145, 137] on input "Reviewed By *" at bounding box center [476, 134] width 702 height 13
type input "TT"
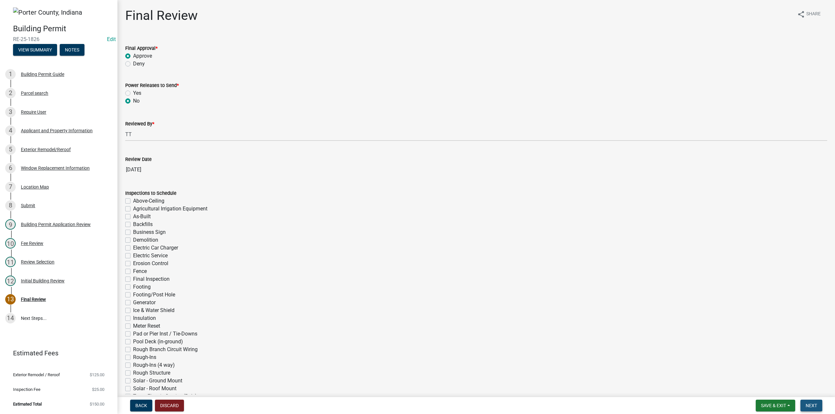
click at [810, 402] on button "Next" at bounding box center [811, 406] width 22 height 12
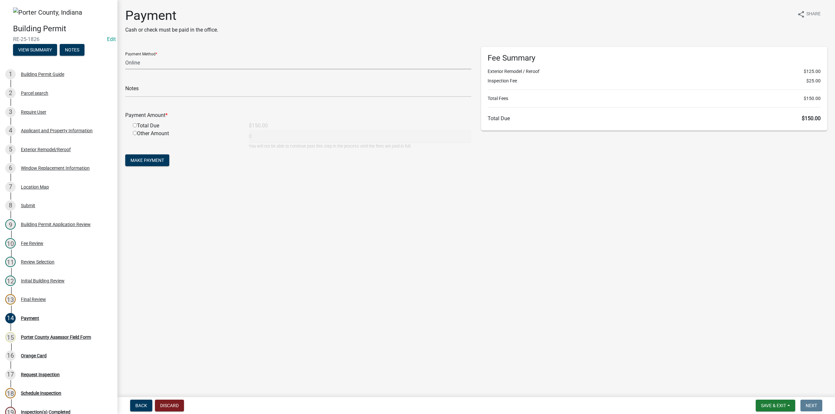
click at [153, 62] on select "Credit Card POS Check Cash Online" at bounding box center [298, 62] width 346 height 13
select select "2: 1"
click at [125, 56] on select "Credit Card POS Check Cash Online" at bounding box center [298, 62] width 346 height 13
click at [143, 90] on input "text" at bounding box center [298, 90] width 346 height 13
type input "Larry Davis"
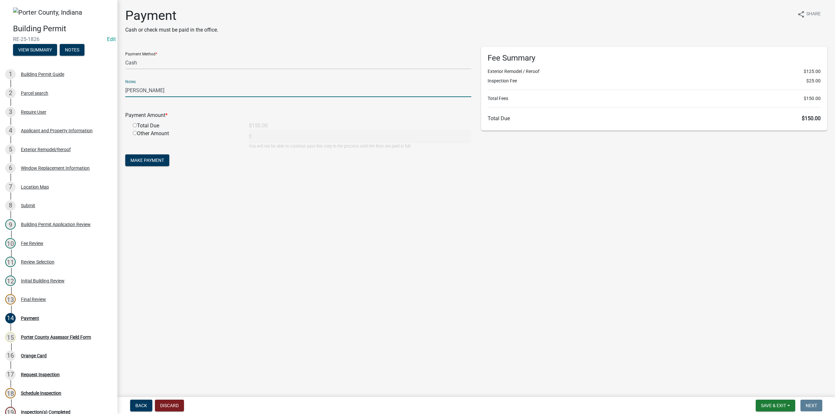
click at [134, 126] on input "radio" at bounding box center [135, 125] width 4 height 4
radio input "true"
type input "150"
click at [135, 155] on button "Make Payment" at bounding box center [147, 161] width 44 height 12
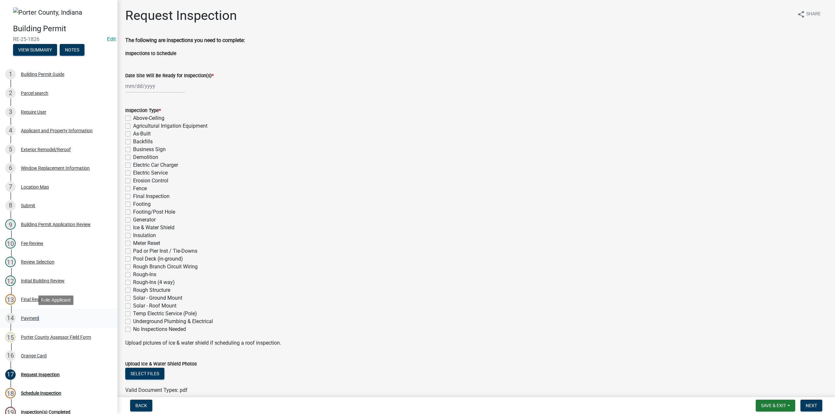
drag, startPoint x: 35, startPoint y: 318, endPoint x: 38, endPoint y: 315, distance: 4.2
click at [37, 316] on div "Payment" at bounding box center [30, 318] width 18 height 5
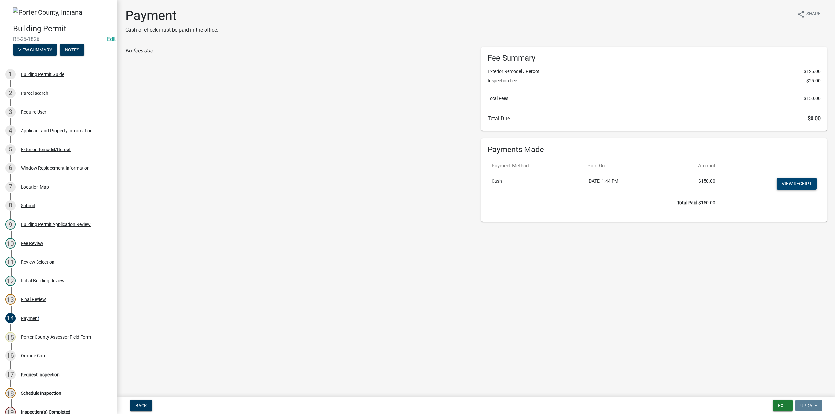
click at [792, 180] on link "View receipt" at bounding box center [796, 184] width 40 height 12
click at [25, 358] on div "Orange Card" at bounding box center [34, 356] width 26 height 5
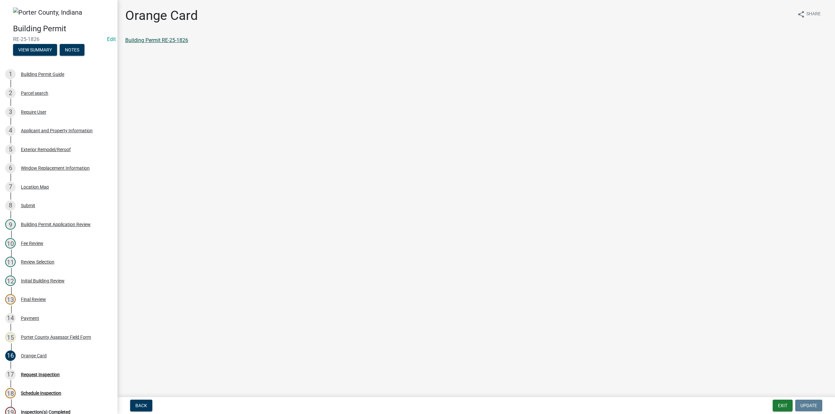
click at [175, 41] on link "Building Permit RE-25-1826" at bounding box center [156, 40] width 63 height 6
click at [783, 404] on button "Exit" at bounding box center [782, 406] width 20 height 12
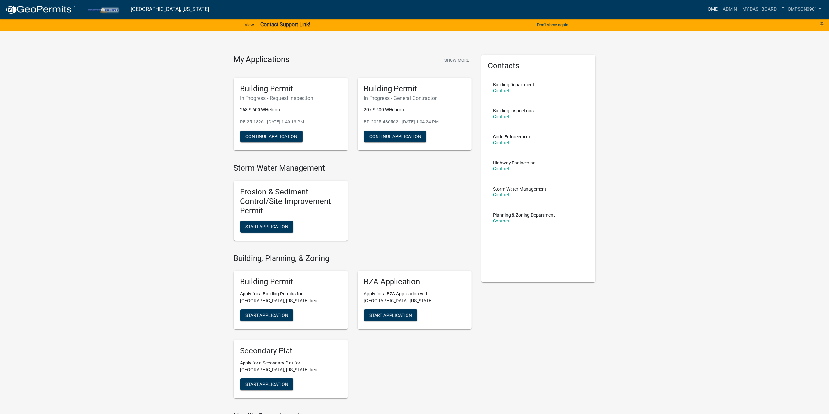
click at [714, 11] on link "Home" at bounding box center [711, 9] width 18 height 12
click at [706, 9] on link "Home" at bounding box center [711, 9] width 18 height 12
click at [733, 7] on link "Admin" at bounding box center [730, 9] width 20 height 12
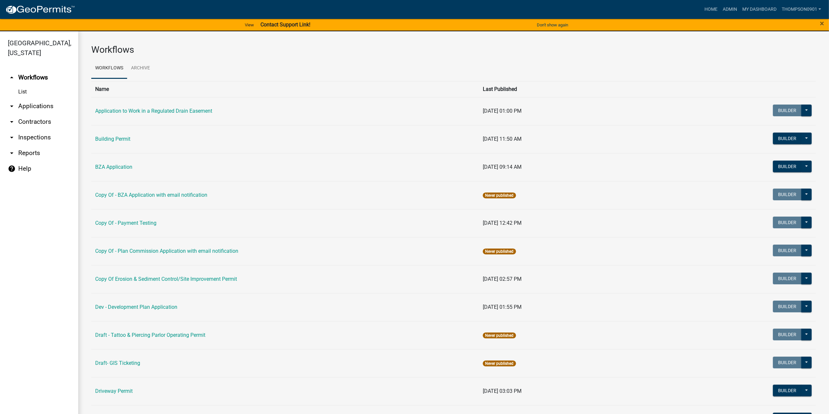
drag, startPoint x: 43, startPoint y: 93, endPoint x: 66, endPoint y: 94, distance: 23.2
click at [43, 98] on link "arrow_drop_down Applications" at bounding box center [39, 106] width 78 height 16
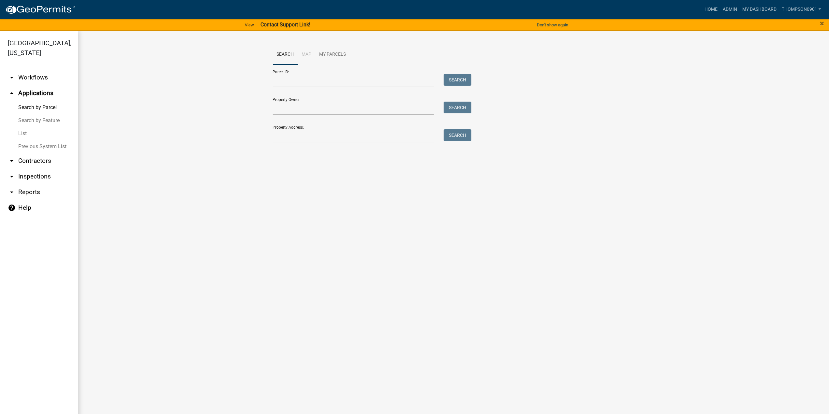
click at [26, 127] on link "List" at bounding box center [39, 133] width 78 height 13
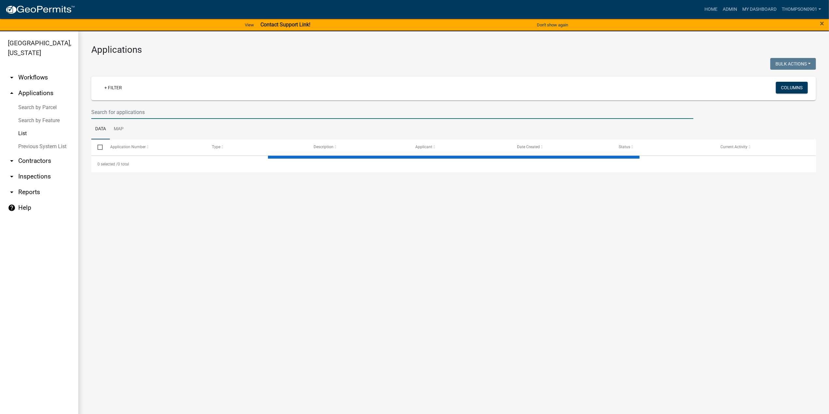
click at [176, 109] on input "text" at bounding box center [392, 112] width 602 height 13
select select "3: 100"
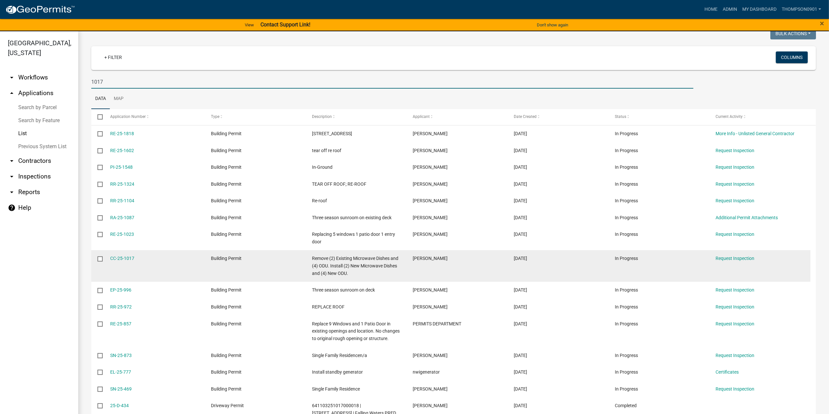
scroll to position [65, 0]
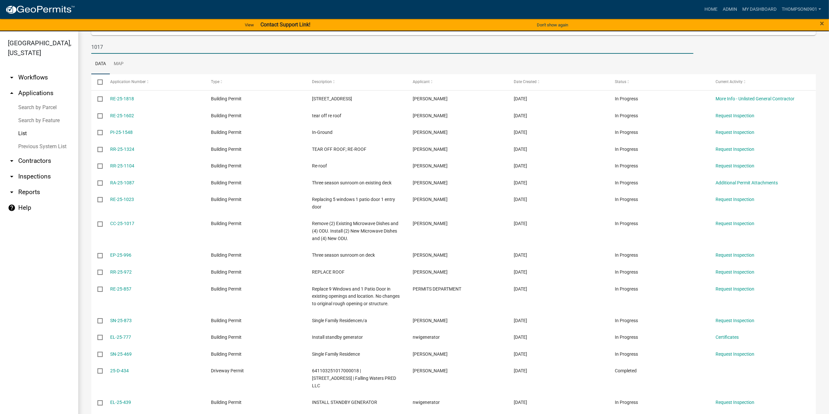
click at [91, 44] on input "1017" at bounding box center [392, 46] width 602 height 13
type input "24-1017"
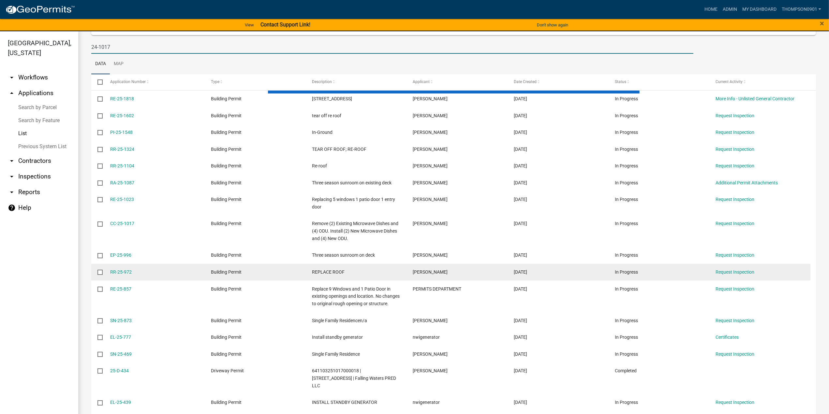
scroll to position [0, 0]
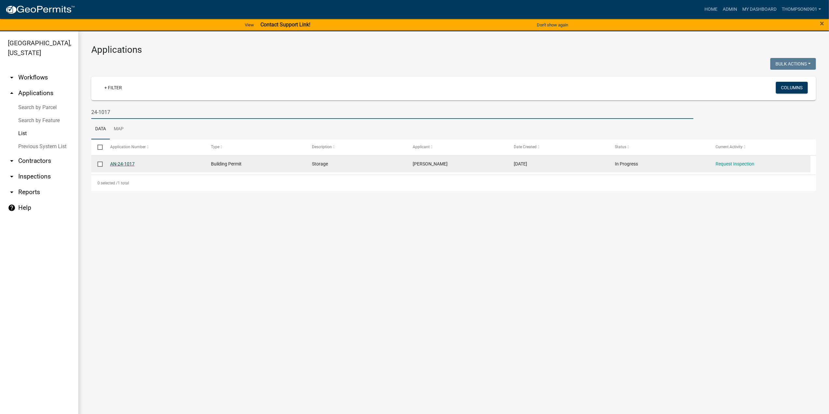
click at [120, 166] on link "AN-24-1017" at bounding box center [122, 163] width 24 height 5
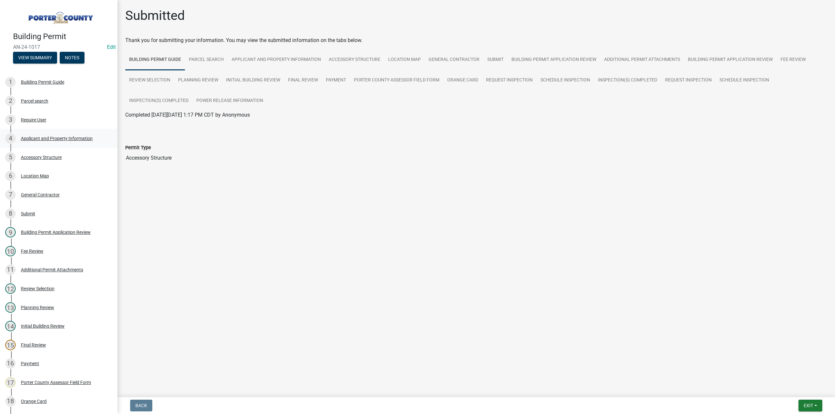
click at [58, 138] on div "Applicant and Property Information" at bounding box center [57, 138] width 72 height 5
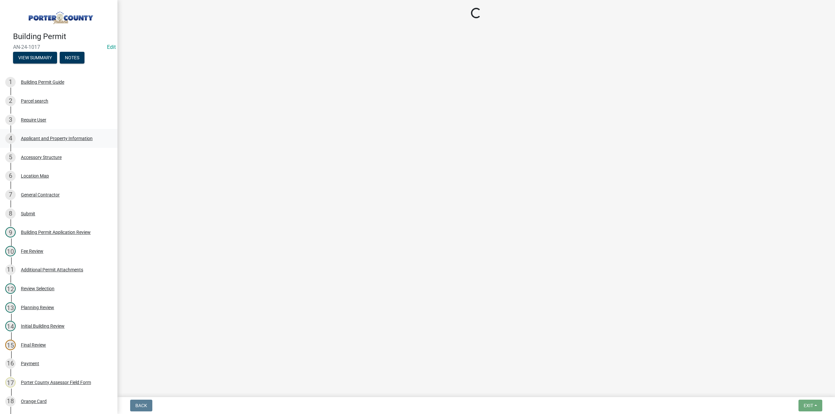
select select "eebc071e-620a-4db8-83e9-cb6b194c67e9"
select select "4346c940-cdf5-4fff-bb8f-f271ced15a50"
select select "b0f6f87b-588c-48c3-b728-322303c6bafe"
select select "ea6751d4-6bf7-4a16-89ee-f7801ab82aa1"
select select "92efe679-05f4-414a-9426-51627fba5de6"
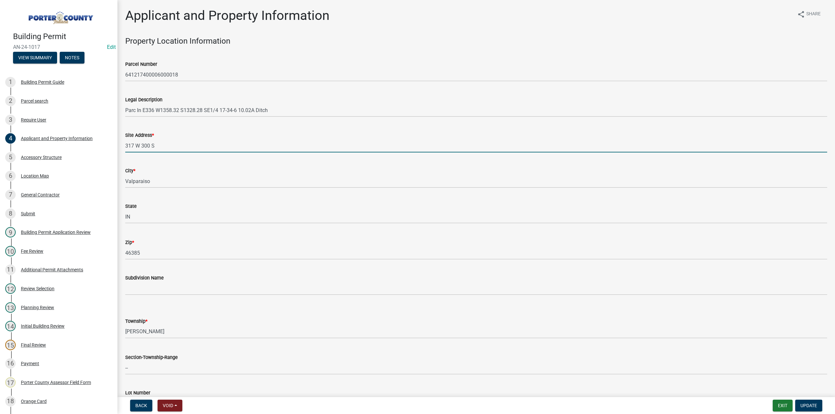
drag, startPoint x: 162, startPoint y: 144, endPoint x: 115, endPoint y: 144, distance: 47.3
click at [115, 145] on div "Building Permit AN-24-1017 Edit View Summary Notes 1 Building Permit Guide 2 Pa…" at bounding box center [417, 207] width 835 height 414
paste input "640929427004000019"
type input "640929427004000019"
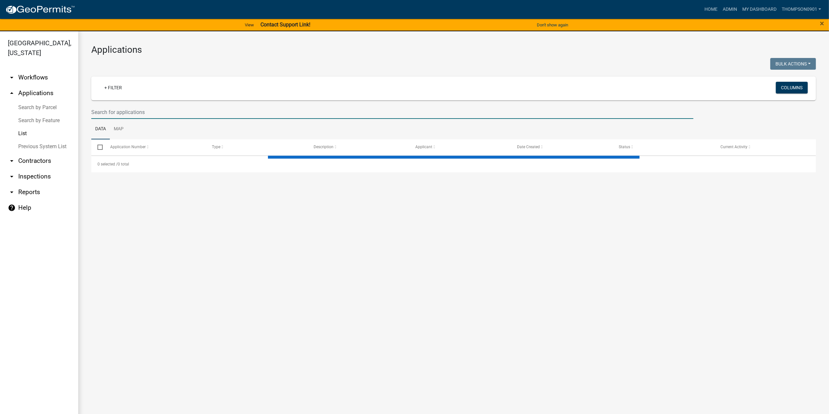
click at [141, 111] on input "text" at bounding box center [392, 112] width 602 height 13
select select "3: 100"
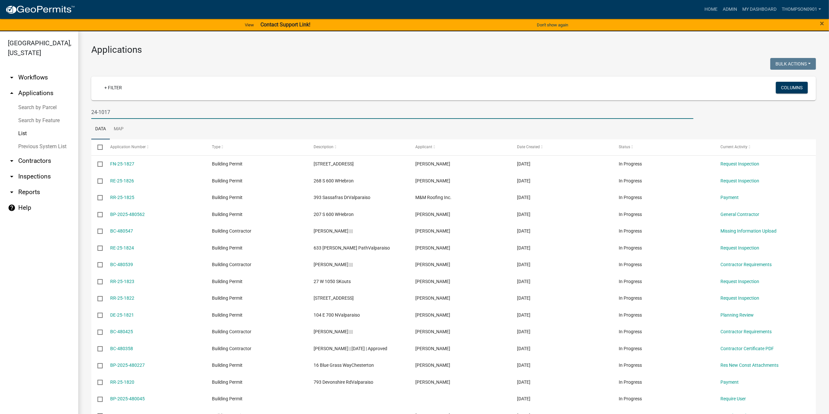
type input "24-1017"
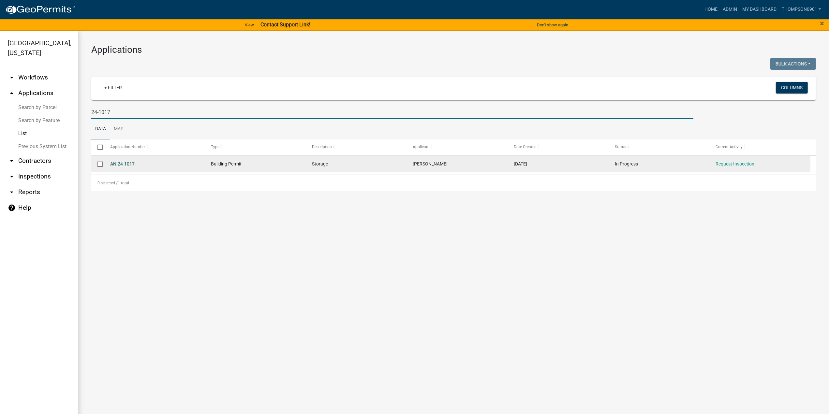
click at [125, 163] on link "AN-24-1017" at bounding box center [122, 163] width 24 height 5
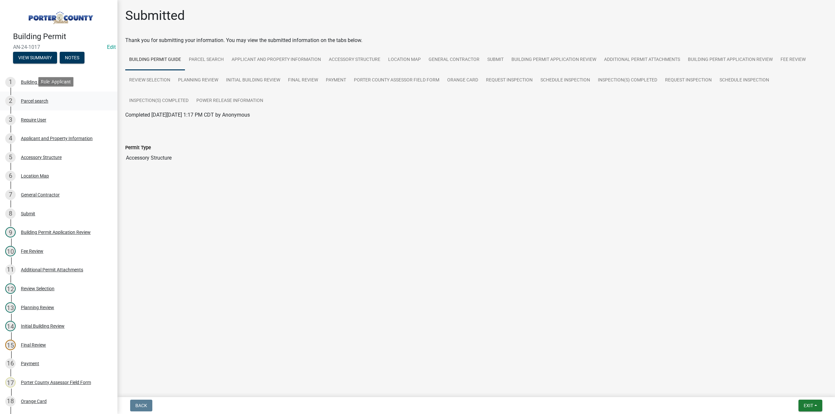
click at [38, 99] on div "Parcel search" at bounding box center [34, 101] width 27 height 5
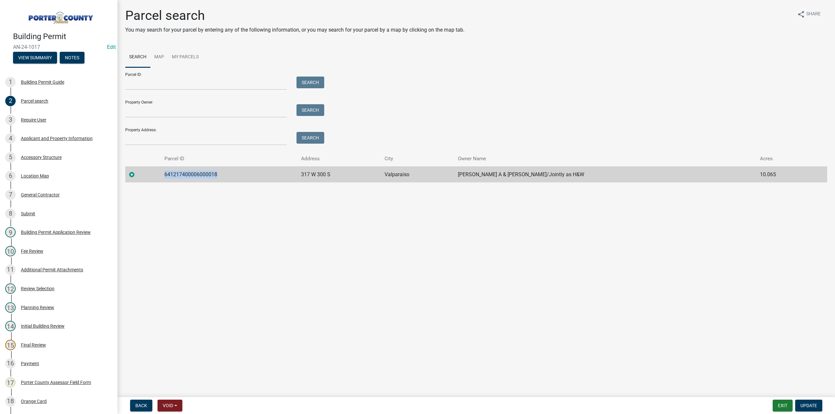
drag, startPoint x: 232, startPoint y: 173, endPoint x: 158, endPoint y: 176, distance: 74.7
click at [158, 176] on tr "641217400006000018 317 W 300 S Valparaiso Kurt David A & Amy/Jointly as H&W 10.…" at bounding box center [476, 175] width 702 height 16
drag, startPoint x: 199, startPoint y: 174, endPoint x: 394, endPoint y: 213, distance: 199.1
click at [400, 220] on main "Parcel search You may search for your parcel by entering any of the following i…" at bounding box center [475, 197] width 717 height 395
drag, startPoint x: 372, startPoint y: 173, endPoint x: 279, endPoint y: 174, distance: 92.9
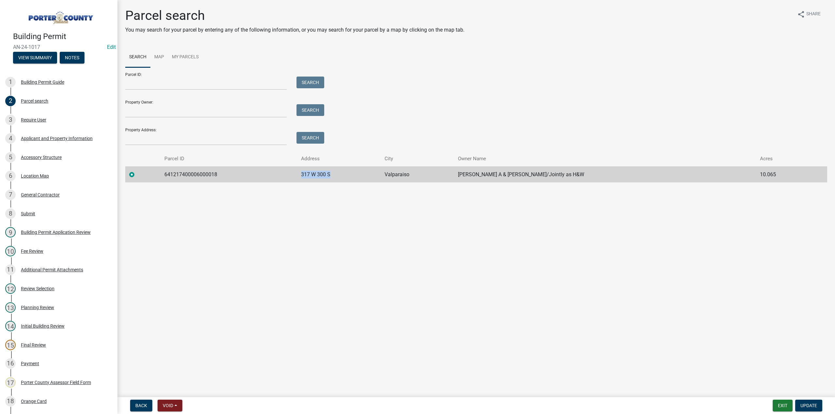
click at [279, 174] on tr "641217400006000018 317 W 300 S Valparaiso Kurt David A & Amy/Jointly as H&W 10.…" at bounding box center [476, 175] width 702 height 16
copy tr "317 W 300 S"
click at [784, 404] on button "Exit" at bounding box center [782, 406] width 20 height 12
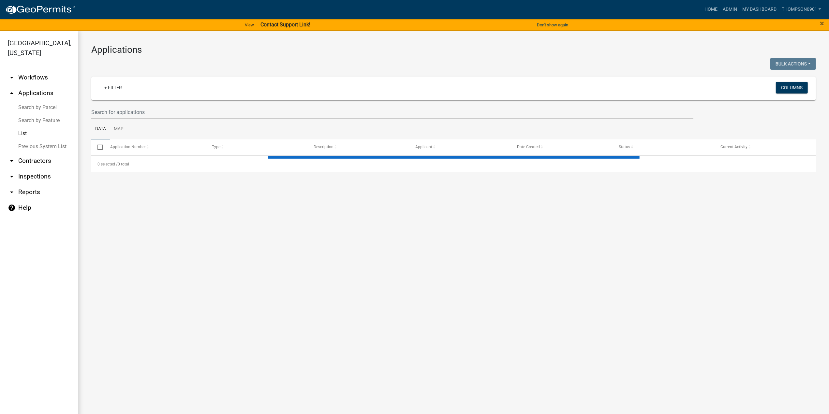
select select "3: 100"
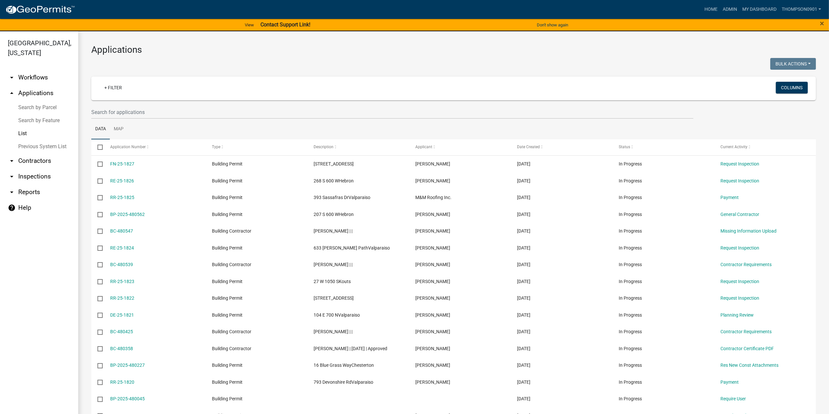
click at [33, 101] on link "Search by Parcel" at bounding box center [39, 107] width 78 height 13
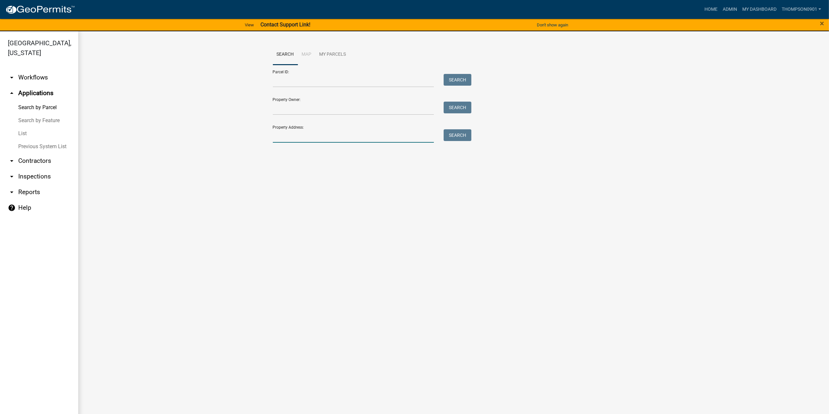
click at [301, 134] on input "Property Address:" at bounding box center [353, 135] width 161 height 13
paste input "317 W 300 S"
type input "317 W 300 S"
drag, startPoint x: 445, startPoint y: 134, endPoint x: 440, endPoint y: 137, distance: 5.8
click at [446, 135] on button "Search" at bounding box center [458, 135] width 28 height 12
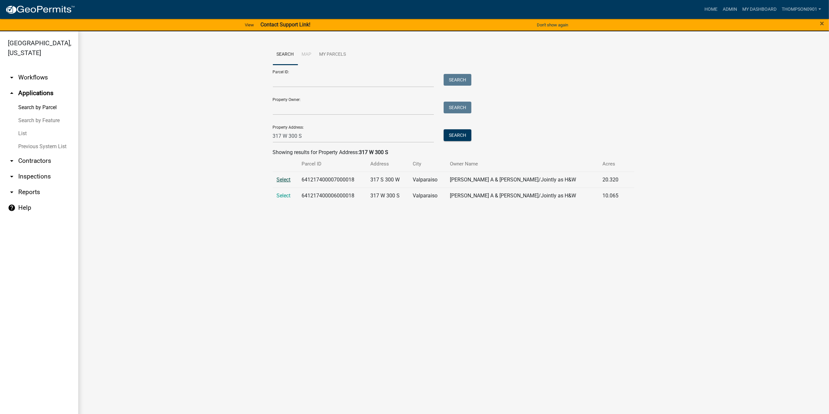
click at [281, 182] on span "Select" at bounding box center [284, 180] width 14 height 6
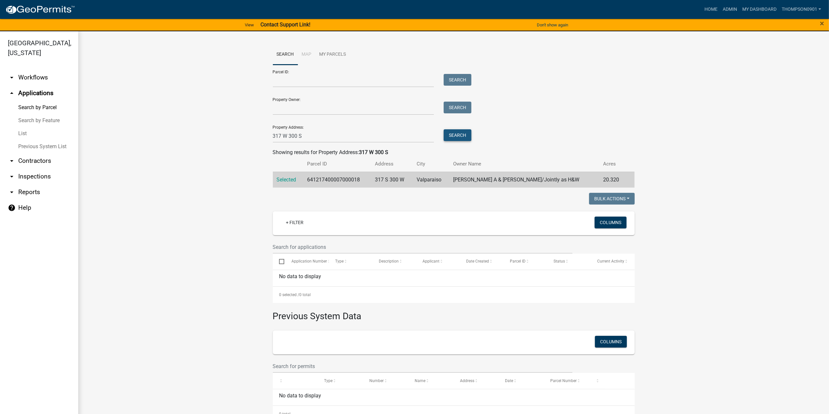
click at [455, 137] on button "Search" at bounding box center [458, 135] width 28 height 12
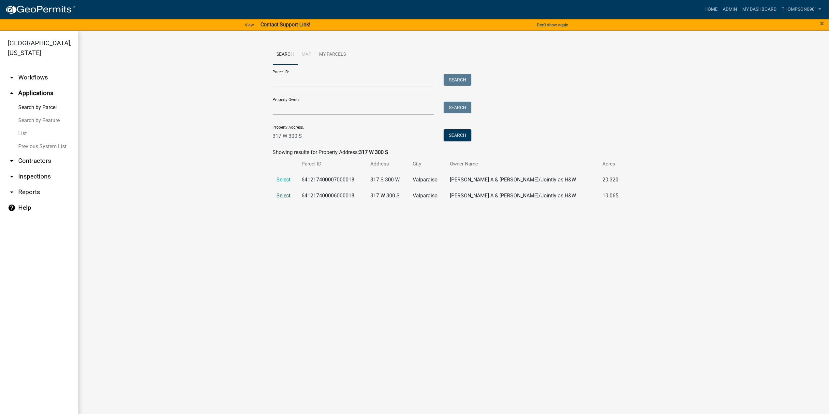
click at [286, 196] on span "Select" at bounding box center [284, 196] width 14 height 6
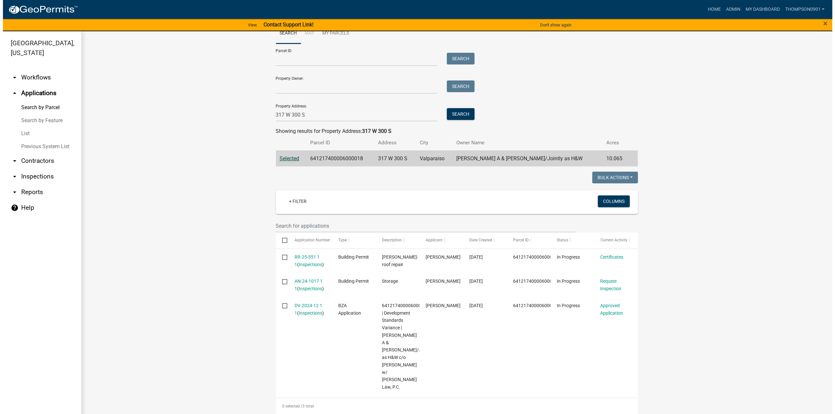
scroll to position [98, 0]
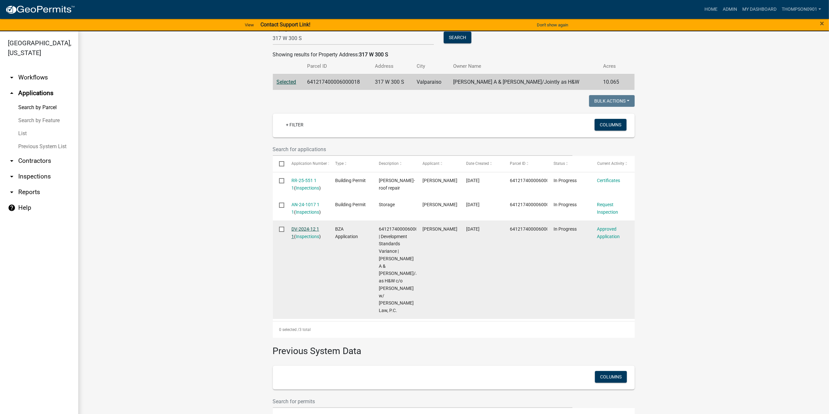
click at [302, 230] on link "DV-2024-12 1 1" at bounding box center [305, 233] width 28 height 13
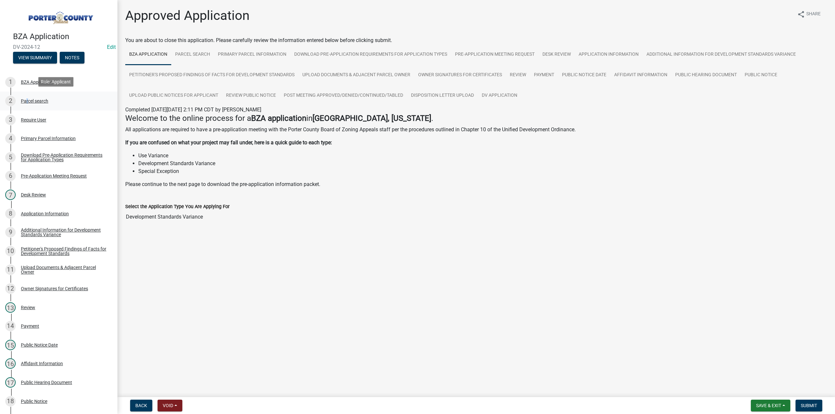
click at [25, 99] on div "Parcel search" at bounding box center [34, 101] width 27 height 5
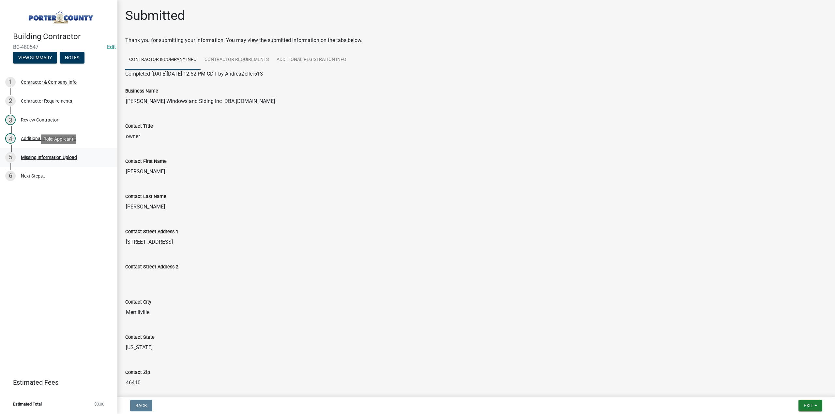
click at [47, 158] on div "Missing Information Upload" at bounding box center [49, 157] width 56 height 5
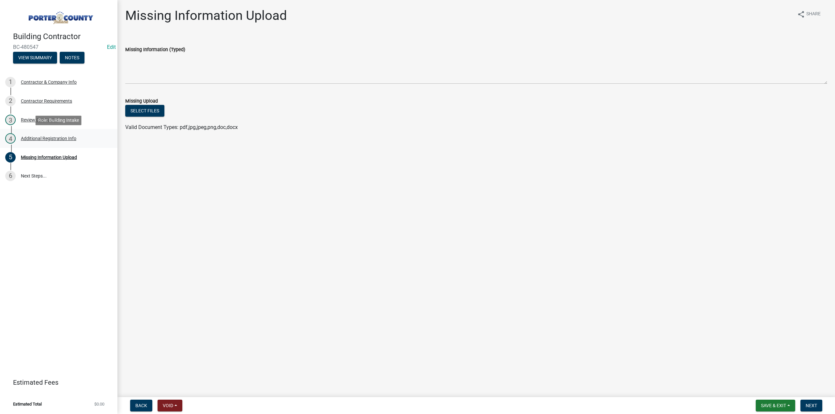
click at [38, 140] on div "Additional Registration Info" at bounding box center [48, 138] width 55 height 5
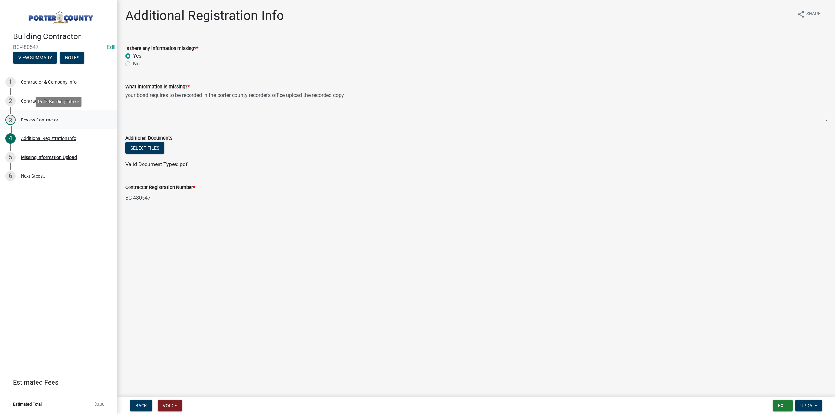
click at [31, 117] on div "3 Review Contractor" at bounding box center [56, 120] width 102 height 10
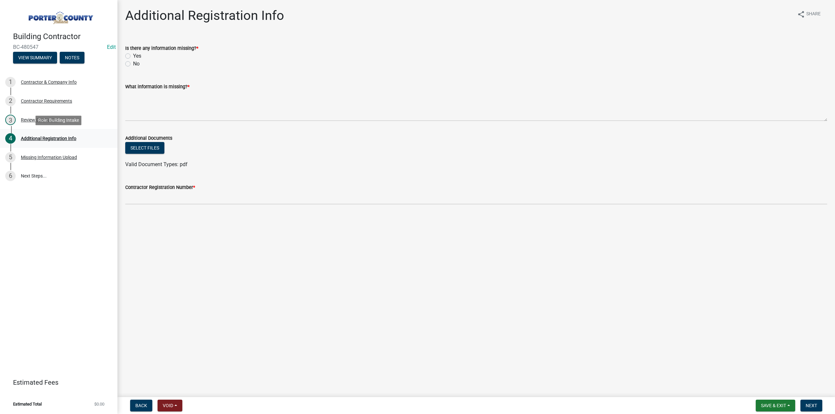
click at [59, 137] on div "Additional Registration Info" at bounding box center [48, 138] width 55 height 5
click at [40, 59] on button "View Summary" at bounding box center [35, 58] width 44 height 12
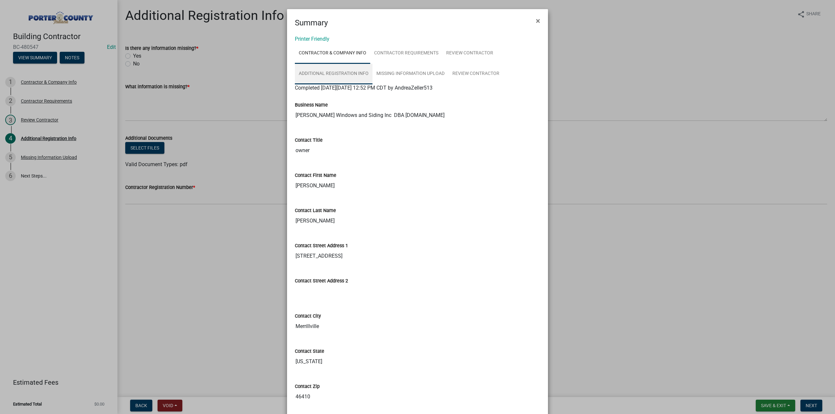
click at [346, 74] on link "Additional Registration Info" at bounding box center [334, 74] width 78 height 21
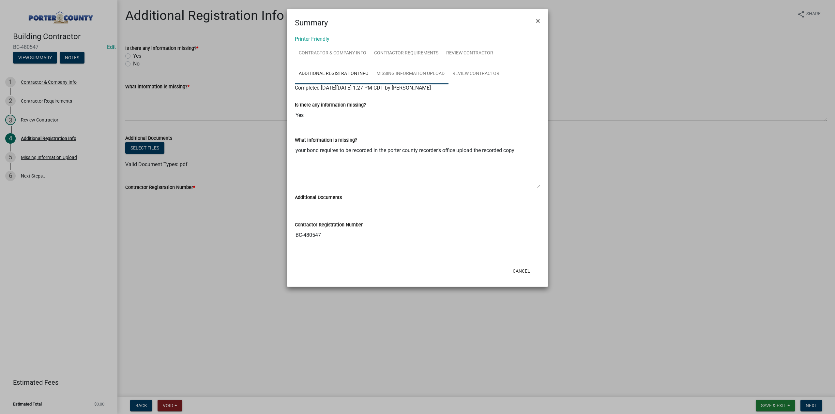
click at [407, 71] on link "Missing Information Upload" at bounding box center [410, 74] width 76 height 21
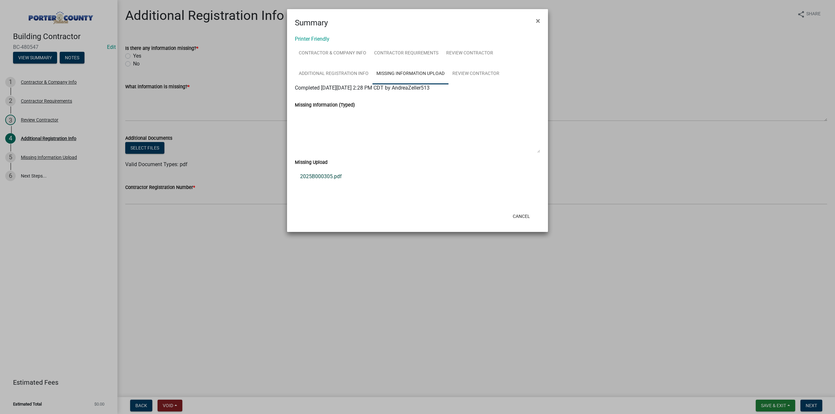
click at [321, 178] on link "2025B000305.pdf" at bounding box center [417, 177] width 245 height 16
drag, startPoint x: 526, startPoint y: 218, endPoint x: 526, endPoint y: 211, distance: 6.8
click at [526, 217] on button "Cancel" at bounding box center [521, 217] width 28 height 12
